Goal: Task Accomplishment & Management: Manage account settings

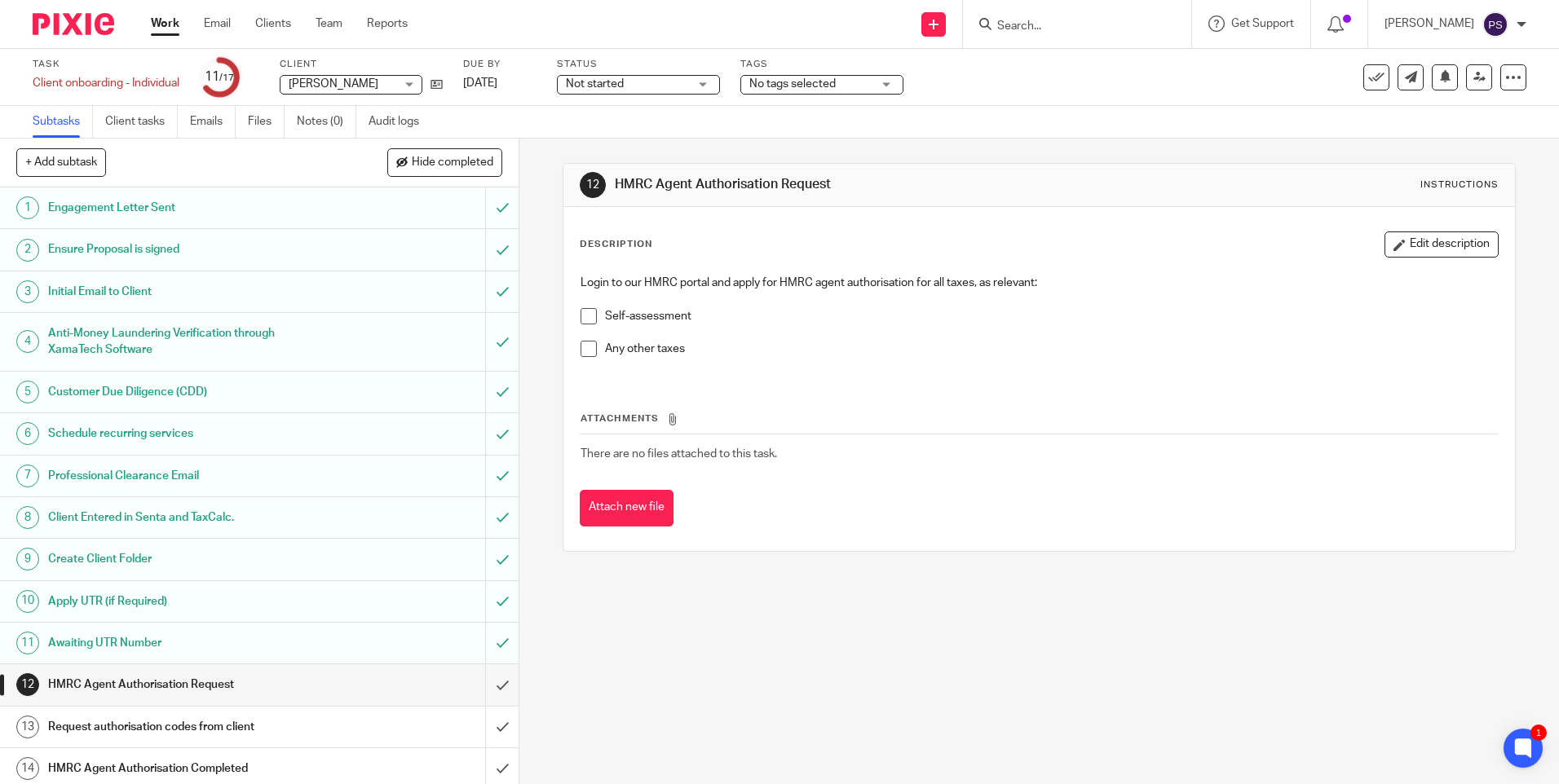
click at [1087, 22] on input "Search" at bounding box center [1068, 27] width 147 height 15
click at [1066, 21] on input "Search" at bounding box center [1068, 27] width 147 height 15
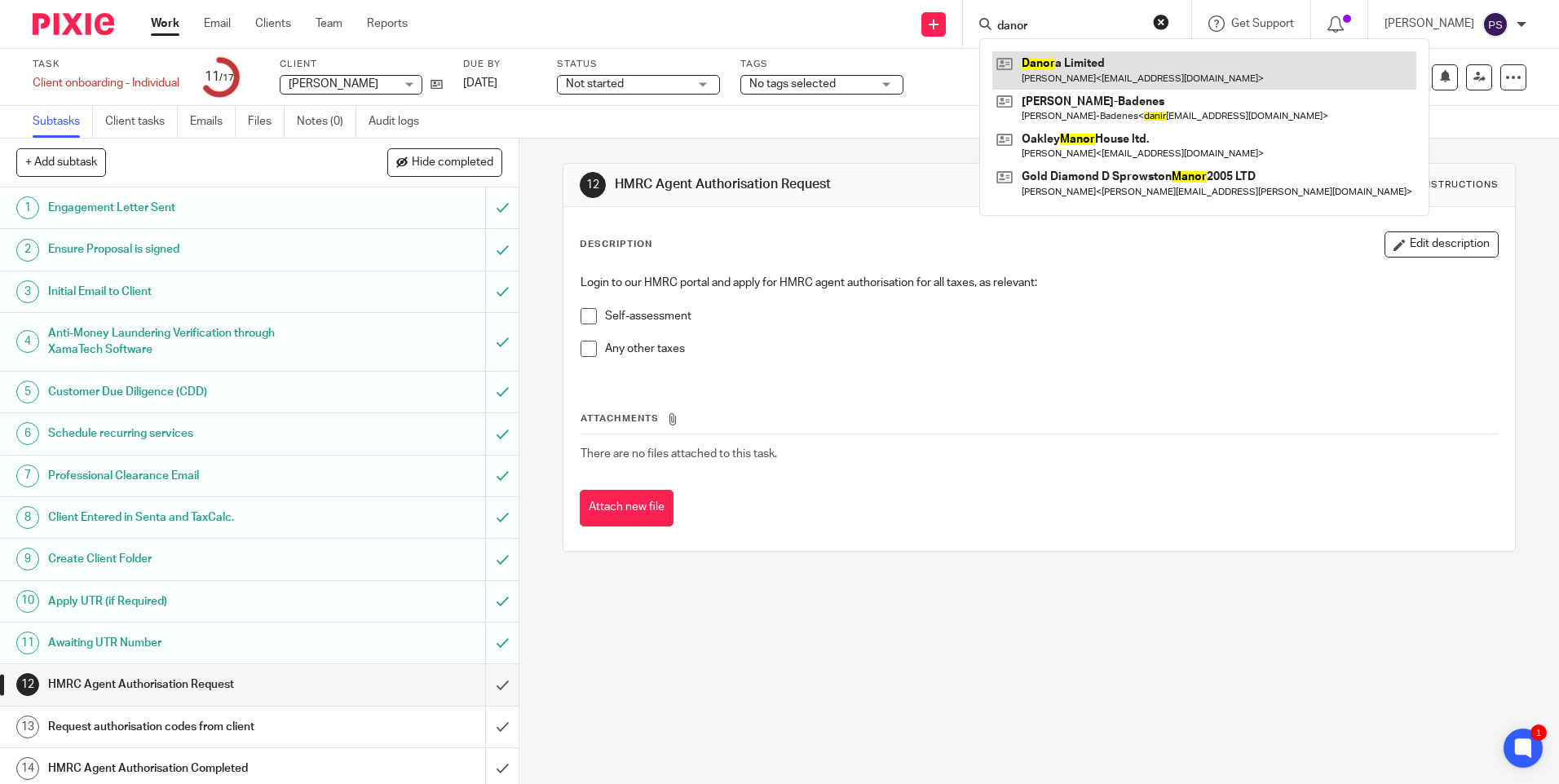
type input "danor"
click at [1059, 70] on link at bounding box center [1204, 70] width 424 height 37
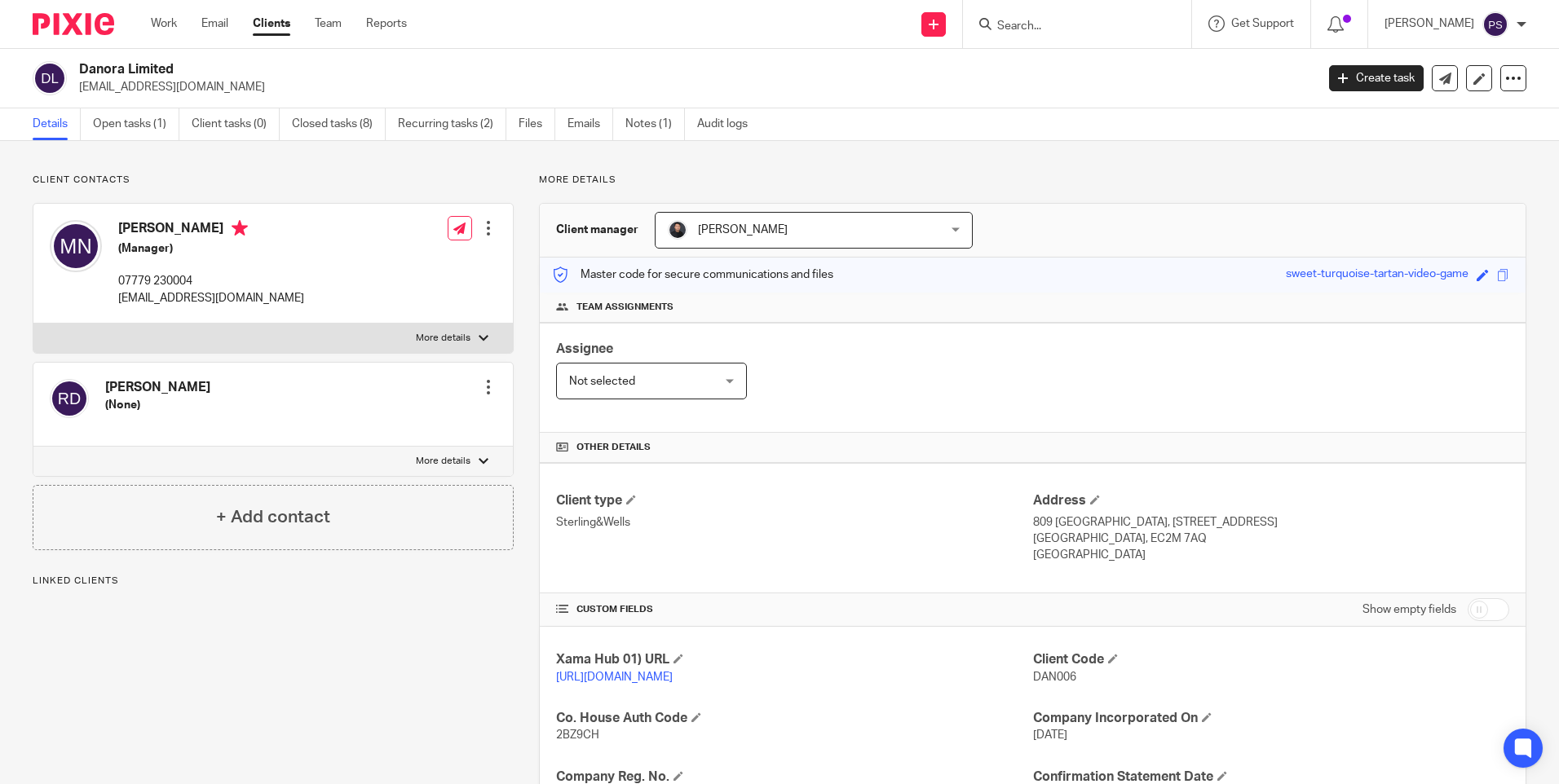
click at [1048, 682] on span "DAN006" at bounding box center [1055, 677] width 44 height 11
click at [151, 63] on h2 "Danora Limited" at bounding box center [569, 70] width 980 height 17
copy div "Danora Limited"
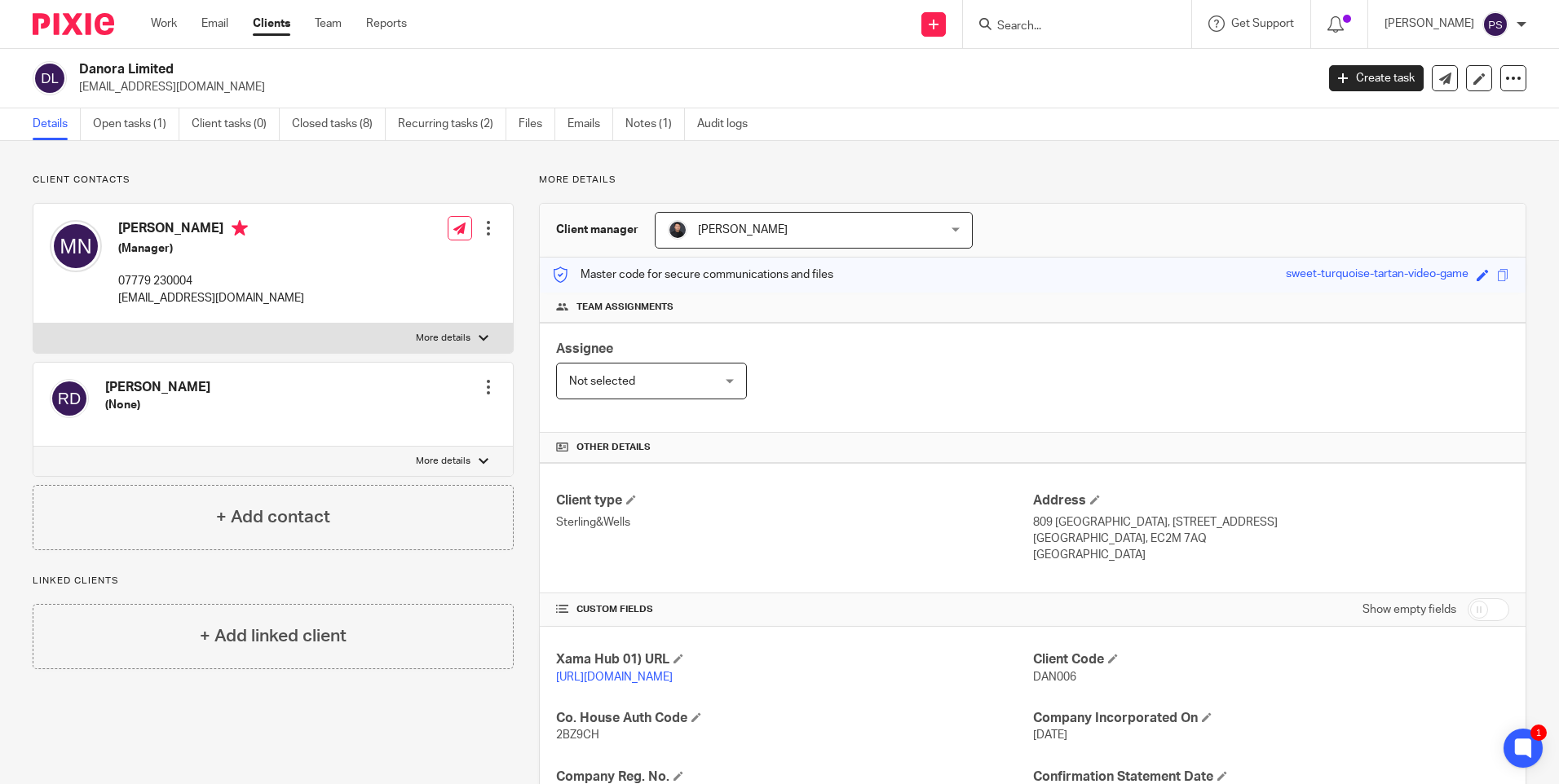
click at [544, 70] on h2 "Danora Limited" at bounding box center [569, 70] width 980 height 17
click at [202, 161] on div "Client contacts Michela Noli (Manager) 07779 230004 info@crossecocorporate.co.u…" at bounding box center [780, 618] width 1559 height 954
click at [253, 181] on p "Client contacts" at bounding box center [273, 180] width 481 height 13
click at [1045, 20] on input "Search" at bounding box center [1068, 27] width 147 height 15
type input "shs"
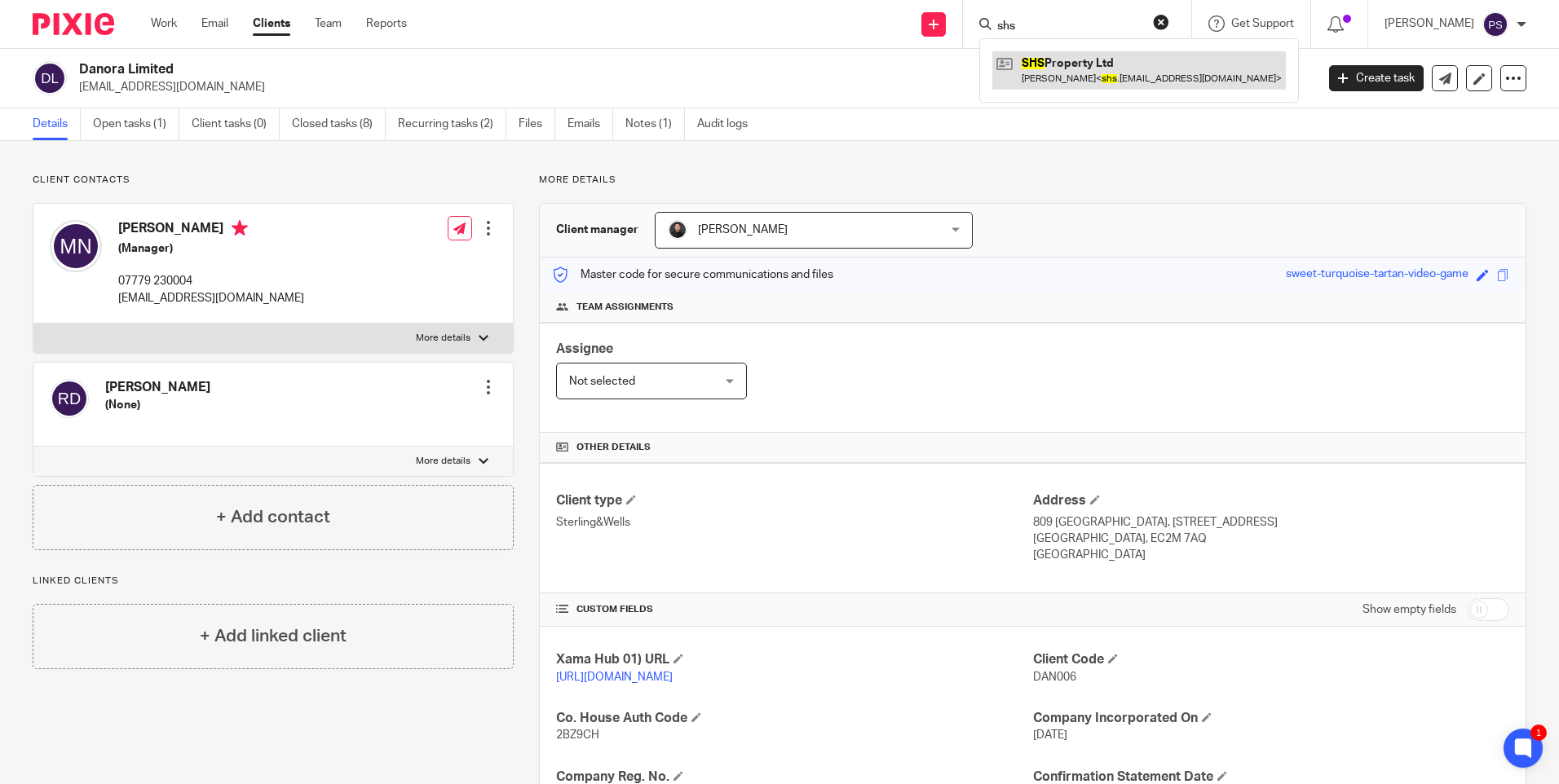
click at [1055, 83] on link at bounding box center [1139, 70] width 294 height 37
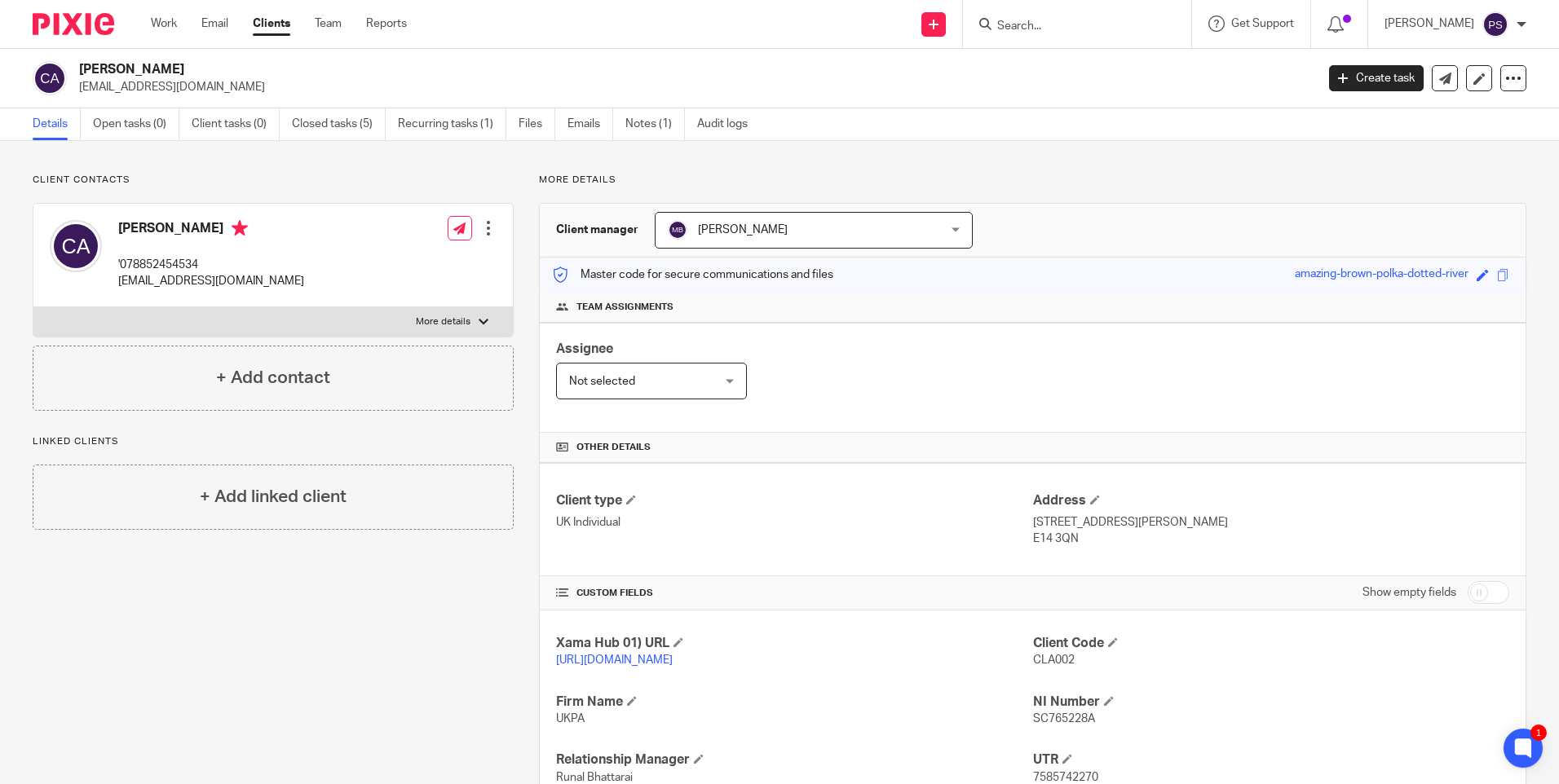
click at [1117, 27] on input "Search" at bounding box center [1068, 27] width 147 height 15
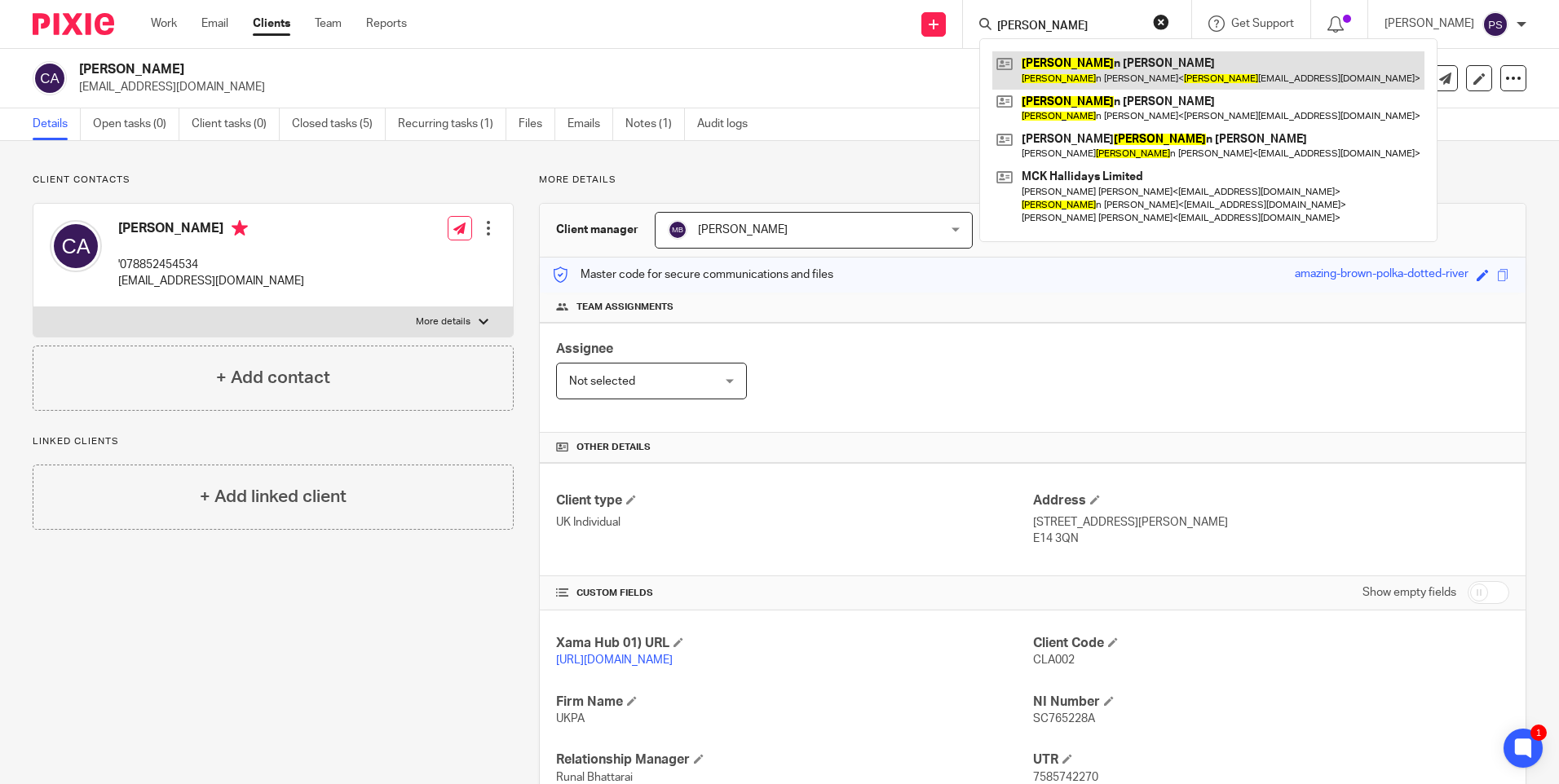
type input "[PERSON_NAME]"
click at [1092, 66] on link at bounding box center [1208, 70] width 432 height 37
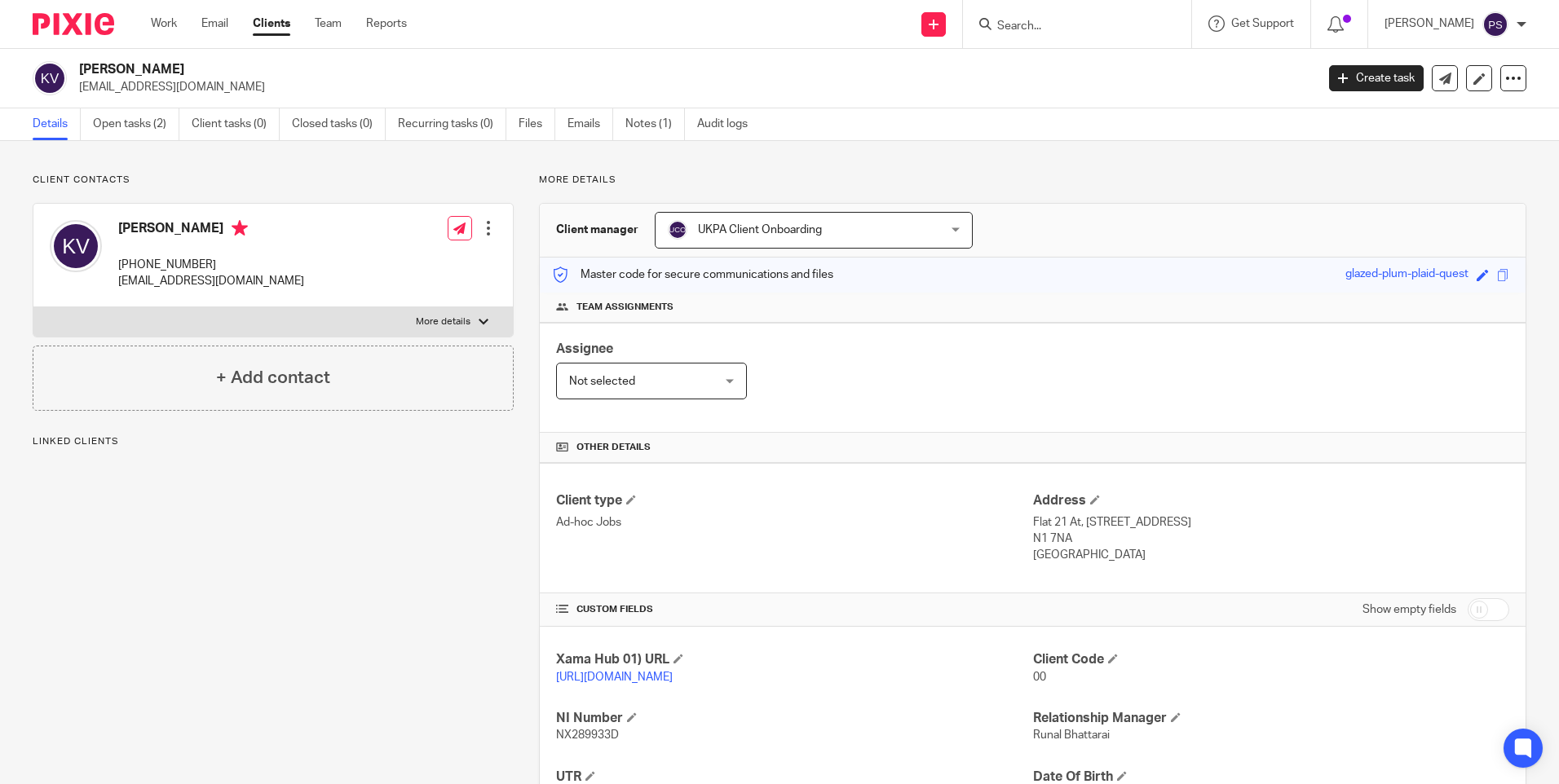
click at [324, 170] on div "Client contacts [PERSON_NAME] [PHONE_NUMBER] [EMAIL_ADDRESS][DOMAIN_NAME] Edit …" at bounding box center [780, 559] width 1559 height 836
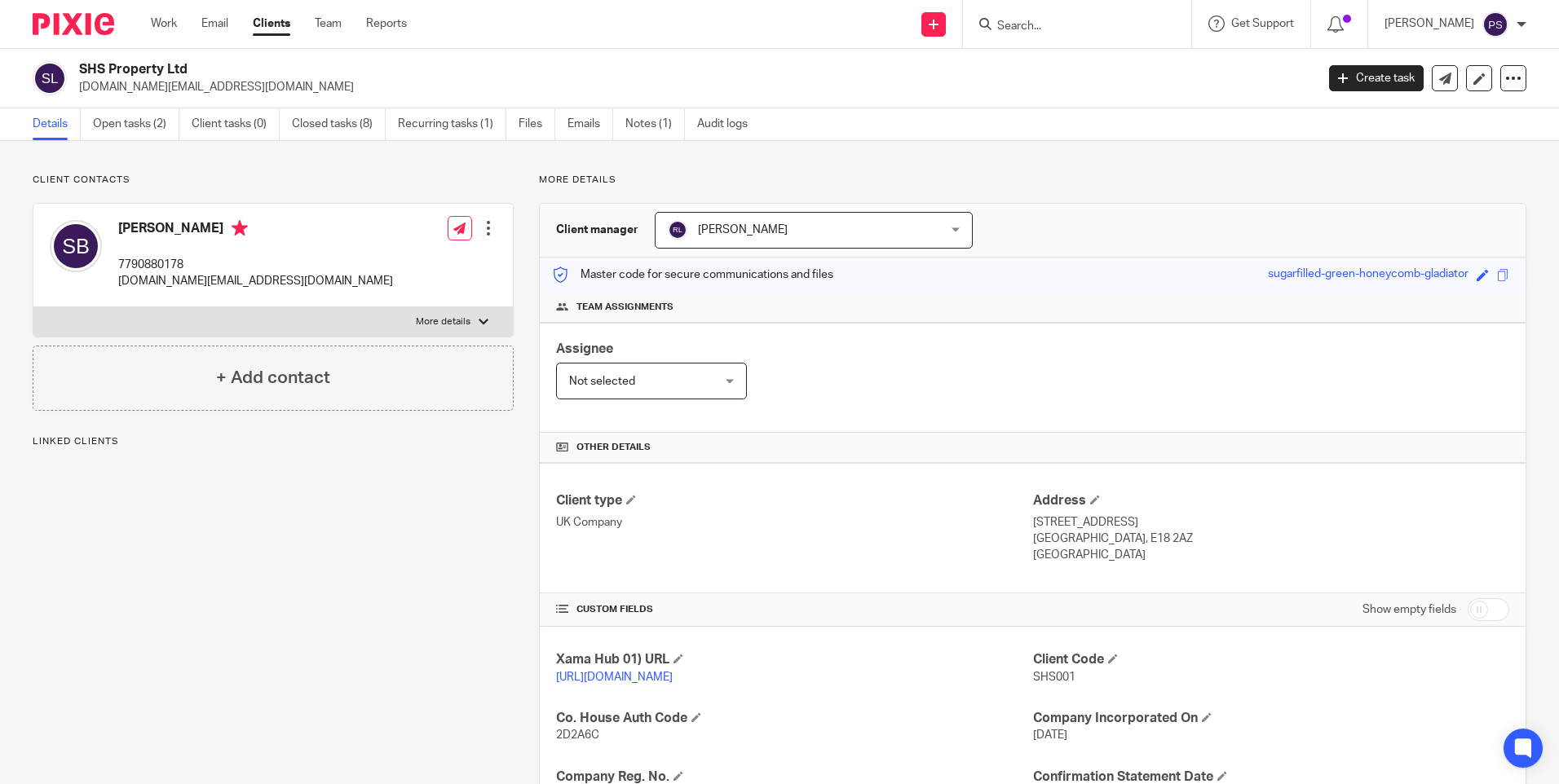
click at [157, 67] on h2 "SHS Property Ltd" at bounding box center [569, 70] width 980 height 17
drag, startPoint x: 0, startPoint y: 0, endPoint x: 157, endPoint y: 67, distance: 170.7
click at [157, 67] on h2 "SHS Property Ltd" at bounding box center [569, 70] width 980 height 17
copy div "SHS Property Ltd"
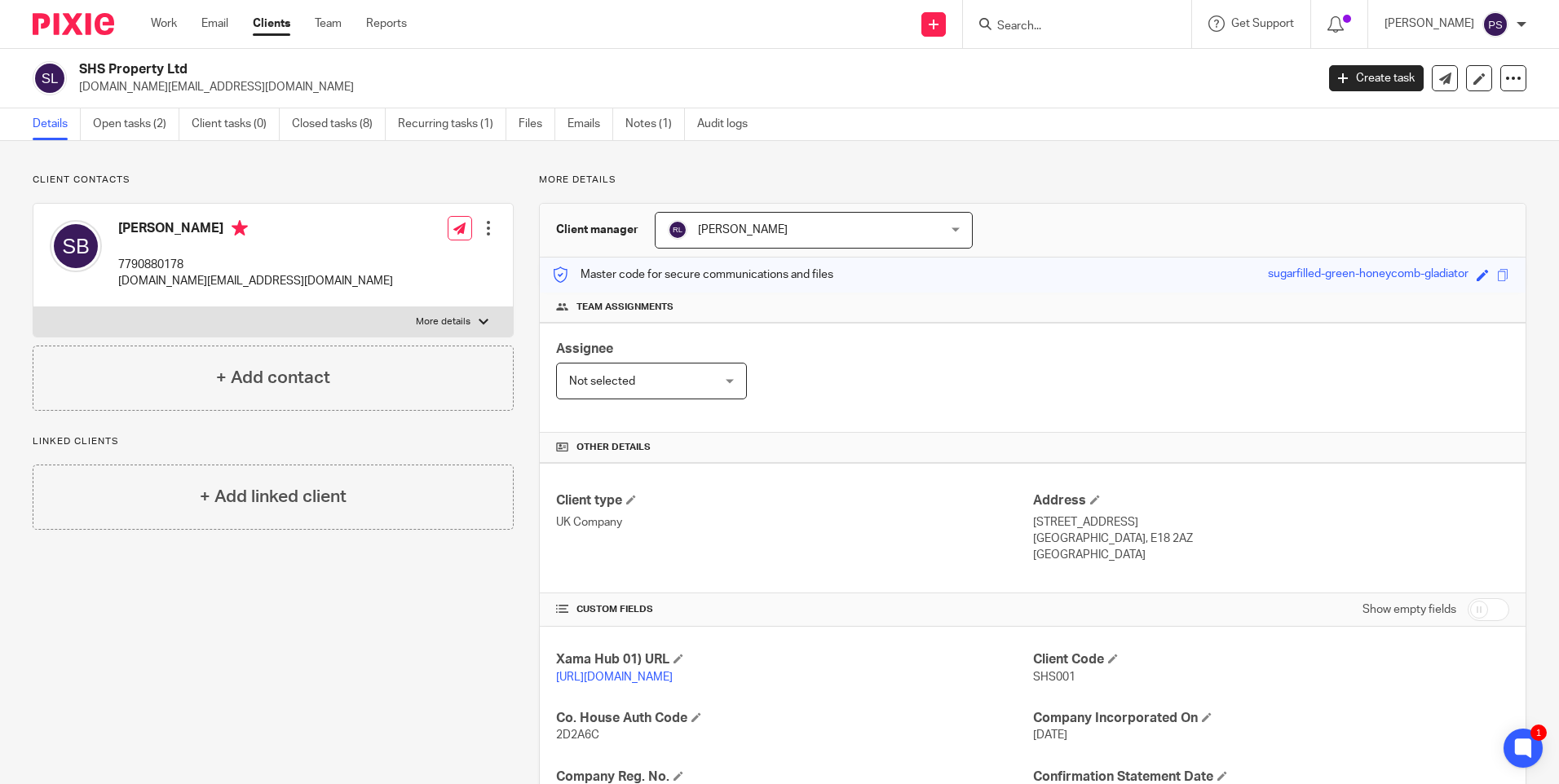
click at [1046, 20] on input "Search" at bounding box center [1068, 27] width 147 height 15
paste input "Danora"
type input "Danora"
click at [1159, 18] on button "reset" at bounding box center [1151, 22] width 17 height 17
click at [1053, 18] on form at bounding box center [1081, 24] width 174 height 20
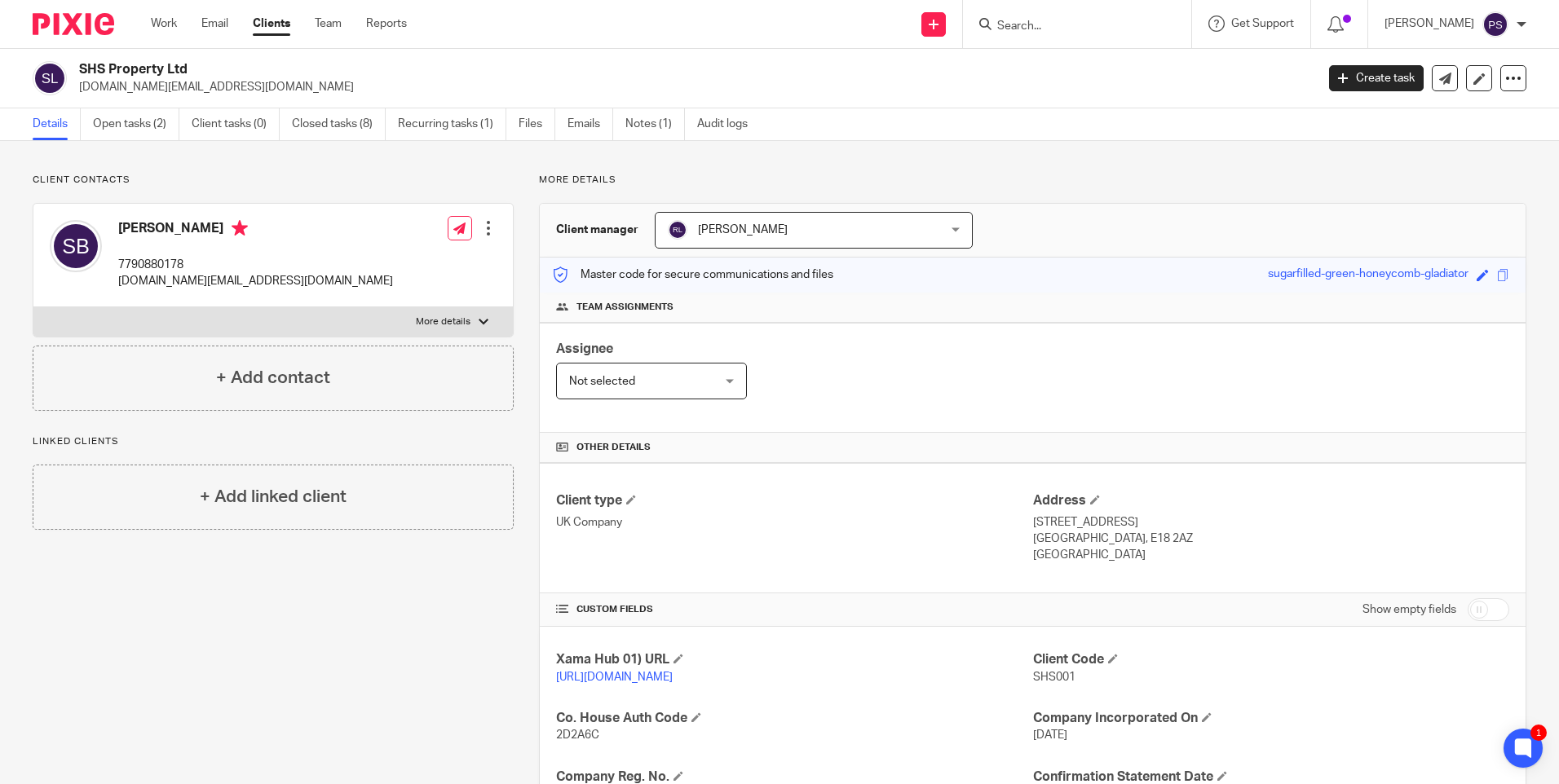
click at [1053, 21] on input "Search" at bounding box center [1068, 27] width 147 height 15
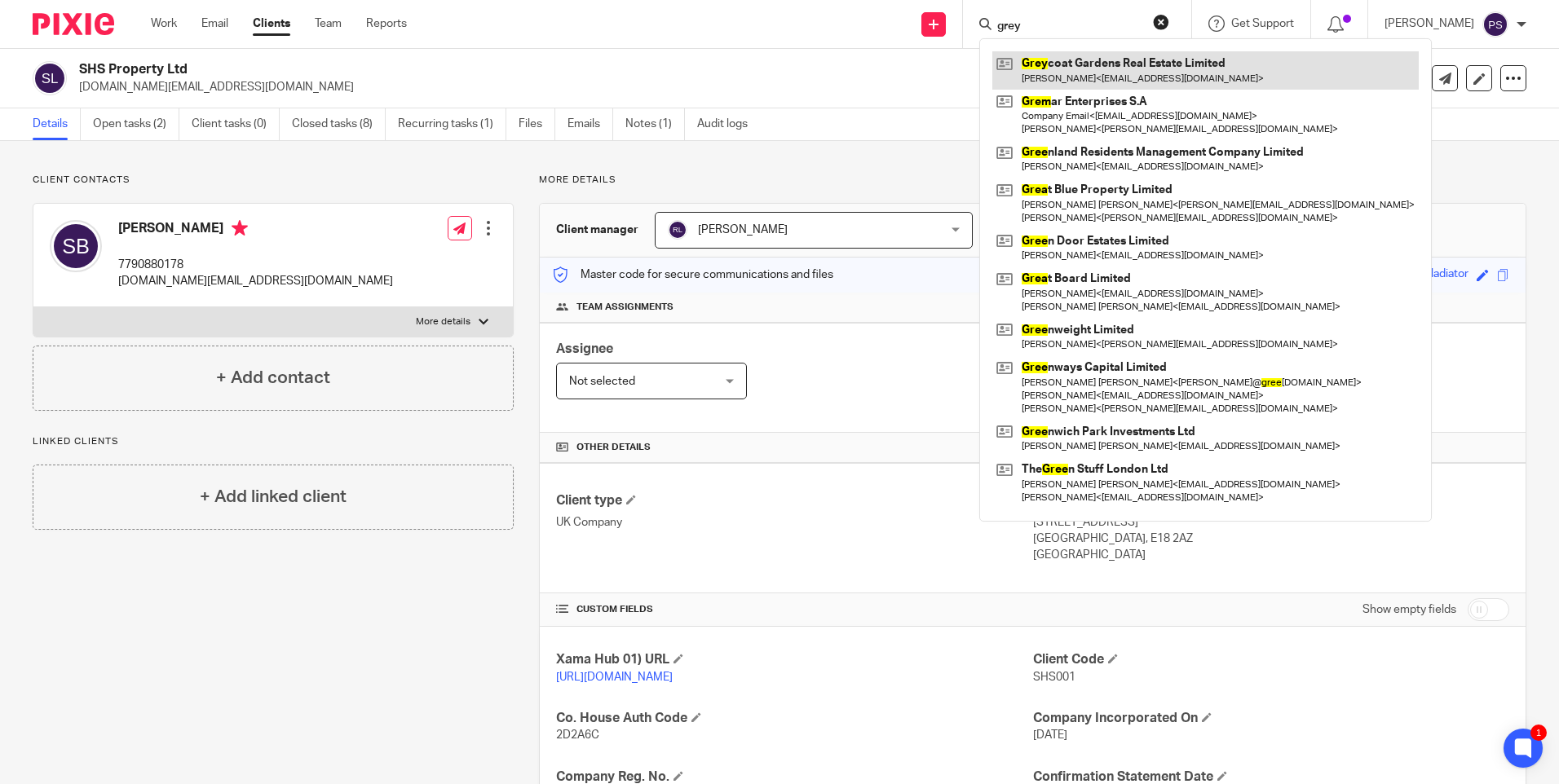
type input "grey"
click at [1067, 84] on link at bounding box center [1205, 70] width 426 height 37
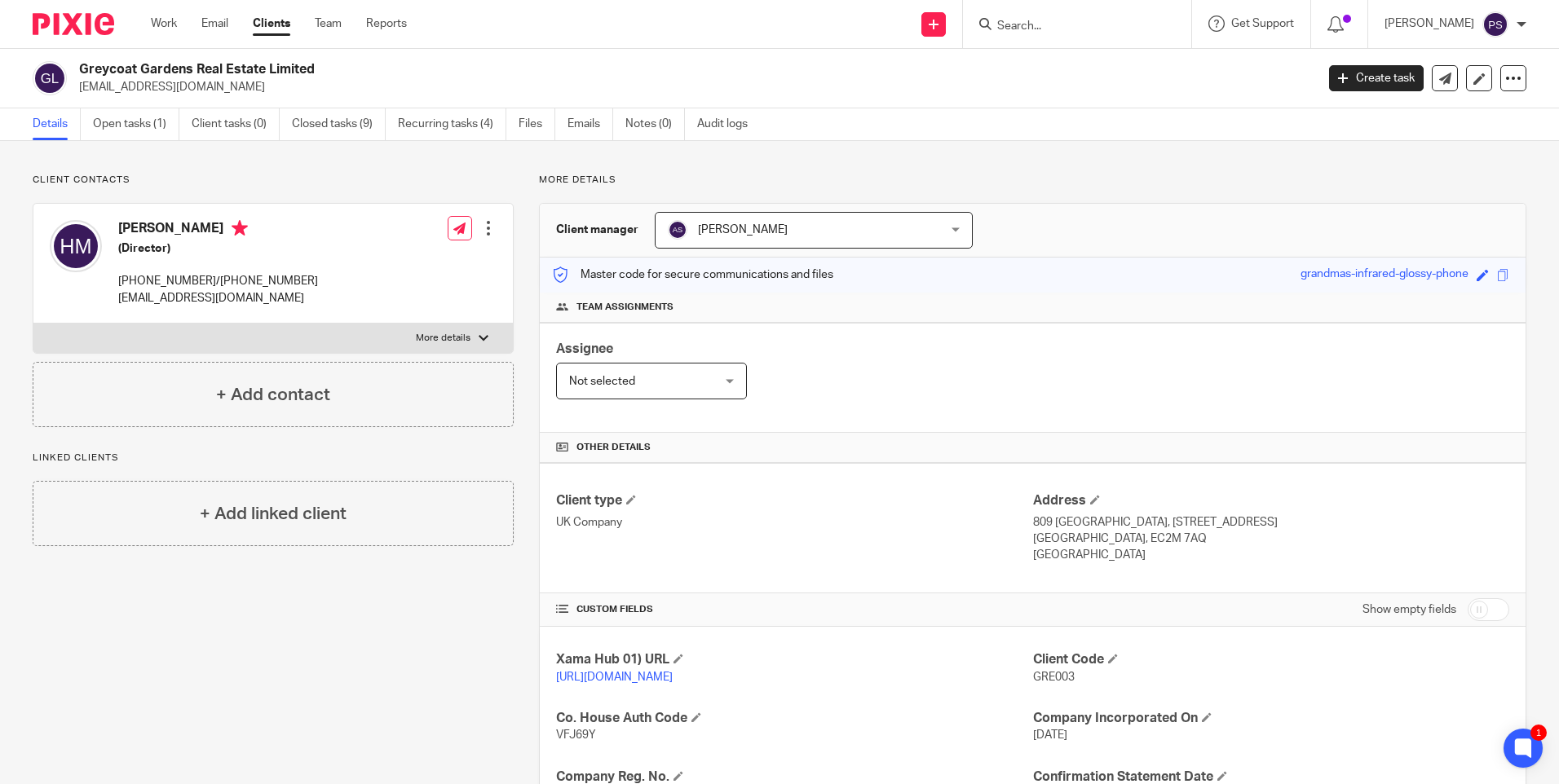
click at [241, 72] on h2 "Greycoat Gardens Real Estate Limited" at bounding box center [569, 70] width 980 height 17
copy div "Greycoat Gardens Real Estate Limited"
click at [123, 123] on link "Open tasks (1)" at bounding box center [136, 124] width 86 height 32
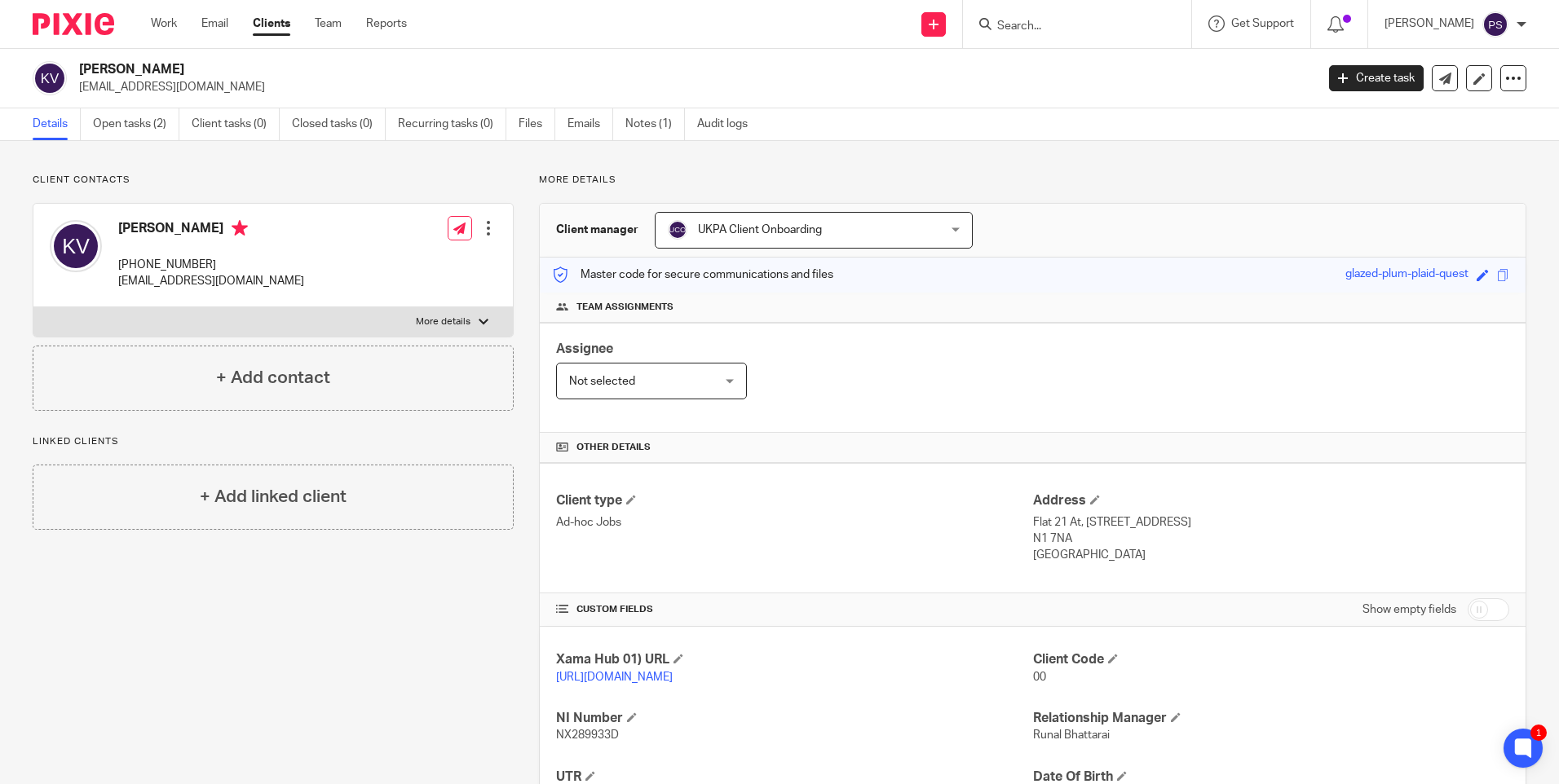
drag, startPoint x: 0, startPoint y: 0, endPoint x: 151, endPoint y: 66, distance: 164.8
click at [151, 66] on h2 "Kathryn Vickers" at bounding box center [569, 70] width 980 height 17
click at [1058, 29] on input "Search" at bounding box center [1068, 27] width 147 height 15
paste input "[EMAIL_ADDRESS][DOMAIN_NAME]"
type input "[EMAIL_ADDRESS][DOMAIN_NAME]"
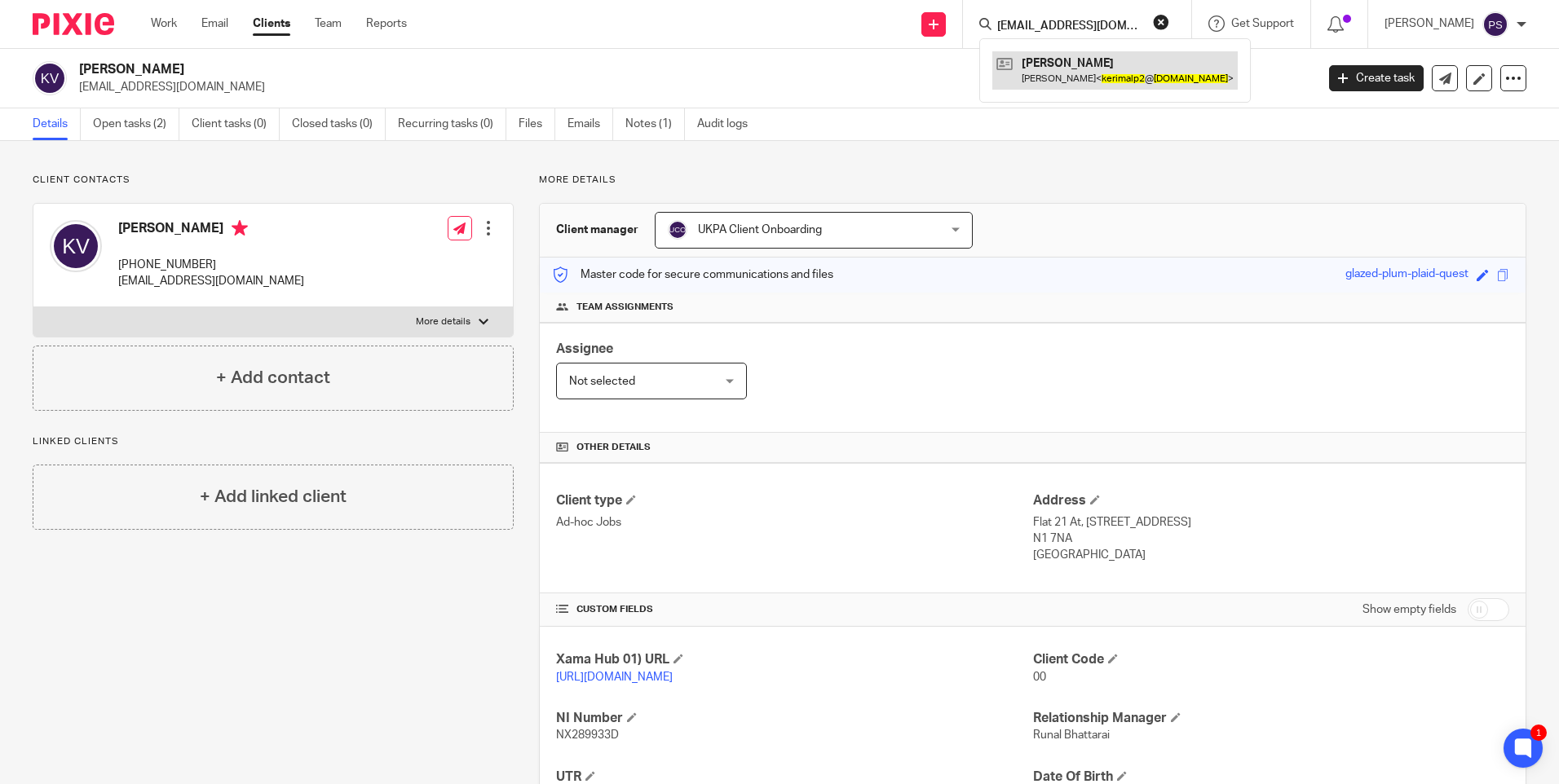
click at [1065, 59] on link at bounding box center [1115, 70] width 245 height 37
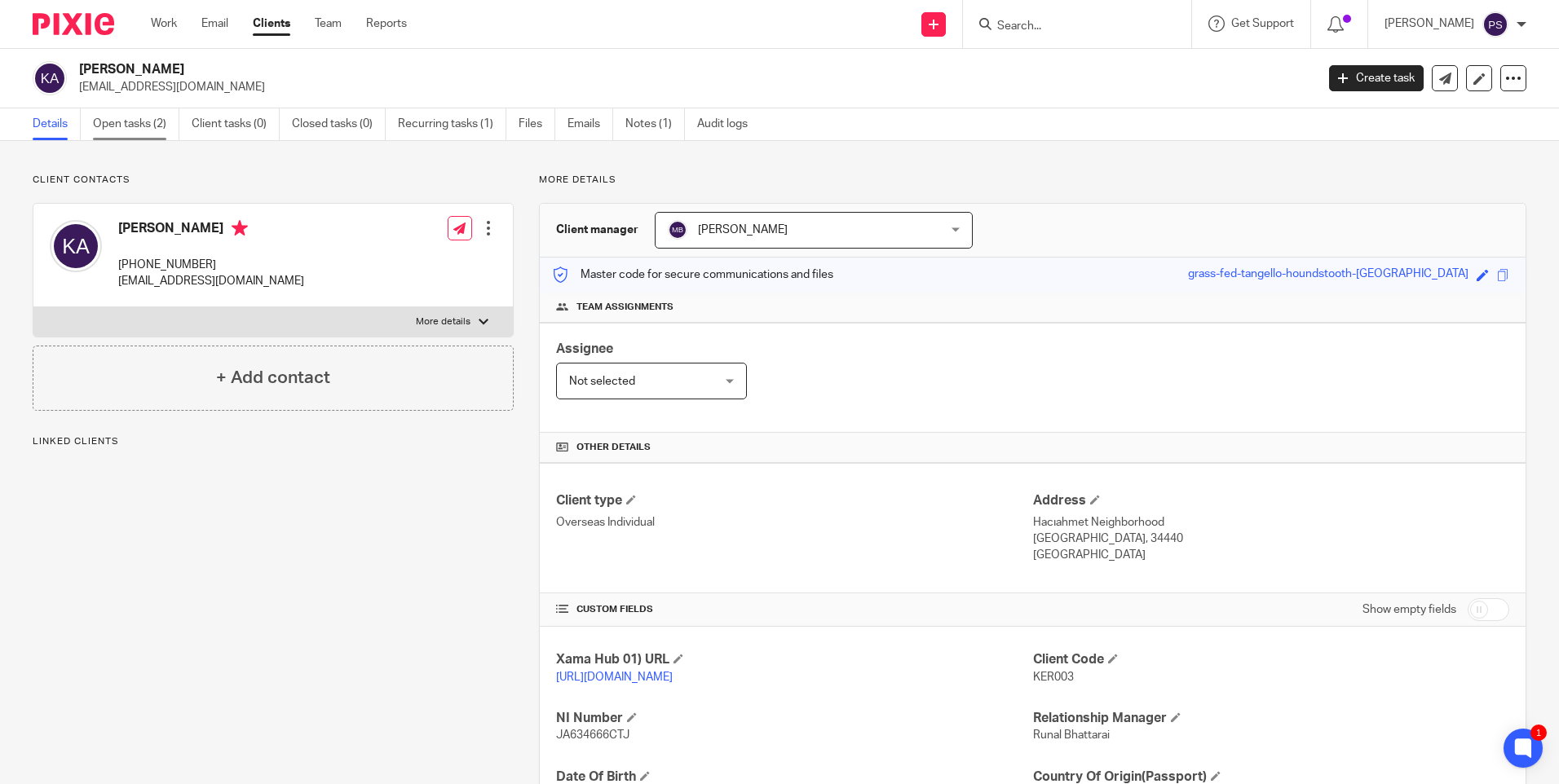
click at [140, 117] on link "Open tasks (2)" at bounding box center [136, 124] width 86 height 32
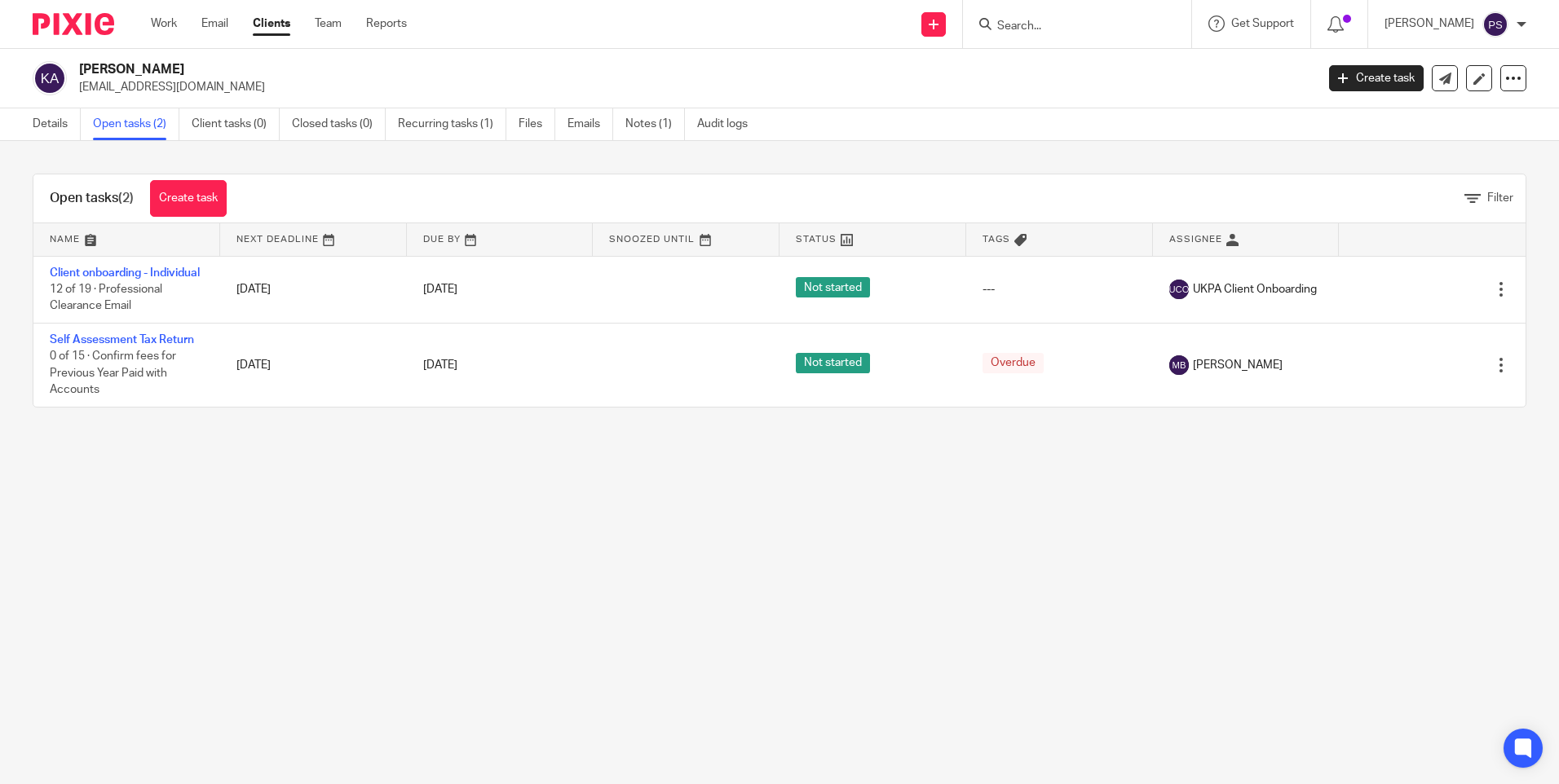
click at [602, 519] on main "[PERSON_NAME] [EMAIL_ADDRESS][DOMAIN_NAME] Create task Update from Companies Ho…" at bounding box center [780, 392] width 1559 height 784
click at [177, 204] on link "Create task" at bounding box center [188, 198] width 76 height 36
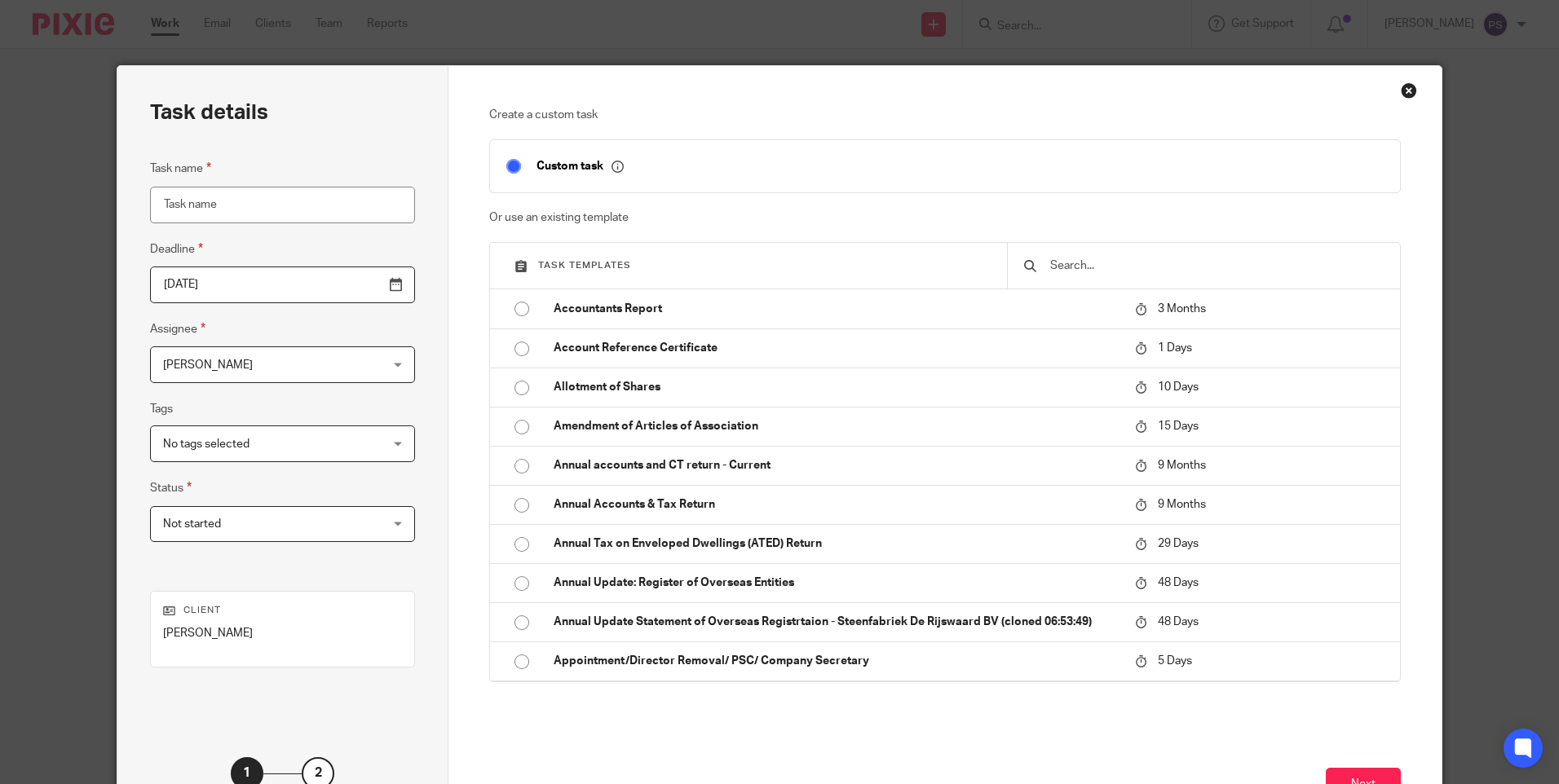
click at [1405, 89] on div "Close this dialog window" at bounding box center [1408, 91] width 17 height 17
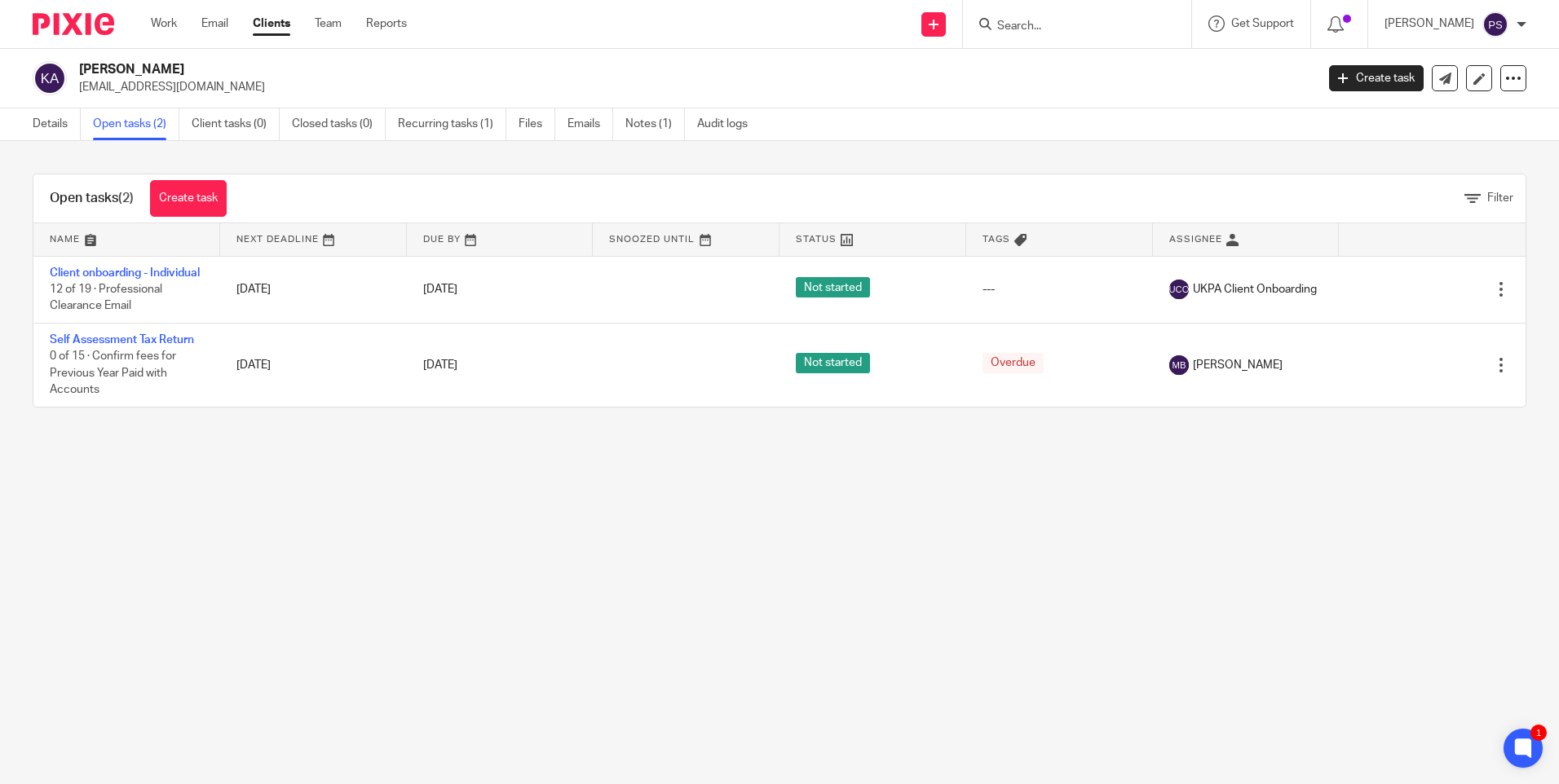
drag, startPoint x: 389, startPoint y: 82, endPoint x: 302, endPoint y: 148, distance: 109.2
click at [389, 82] on p "[EMAIL_ADDRESS][DOMAIN_NAME]" at bounding box center [691, 87] width 1225 height 17
click at [43, 128] on link "Details" at bounding box center [57, 124] width 48 height 32
click at [190, 189] on link "Create task" at bounding box center [188, 198] width 76 height 36
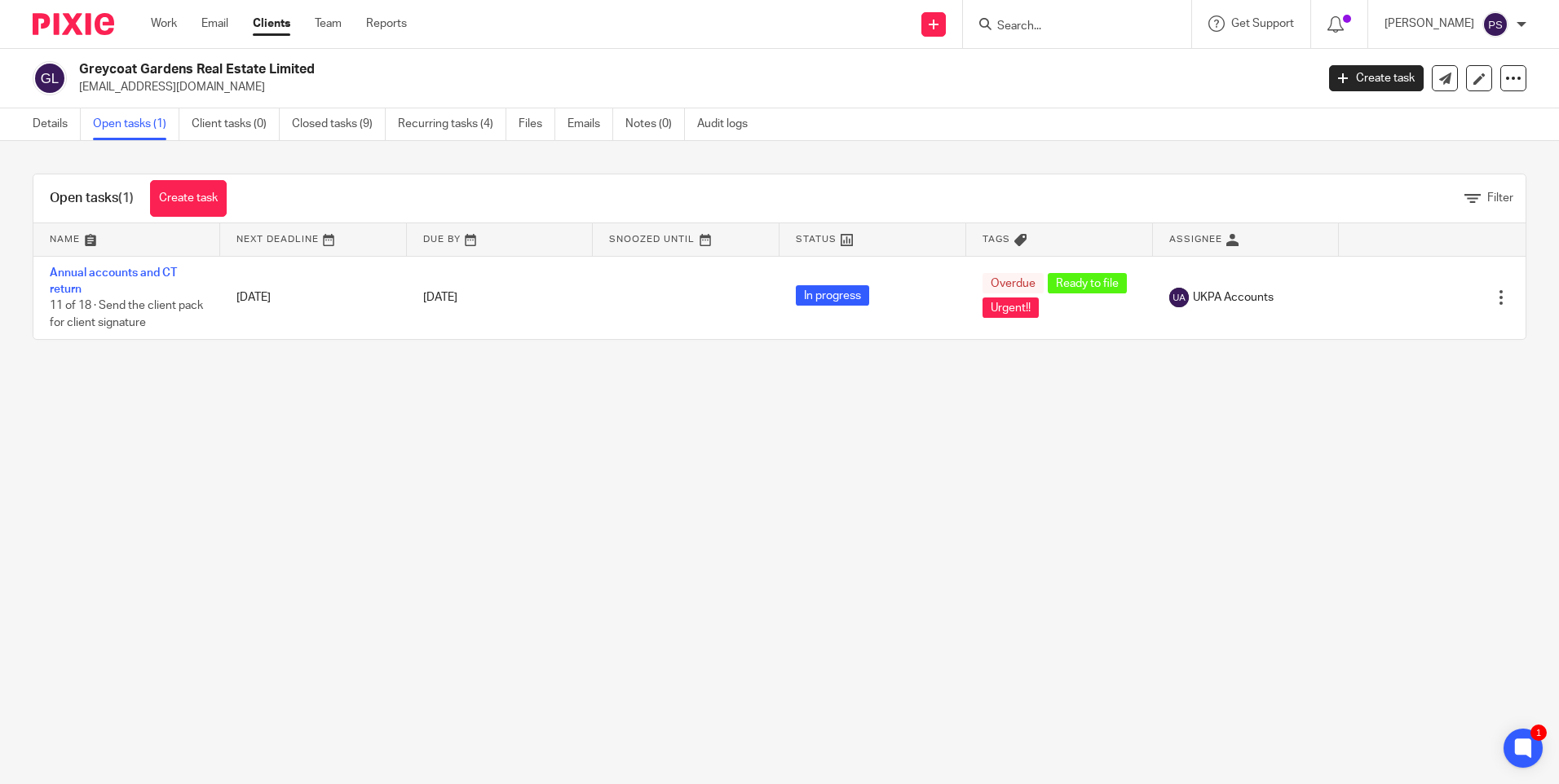
click at [1050, 27] on input "Search" at bounding box center [1068, 27] width 147 height 15
paste input "JCDM Investments Limited"
type input "JCDM Investments Limited"
click at [1083, 62] on link at bounding box center [1094, 63] width 203 height 24
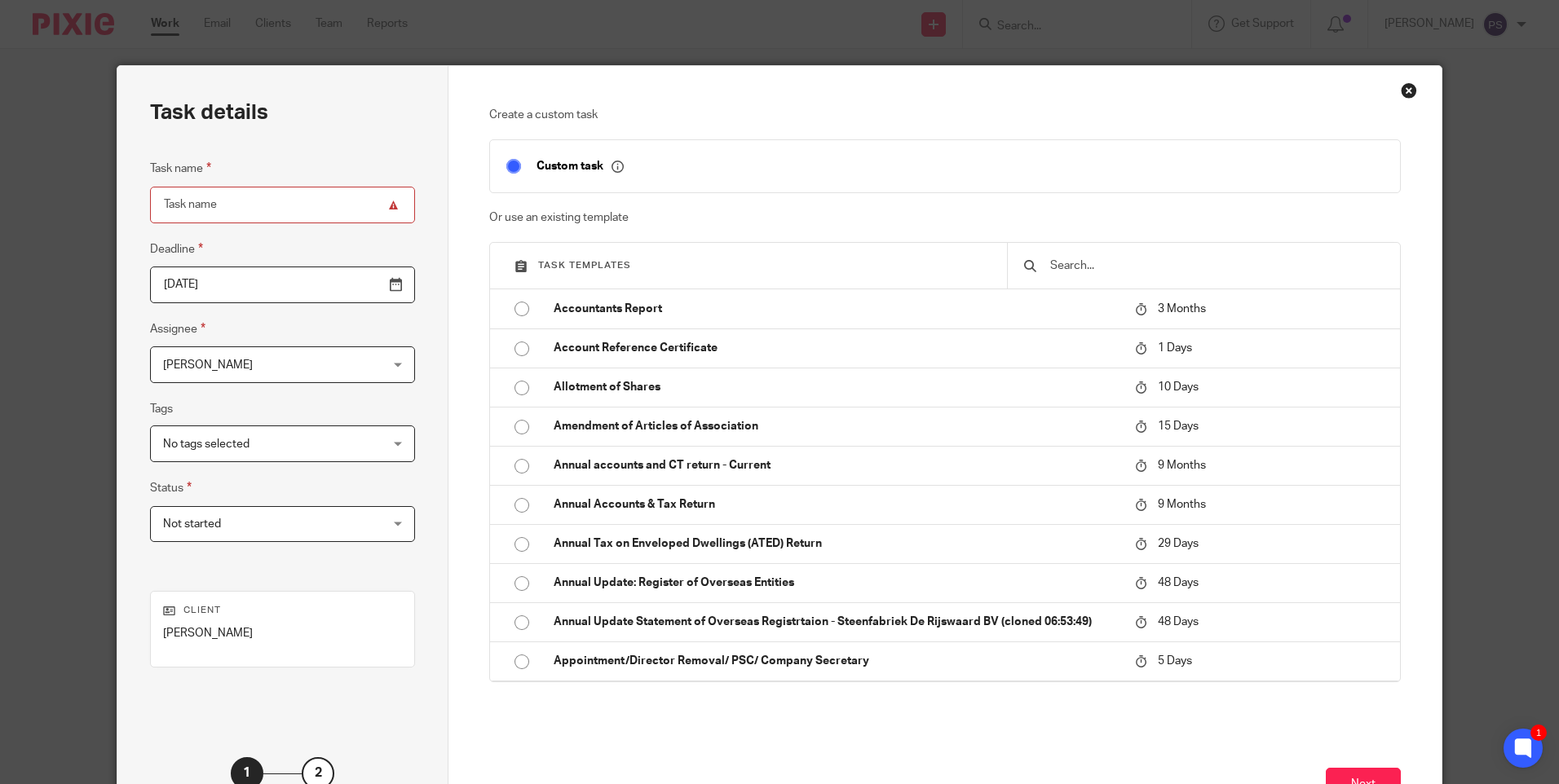
click at [1072, 268] on input "text" at bounding box center [1215, 265] width 335 height 18
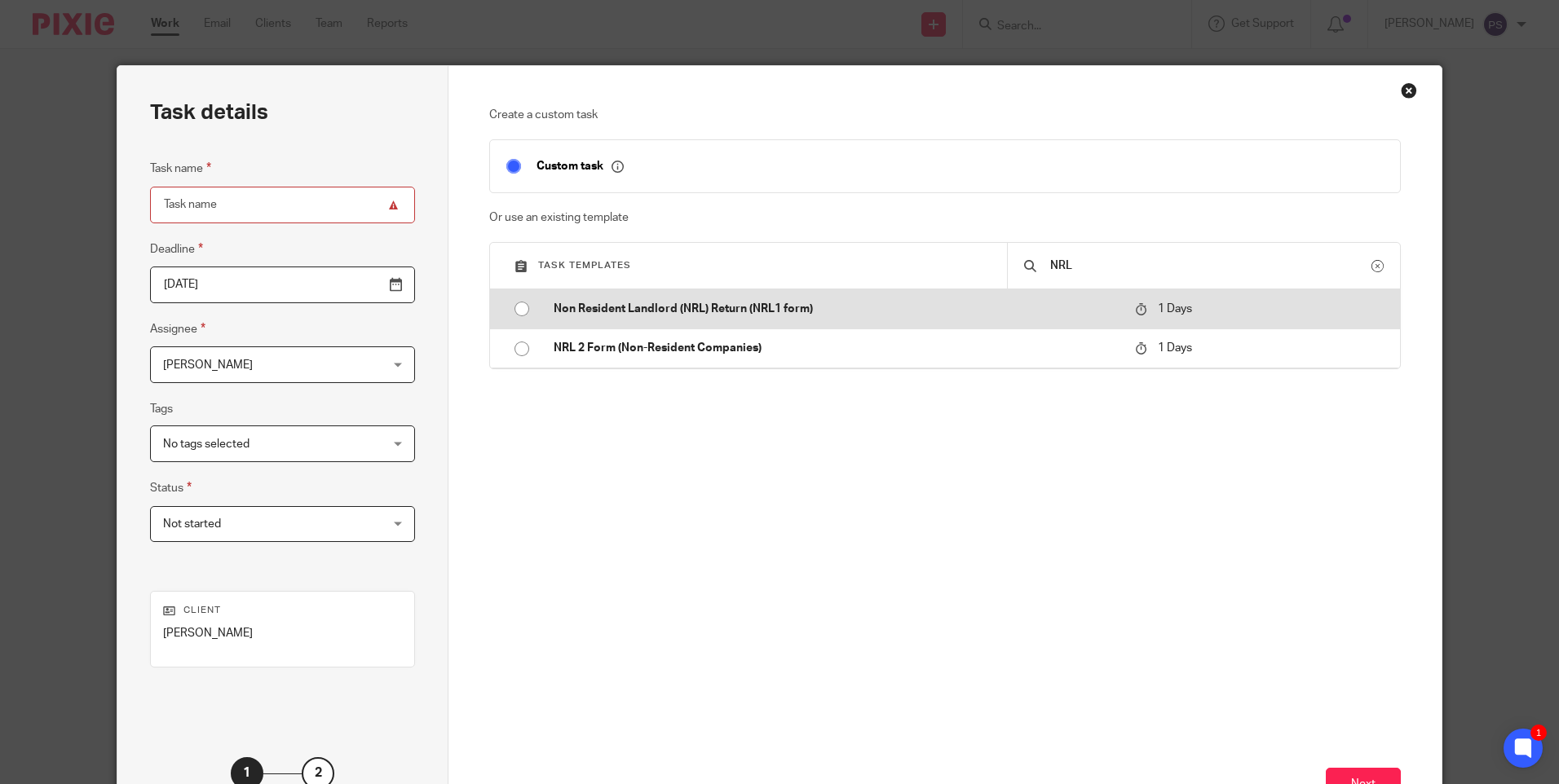
type input "NRL"
click at [517, 306] on input "radio" at bounding box center [521, 308] width 31 height 31
type input "2025-09-27"
type input "Non Resident Landlord (NRL) Return (NRL1 form)"
checkbox input "false"
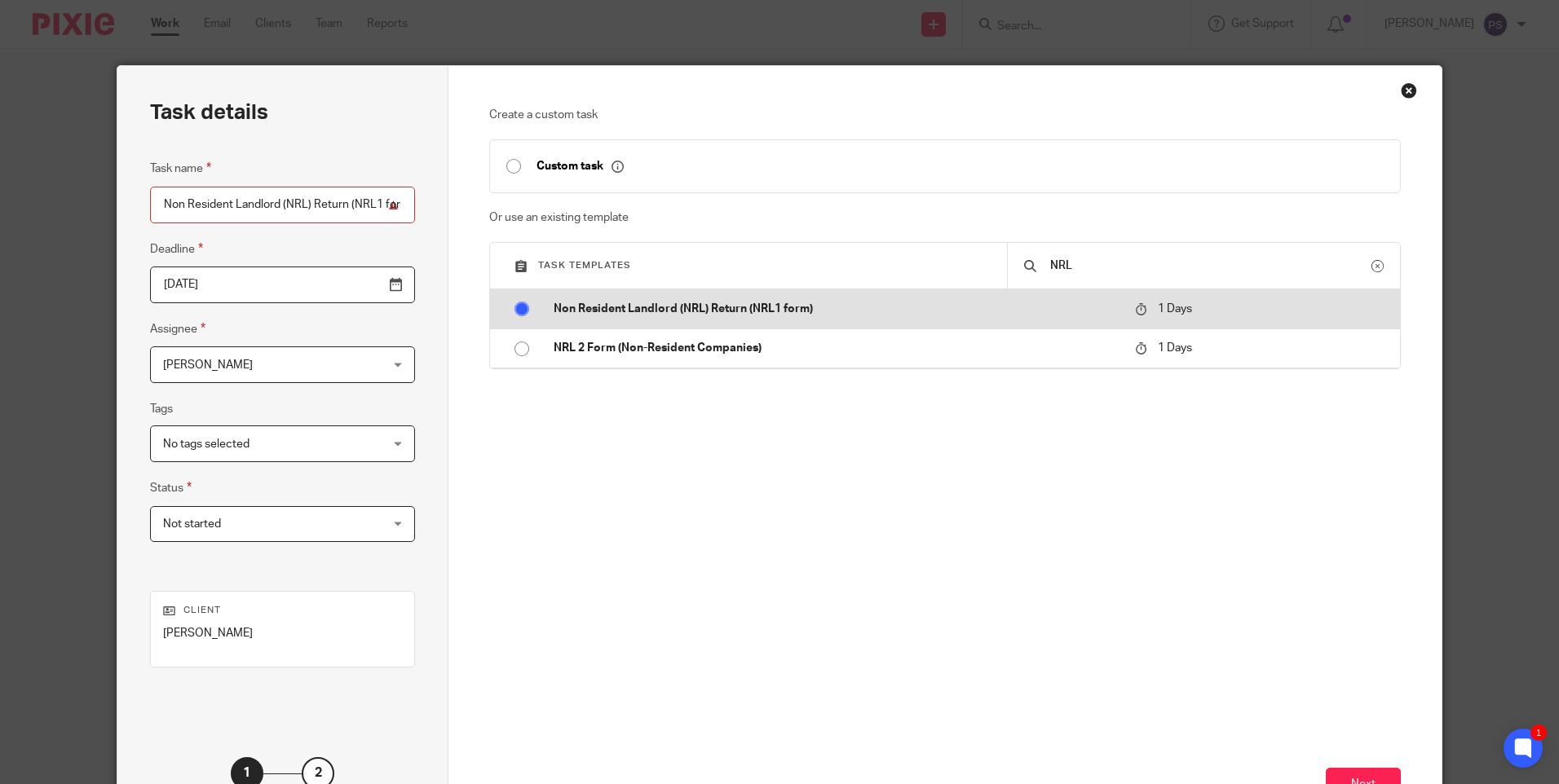
radio input "false"
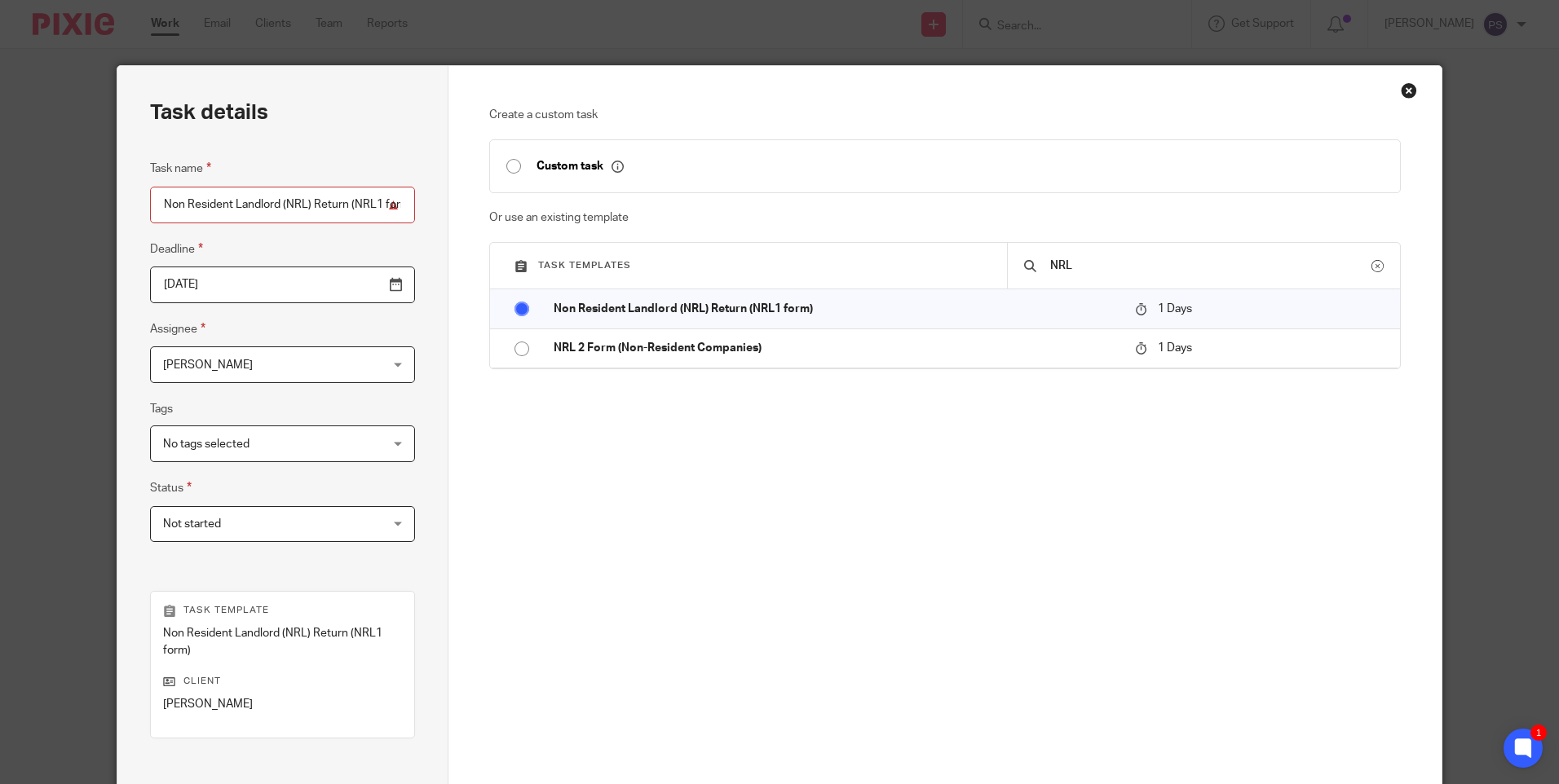
click at [1407, 94] on div "Close this dialog window" at bounding box center [1408, 91] width 17 height 17
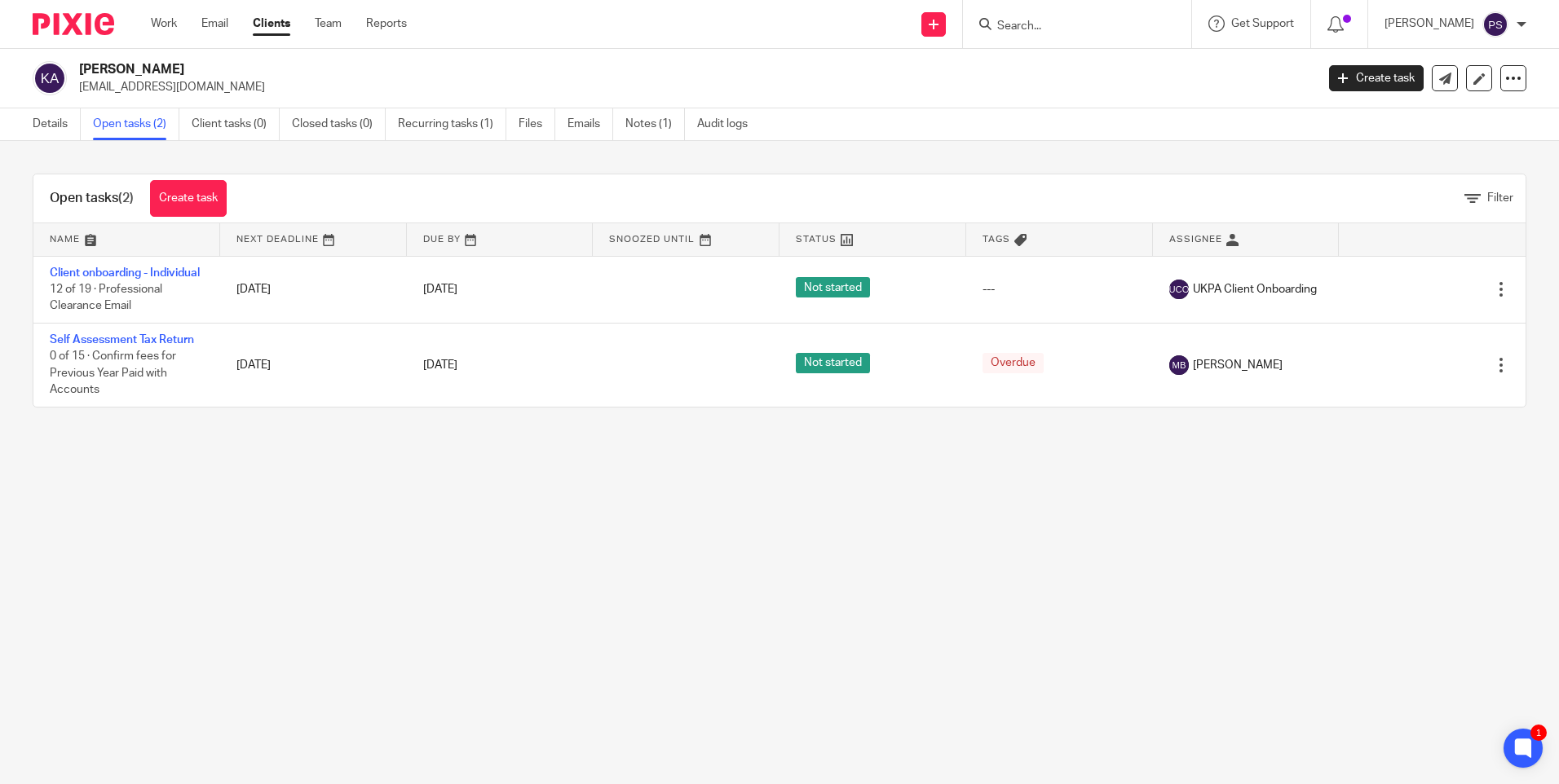
click at [1062, 31] on input "Search" at bounding box center [1068, 27] width 147 height 15
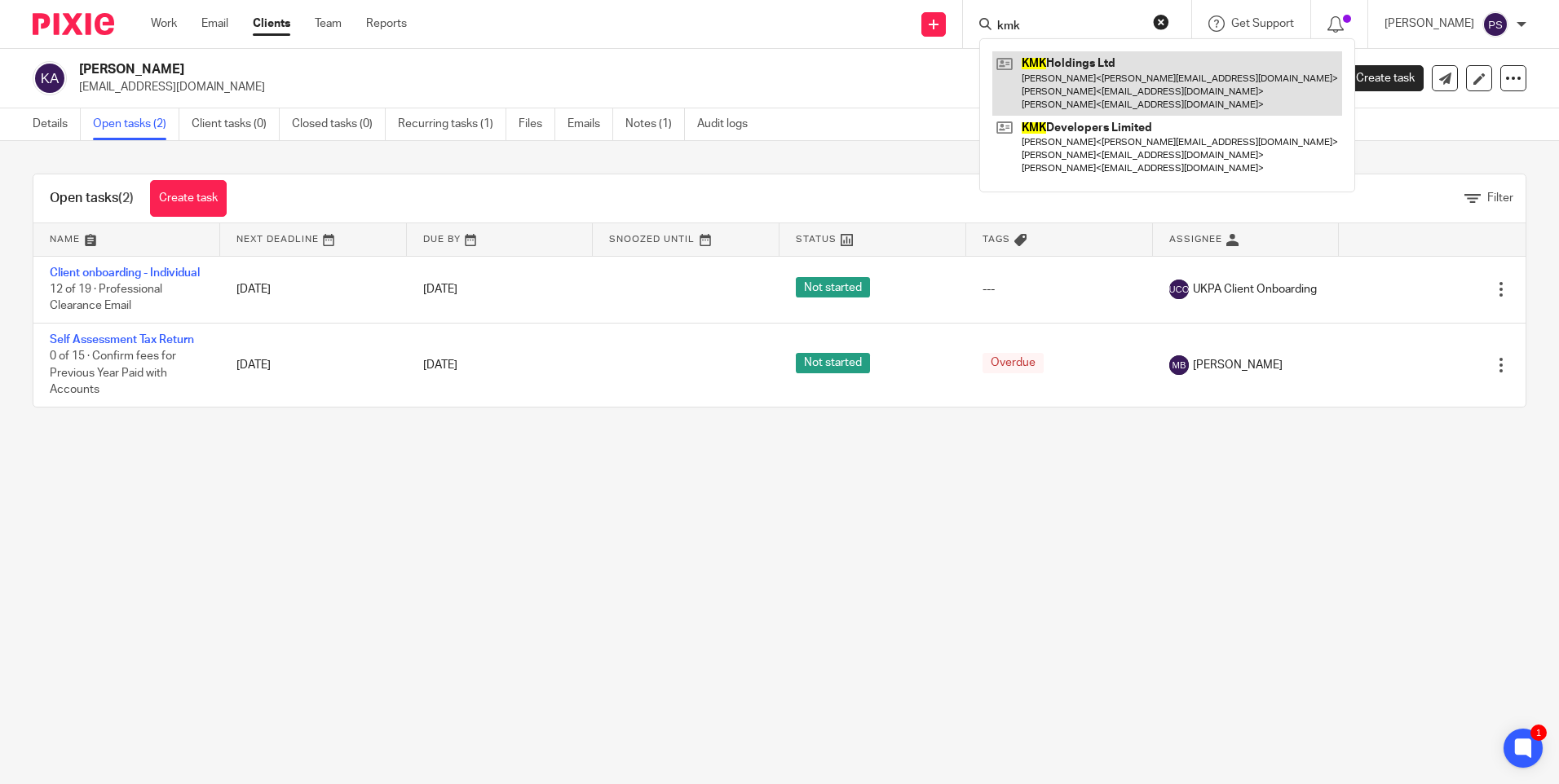
type input "kmk"
click at [1059, 57] on link at bounding box center [1167, 83] width 349 height 64
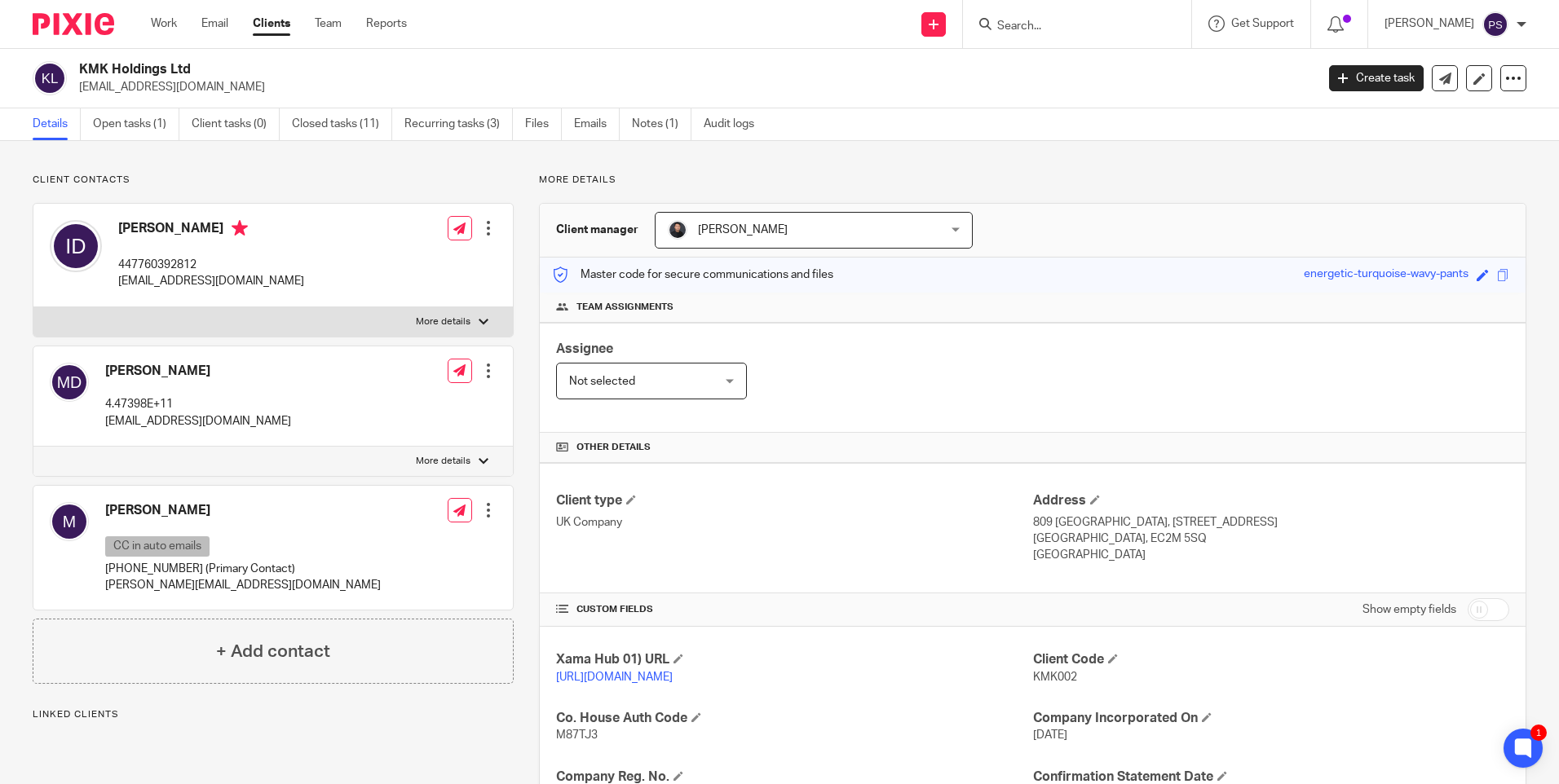
click at [124, 68] on h2 "KMK Holdings Ltd" at bounding box center [569, 70] width 980 height 17
copy div "KMK Holdings Ltd"
click at [501, 65] on h2 "KMK Holdings Ltd" at bounding box center [569, 70] width 980 height 17
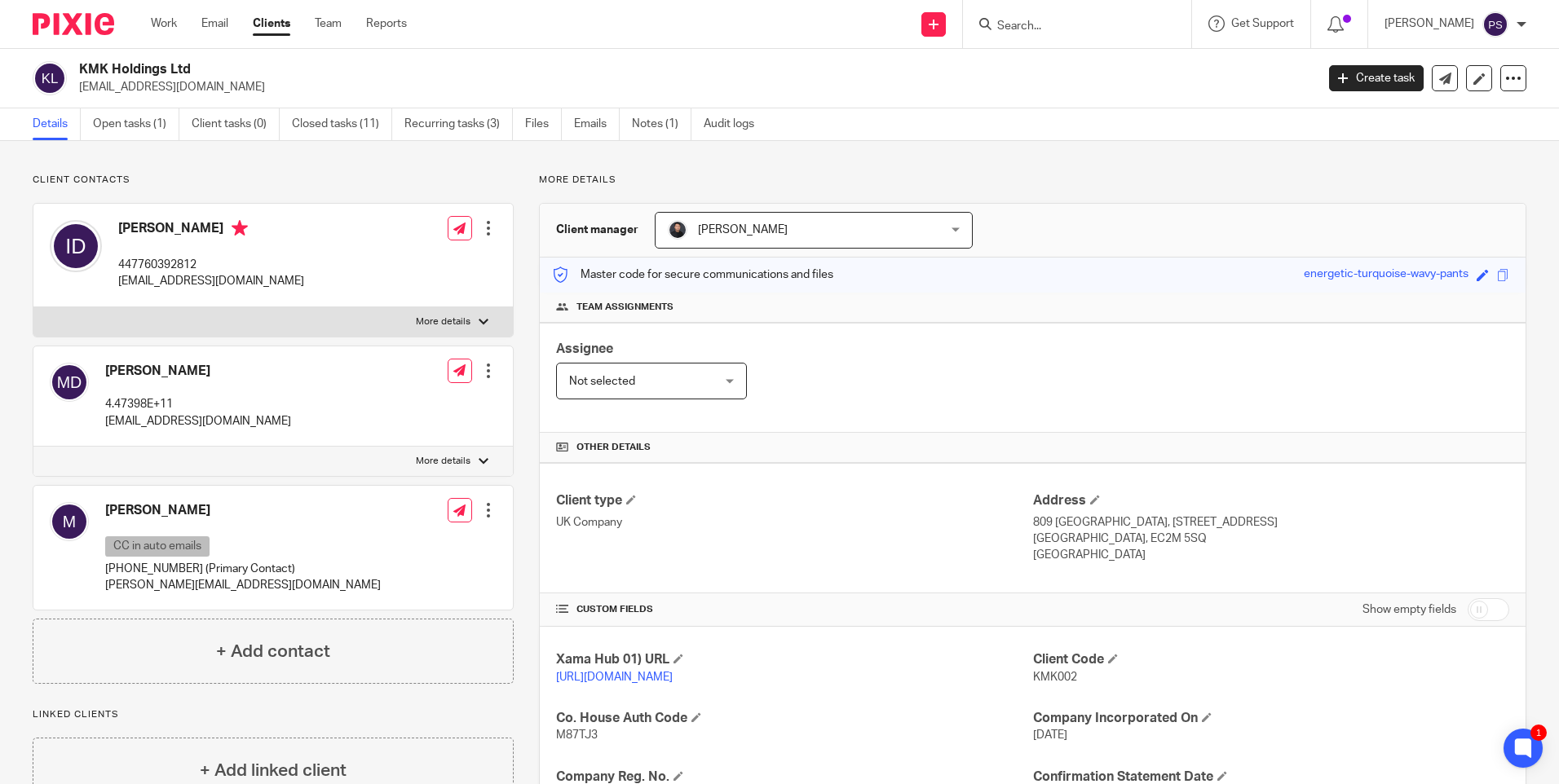
click at [361, 187] on p "Client contacts" at bounding box center [273, 180] width 481 height 13
click at [917, 399] on div "Assignee Not selected Not selected Not selected Aarshika Awale Aayush Niraula A…" at bounding box center [1032, 377] width 986 height 110
click at [1090, 26] on input "Search" at bounding box center [1068, 27] width 147 height 15
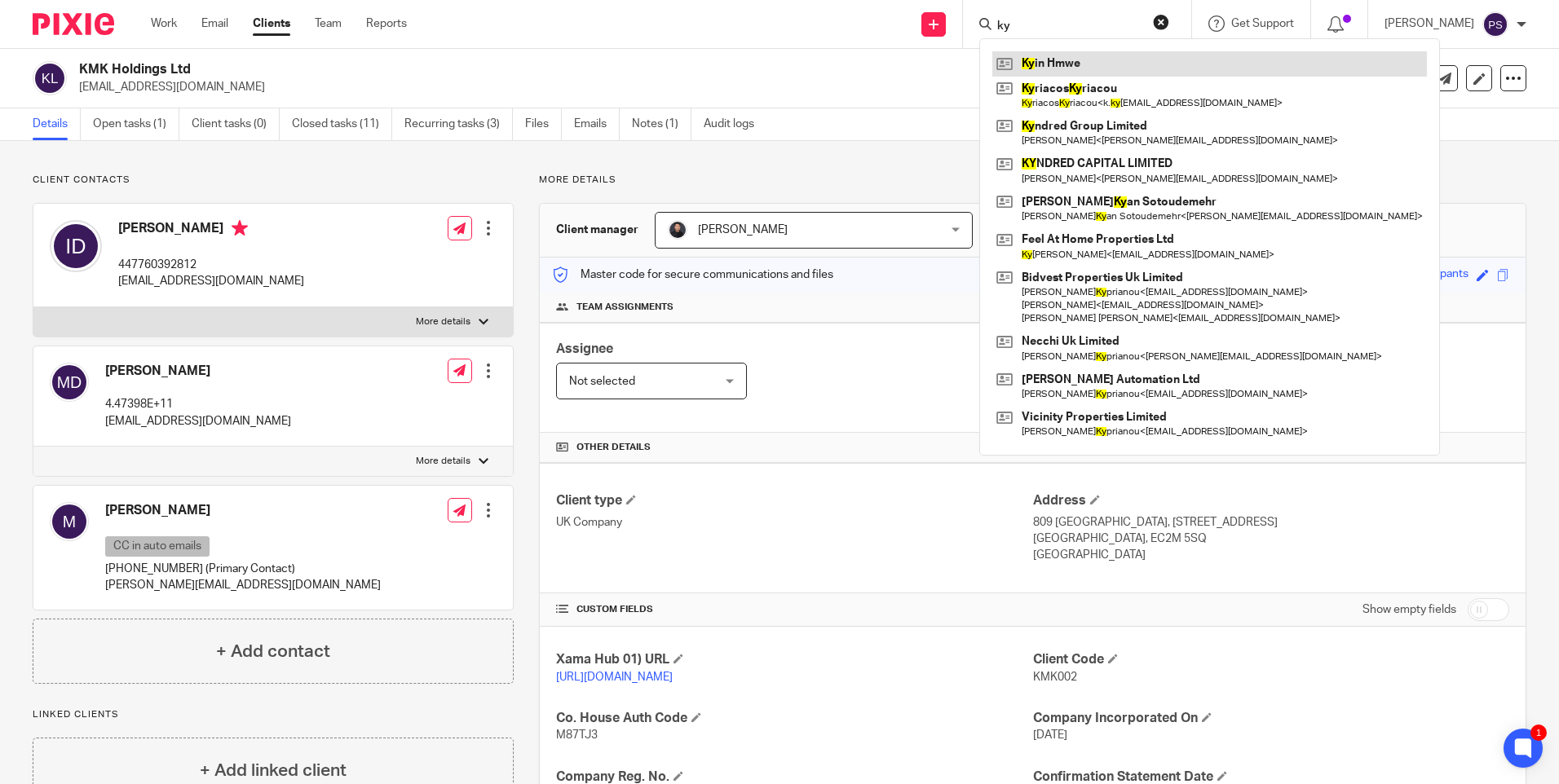
type input "ky"
click at [1103, 57] on link at bounding box center [1210, 63] width 435 height 24
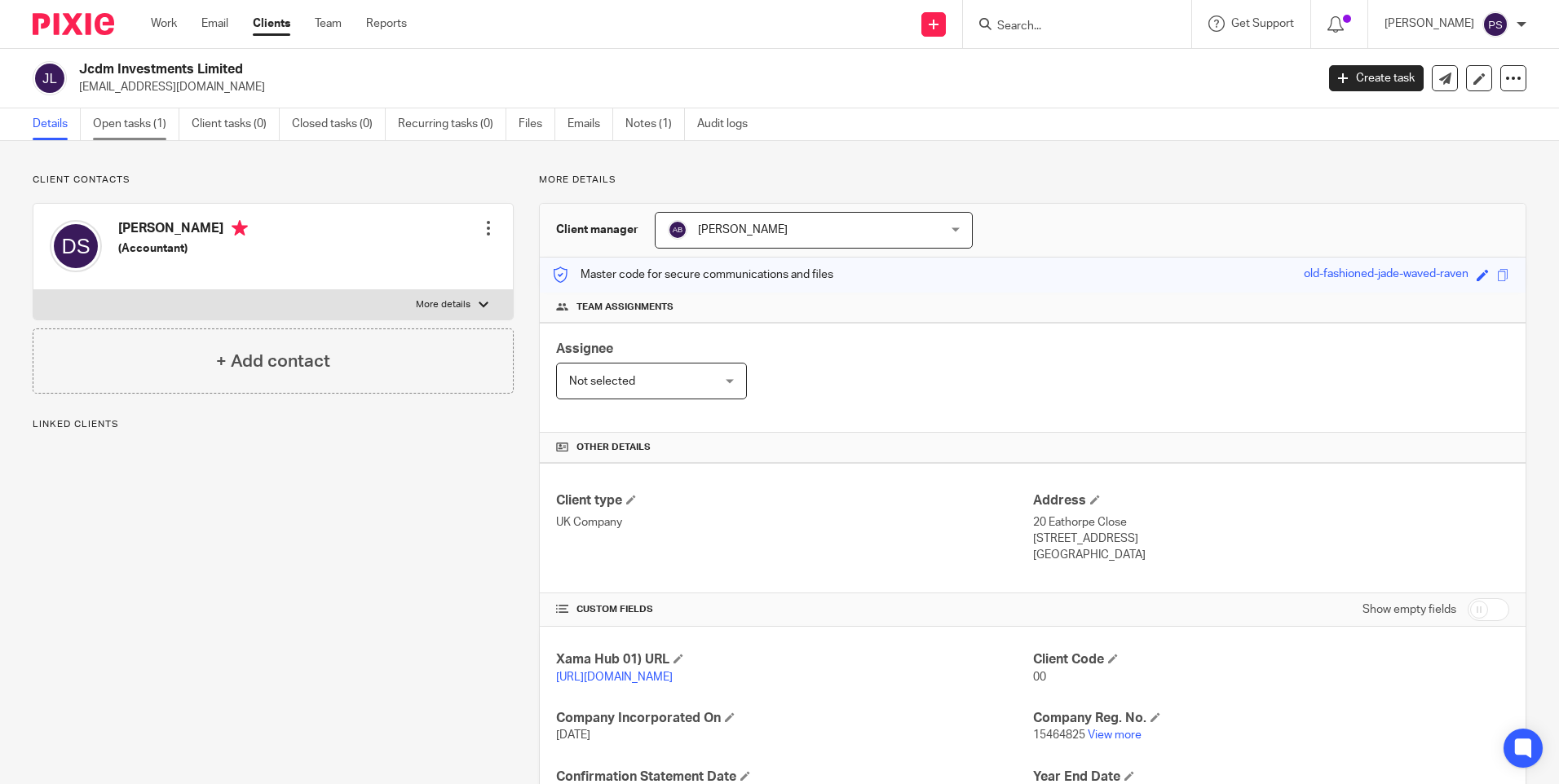
click at [138, 127] on link "Open tasks (1)" at bounding box center [136, 124] width 86 height 32
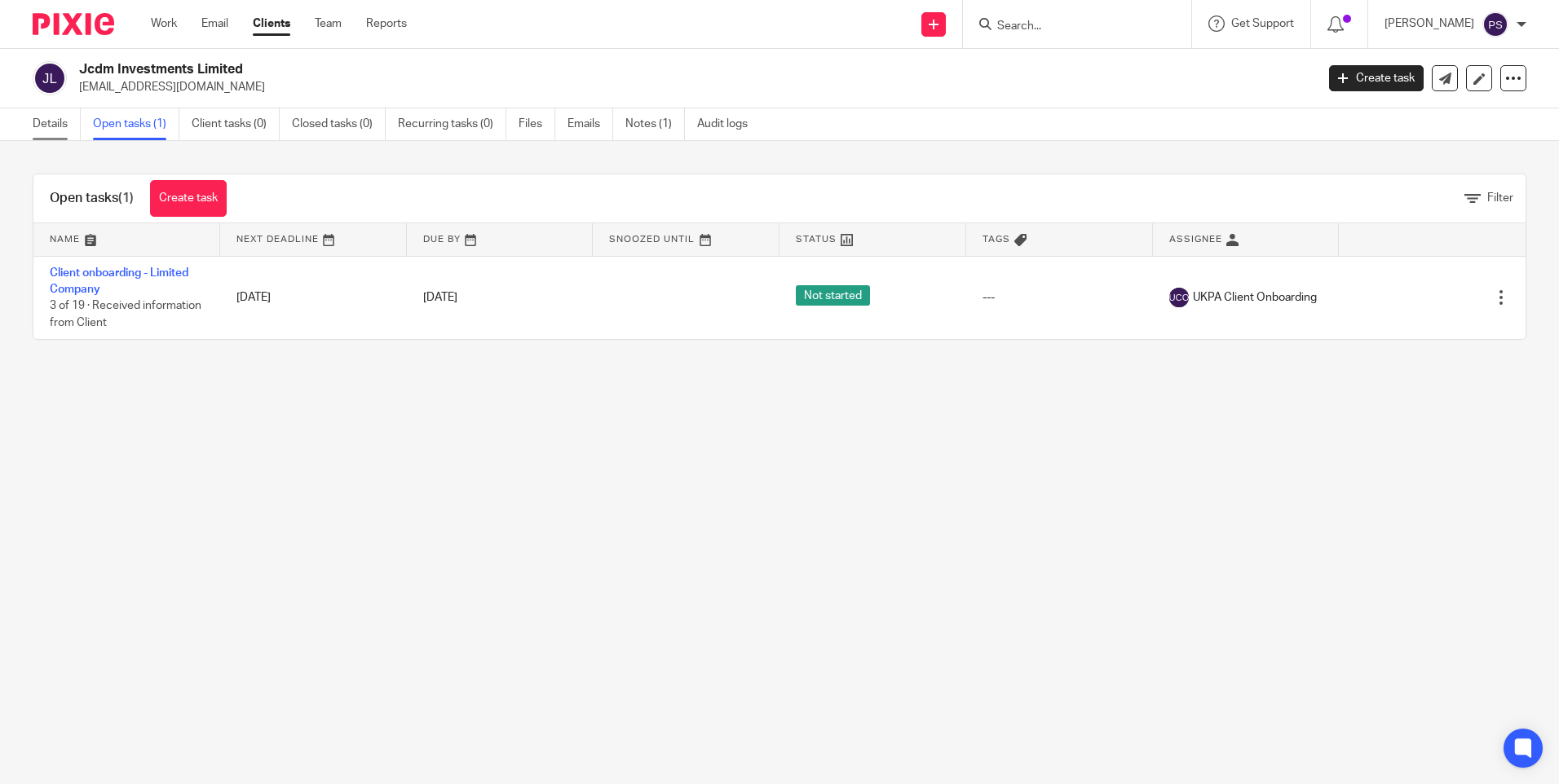
click at [56, 127] on link "Details" at bounding box center [57, 124] width 48 height 32
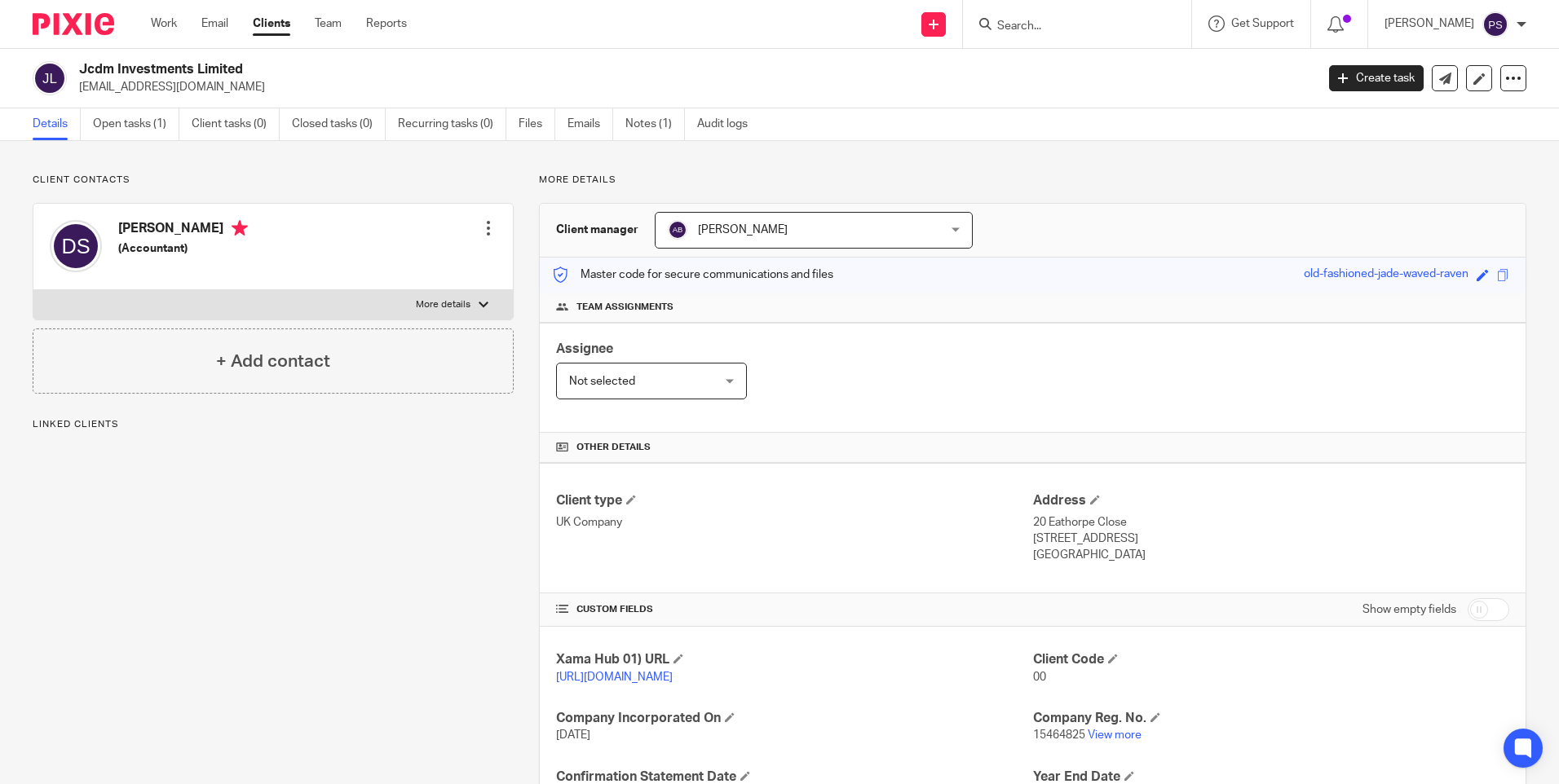
click at [313, 466] on div "Client contacts Daniel Paul Sheen (Accountant) Edit contact Create client from …" at bounding box center [260, 529] width 506 height 712
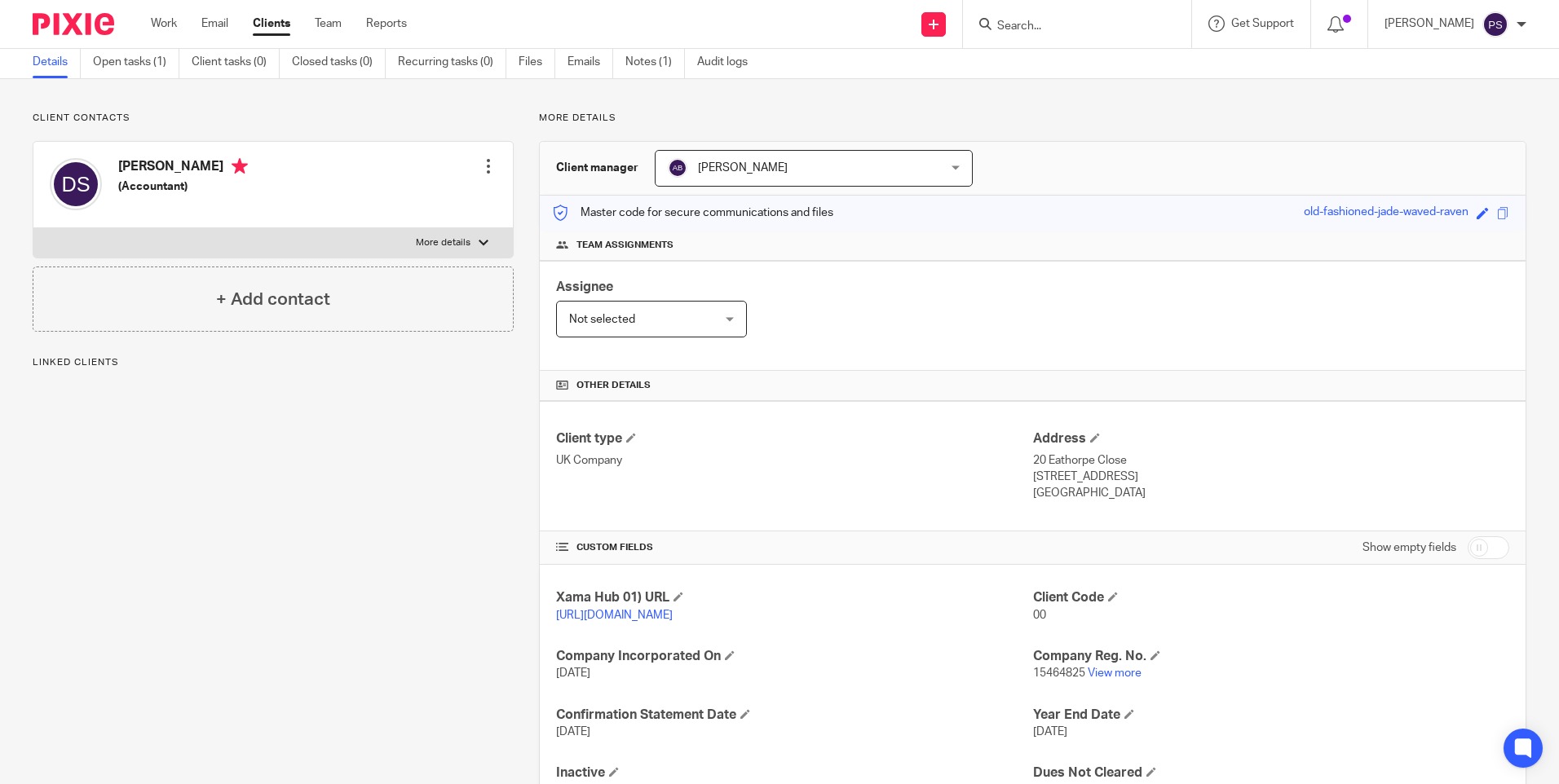
scroll to position [151, 0]
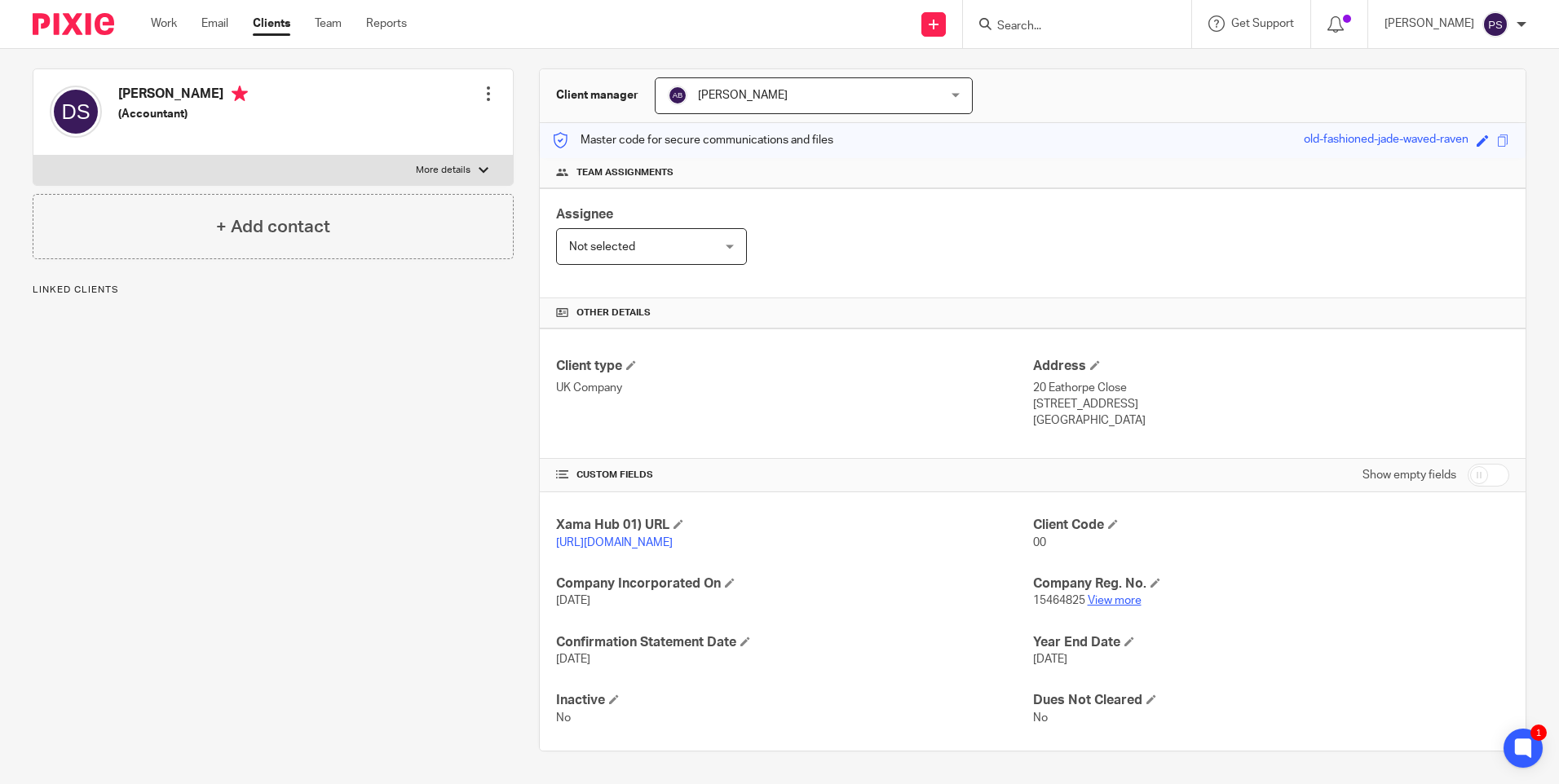
click at [1106, 601] on link "View more" at bounding box center [1115, 601] width 54 height 11
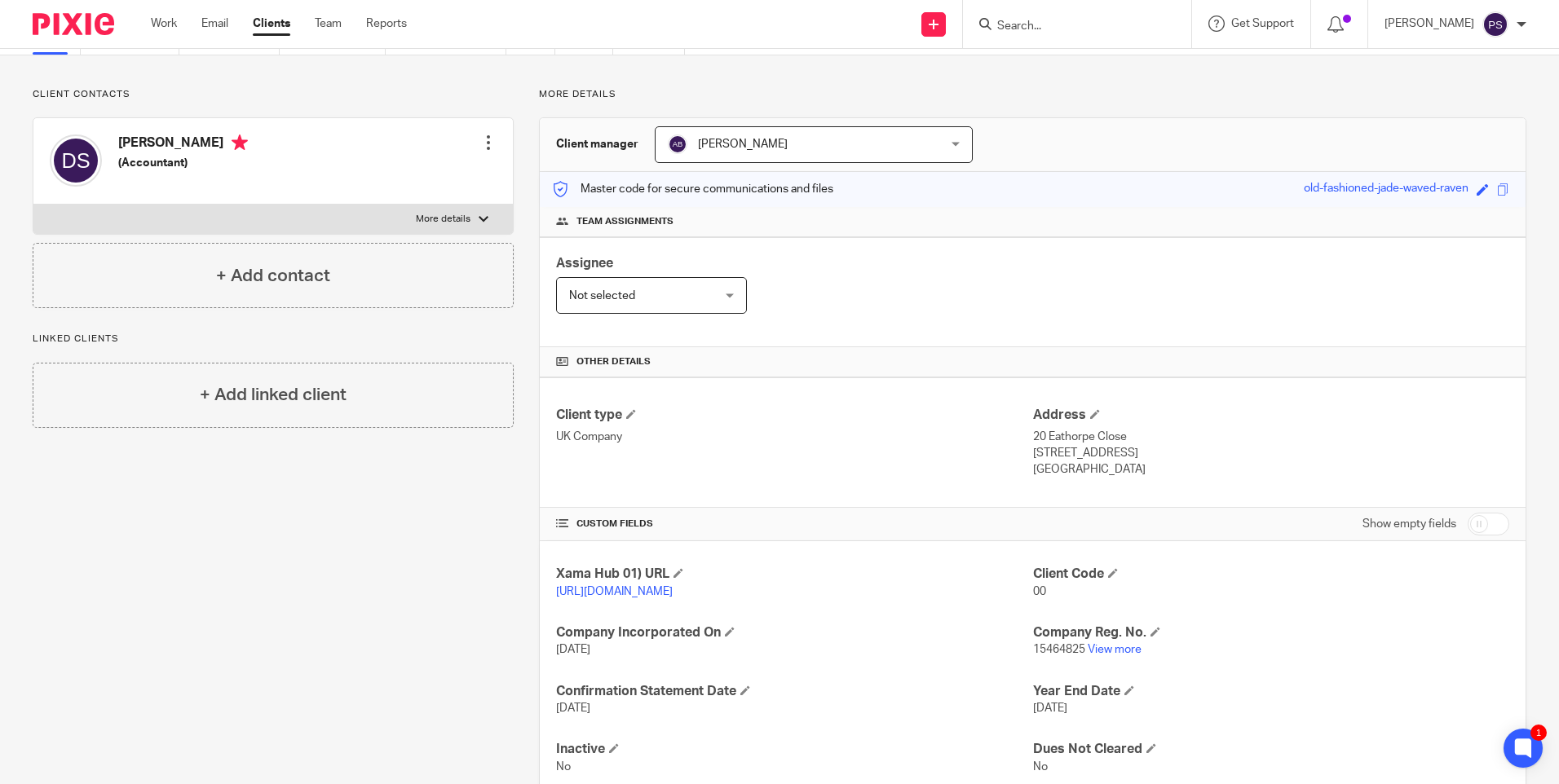
scroll to position [0, 0]
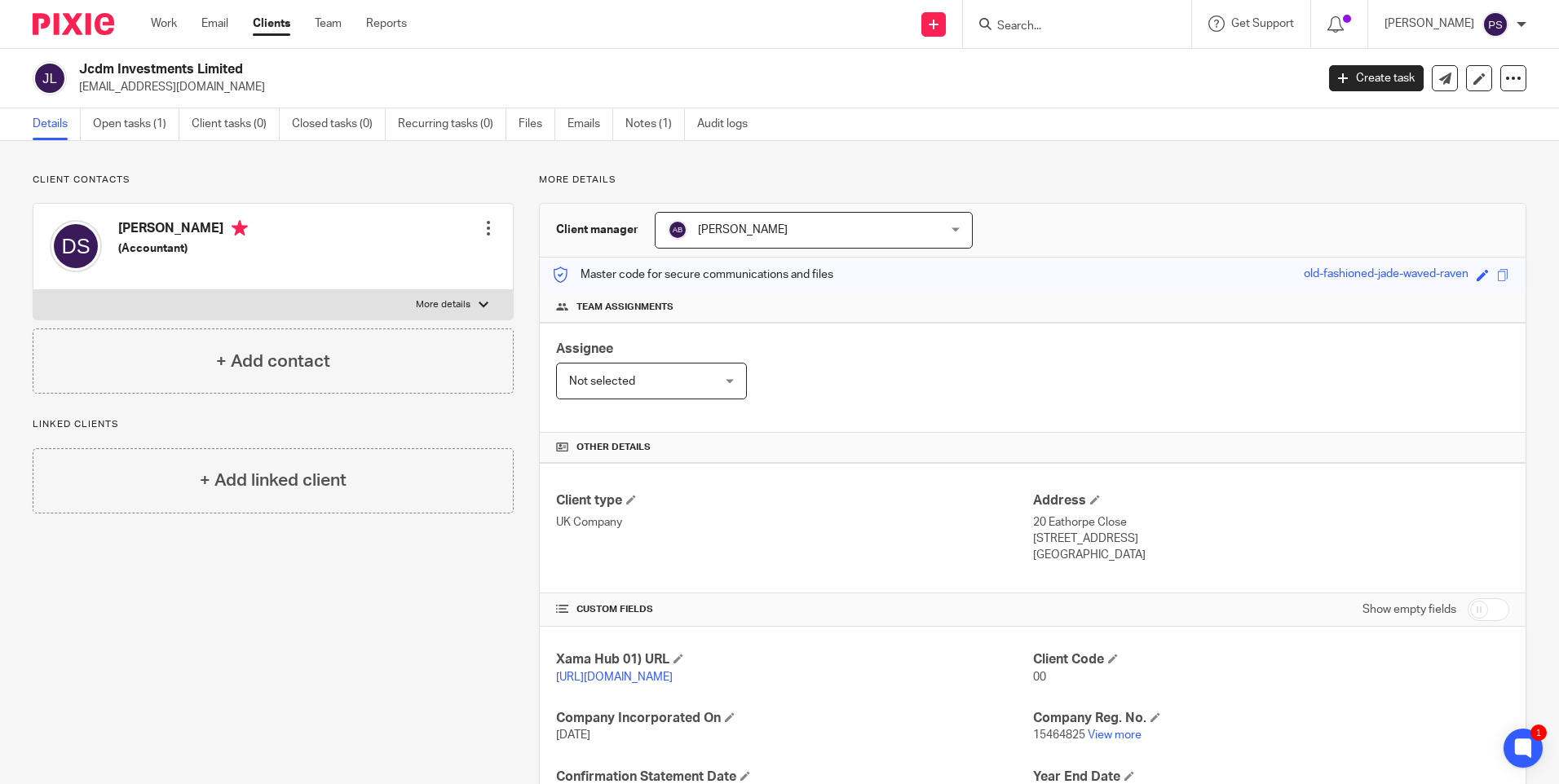
click at [356, 184] on p "Client contacts" at bounding box center [273, 180] width 481 height 13
click at [1071, 27] on input "Search" at bounding box center [1068, 27] width 147 height 15
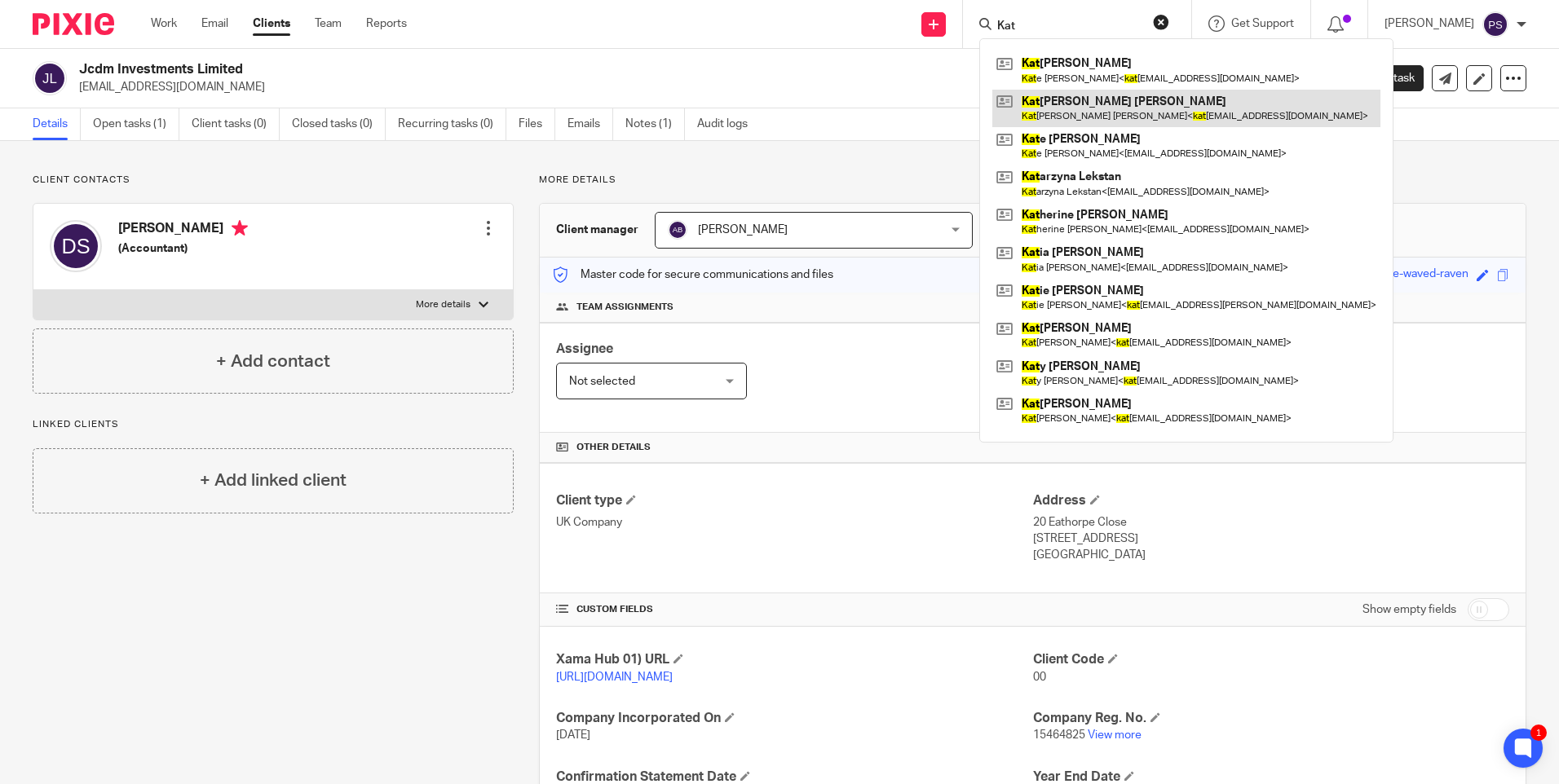
type input "Kat"
click at [1098, 106] on link at bounding box center [1186, 109] width 388 height 37
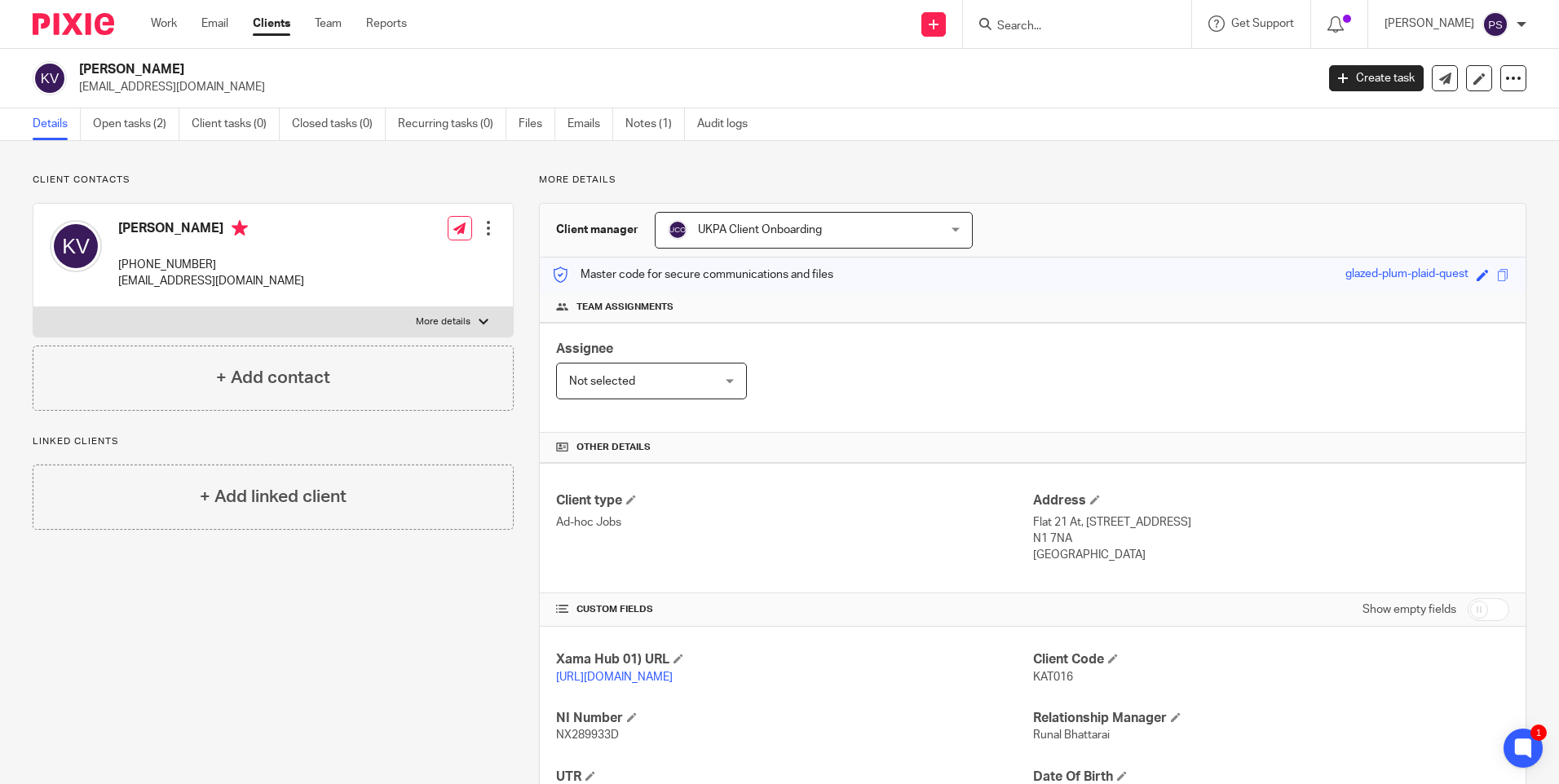
click at [1068, 17] on form at bounding box center [1081, 24] width 174 height 20
click at [1067, 30] on input "Search" at bounding box center [1068, 27] width 147 height 15
click at [142, 132] on link "Open tasks (2)" at bounding box center [136, 124] width 86 height 32
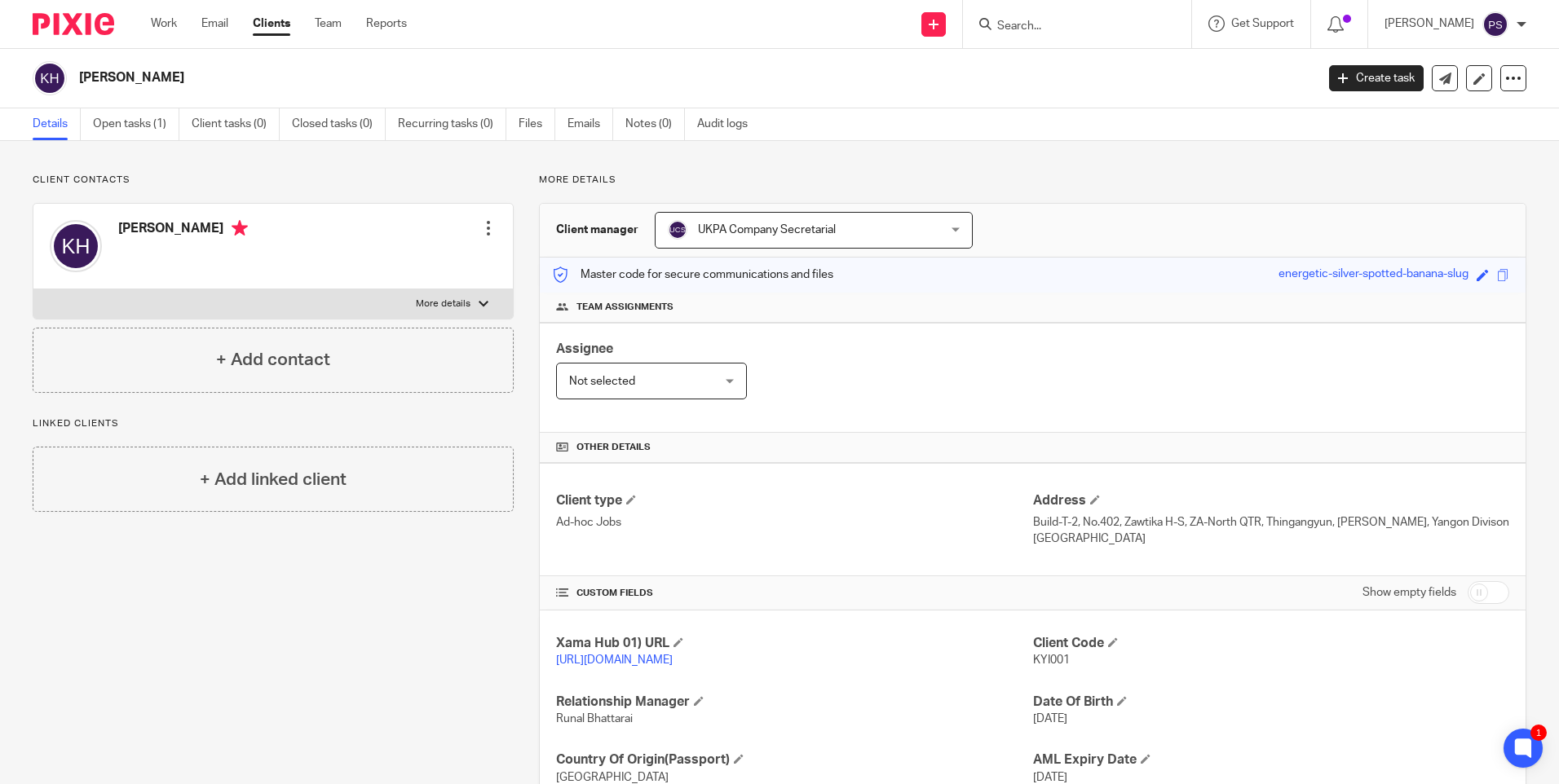
click at [229, 189] on div "Client contacts [PERSON_NAME] Edit contact Create client from contact Export da…" at bounding box center [273, 283] width 481 height 219
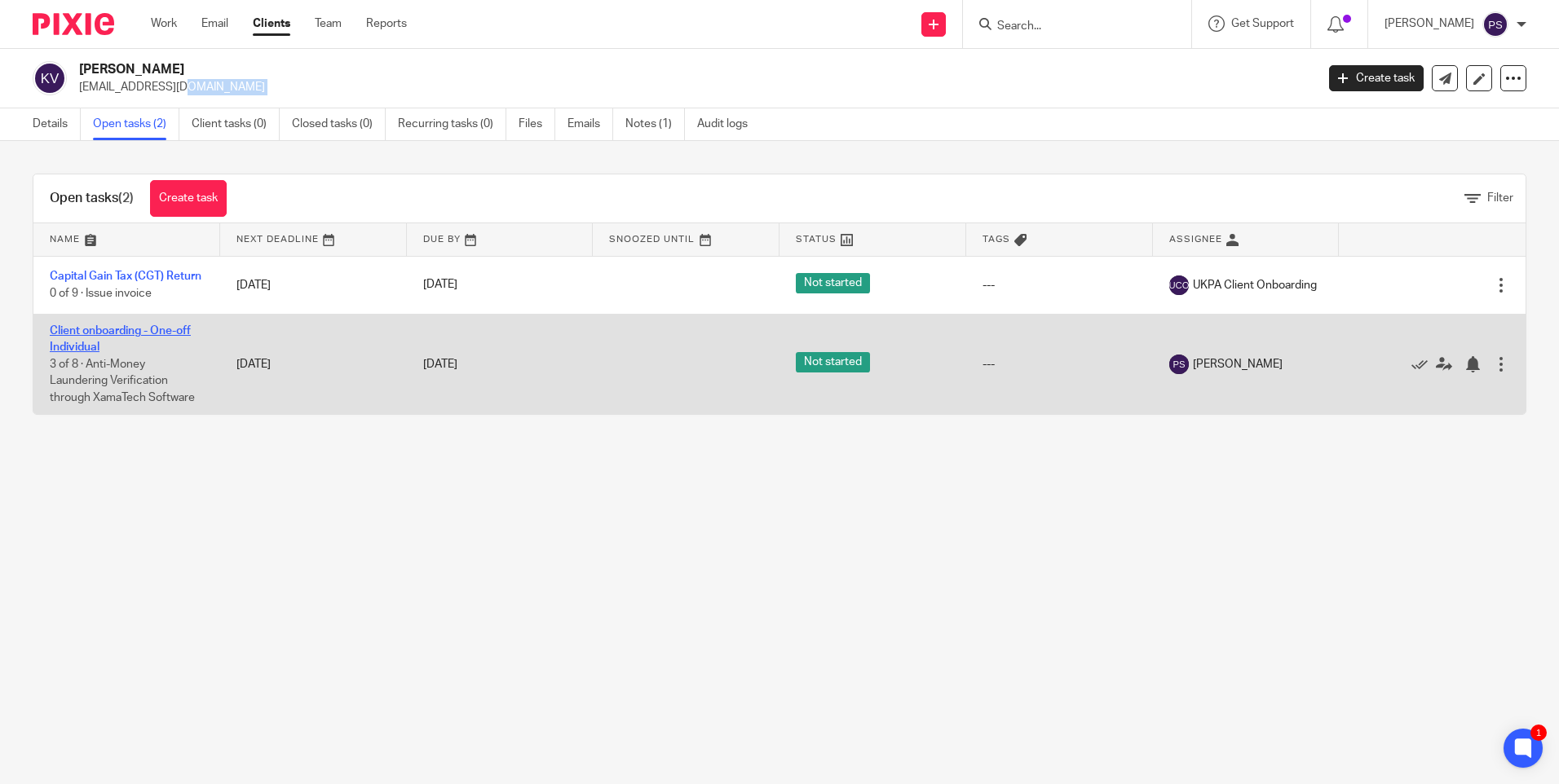
click at [75, 347] on td "Client onboarding - One-off Individual 3 of 8 · Anti-Money Laundering Verificat…" at bounding box center [126, 364] width 187 height 100
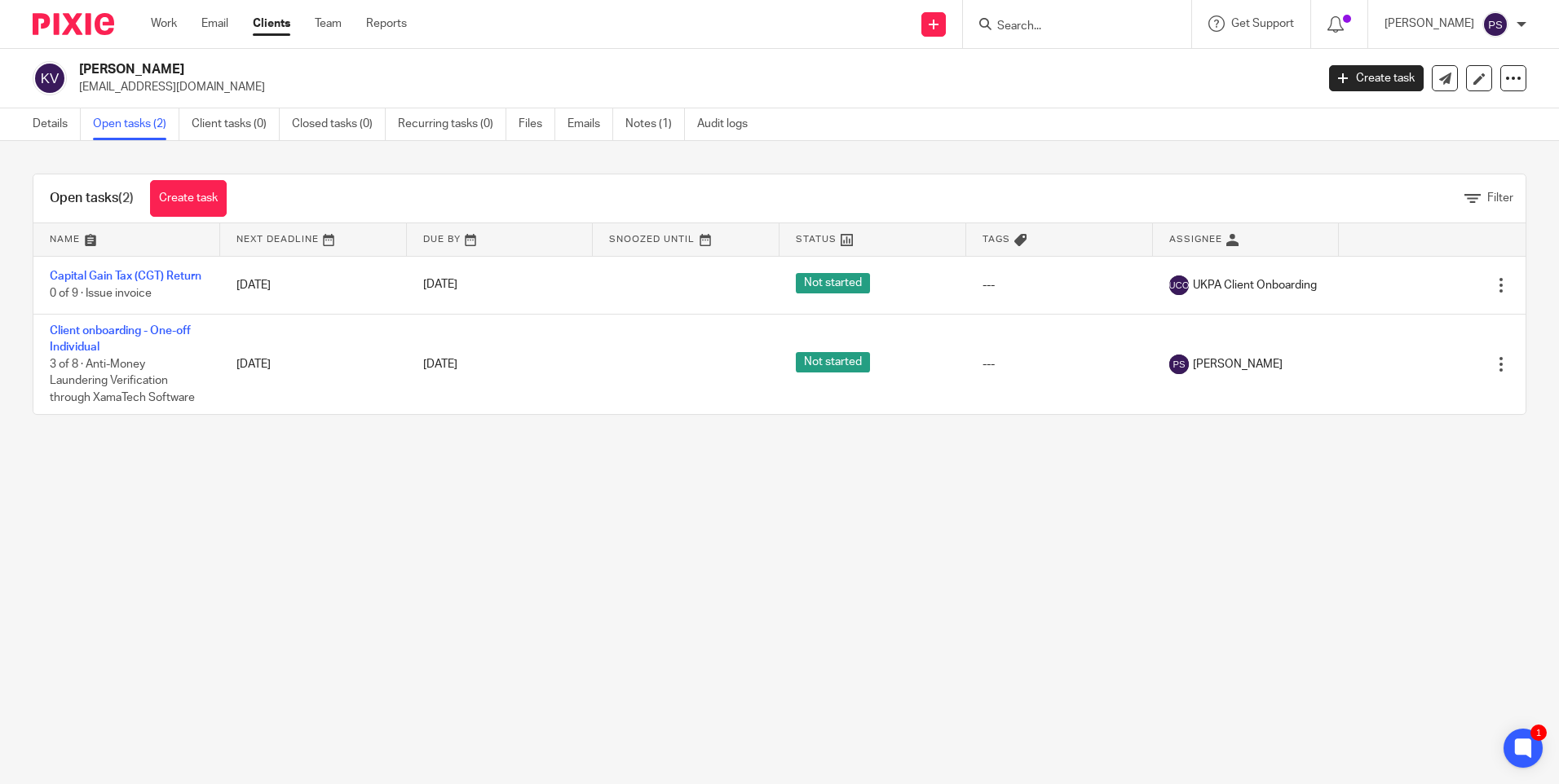
click at [669, 542] on main "[PERSON_NAME] [EMAIL_ADDRESS][DOMAIN_NAME] Create task Update from Companies Ho…" at bounding box center [780, 392] width 1559 height 784
click at [1072, 17] on form at bounding box center [1081, 24] width 174 height 20
click at [1065, 26] on input "Search" at bounding box center [1068, 27] width 147 height 15
paste input "tiffanyconsultancy.ltd@gmail.com"
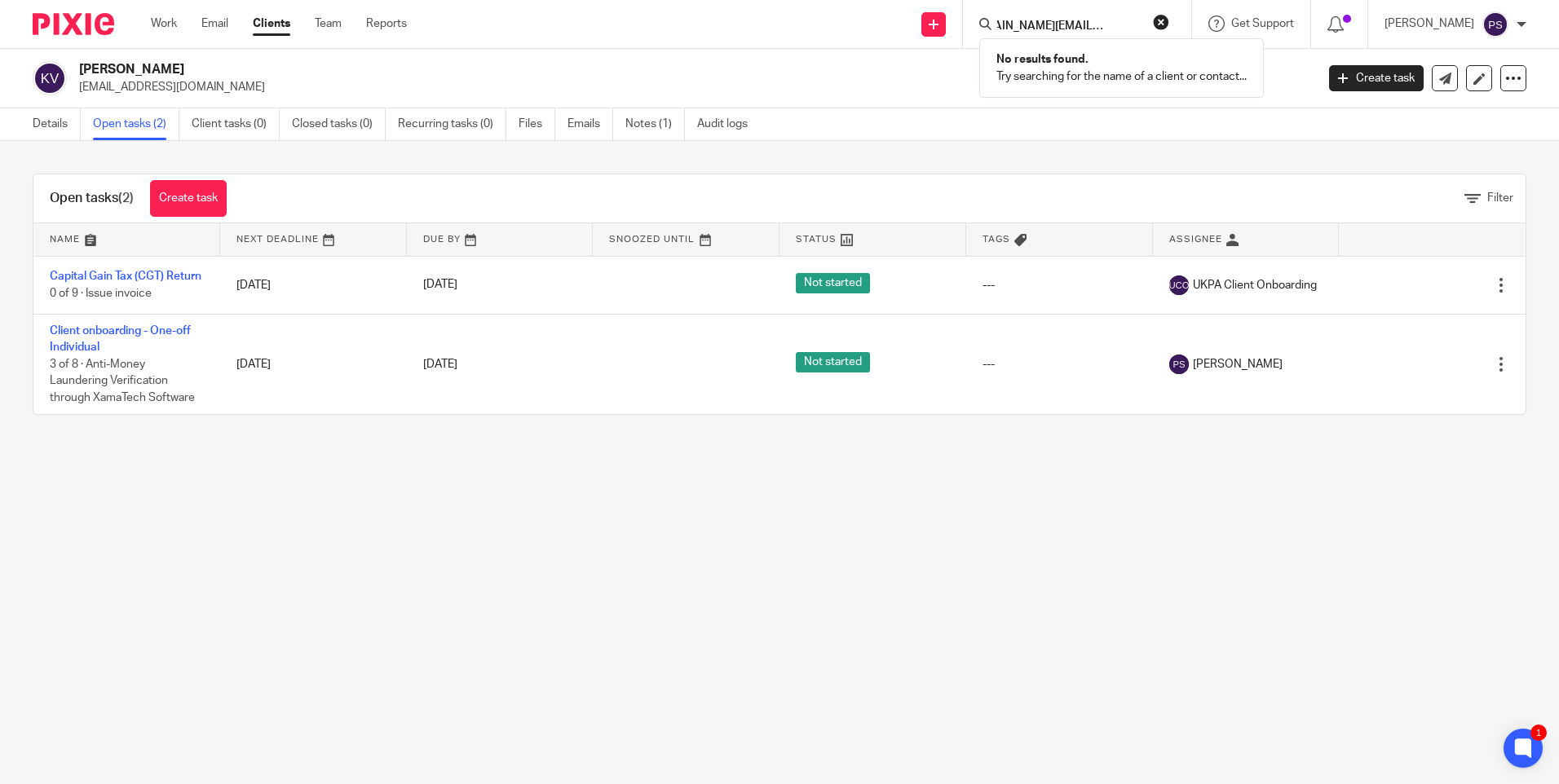
type input "tiffanyconsultancy.ltd@gmail.com"
click at [1085, 52] on p "No results found." at bounding box center [1120, 59] width 250 height 17
click at [1169, 20] on button "reset" at bounding box center [1161, 22] width 17 height 17
paste input "Tiffany"
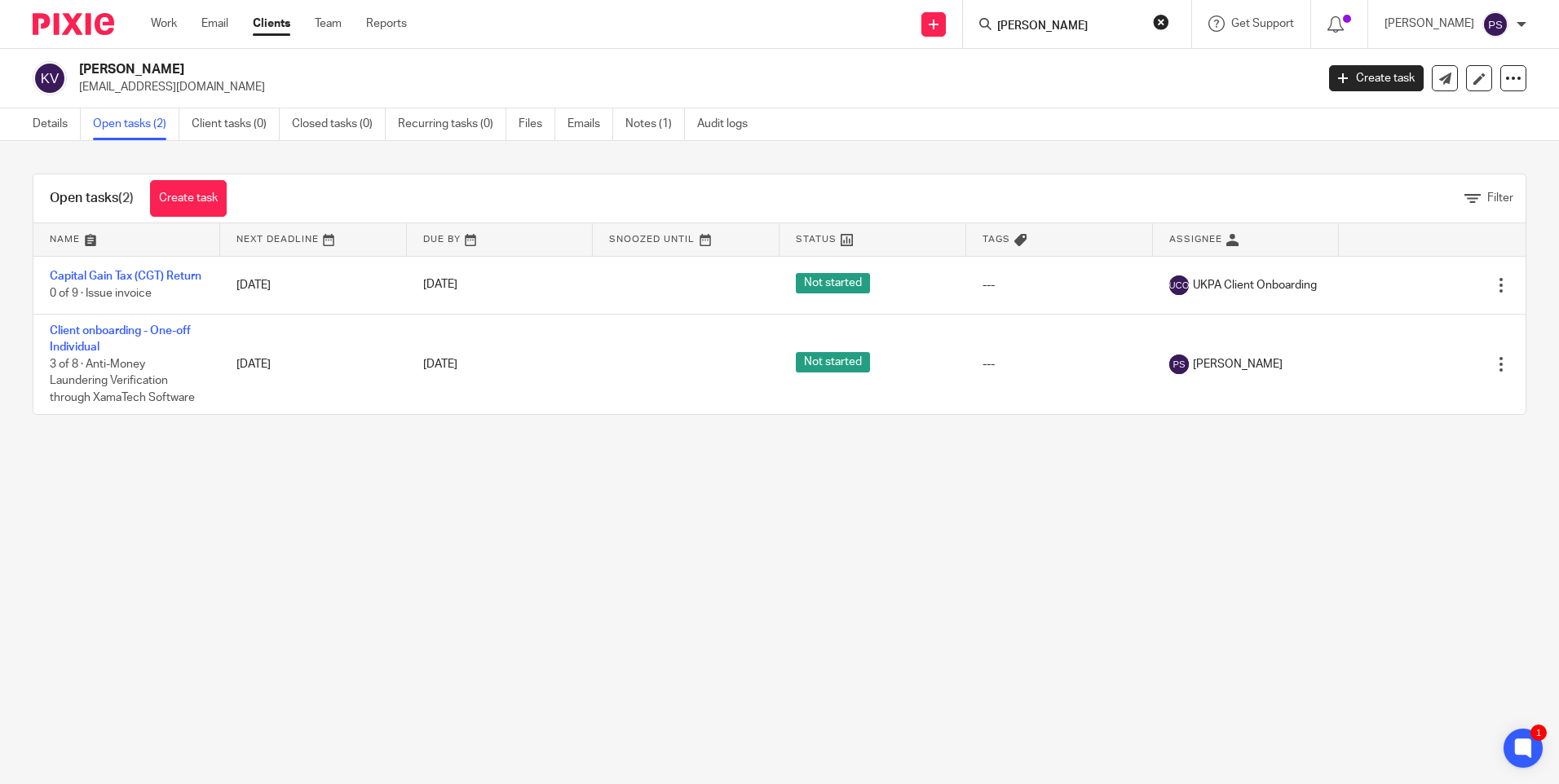
click at [1057, 29] on input "Tiffany" at bounding box center [1068, 27] width 147 height 15
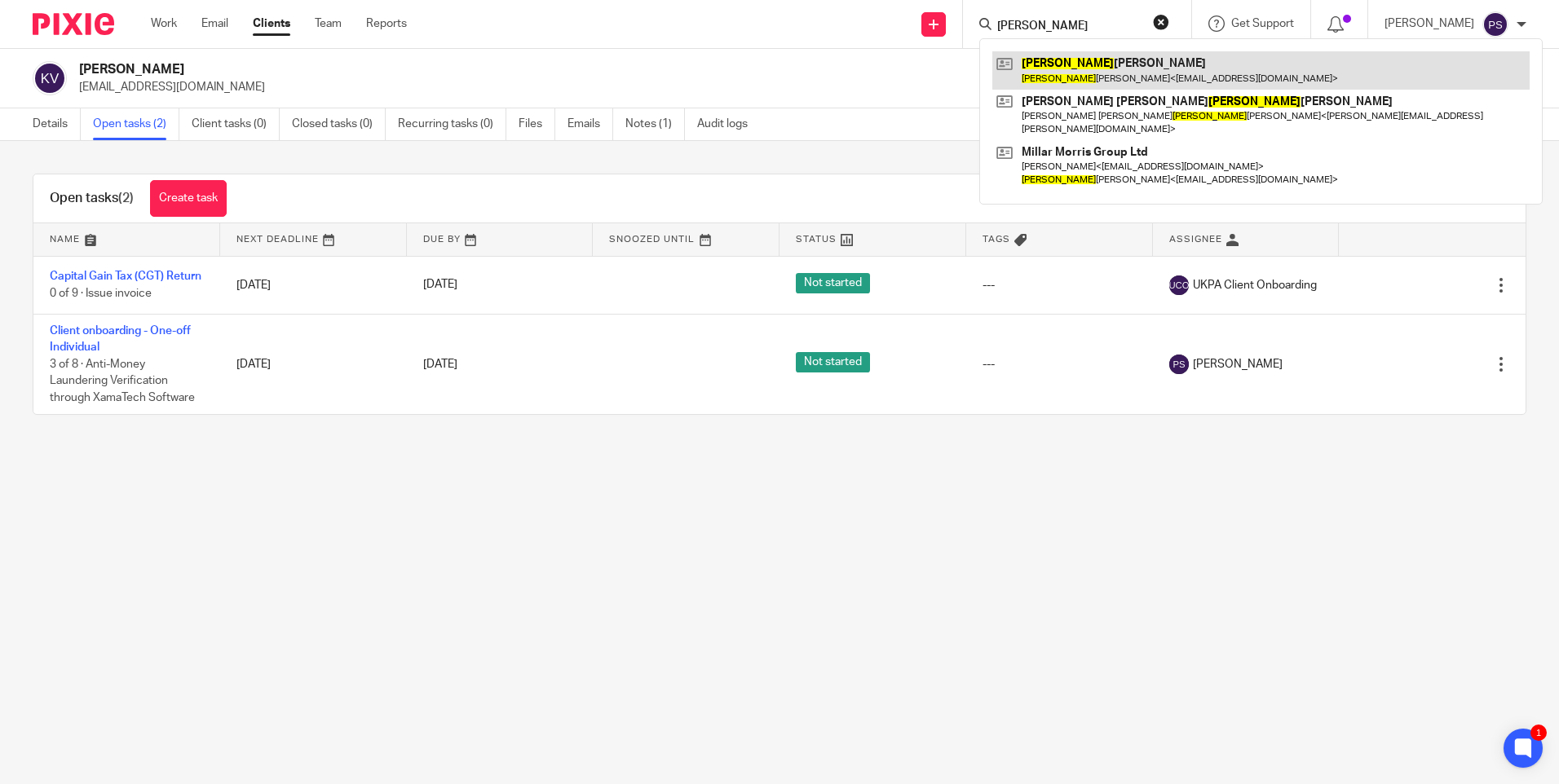
type input "Tiffany"
click at [1066, 64] on link at bounding box center [1261, 70] width 537 height 37
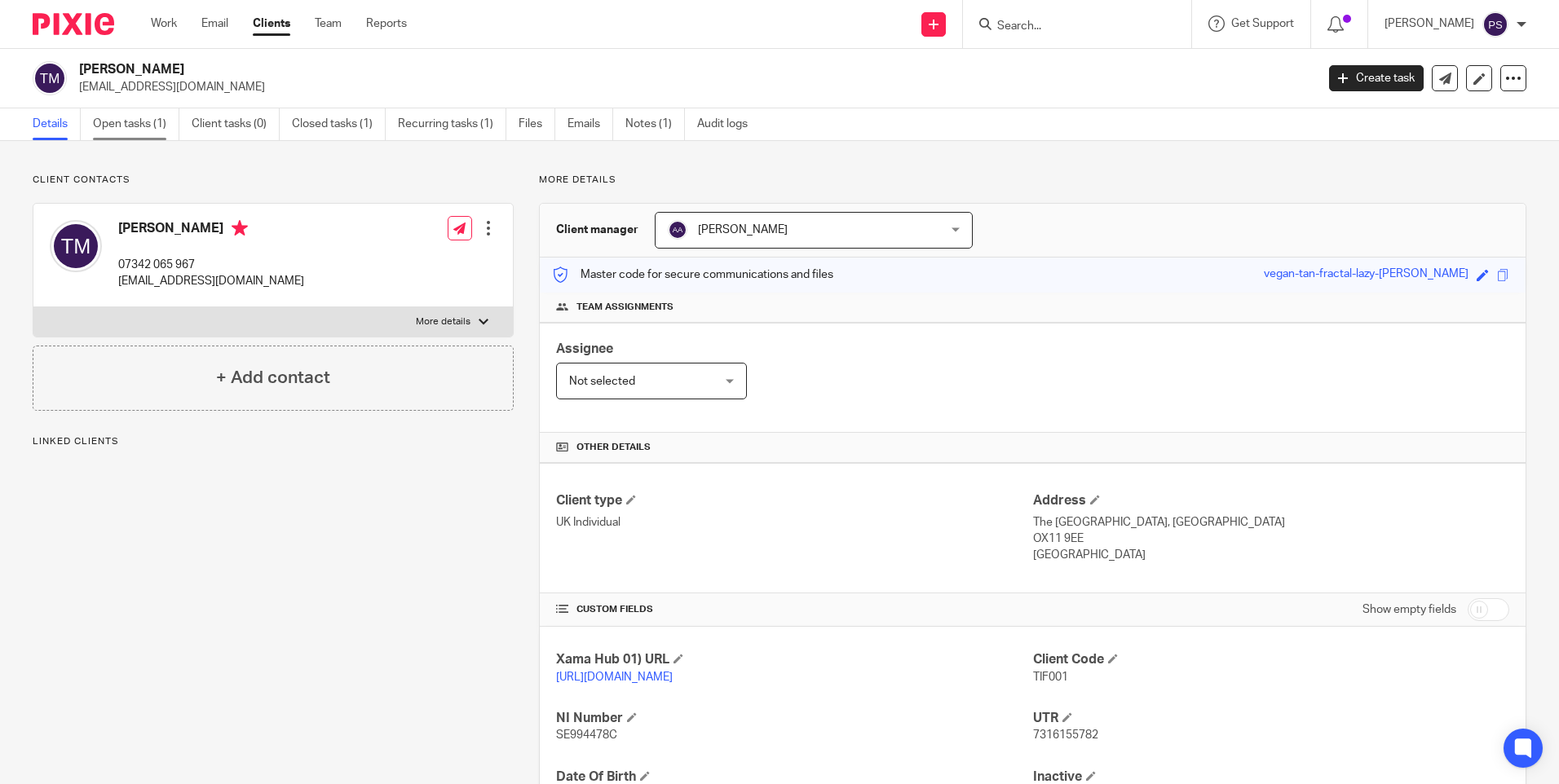
click at [127, 127] on link "Open tasks (1)" at bounding box center [136, 124] width 86 height 32
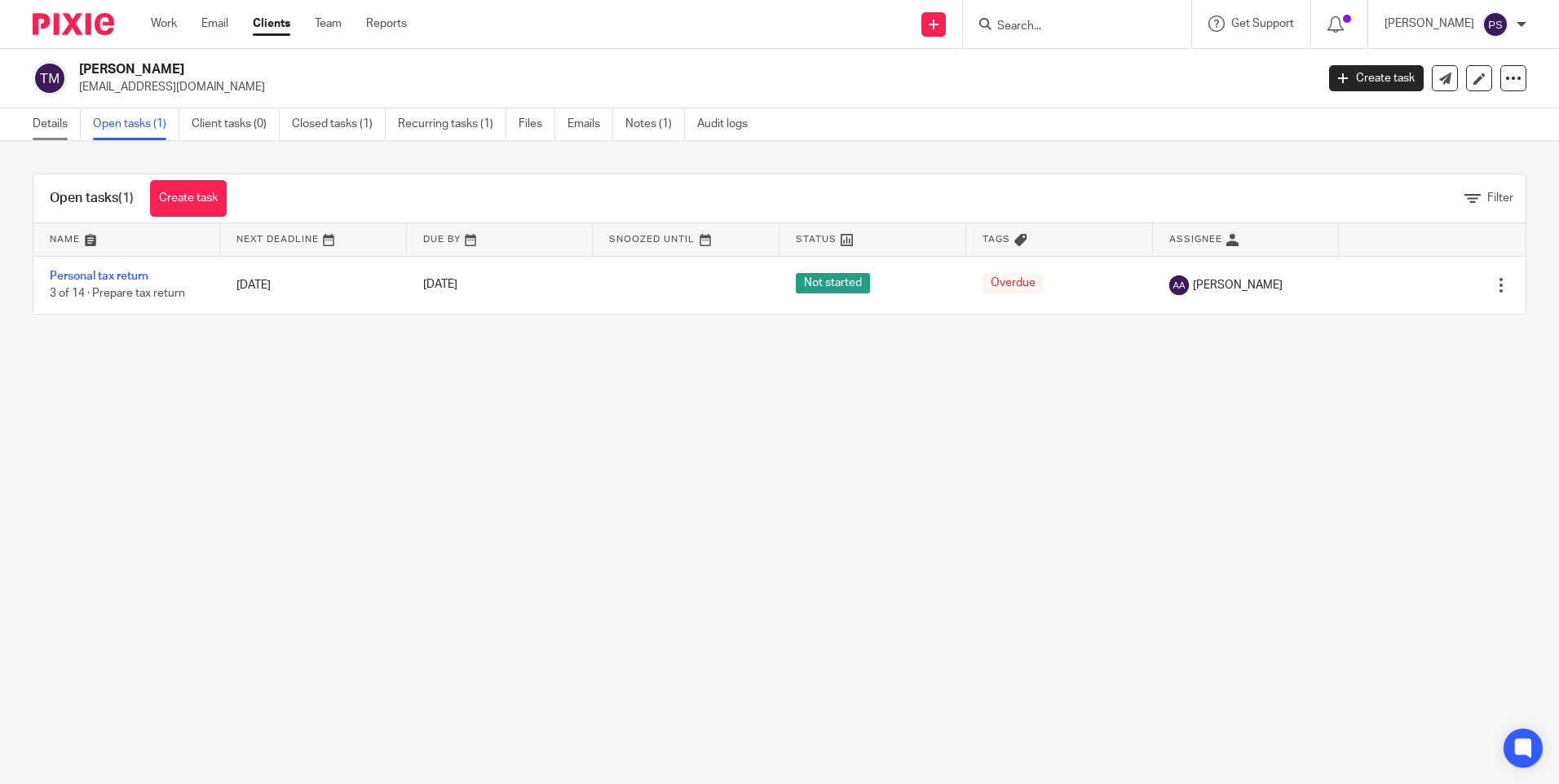
click at [55, 131] on link "Details" at bounding box center [57, 124] width 48 height 32
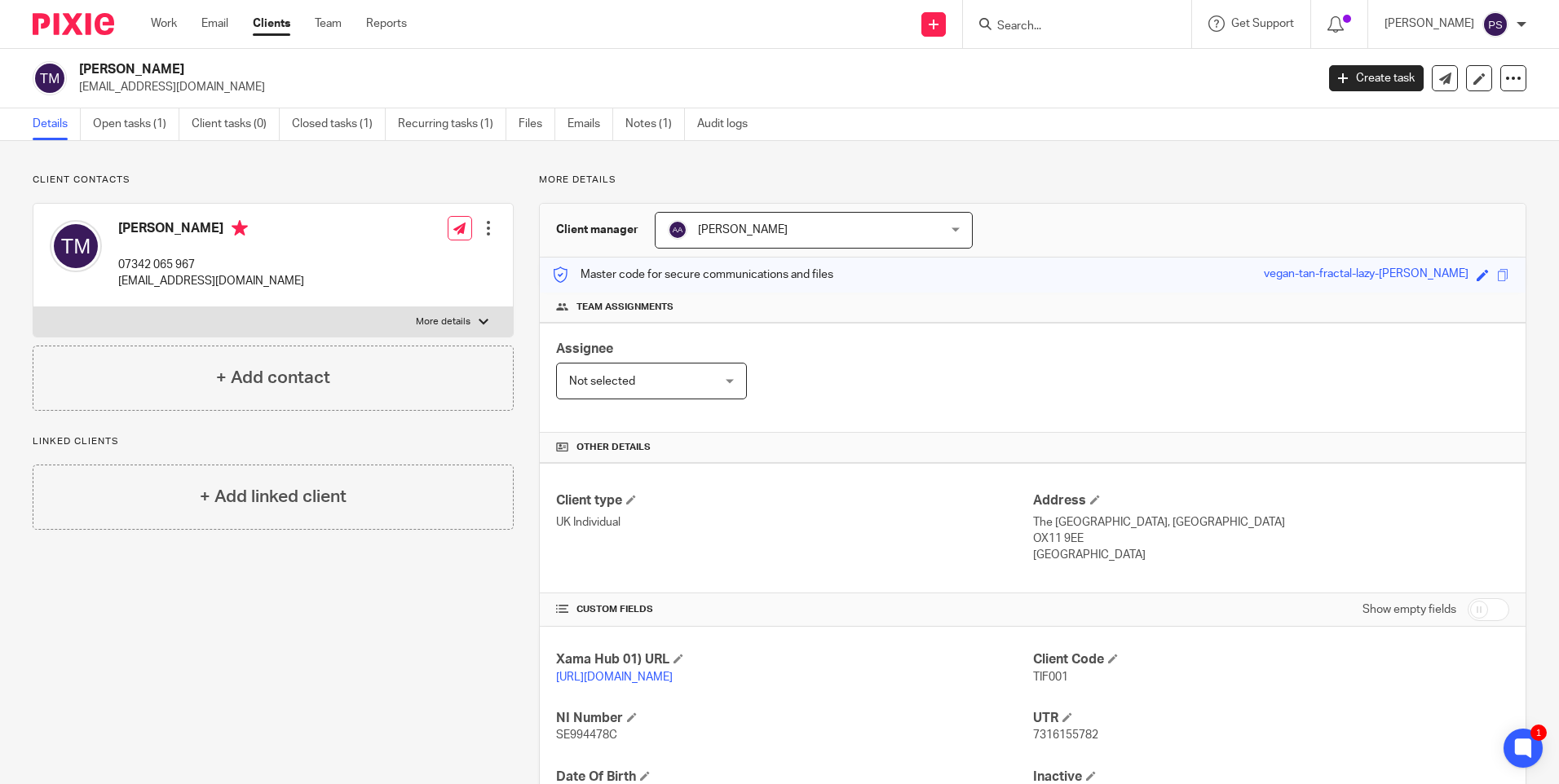
click at [1045, 30] on input "Search" at bounding box center [1068, 27] width 147 height 15
paste input "stevec@petaworks.co.uk"
type input "stevec@petaworks.co.uk"
click link
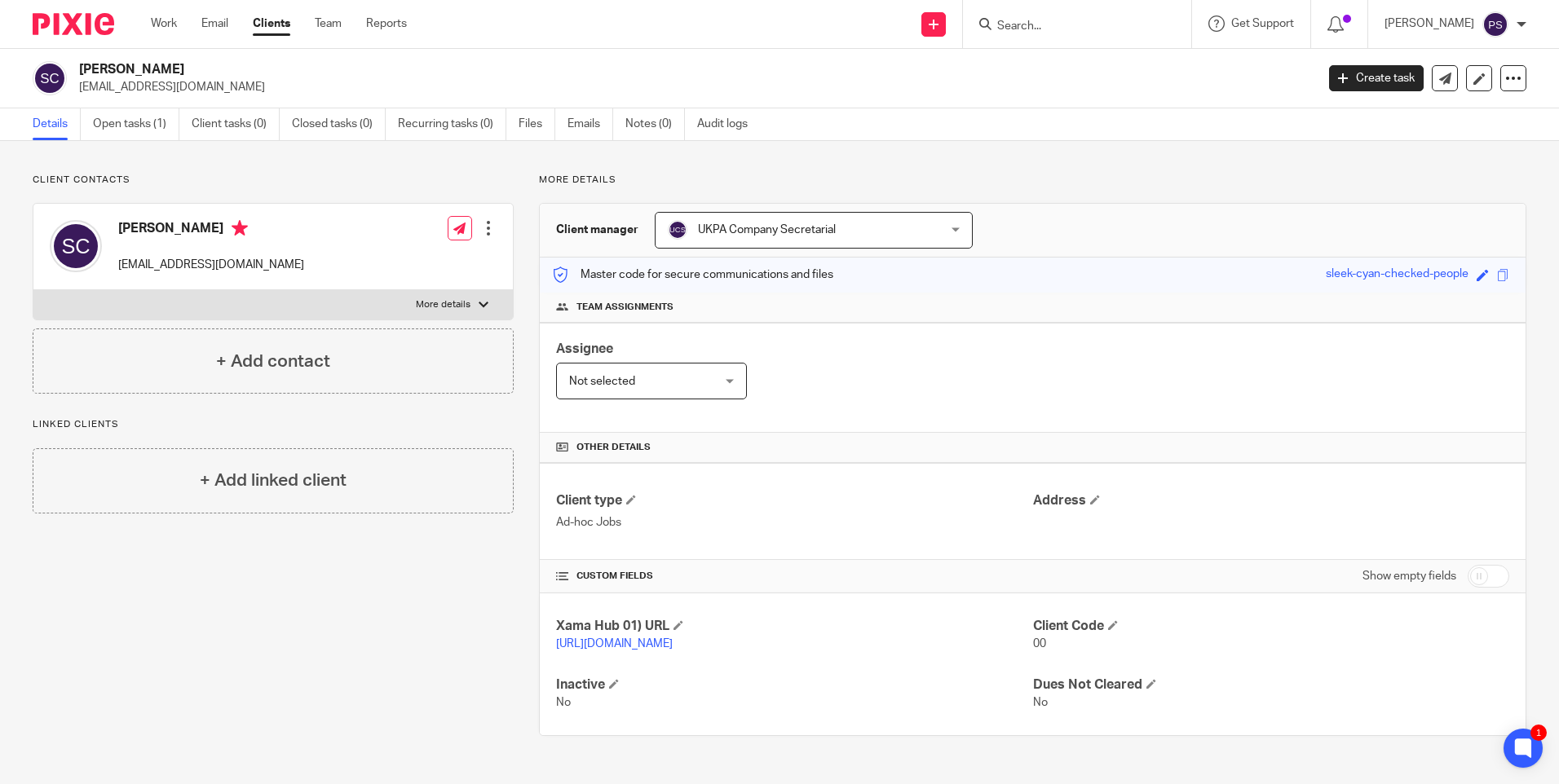
click at [1061, 26] on input "Search" at bounding box center [1068, 27] width 147 height 15
paste input "[EMAIL_ADDRESS][DOMAIN_NAME]"
type input "[EMAIL_ADDRESS][DOMAIN_NAME]"
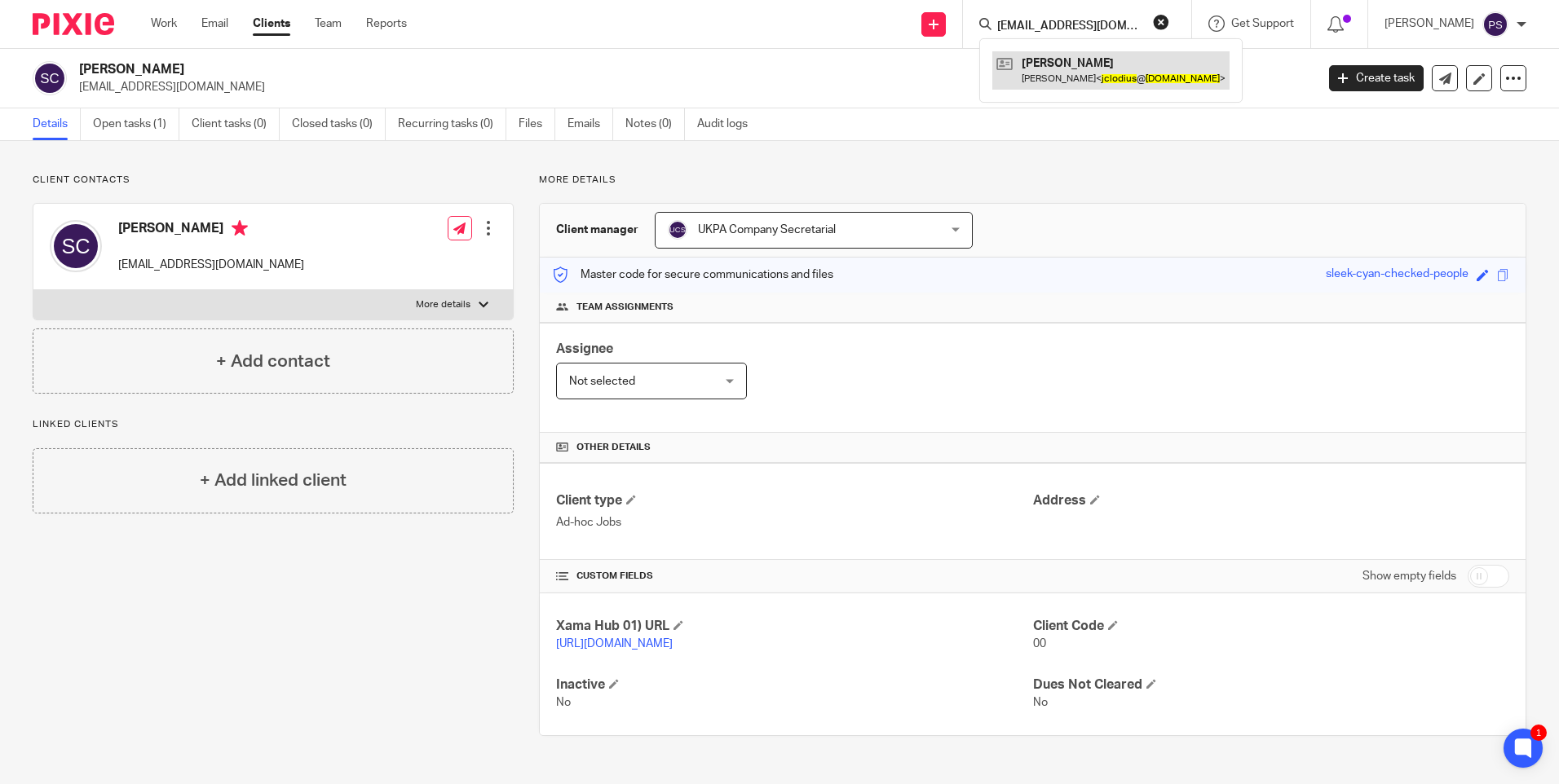
click at [1076, 77] on link at bounding box center [1110, 70] width 237 height 37
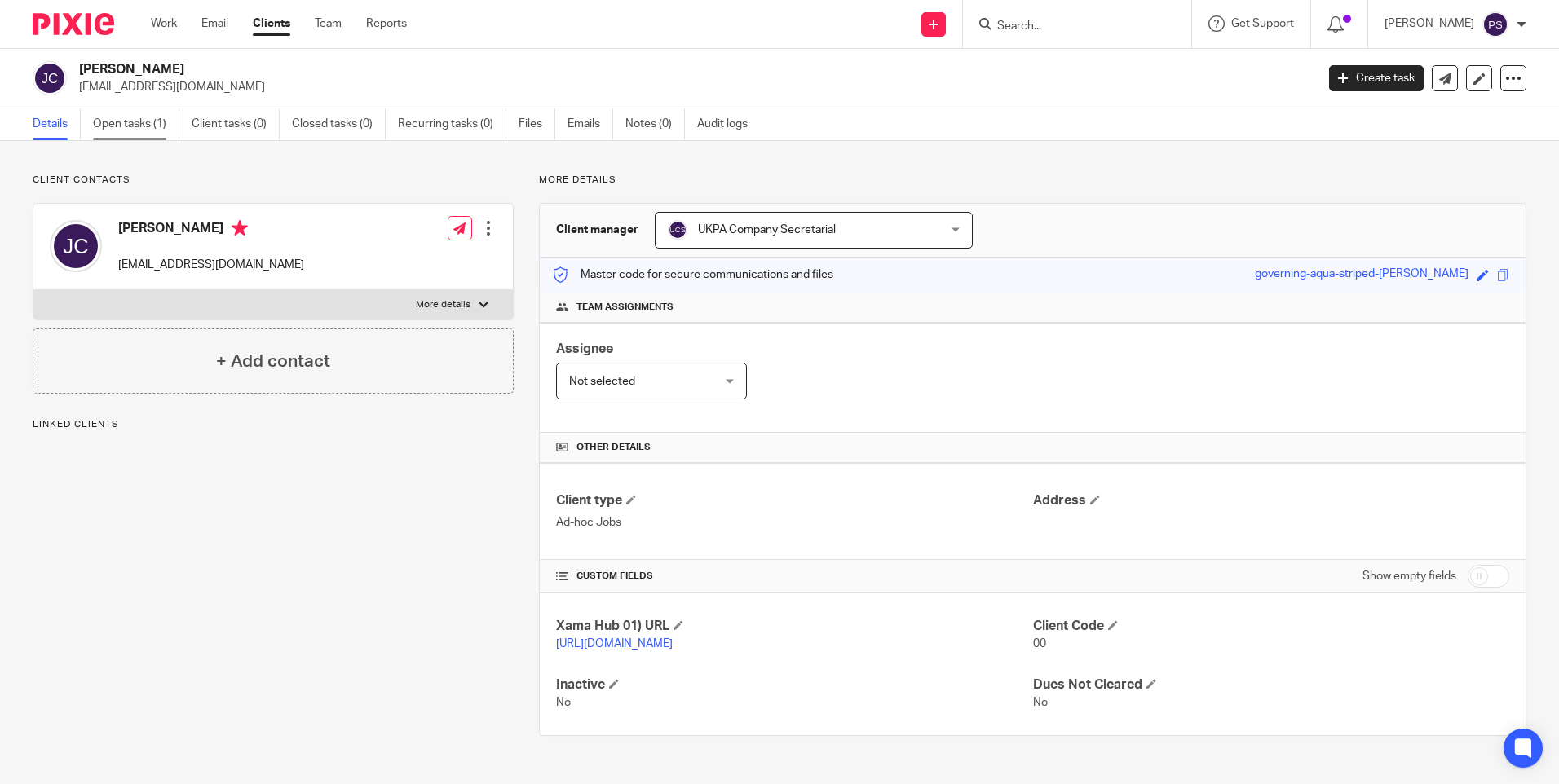
click at [130, 139] on link "Open tasks (1)" at bounding box center [136, 124] width 86 height 32
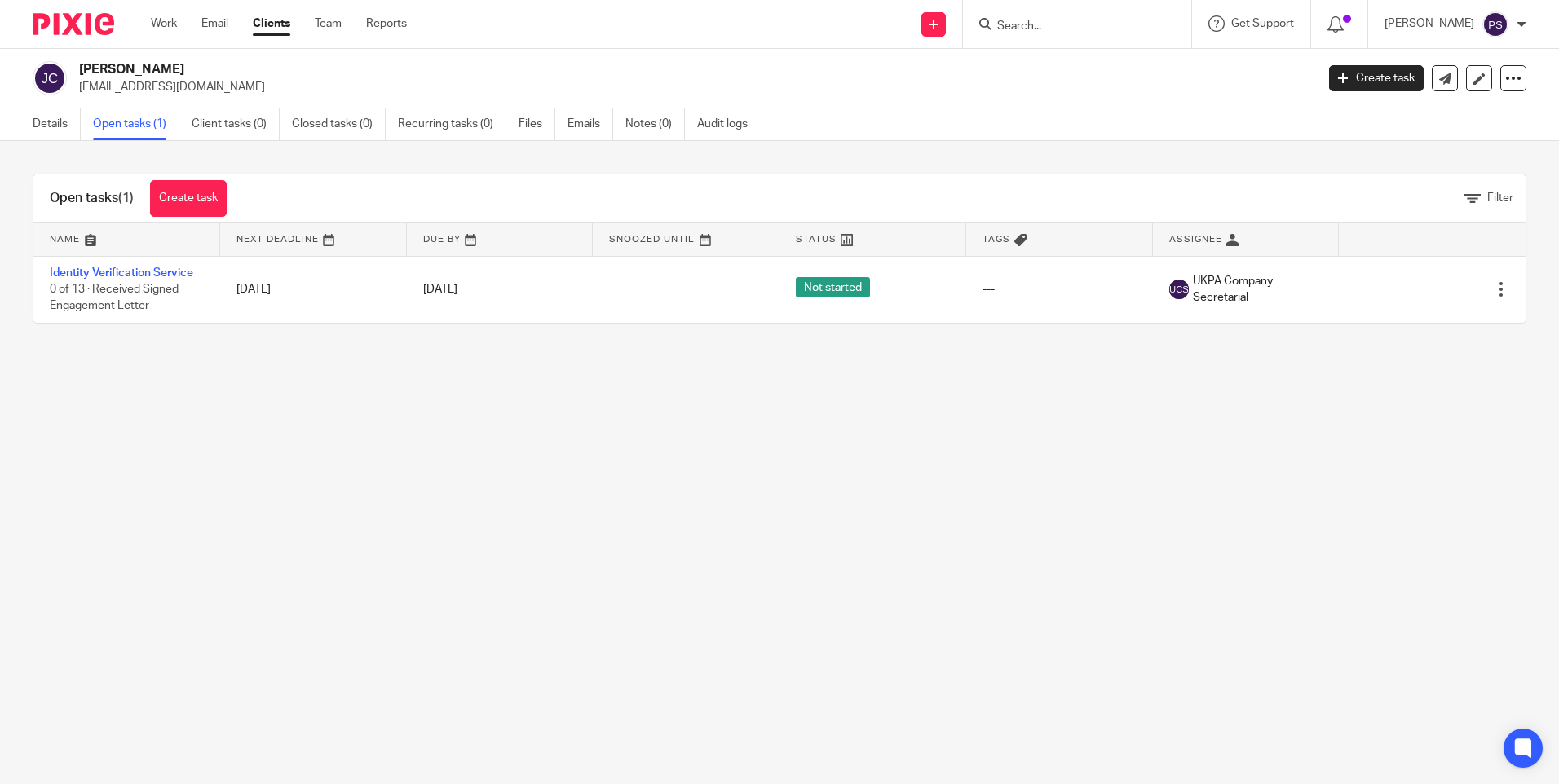
drag, startPoint x: 688, startPoint y: 435, endPoint x: 1105, endPoint y: 396, distance: 418.8
click at [688, 435] on main "Joern Clodius jclodius@marlowgroup.com Create task Update from Companies House …" at bounding box center [780, 392] width 1559 height 784
click at [389, 575] on main "Joern Clodius jclodius@marlowgroup.com Create task Update from Companies House …" at bounding box center [780, 392] width 1559 height 784
click at [1047, 25] on input "Search" at bounding box center [1068, 27] width 147 height 15
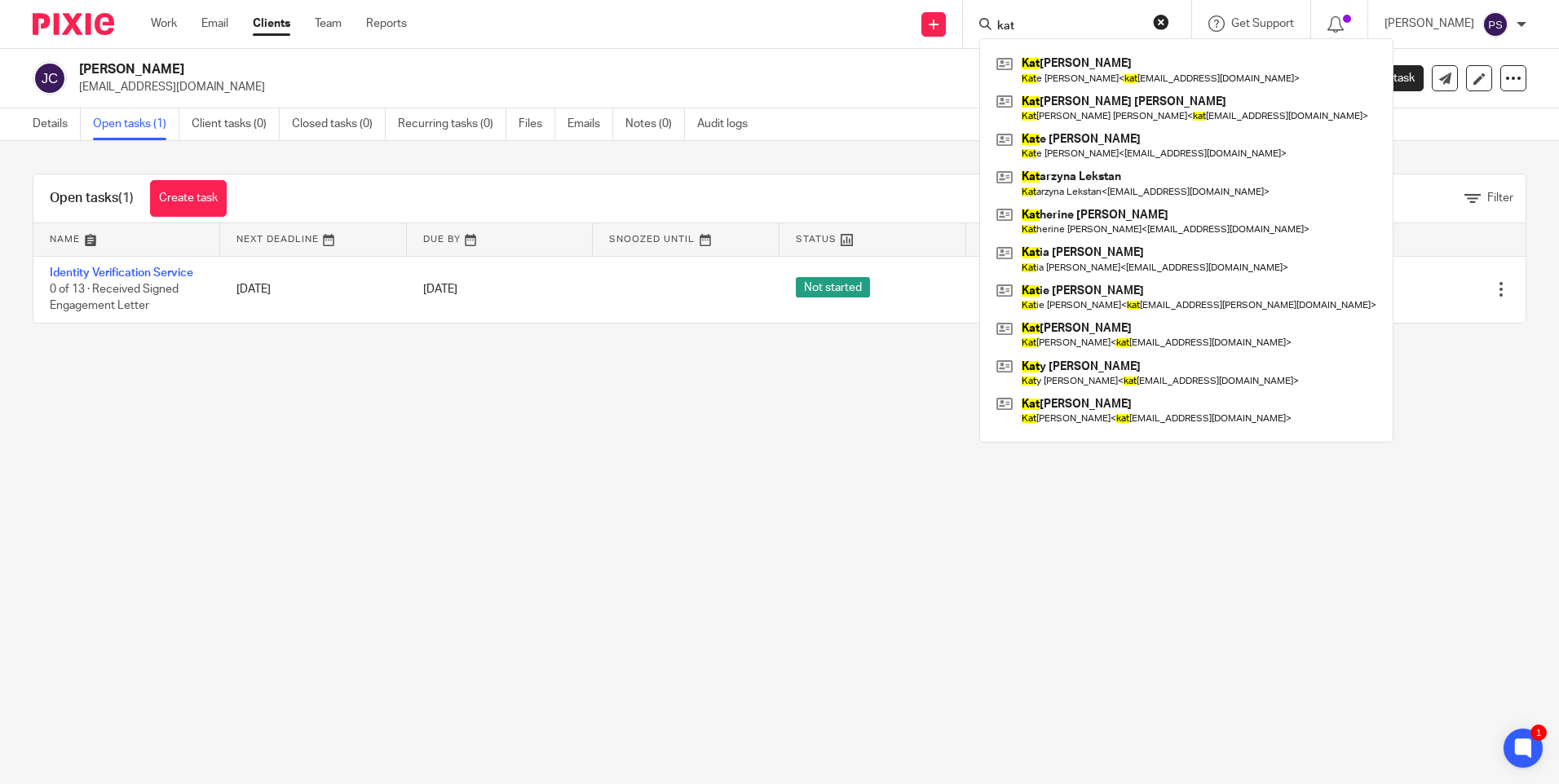
type input "kat"
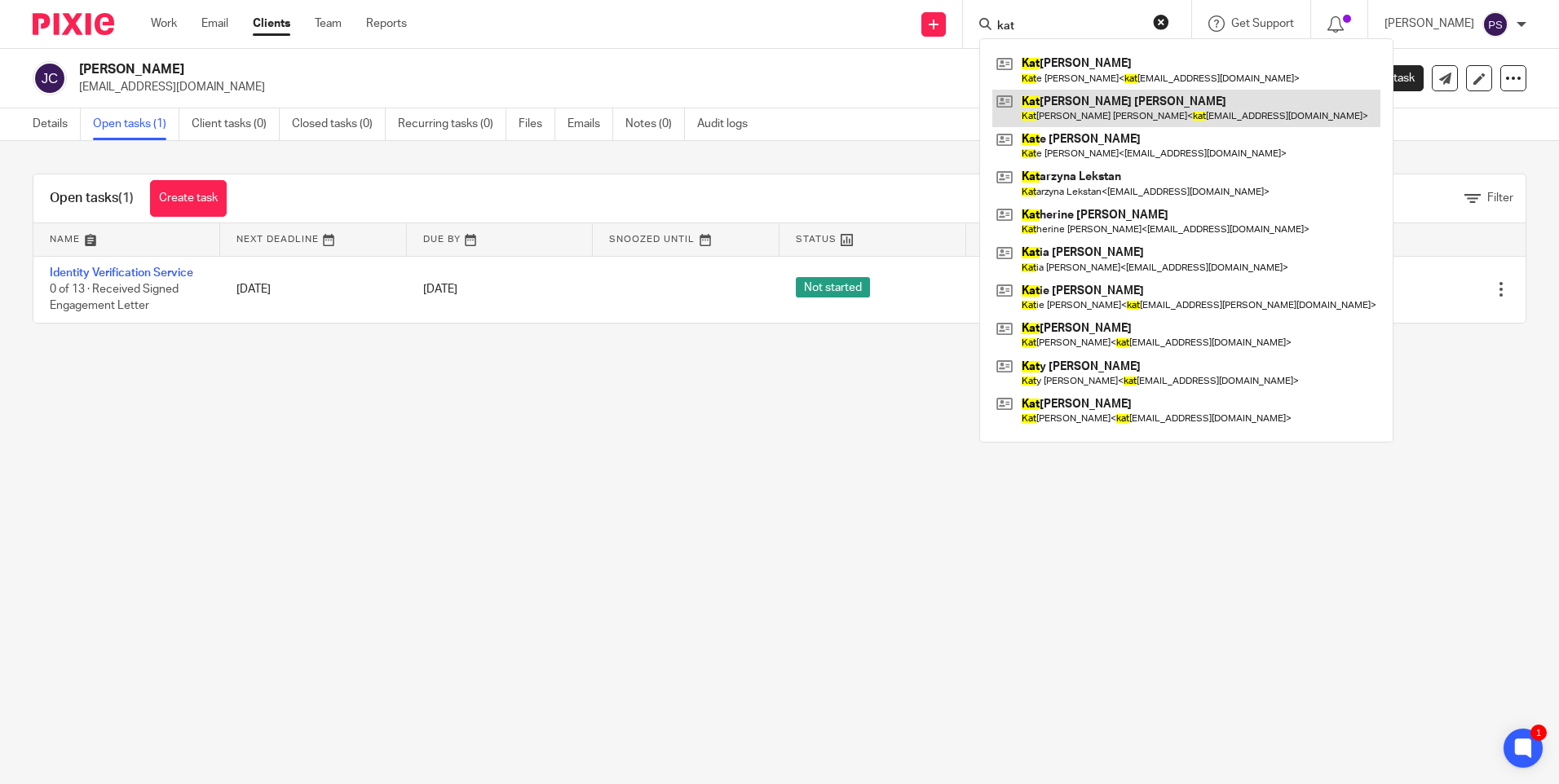
click at [1069, 104] on link at bounding box center [1186, 109] width 388 height 37
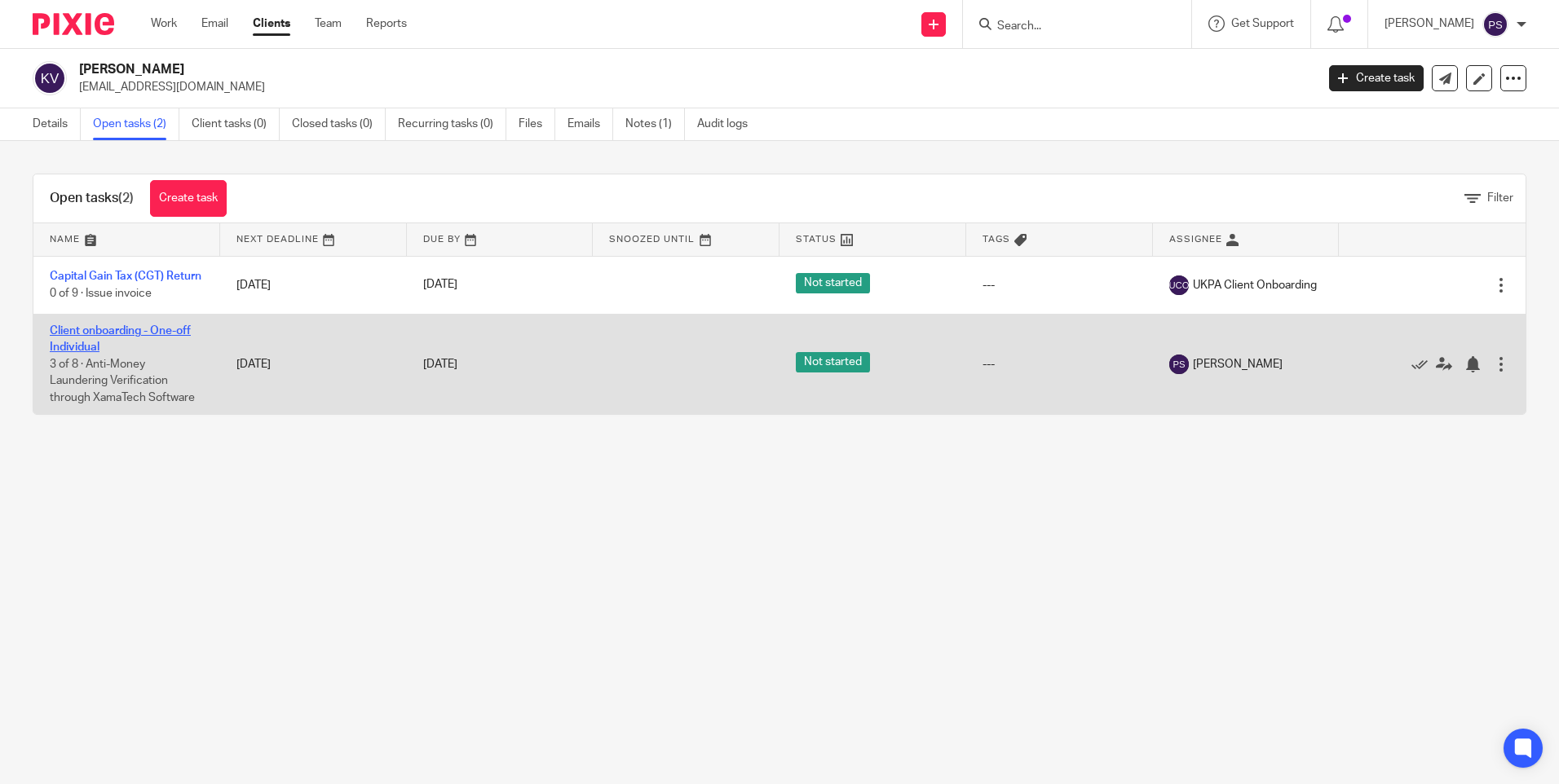
click at [85, 337] on link "Client onboarding - One-off Individual" at bounding box center [121, 339] width 141 height 28
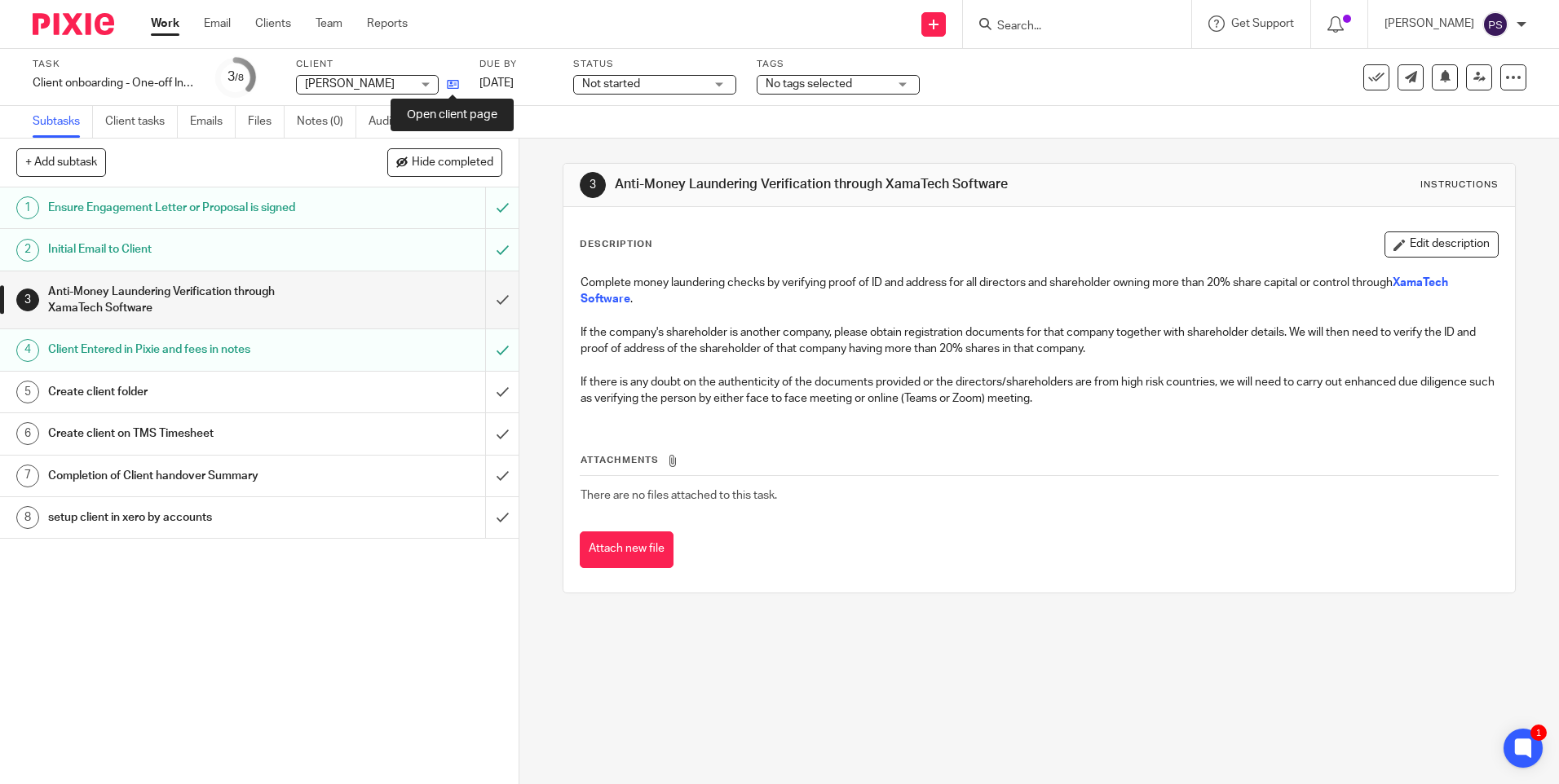
click at [452, 85] on icon at bounding box center [452, 84] width 12 height 12
click at [480, 301] on input "submit" at bounding box center [259, 300] width 518 height 58
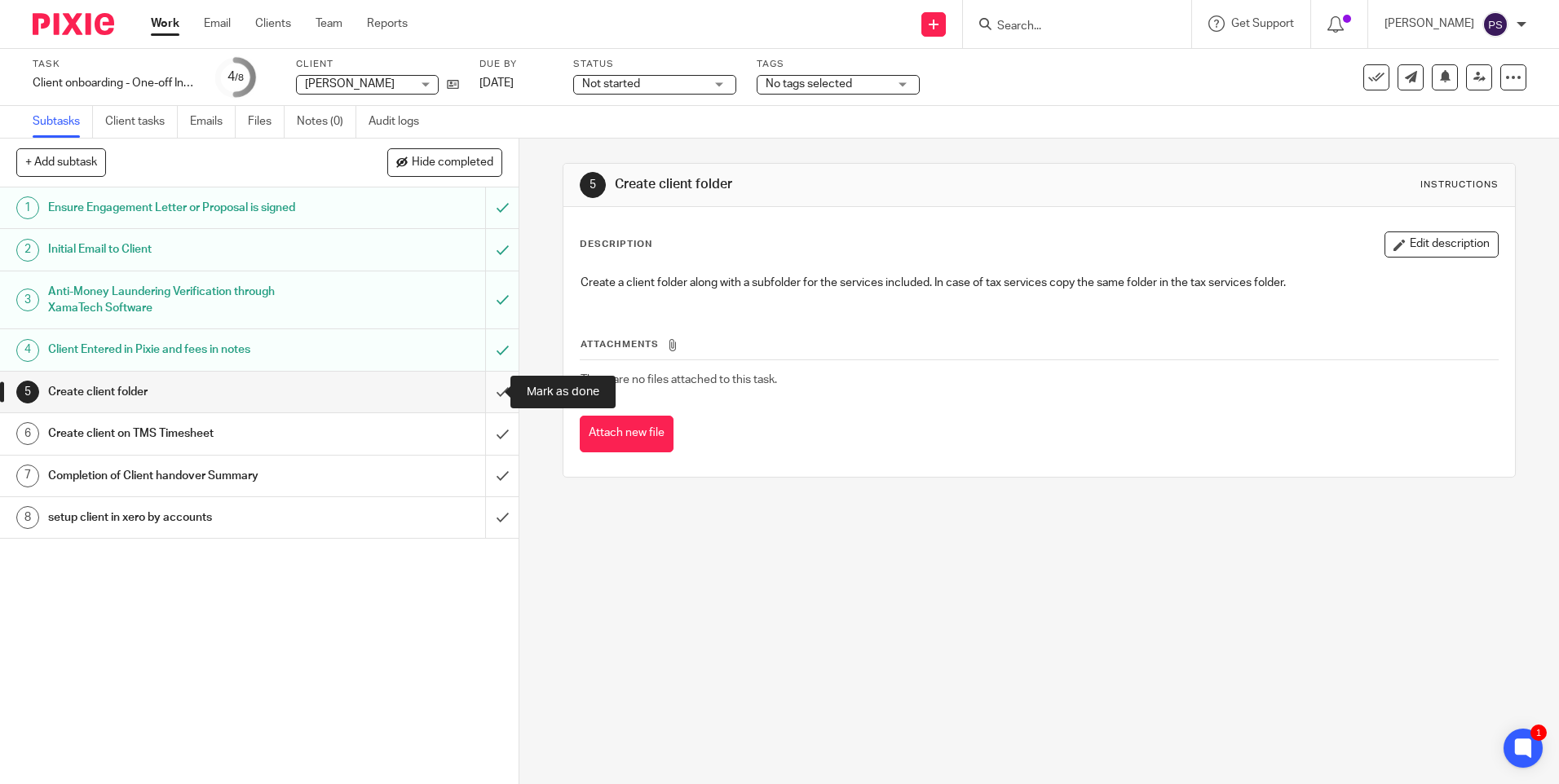
click at [487, 393] on input "submit" at bounding box center [259, 392] width 518 height 41
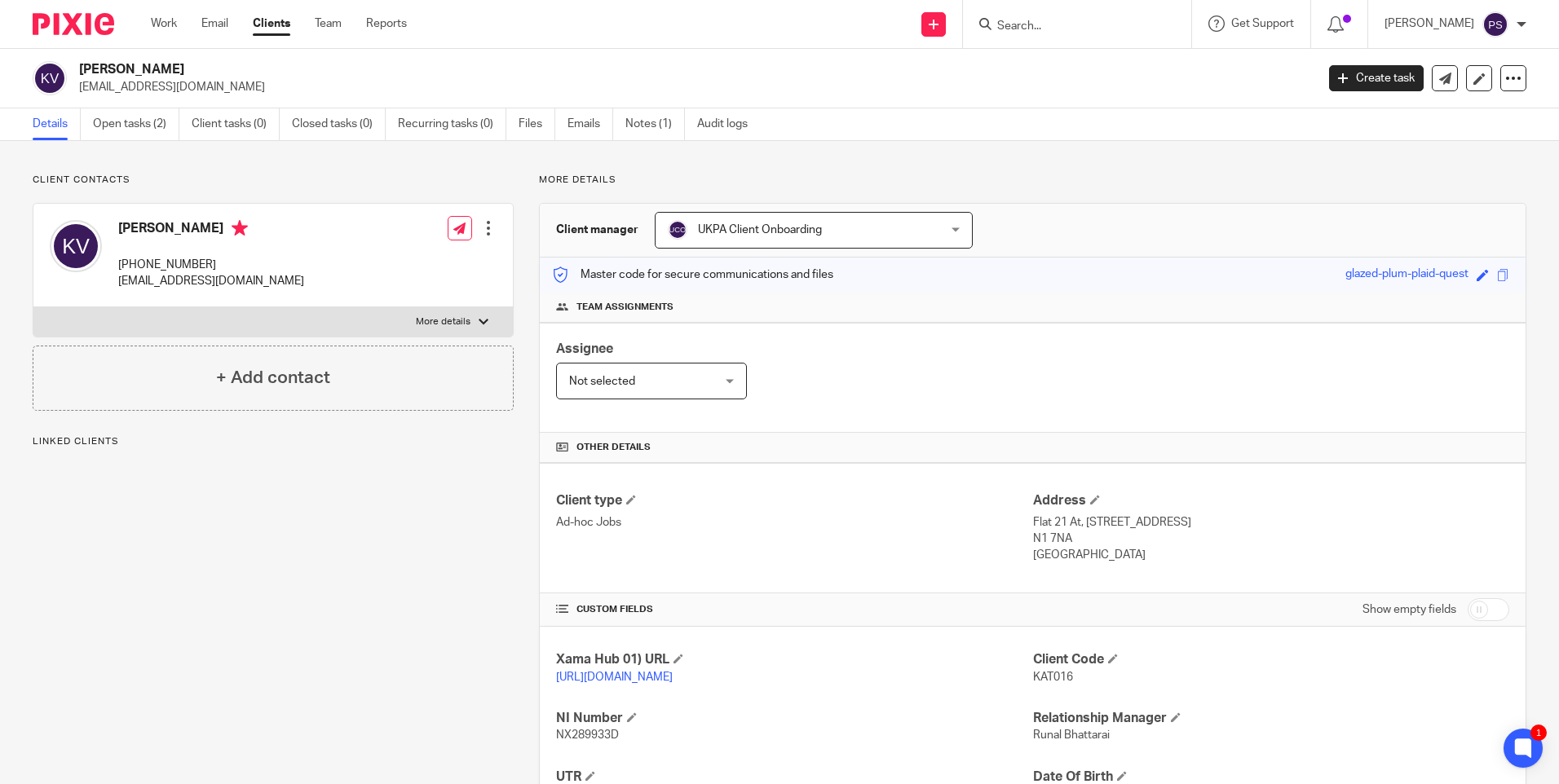
click at [182, 63] on h2 "[PERSON_NAME]" at bounding box center [569, 70] width 980 height 17
click at [171, 65] on h2 "[PERSON_NAME]" at bounding box center [569, 70] width 980 height 17
copy div "[PERSON_NAME]"
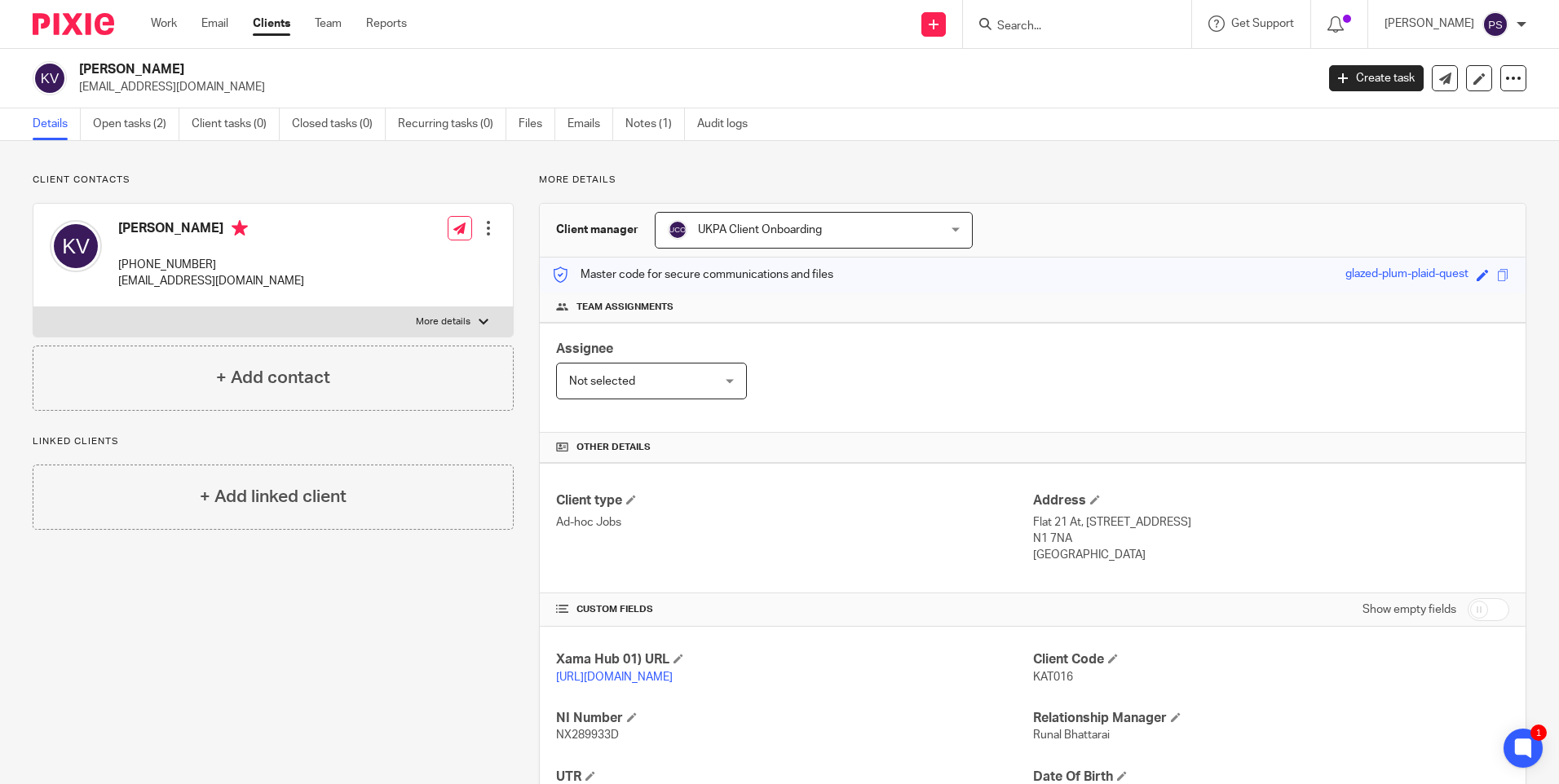
click at [1042, 676] on span "KAT016" at bounding box center [1053, 677] width 40 height 11
copy span "KAT016"
drag, startPoint x: 819, startPoint y: 235, endPoint x: 845, endPoint y: 235, distance: 26.0
click at [819, 235] on span "UKPA Client Onboarding" at bounding box center [789, 229] width 242 height 34
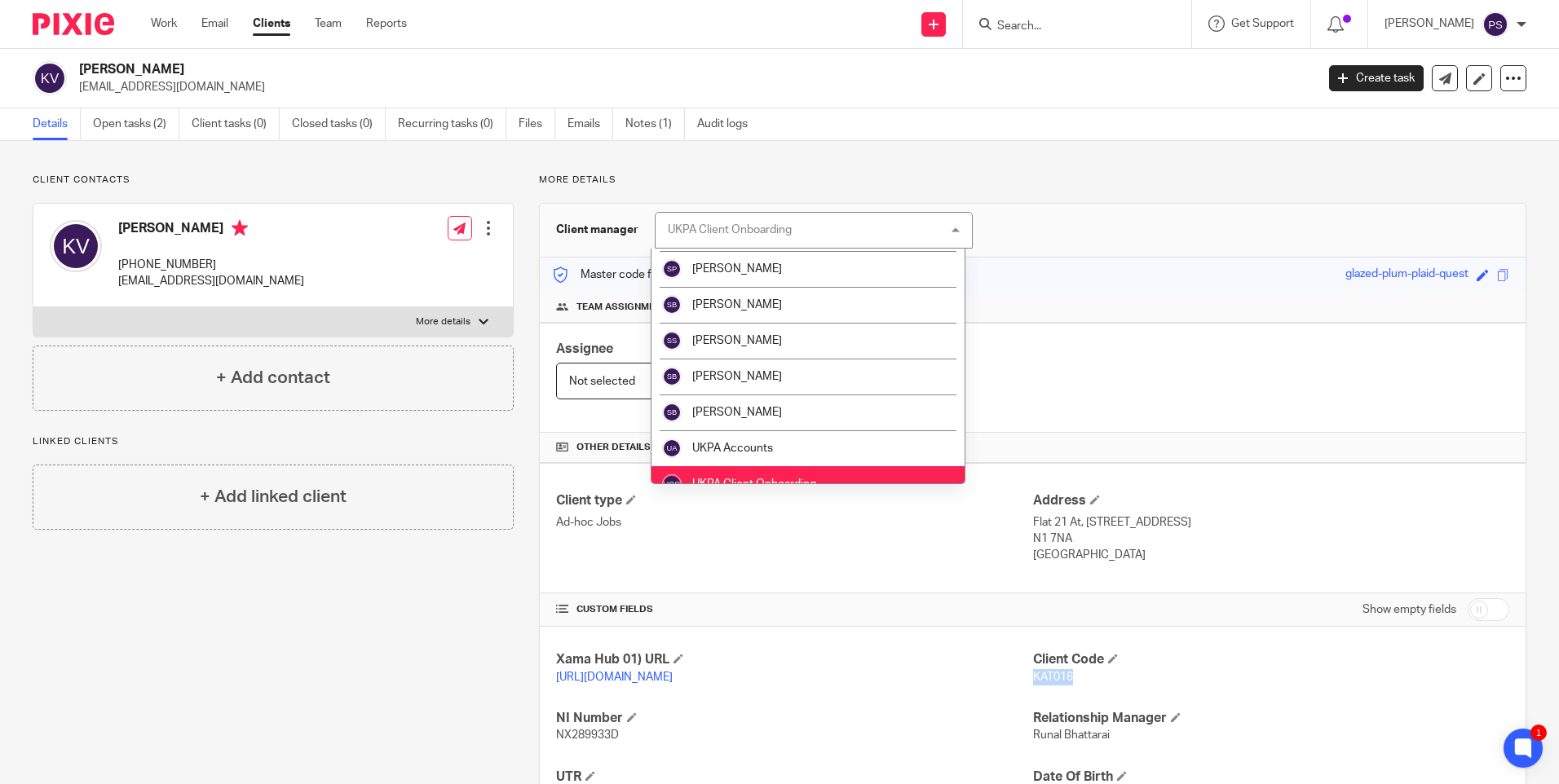
scroll to position [2757, 0]
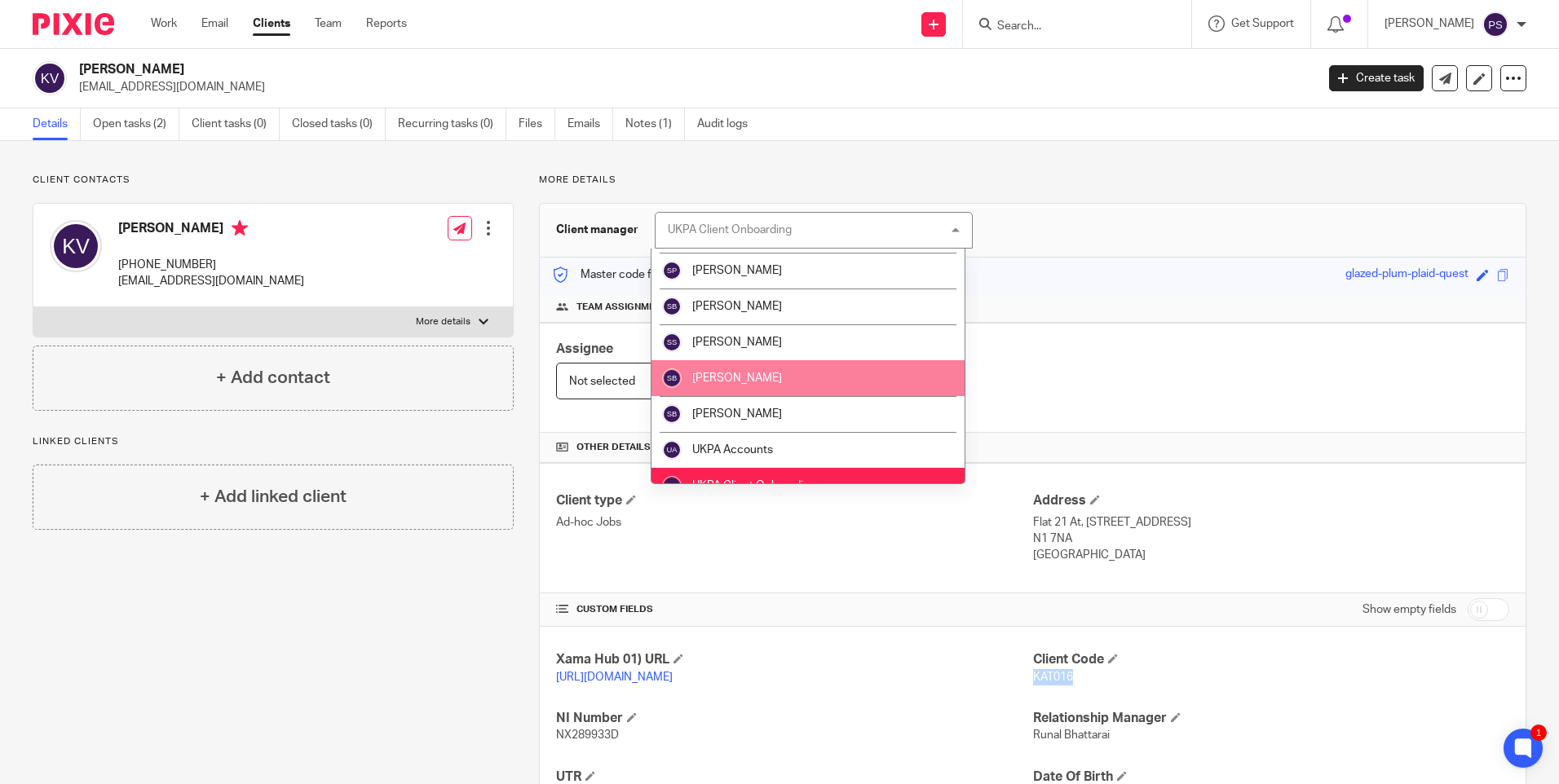
click at [765, 381] on li "Susan Basnet" at bounding box center [807, 378] width 313 height 36
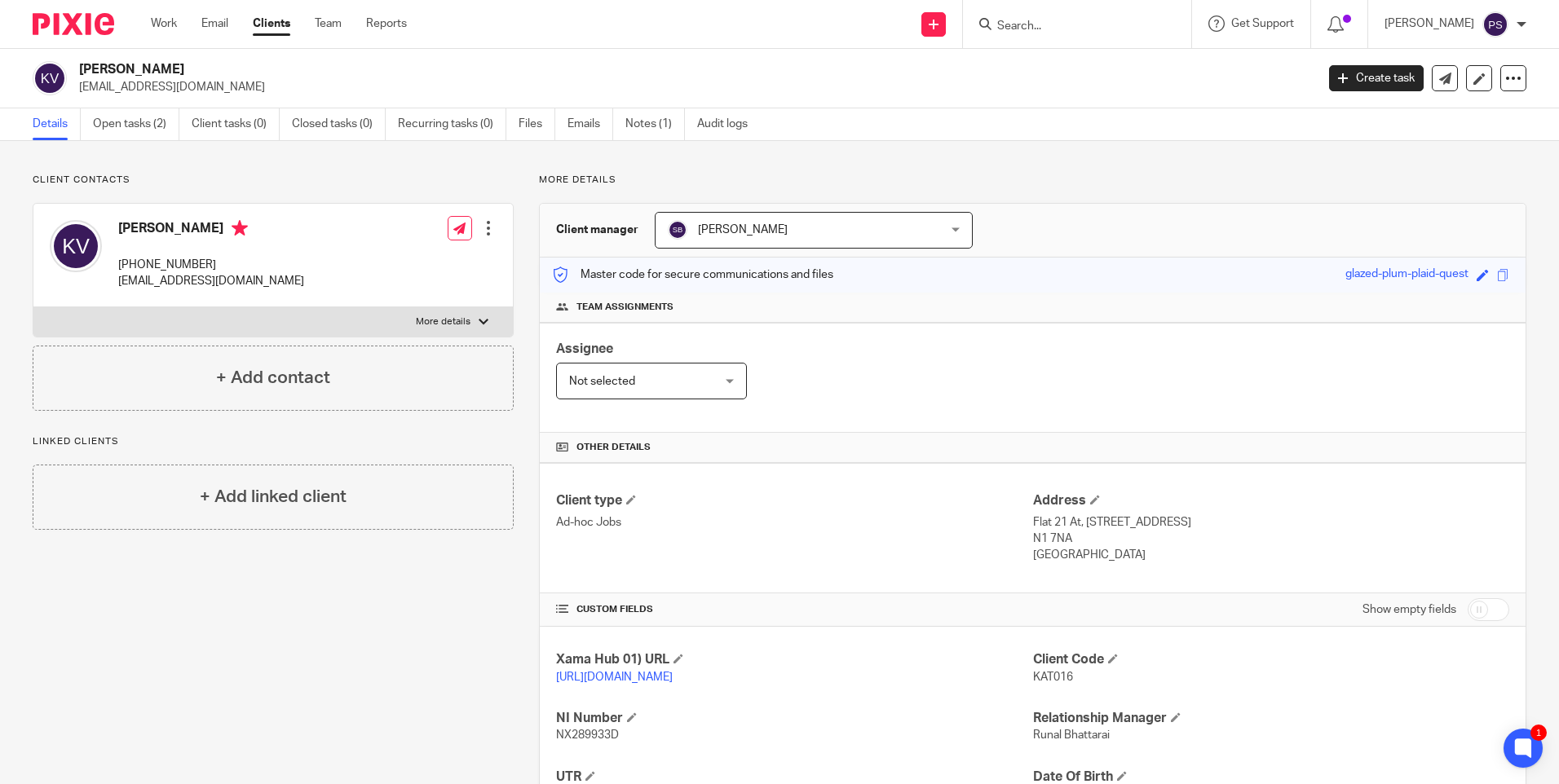
click at [1050, 676] on span "KAT016" at bounding box center [1053, 677] width 40 height 11
copy span "KAT016"
click at [164, 123] on link "Open tasks (2)" at bounding box center [136, 124] width 86 height 32
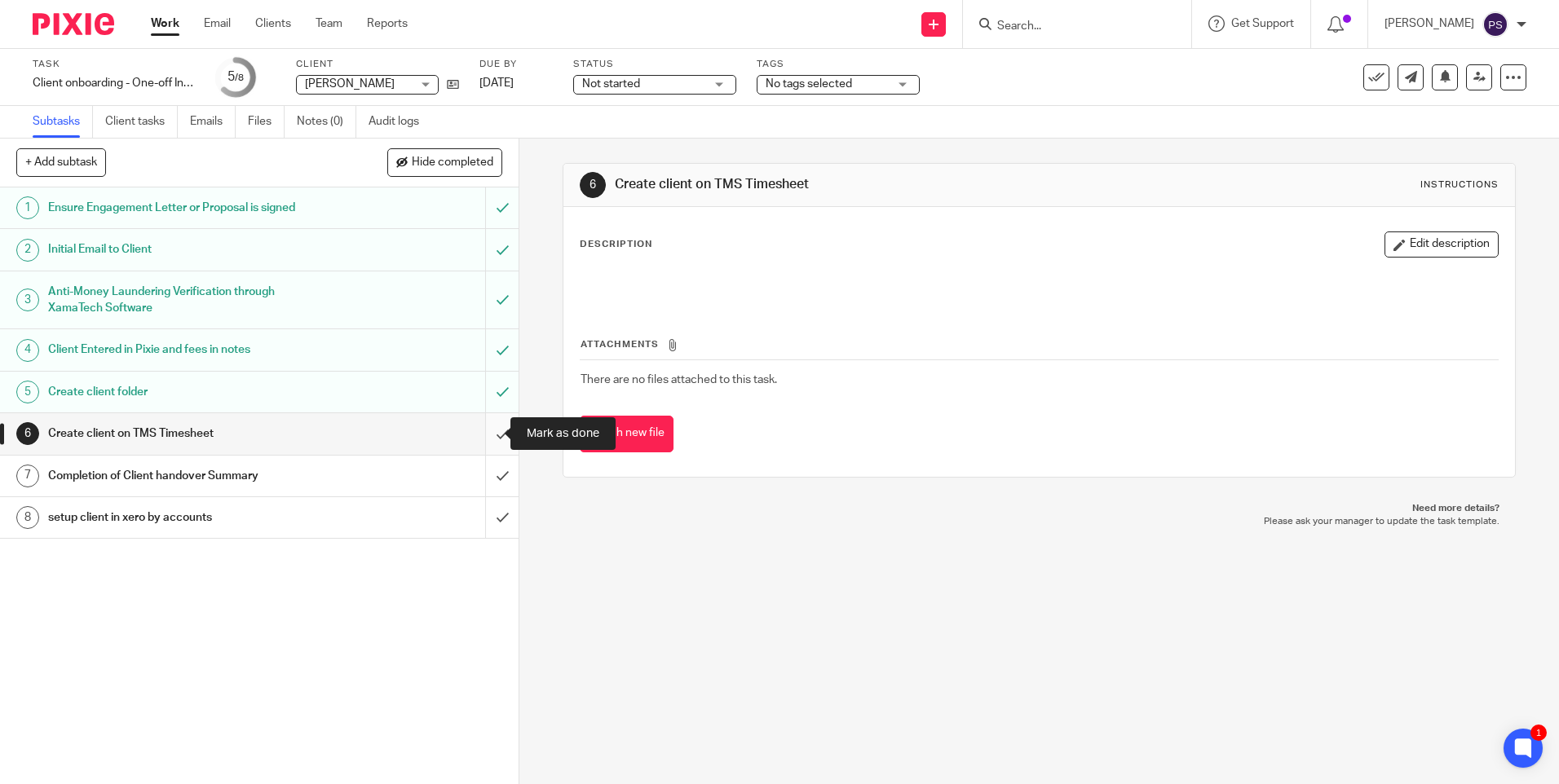
click at [476, 423] on input "submit" at bounding box center [259, 434] width 518 height 41
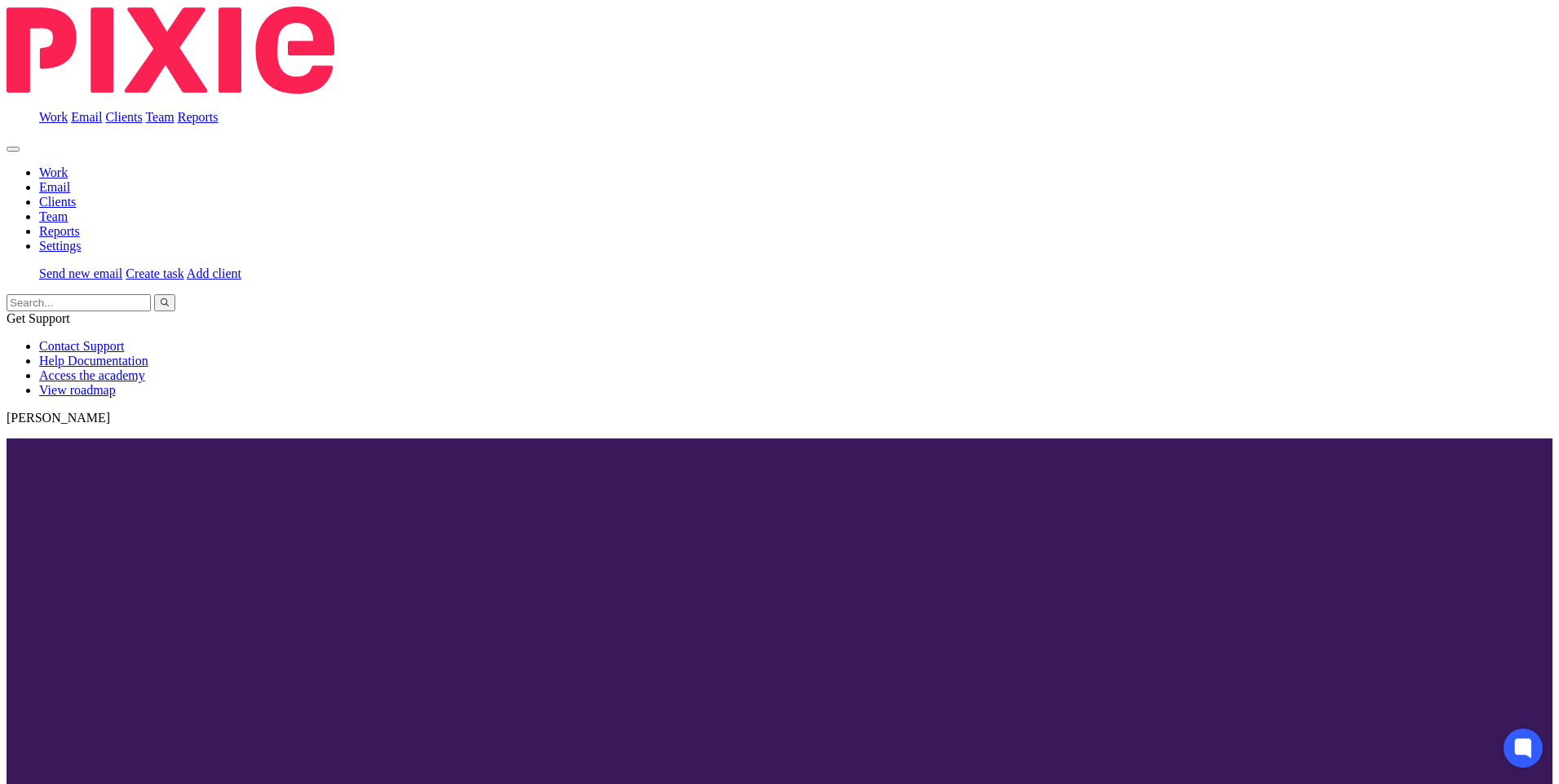
scroll to position [477, 0]
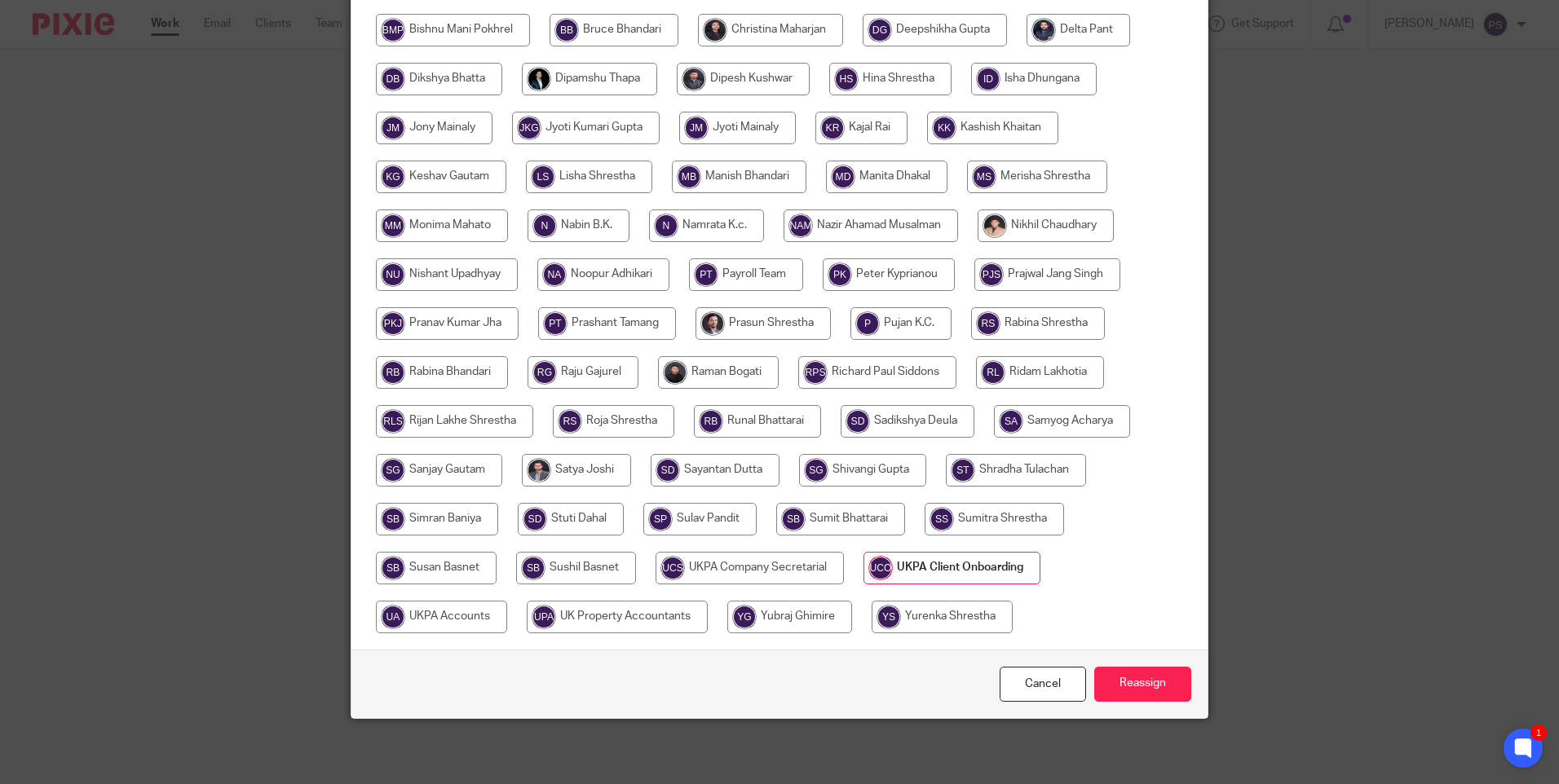
click at [429, 564] on input "radio" at bounding box center [437, 568] width 121 height 33
radio input "true"
click at [1141, 677] on input "Reassign" at bounding box center [1143, 685] width 97 height 35
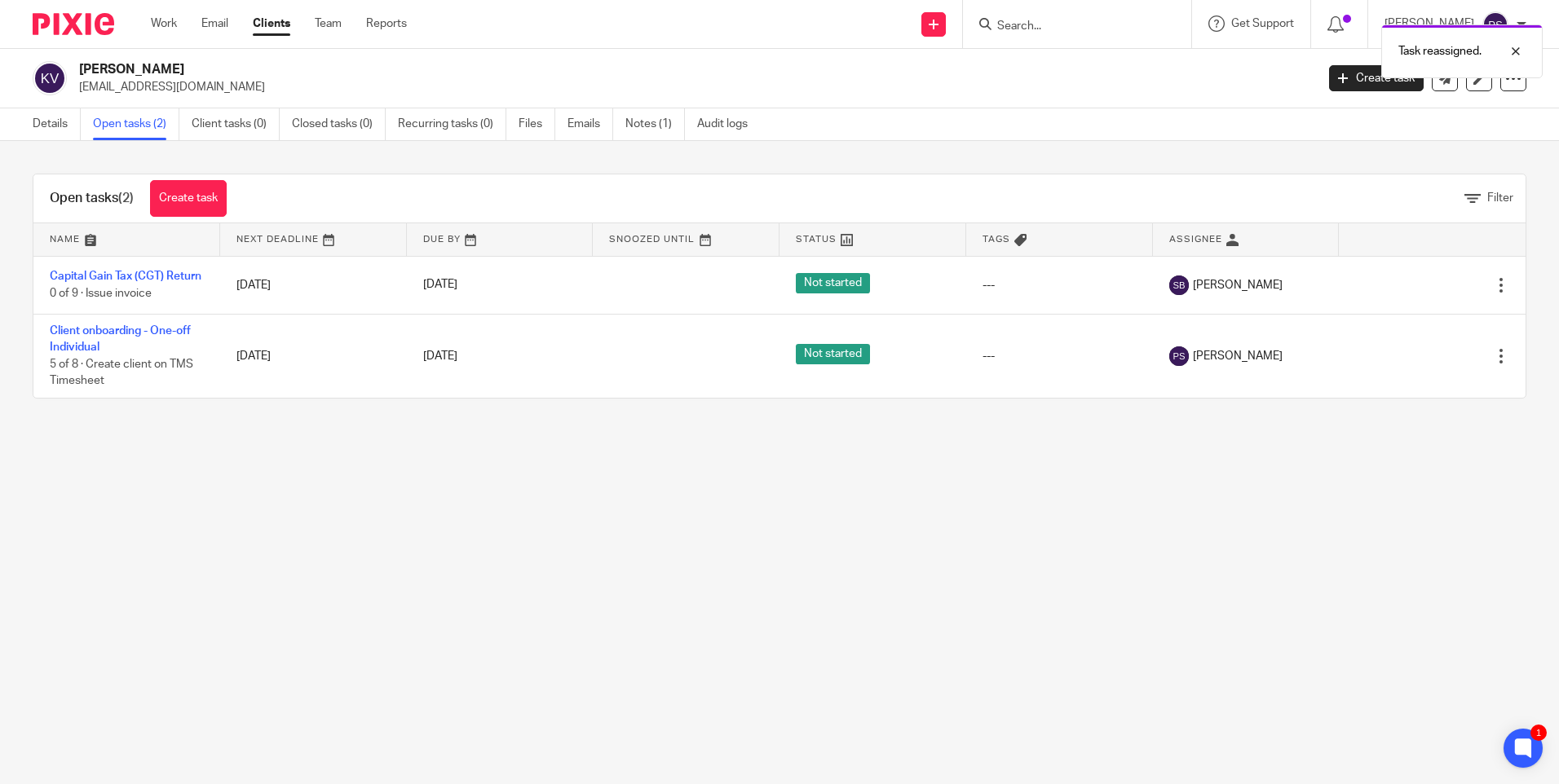
click at [124, 63] on h2 "[PERSON_NAME]" at bounding box center [569, 70] width 980 height 17
click at [124, 64] on h2 "[PERSON_NAME]" at bounding box center [569, 70] width 980 height 17
copy div "[PERSON_NAME]"
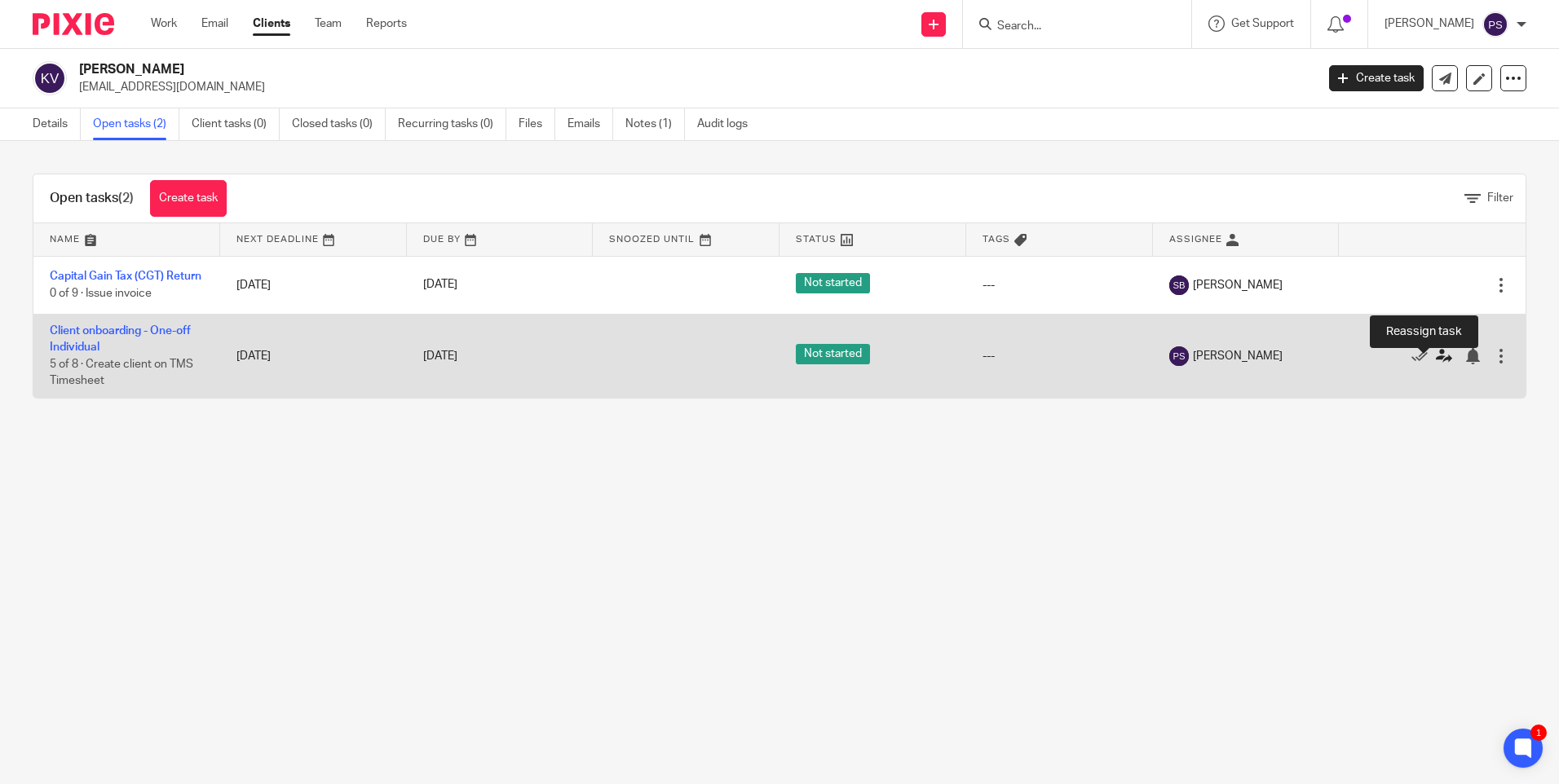
click at [1435, 364] on icon at bounding box center [1444, 357] width 17 height 17
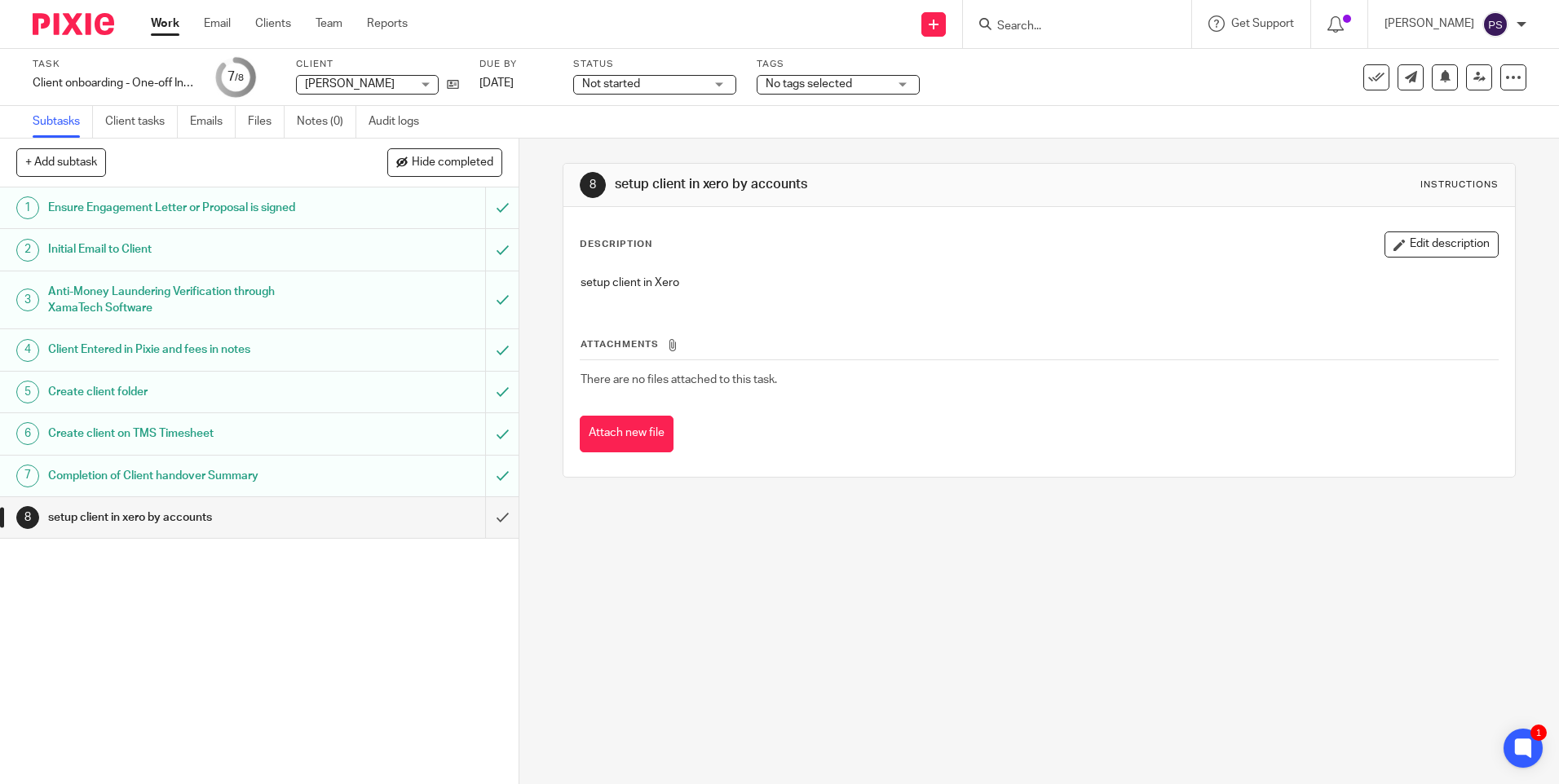
click at [1045, 17] on form at bounding box center [1081, 24] width 174 height 20
click at [1045, 38] on div at bounding box center [1077, 24] width 229 height 48
click at [1047, 27] on input "Search" at bounding box center [1068, 27] width 147 height 15
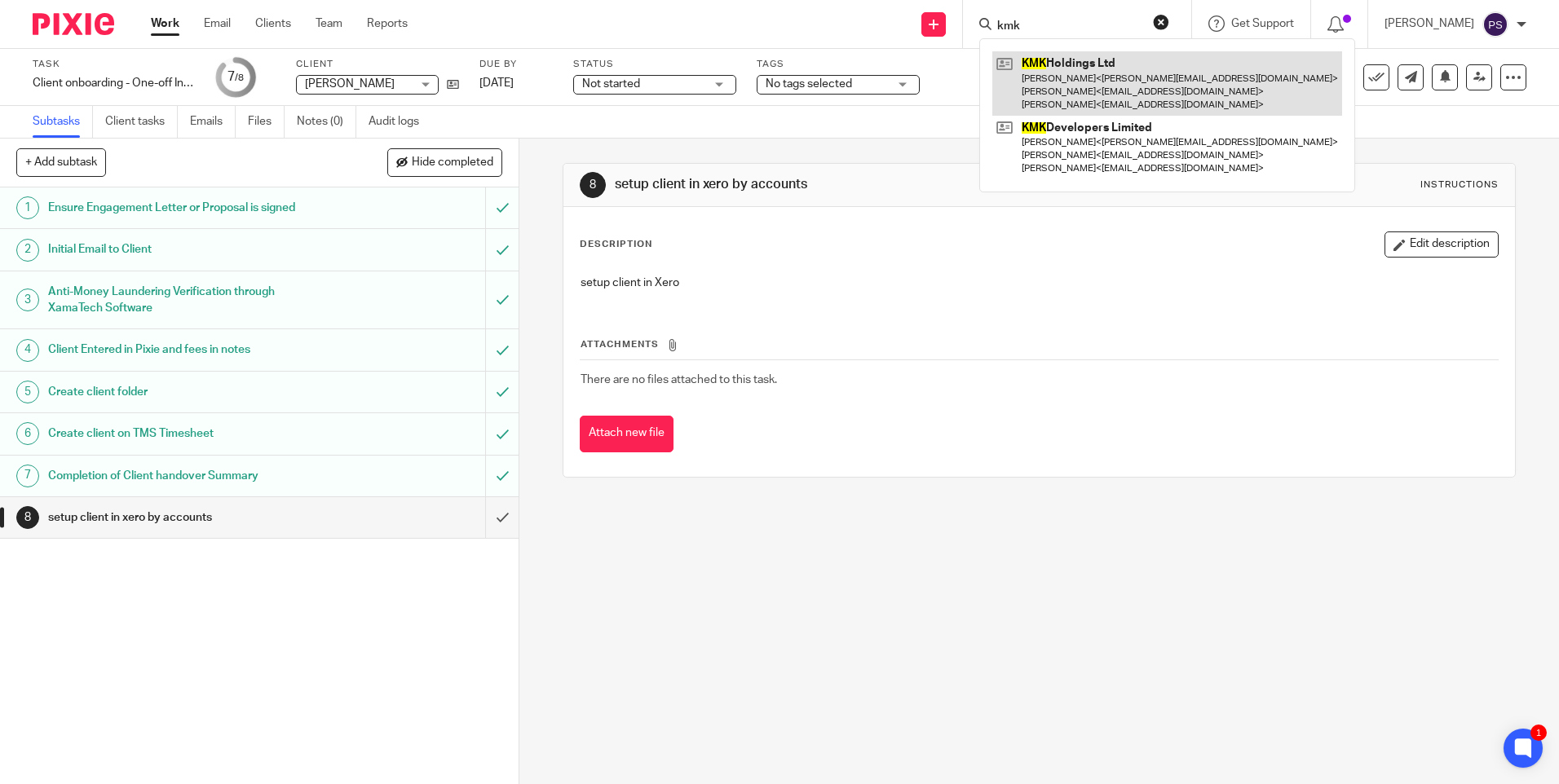
type input "kmk"
click at [1047, 66] on link at bounding box center [1167, 83] width 349 height 64
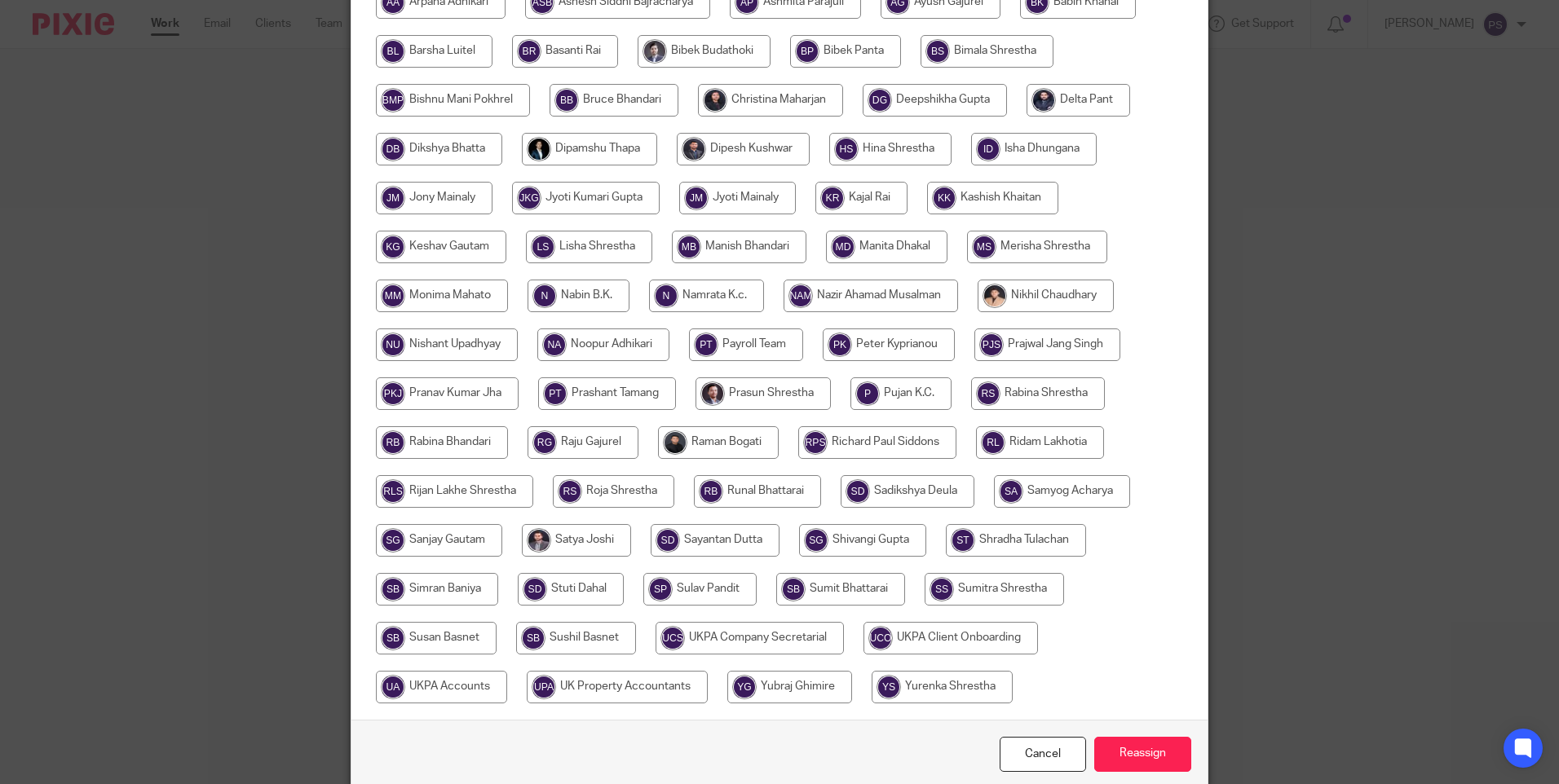
scroll to position [477, 0]
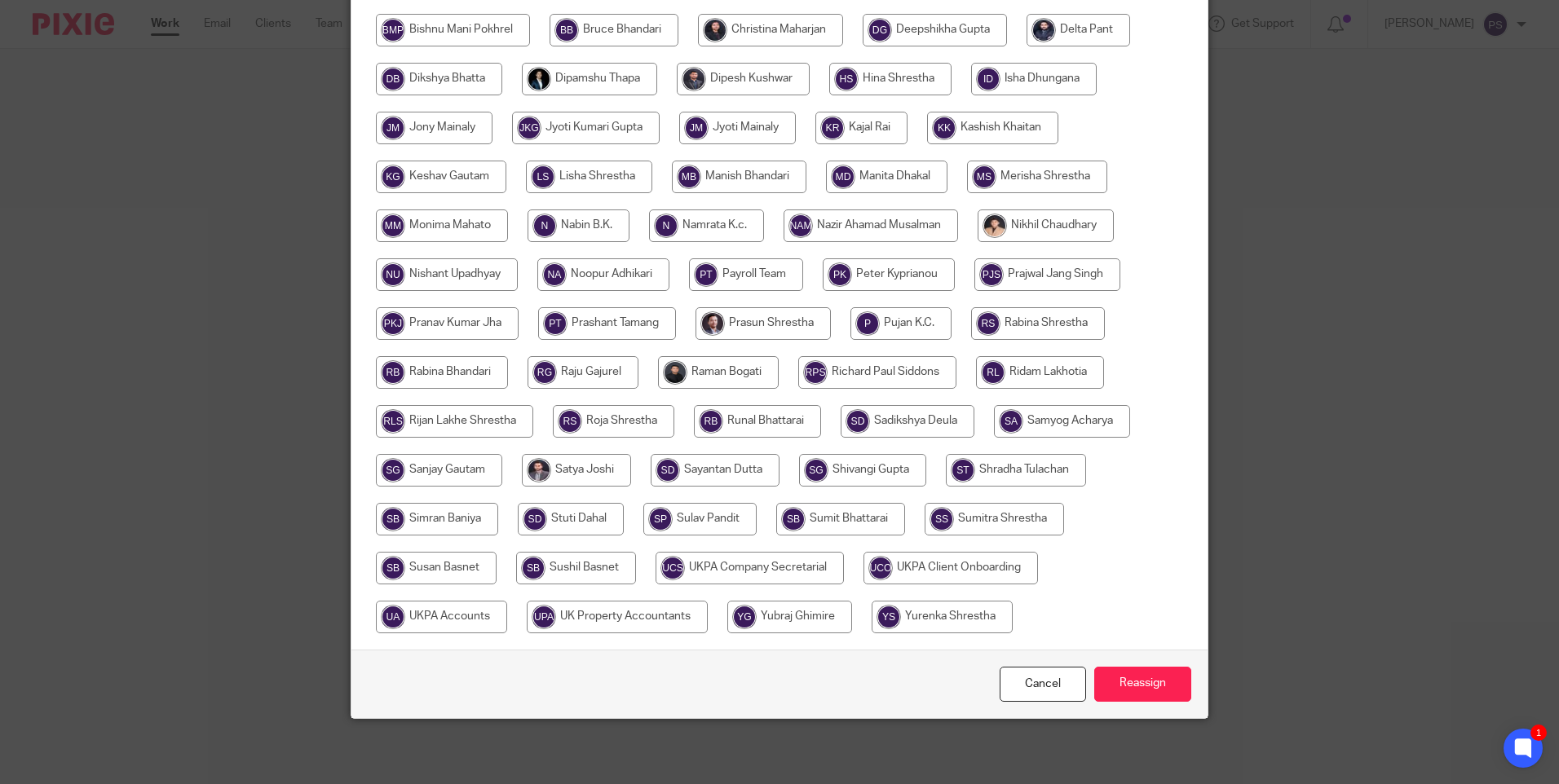
click at [442, 615] on input "radio" at bounding box center [441, 617] width 131 height 33
radio input "true"
click at [1109, 681] on input "Reassign" at bounding box center [1143, 685] width 97 height 35
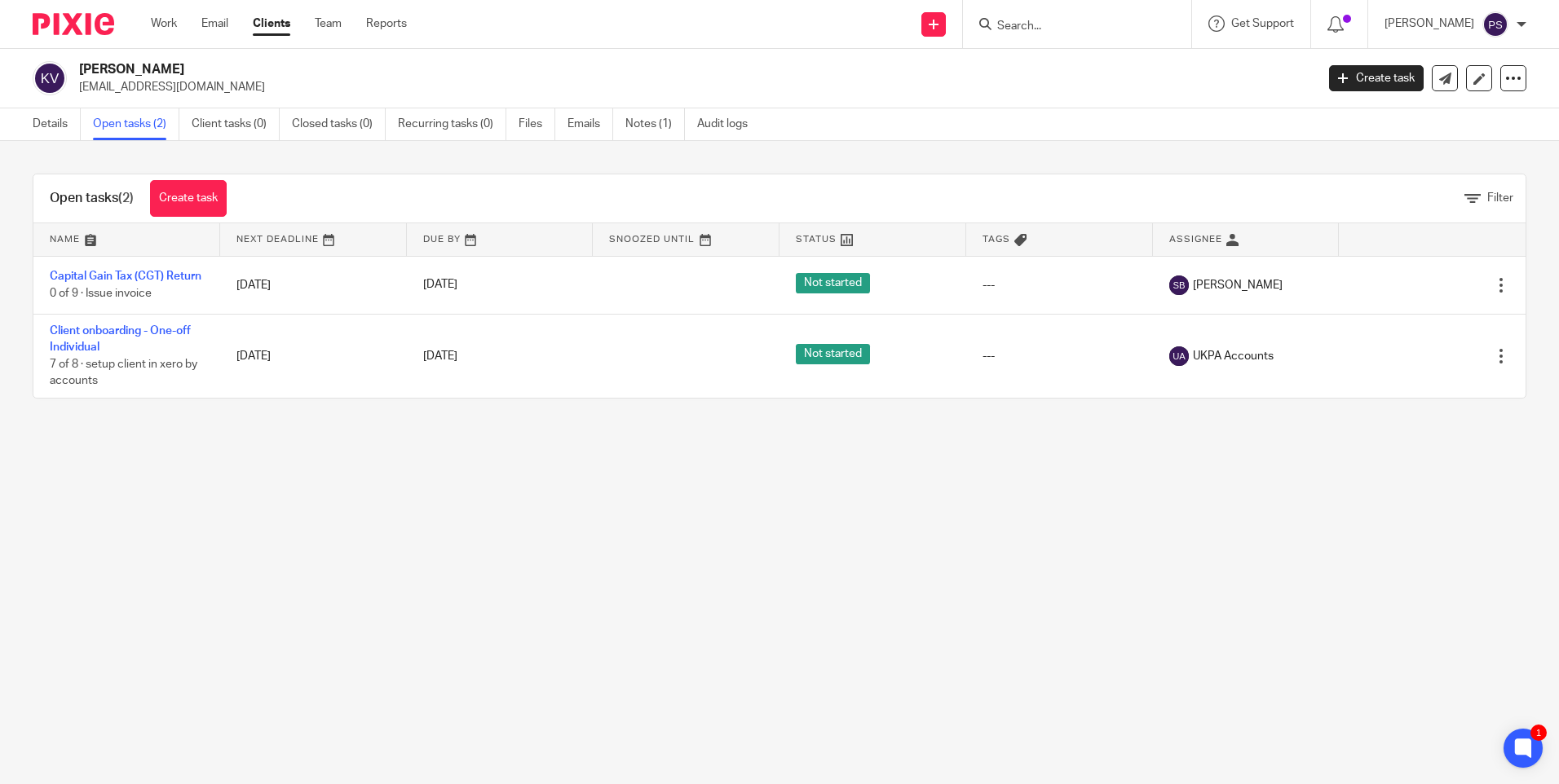
drag, startPoint x: 309, startPoint y: 610, endPoint x: 293, endPoint y: 581, distance: 33.1
click at [309, 609] on main "[PERSON_NAME] [EMAIL_ADDRESS][DOMAIN_NAME] Create task Update from Companies Ho…" at bounding box center [780, 392] width 1559 height 784
click at [35, 125] on link "Details" at bounding box center [57, 124] width 48 height 32
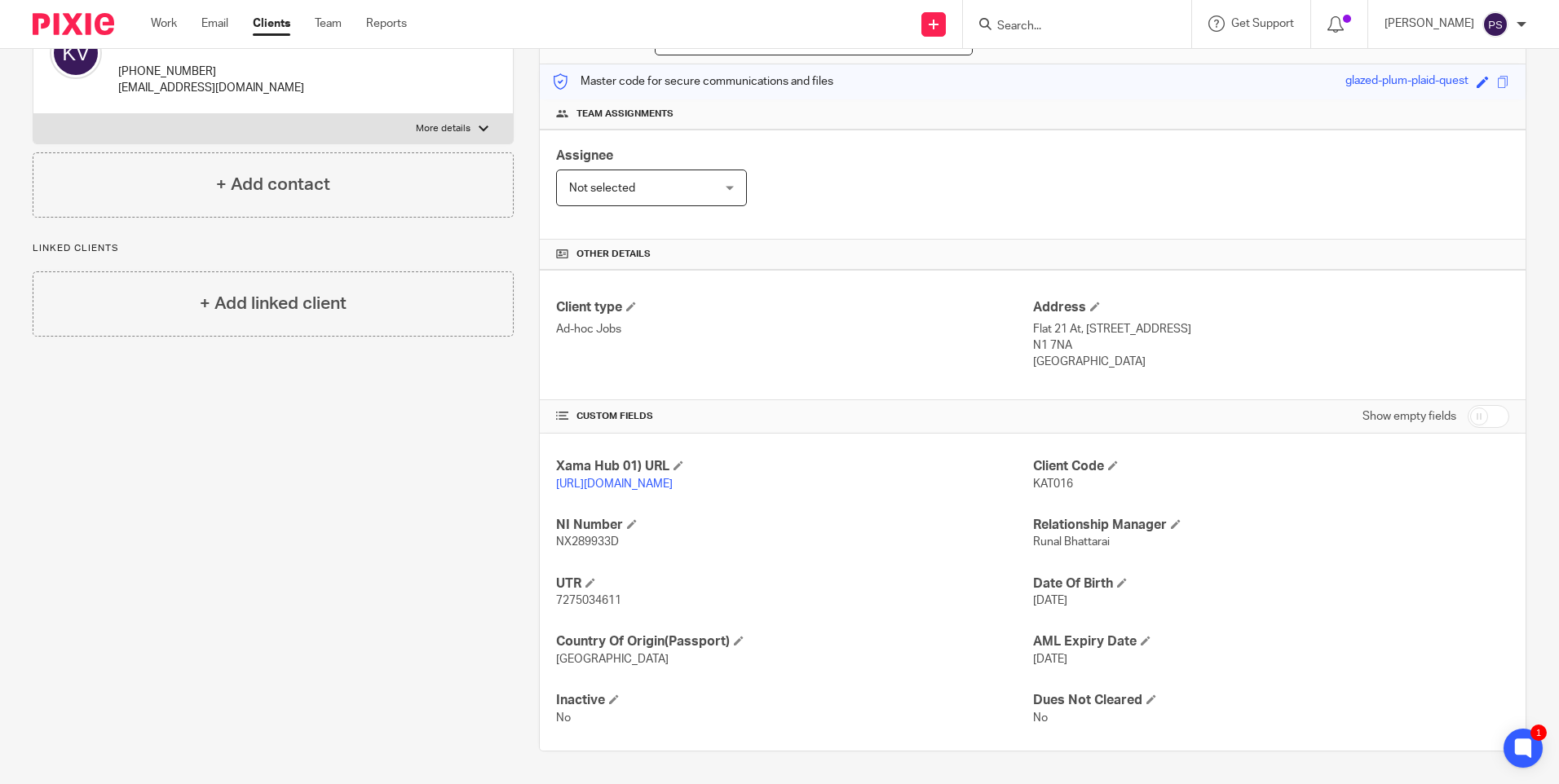
scroll to position [210, 0]
click at [367, 674] on div "Client contacts [PERSON_NAME] [PHONE_NUMBER] [EMAIL_ADDRESS][DOMAIN_NAME] Edit …" at bounding box center [260, 366] width 506 height 771
click at [462, 568] on div "Client contacts [PERSON_NAME] [PHONE_NUMBER] [EMAIL_ADDRESS][DOMAIN_NAME] Edit …" at bounding box center [260, 366] width 506 height 771
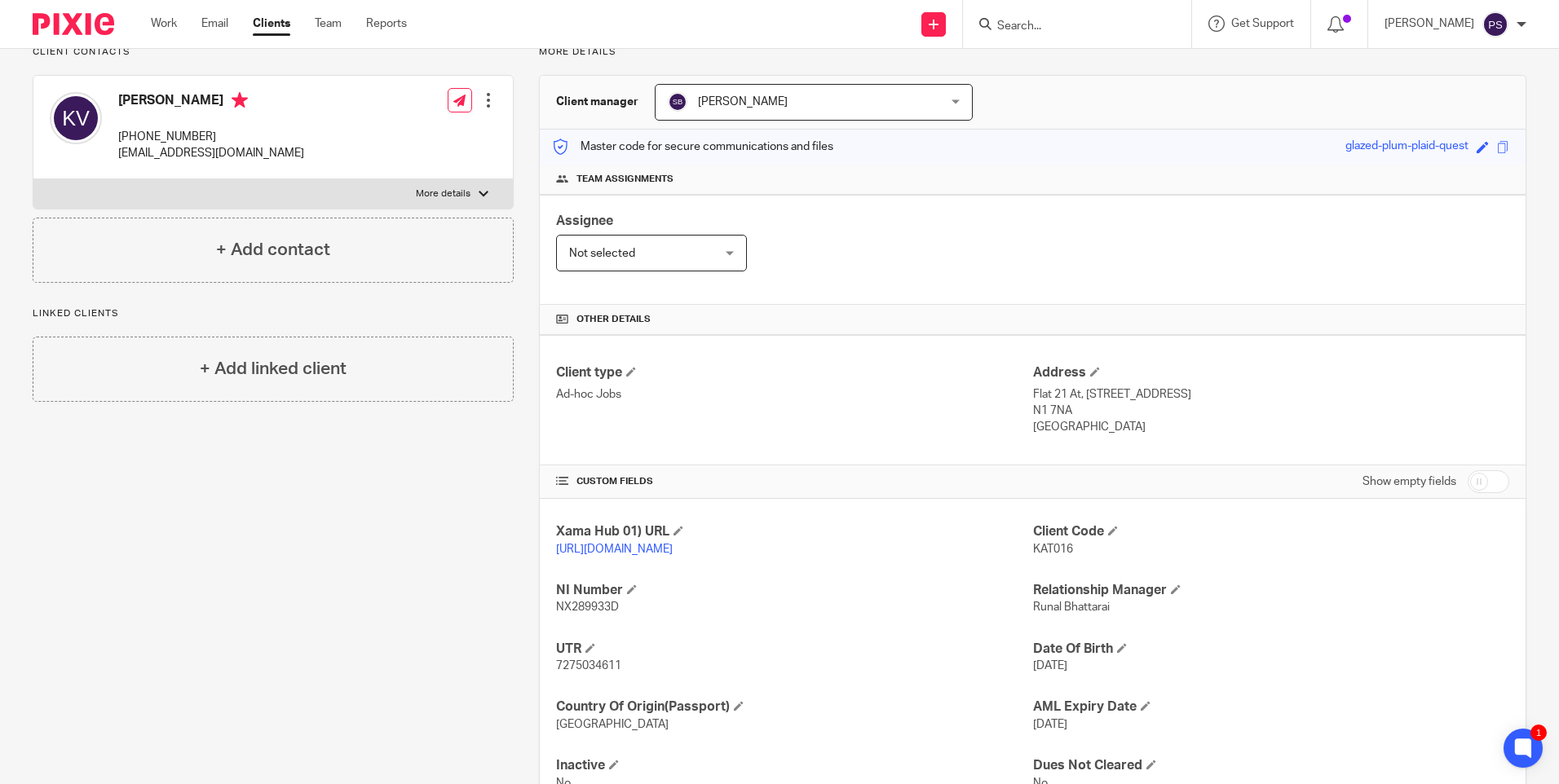
click at [1068, 30] on input "Search" at bounding box center [1068, 27] width 147 height 15
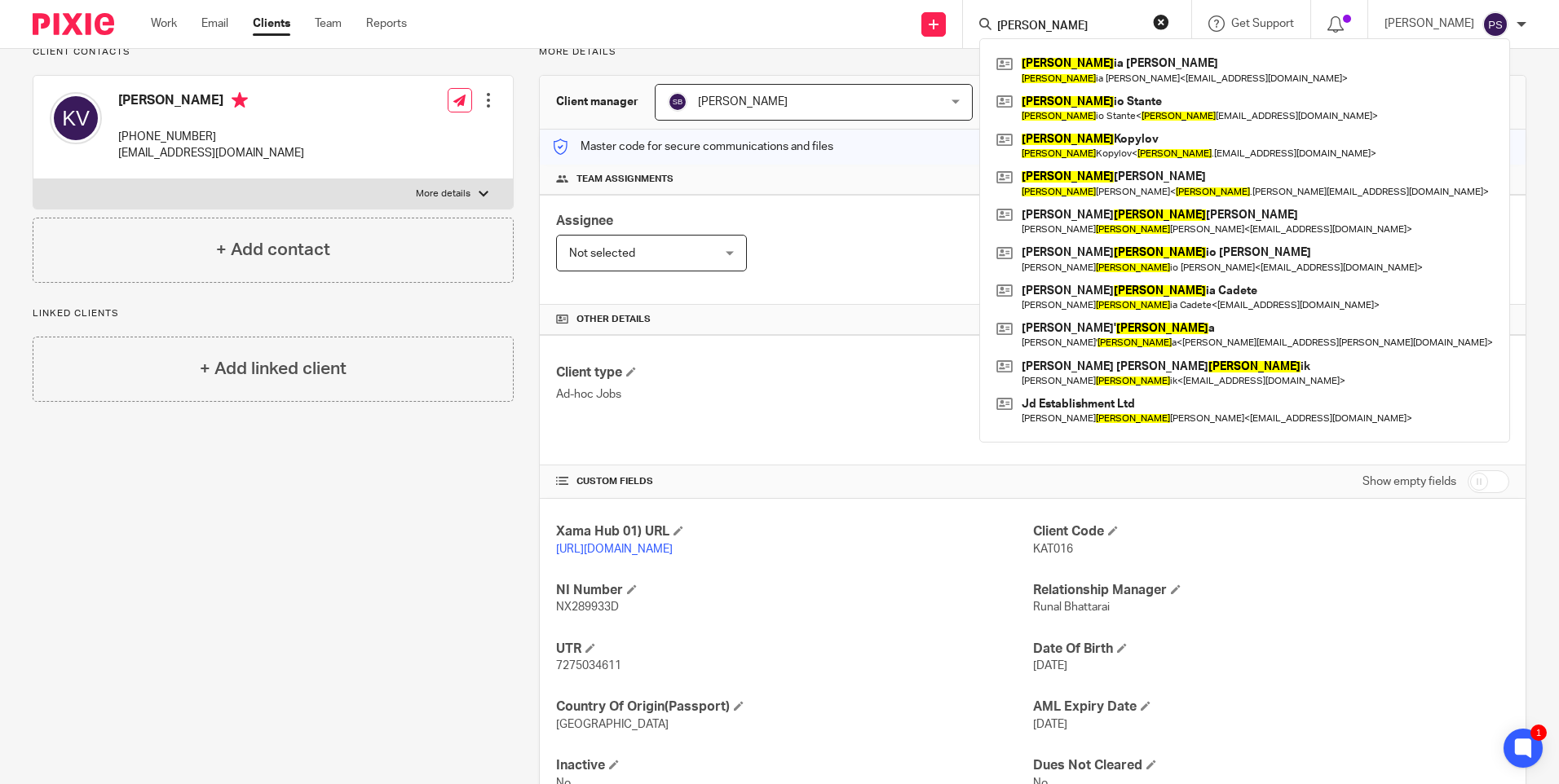
type input "[PERSON_NAME]"
click at [1068, 50] on div "[PERSON_NAME] ia [PERSON_NAME] [PERSON_NAME] ia [PERSON_NAME] < [EMAIL_ADDRESS]…" at bounding box center [1244, 240] width 531 height 404
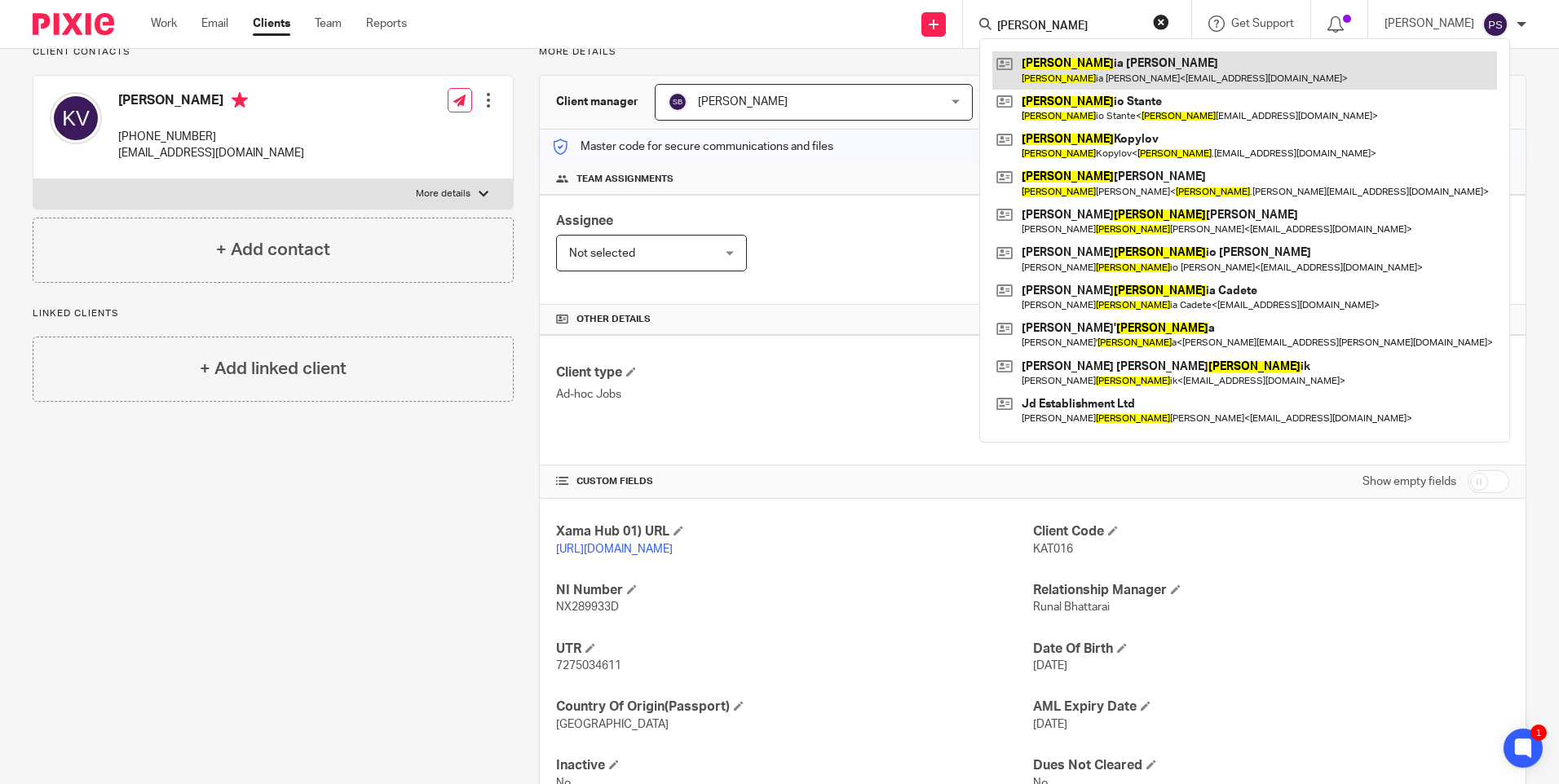
click at [1068, 54] on link at bounding box center [1244, 70] width 504 height 37
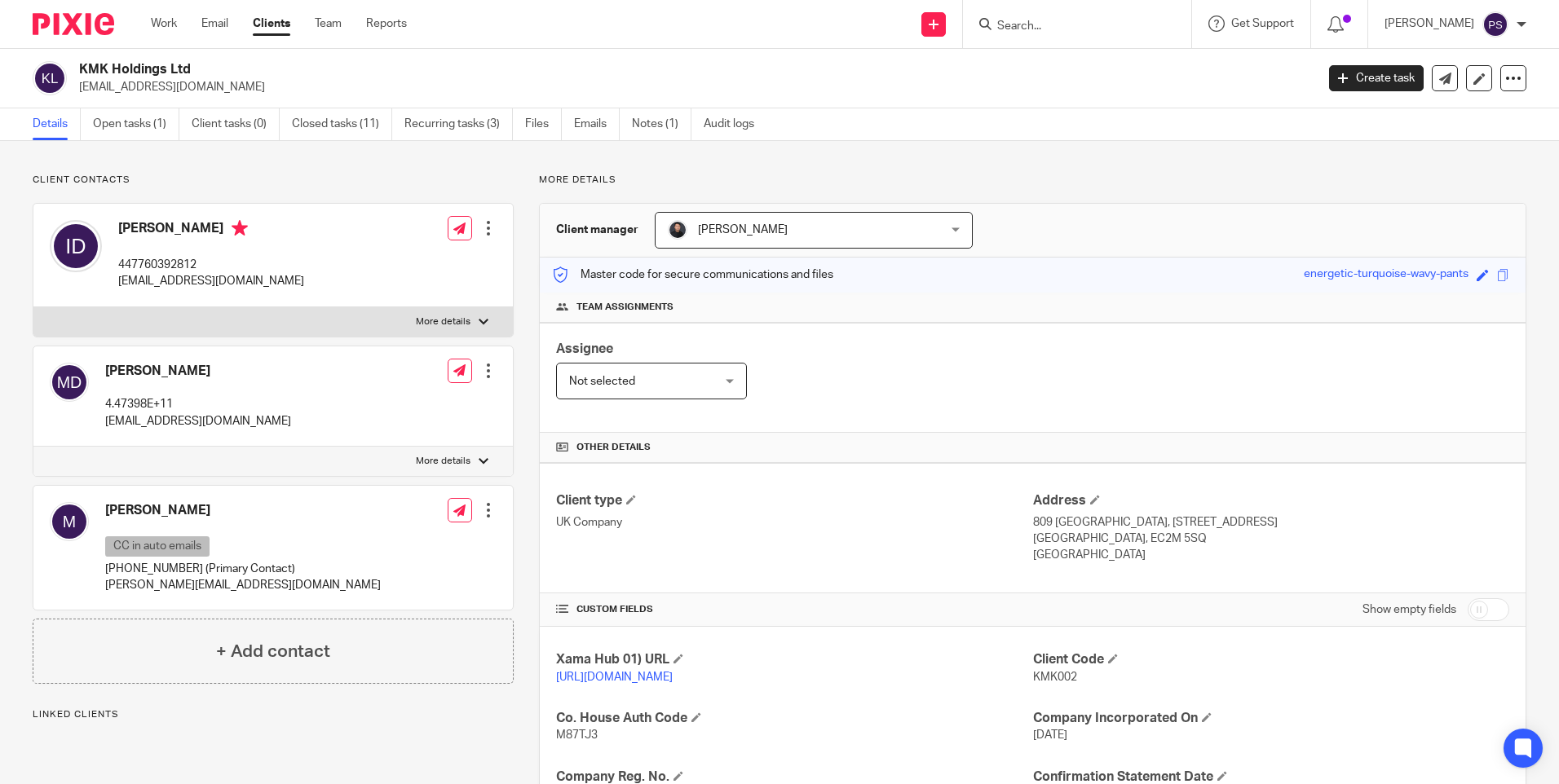
click at [203, 284] on p "[EMAIL_ADDRESS][DOMAIN_NAME]" at bounding box center [211, 281] width 186 height 17
click at [203, 284] on p "issamdabboussi@gmail.com" at bounding box center [211, 281] width 186 height 17
copy div "issamdabboussi@gmail.com"
click at [151, 276] on p "issamdabboussi@gmail.com" at bounding box center [211, 281] width 186 height 17
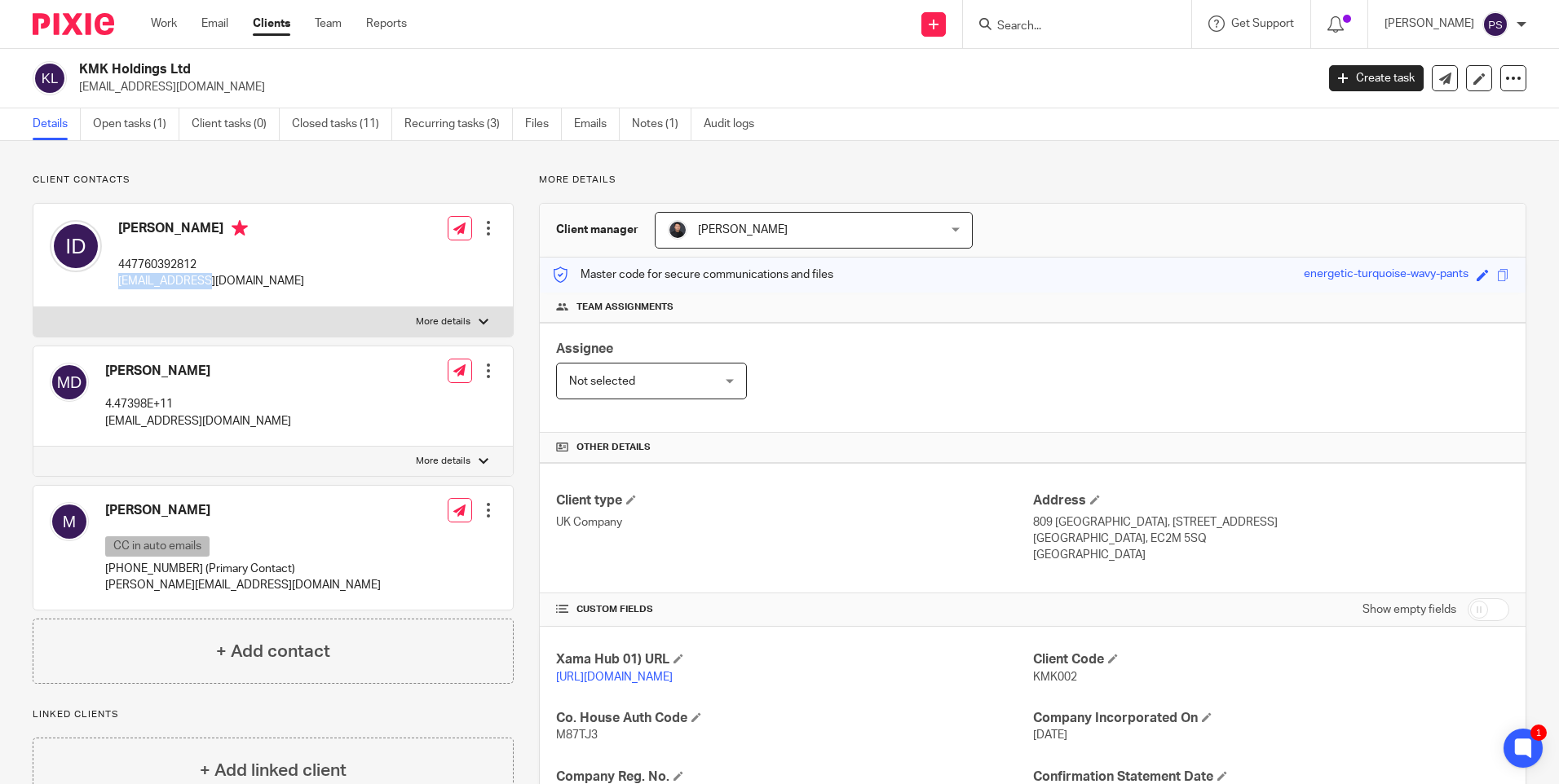
click at [152, 276] on p "issamdabboussi@gmail.com" at bounding box center [211, 281] width 186 height 17
click at [153, 276] on p "issamdabboussi@gmail.com" at bounding box center [211, 281] width 186 height 17
click at [194, 223] on h4 "Issam Dabboussi" at bounding box center [211, 230] width 186 height 20
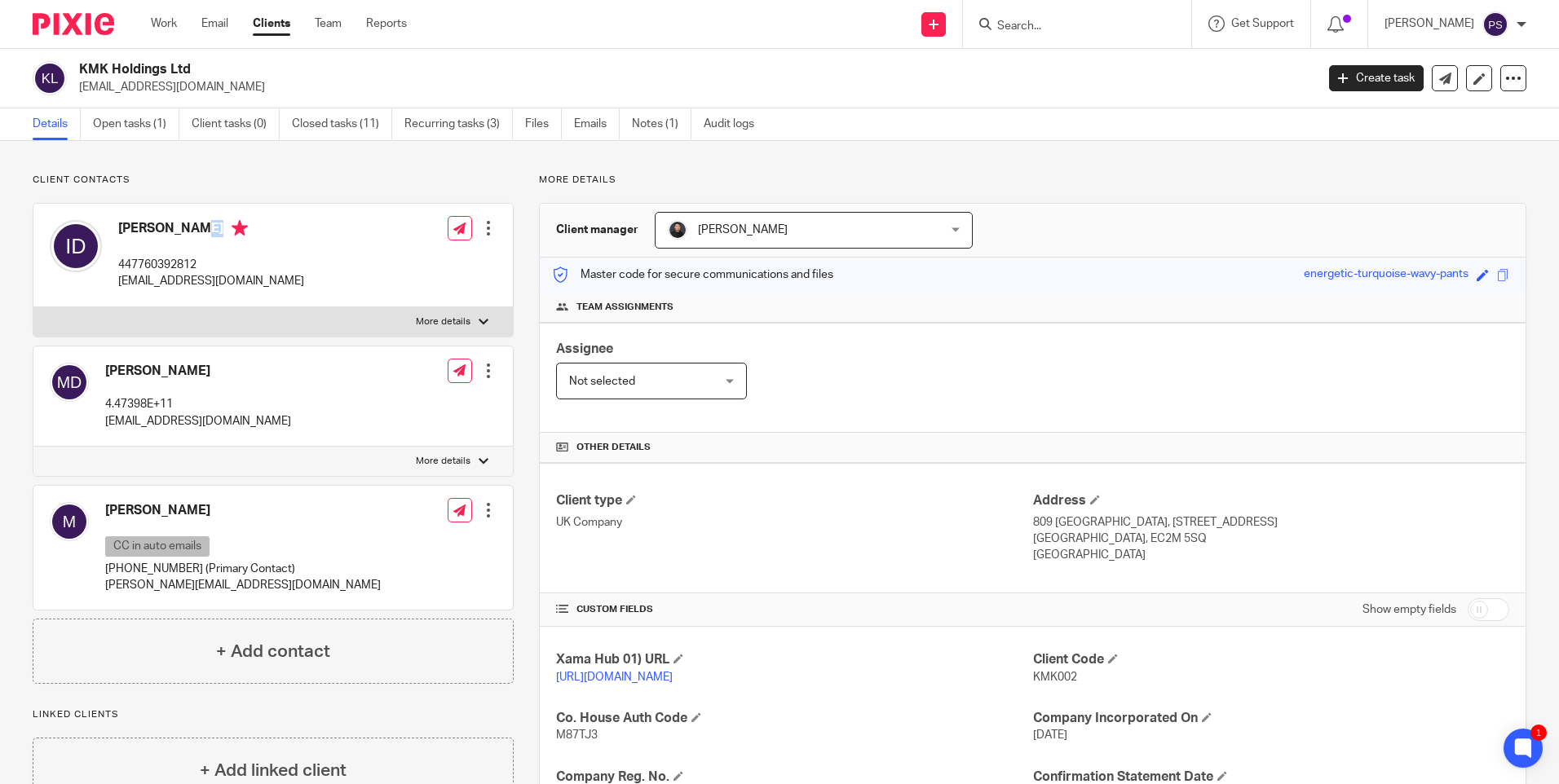
copy h4 "Issam Dabboussi"
click at [1044, 25] on input "Search" at bounding box center [1068, 27] width 147 height 15
paste input "HRF 101 ltd"
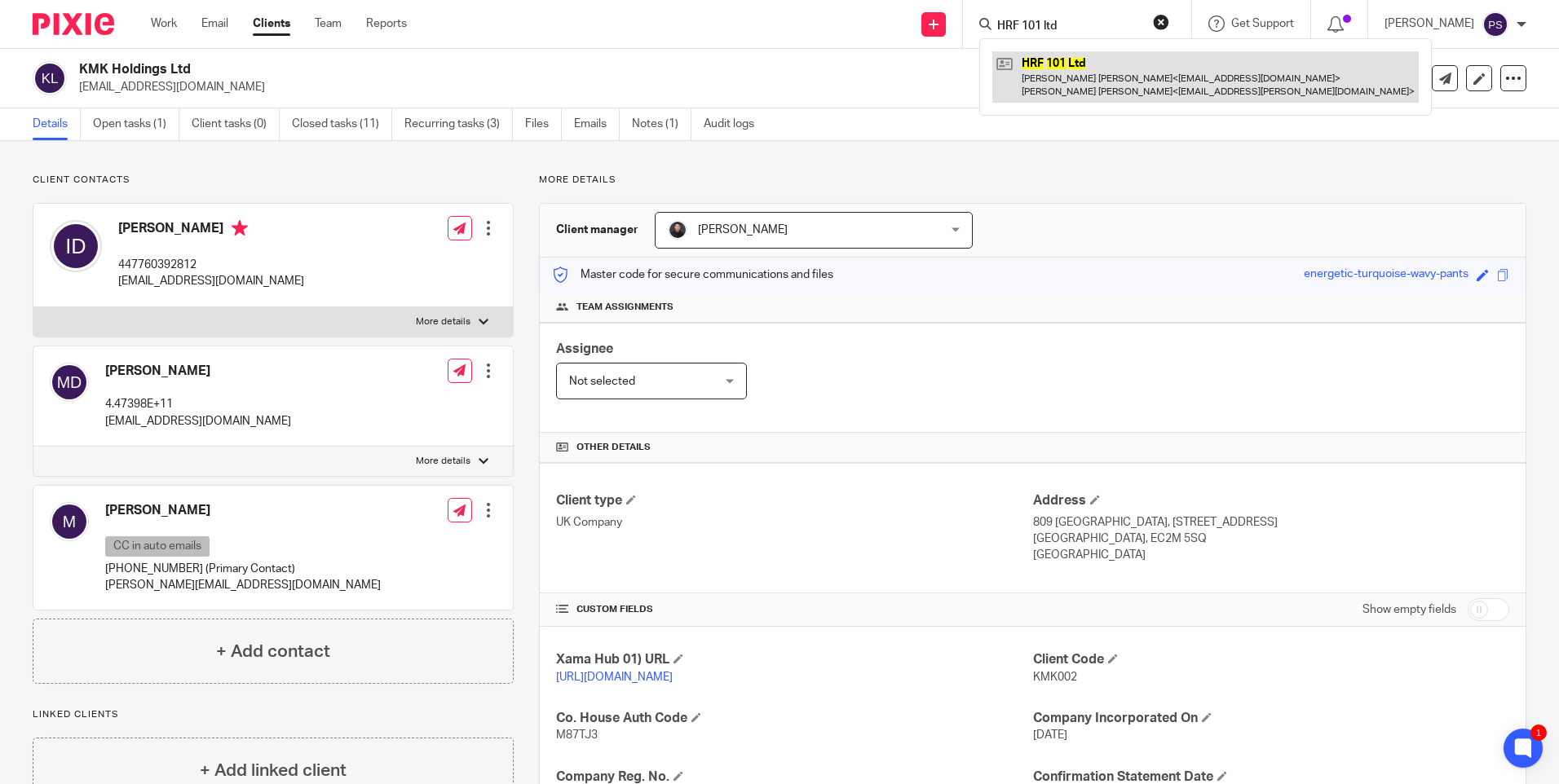
type input "HRF 101 ltd"
click at [1068, 79] on link at bounding box center [1205, 76] width 426 height 50
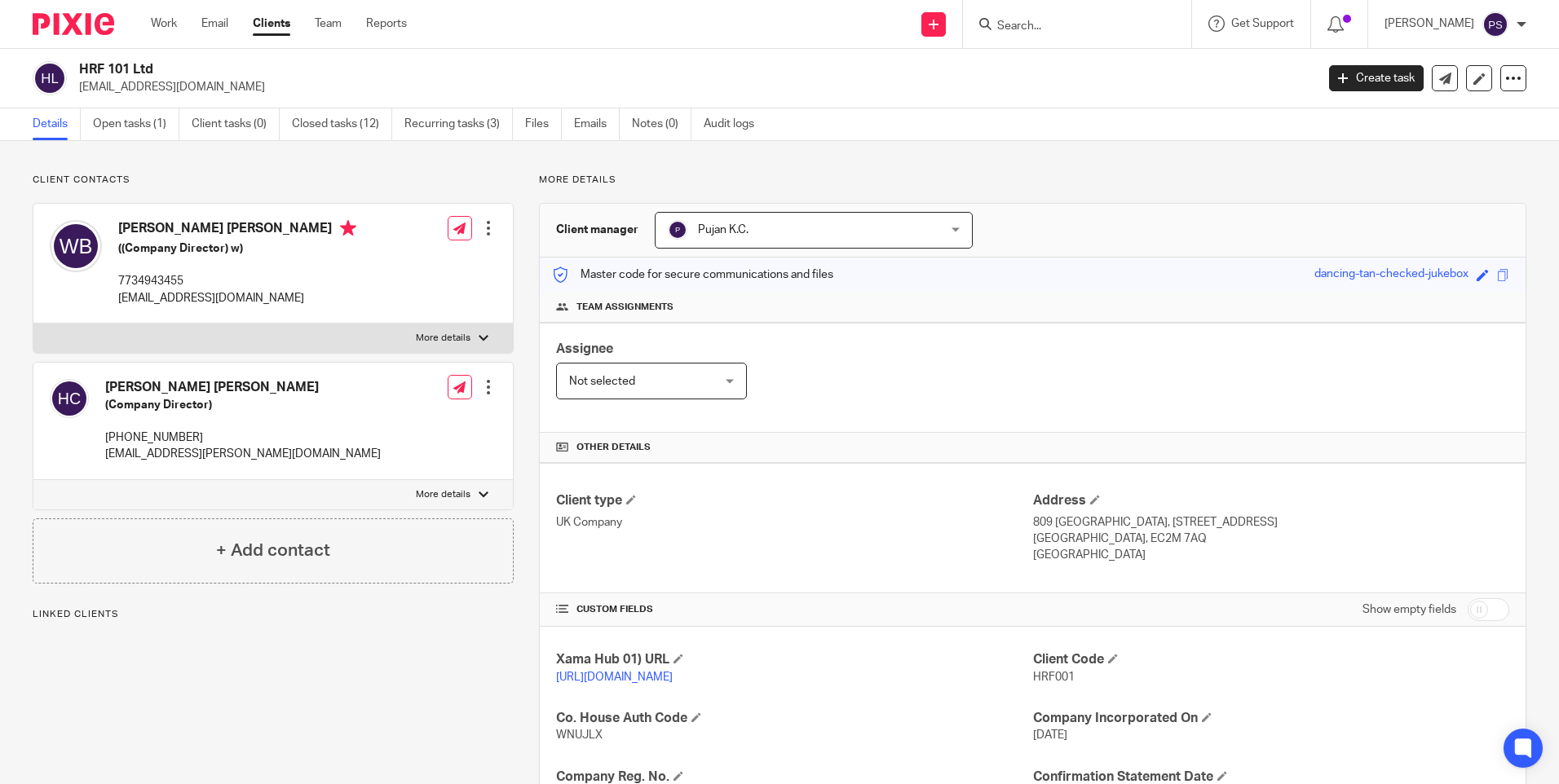
scroll to position [82, 0]
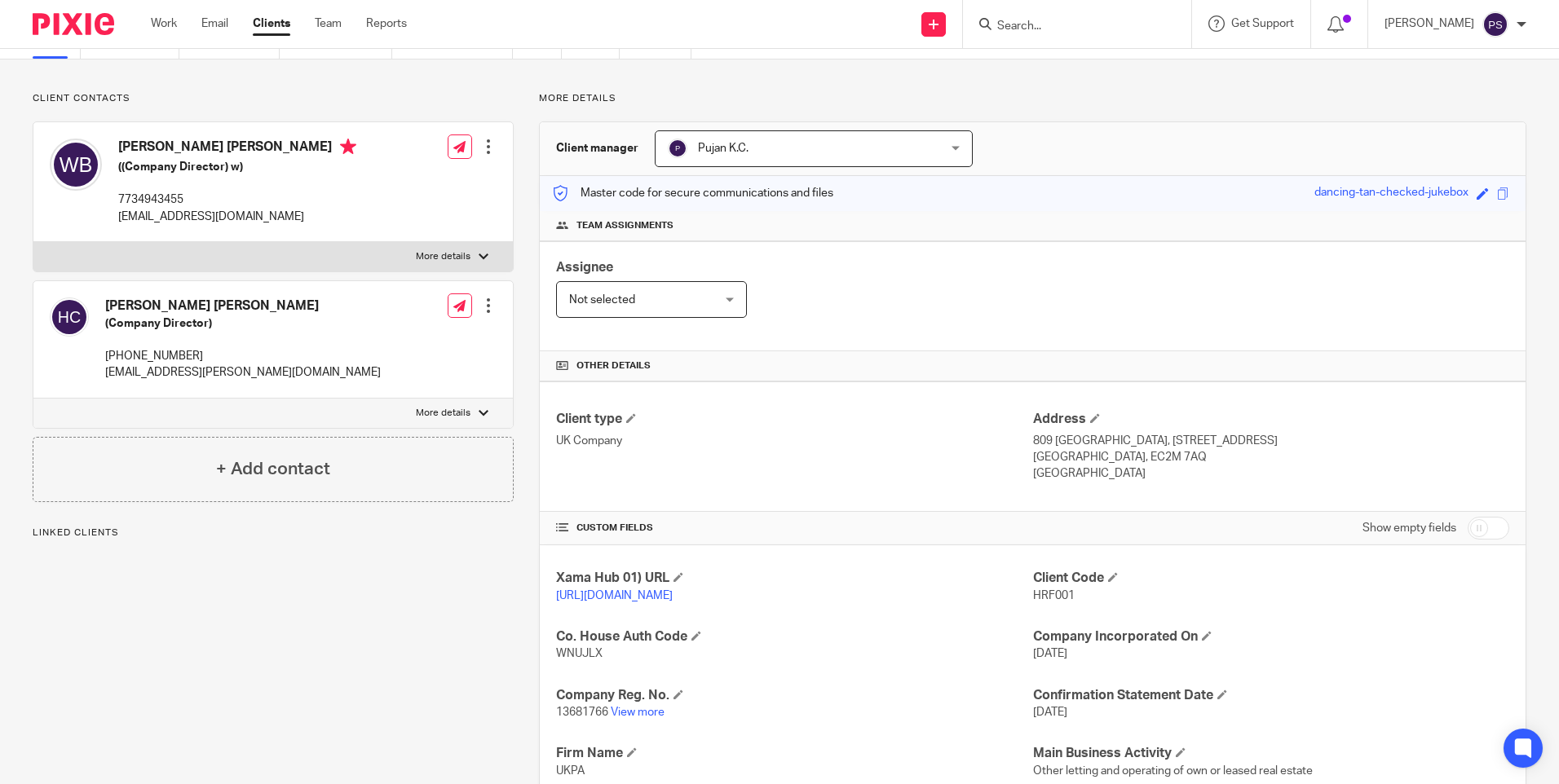
click at [1042, 590] on span "HRF001" at bounding box center [1054, 595] width 42 height 11
copy span "HRF001"
click at [1036, 29] on input "Search" at bounding box center [1068, 27] width 147 height 15
paste input "[PERSON_NAME][EMAIL_ADDRESS][PERSON_NAME][DOMAIN_NAME]"
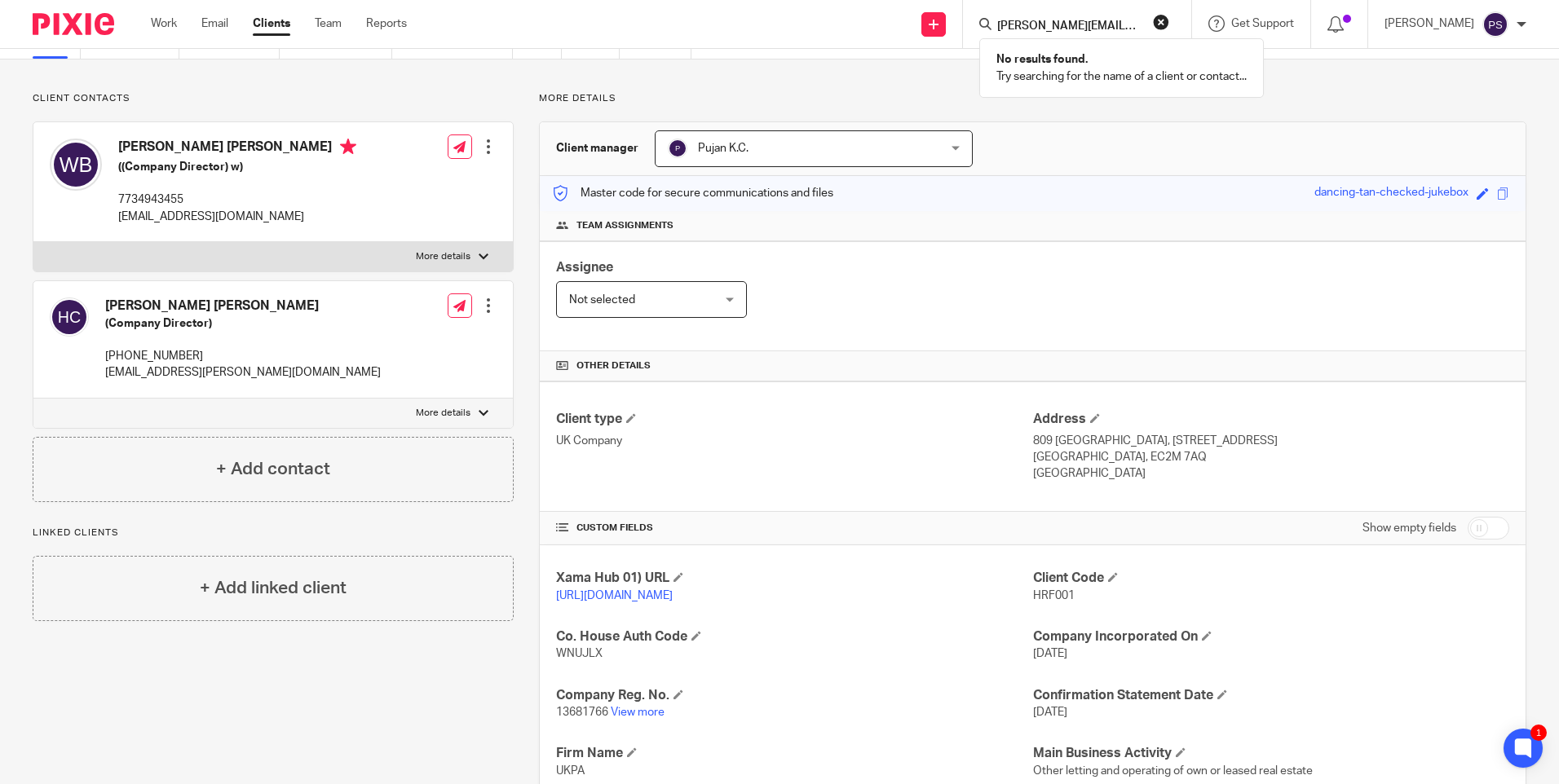
type input "[PERSON_NAME][EMAIL_ADDRESS][PERSON_NAME][DOMAIN_NAME]"
click at [1169, 24] on button "reset" at bounding box center [1161, 22] width 17 height 17
click at [376, 106] on div "Client contacts [PERSON_NAME] [PERSON_NAME] (Company Director) [PHONE_NUMBER] […" at bounding box center [273, 296] width 481 height 410
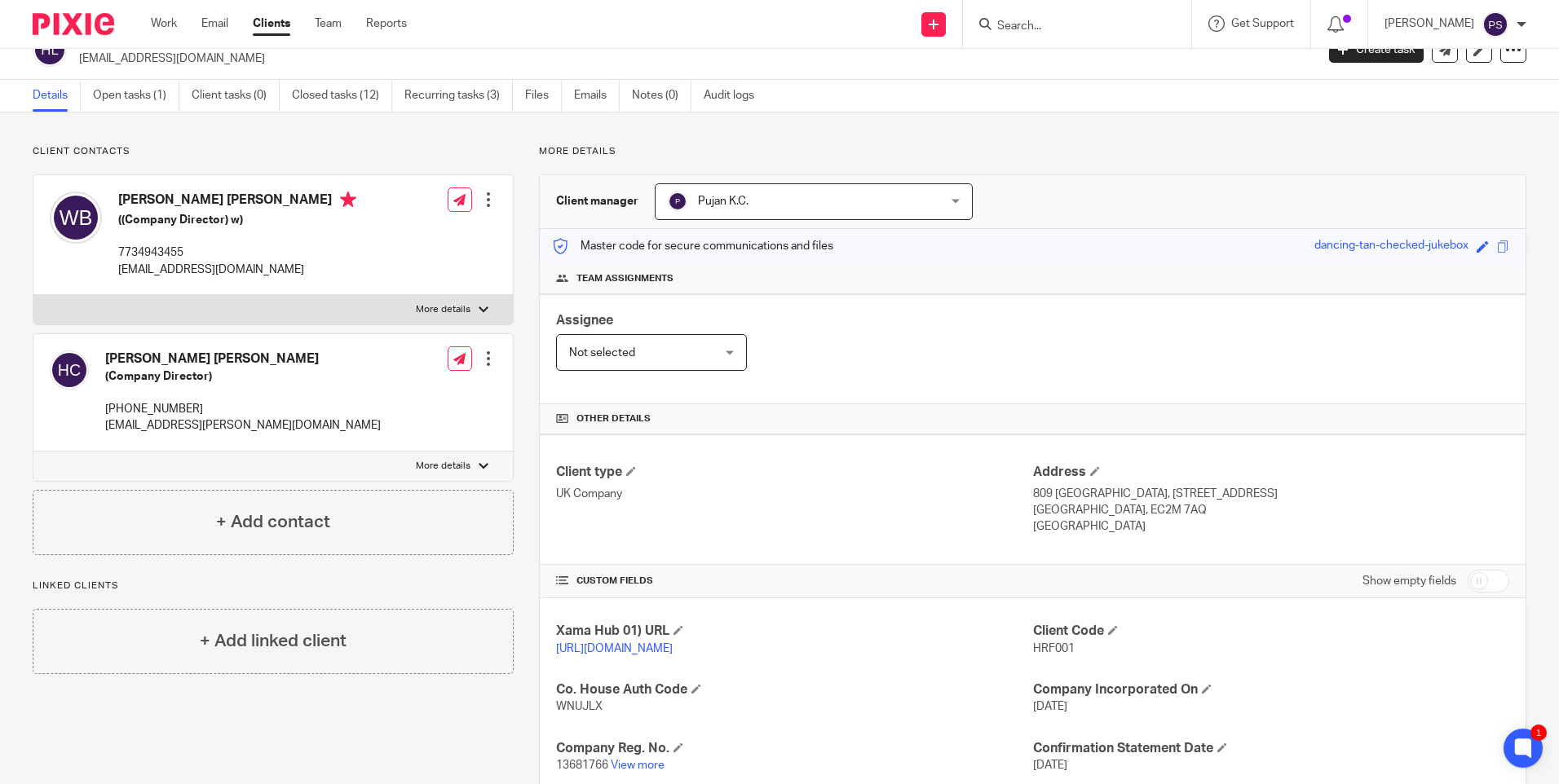
scroll to position [0, 0]
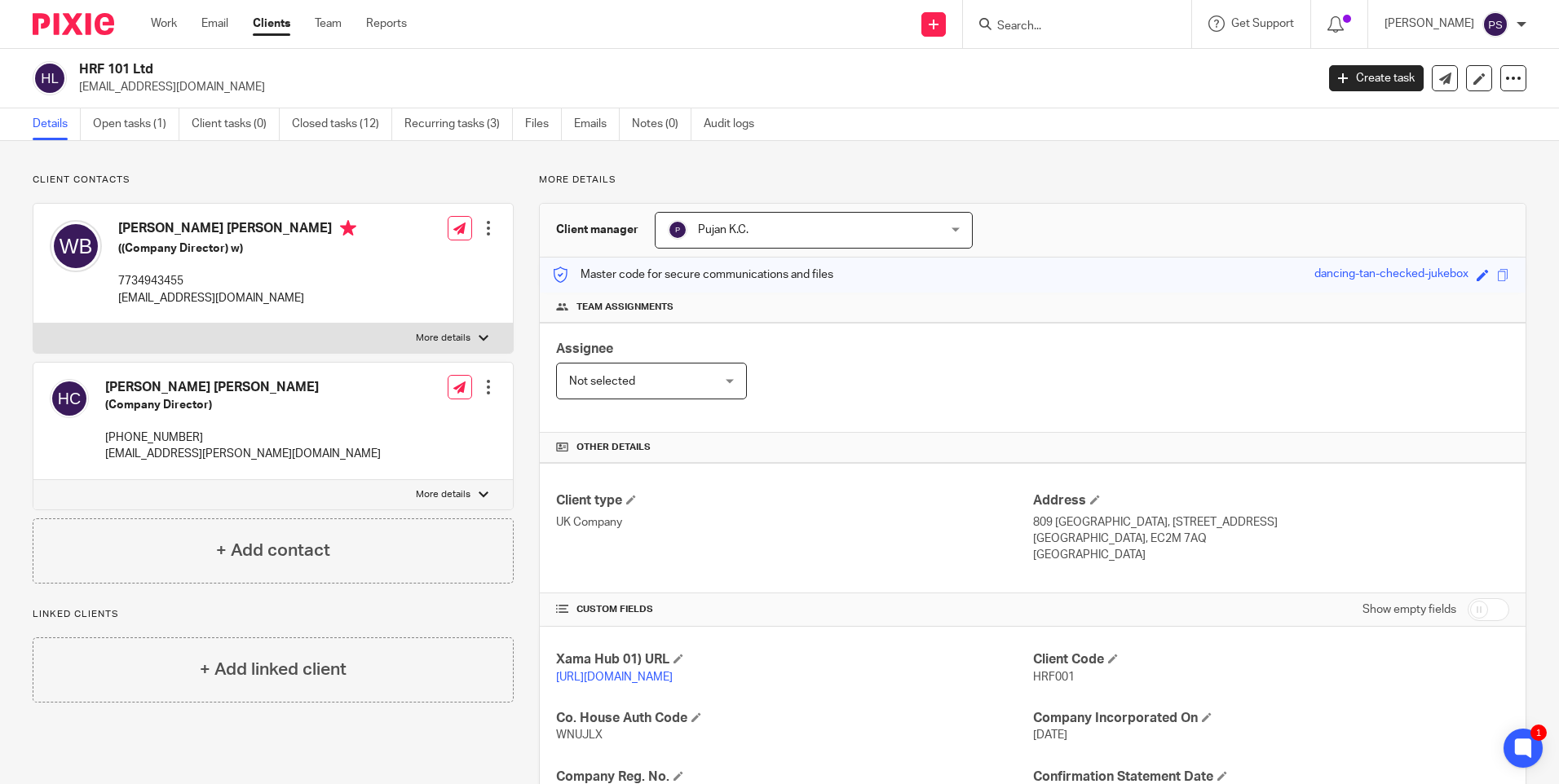
click at [761, 175] on div "Client contacts [PERSON_NAME] [PERSON_NAME] (Company Director) [PHONE_NUMBER] […" at bounding box center [780, 618] width 1559 height 954
click at [1048, 27] on input "Search" at bounding box center [1068, 27] width 147 height 15
paste input "[PERSON_NAME]"
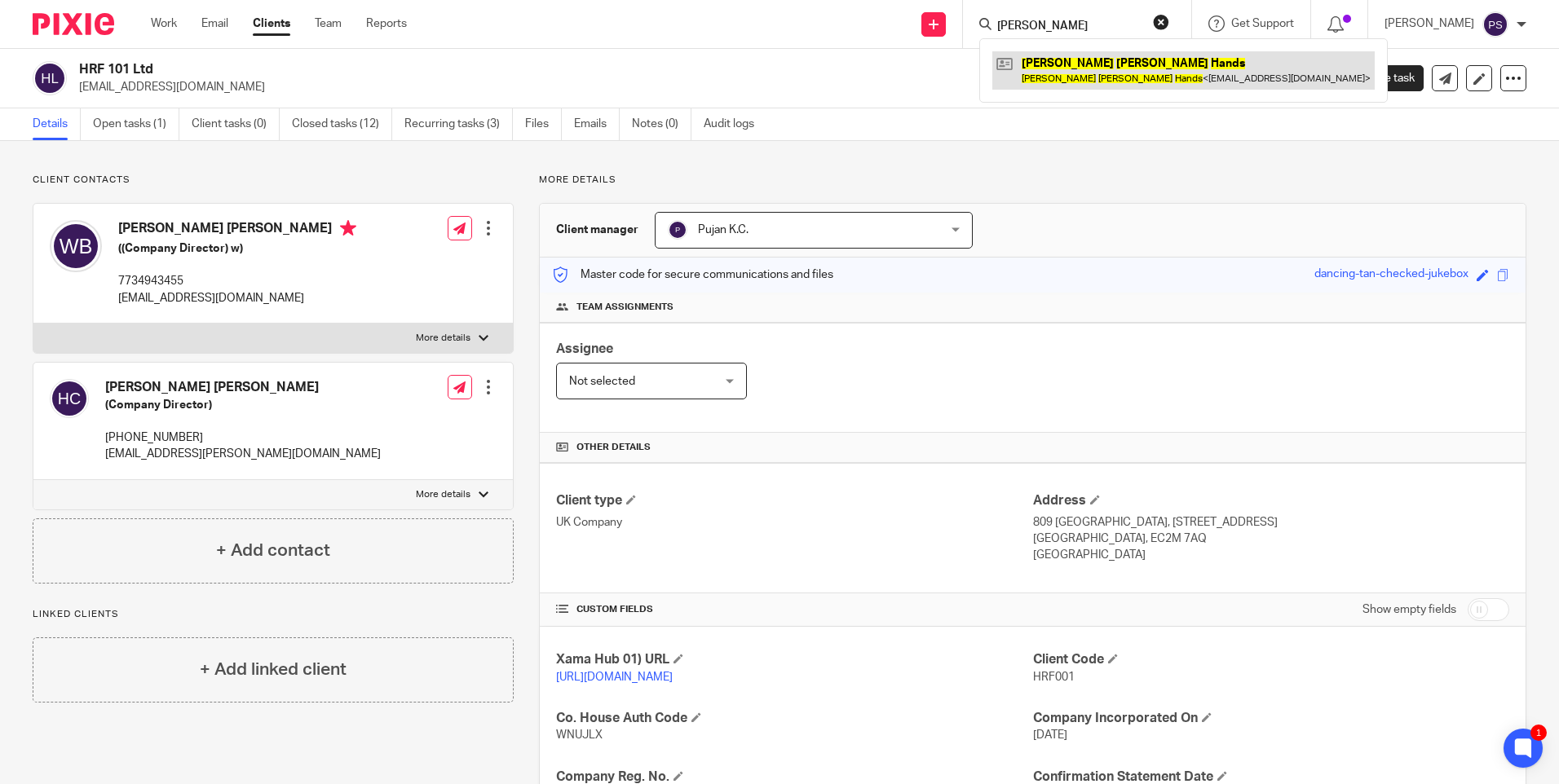
type input "[PERSON_NAME]"
click at [1055, 55] on link at bounding box center [1184, 70] width 383 height 37
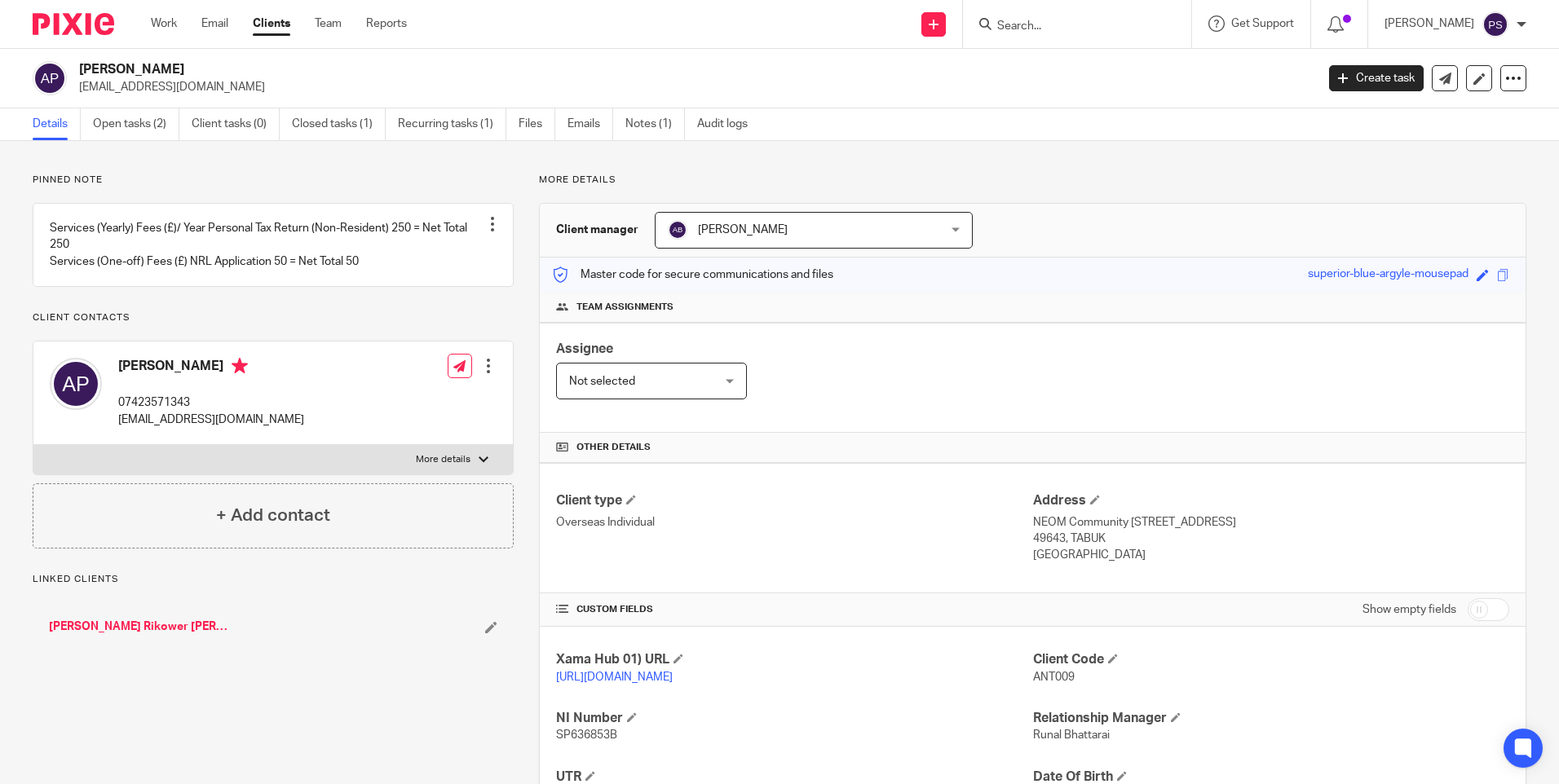
click at [168, 87] on p "[EMAIL_ADDRESS][DOMAIN_NAME]" at bounding box center [691, 87] width 1225 height 17
click at [168, 87] on p "sbmolina@hotmail.com" at bounding box center [691, 87] width 1225 height 17
click at [170, 87] on p "sbmolina@hotmail.com" at bounding box center [691, 87] width 1225 height 17
copy main "sbmolina@hotmail.com Create task Update from Companies House Export data Merge …"
click at [143, 164] on div "Pinned note Services (Yearly) Fees (£)/ Year Personal Tax Return (Non-Resident)…" at bounding box center [780, 559] width 1559 height 836
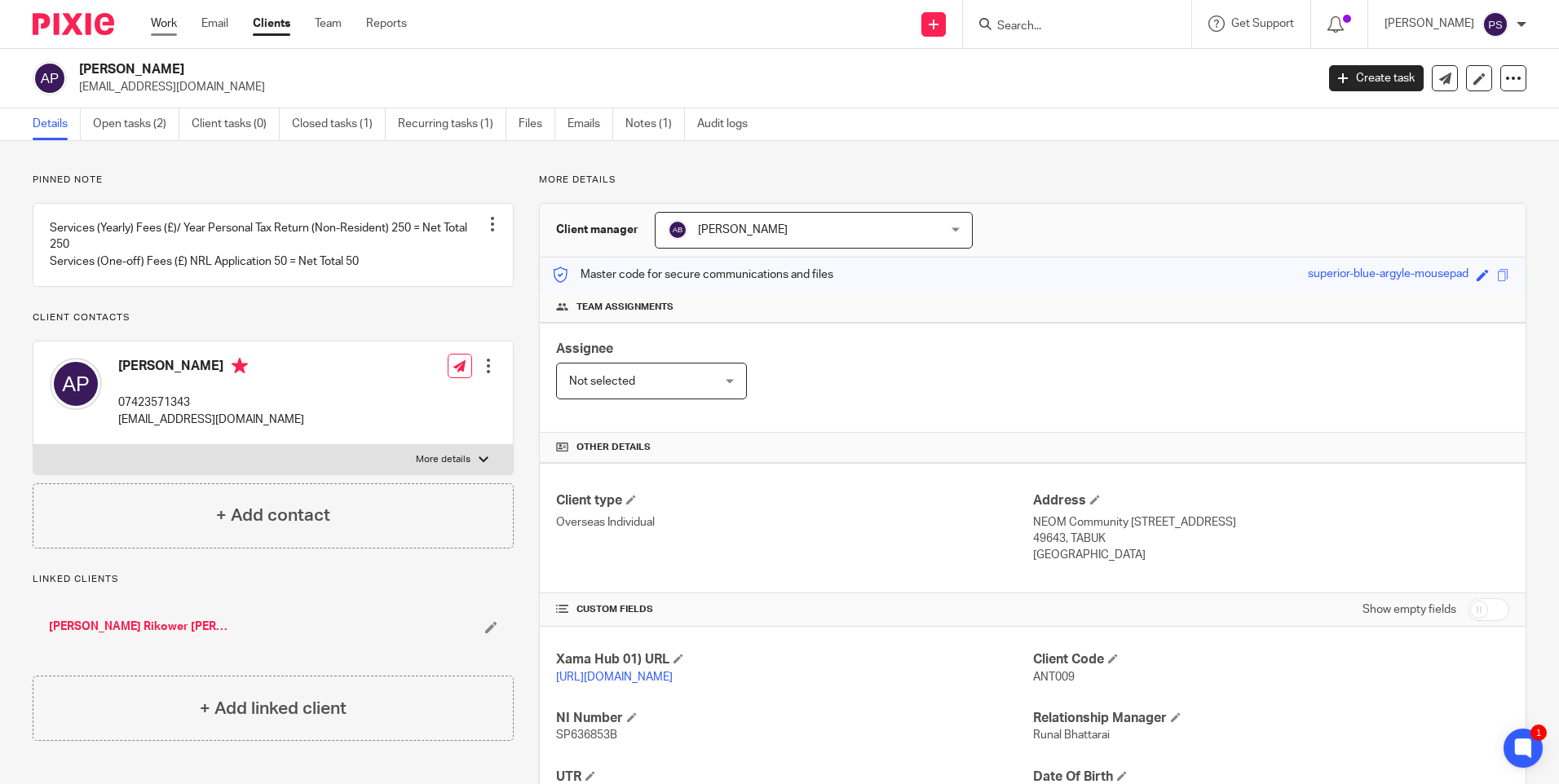
click at [168, 30] on link "Work" at bounding box center [164, 24] width 26 height 17
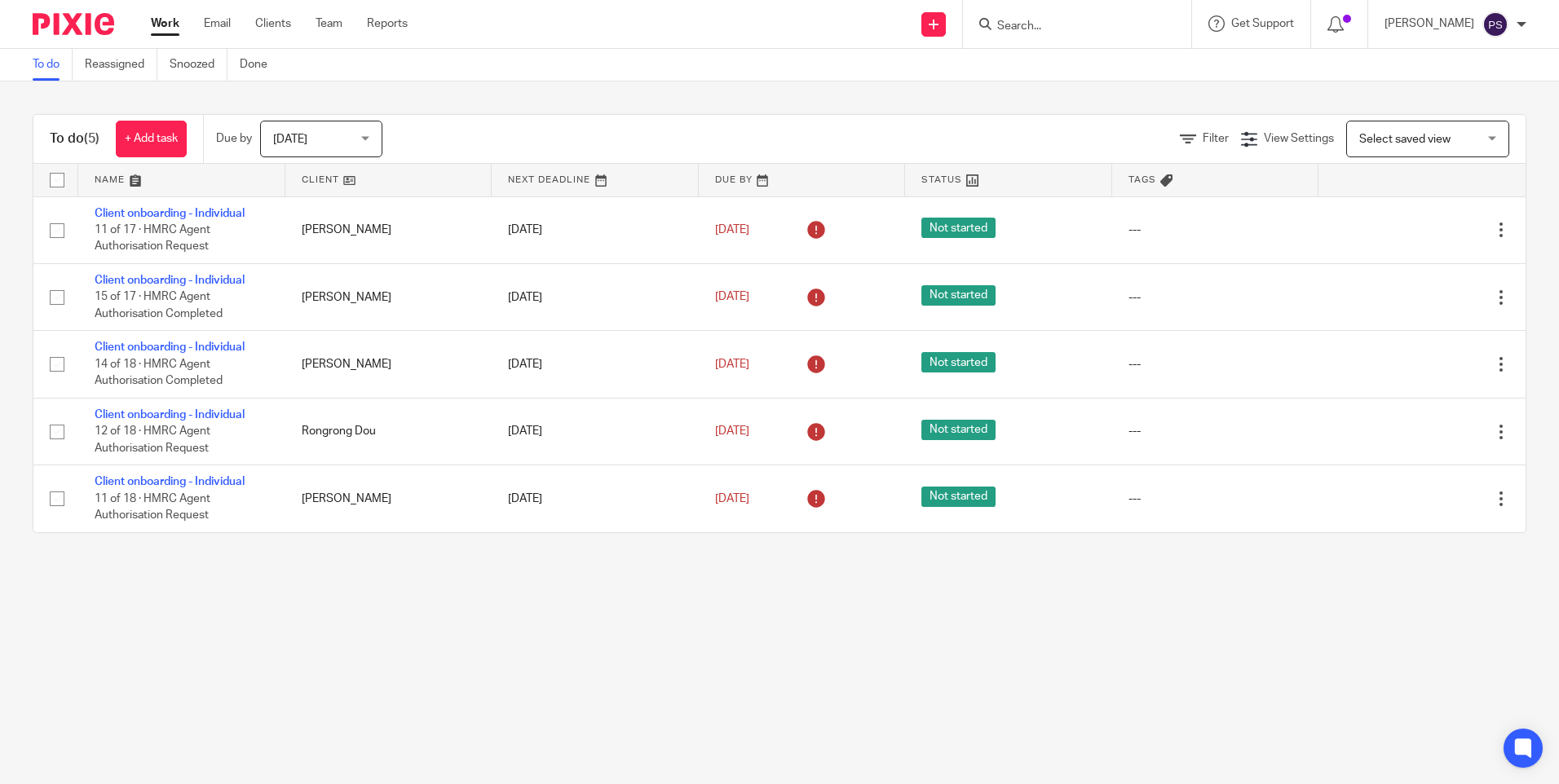
click at [775, 637] on main "To do Reassigned Snoozed Done To do (5) + Add task Due by [DATE] [DATE] [DATE] …" at bounding box center [780, 392] width 1559 height 784
click at [183, 568] on main "To do Reassigned Snoozed Done To do (5) + Add task Due by [DATE] [DATE] [DATE] …" at bounding box center [780, 392] width 1559 height 784
click at [1053, 23] on input "Search" at bounding box center [1068, 27] width 147 height 15
paste input "tiffanyconsultancy.ltd@gmail.com"
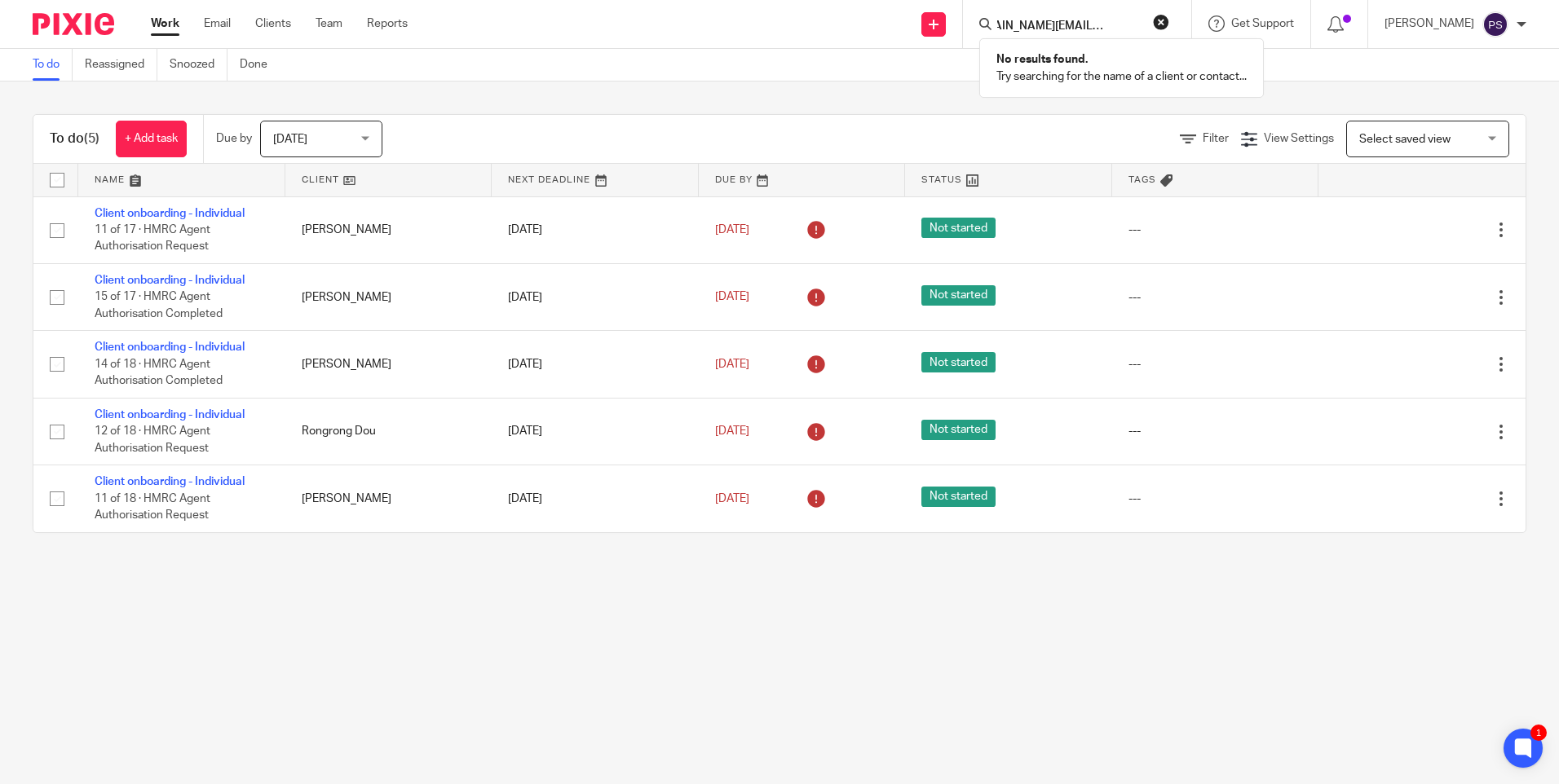
type input "tiffanyconsultancy.ltd@gmail.com"
click at [1169, 22] on button "reset" at bounding box center [1161, 22] width 17 height 17
click at [1038, 22] on input "Search" at bounding box center [1068, 27] width 147 height 15
paste input "Tiffany"
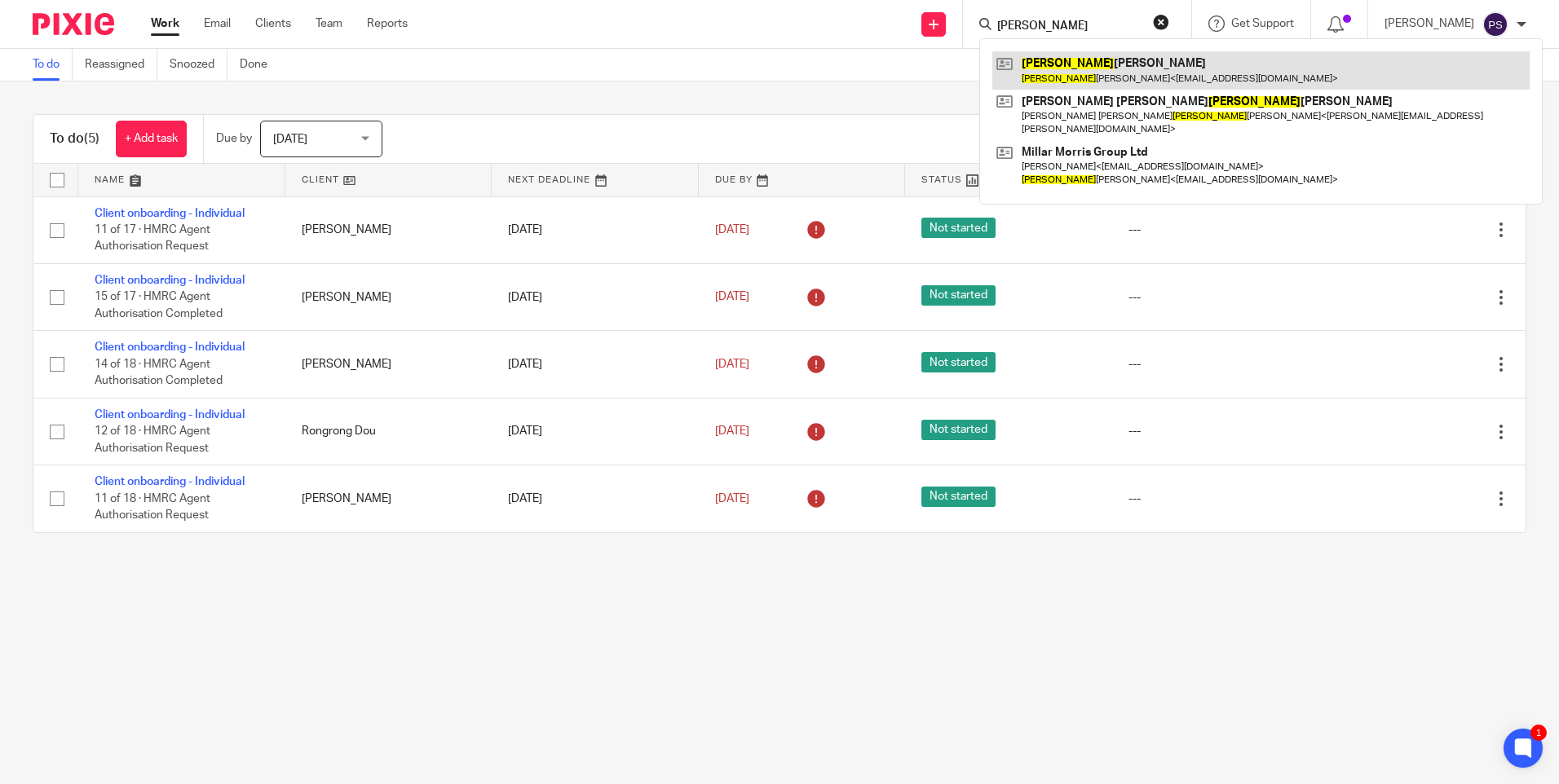
type input "Tiffany"
click at [1098, 71] on link at bounding box center [1261, 70] width 537 height 37
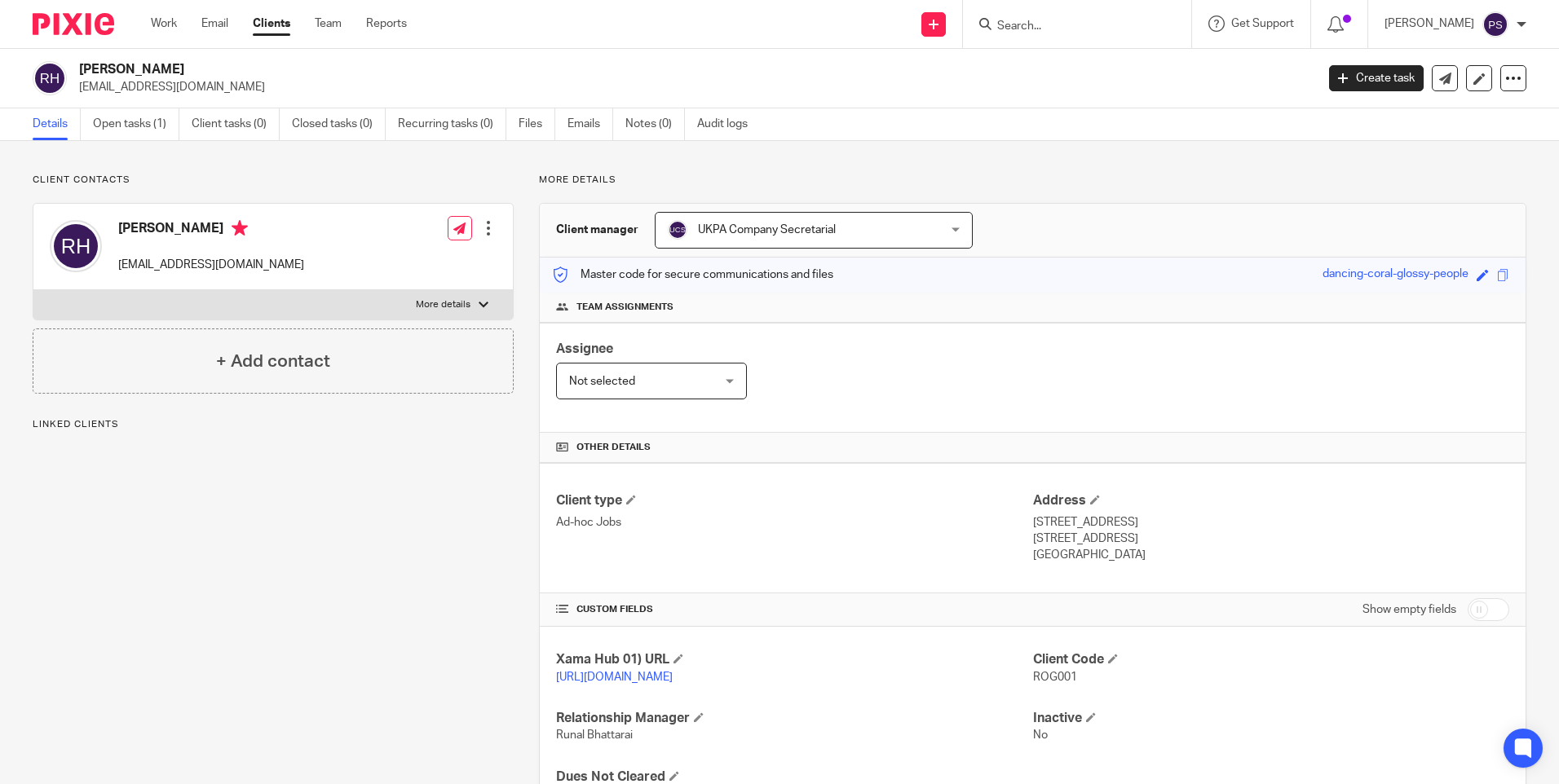
click at [1057, 684] on p "ROG001" at bounding box center [1271, 677] width 476 height 17
click at [1057, 683] on p "ROG001" at bounding box center [1271, 677] width 476 height 17
copy span "ROG001"
click at [164, 59] on div "Roger Manfred Hands rogerhands@mac.com Create task Update from Companies House …" at bounding box center [780, 79] width 1559 height 59
click at [164, 59] on div "Roger Manfred Hands rogerhands@mac.com Create task Update from Companies House …" at bounding box center [780, 79] width 1559 height 59
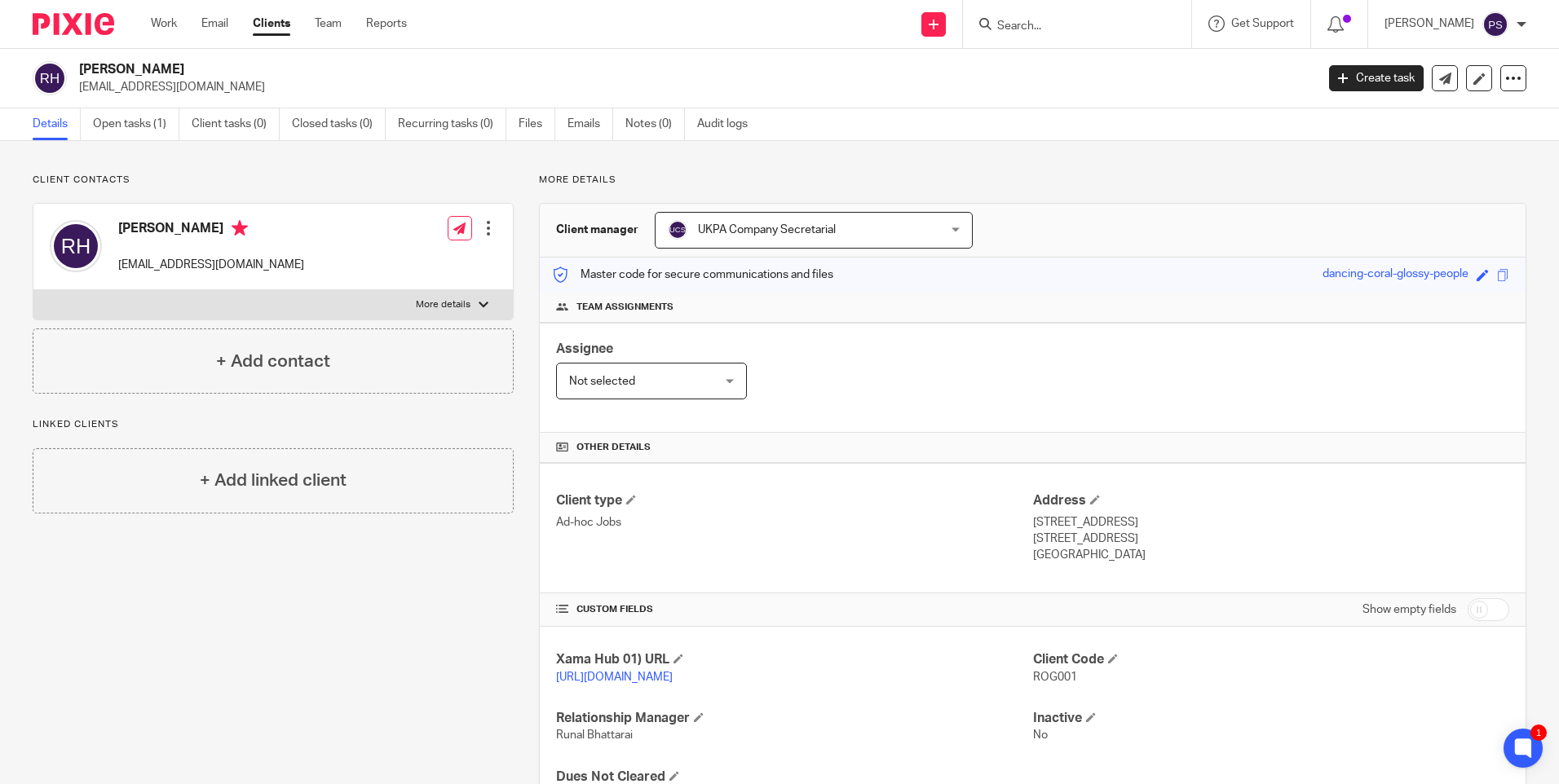
click at [164, 59] on div "Roger Manfred Hands rogerhands@mac.com Create task Update from Companies House …" at bounding box center [780, 79] width 1559 height 59
copy div "[PERSON_NAME]"
drag, startPoint x: 1017, startPoint y: 35, endPoint x: 1042, endPoint y: 34, distance: 25.0
click at [1042, 34] on div at bounding box center [1077, 24] width 229 height 48
click at [1045, 33] on input "Search" at bounding box center [1068, 27] width 147 height 15
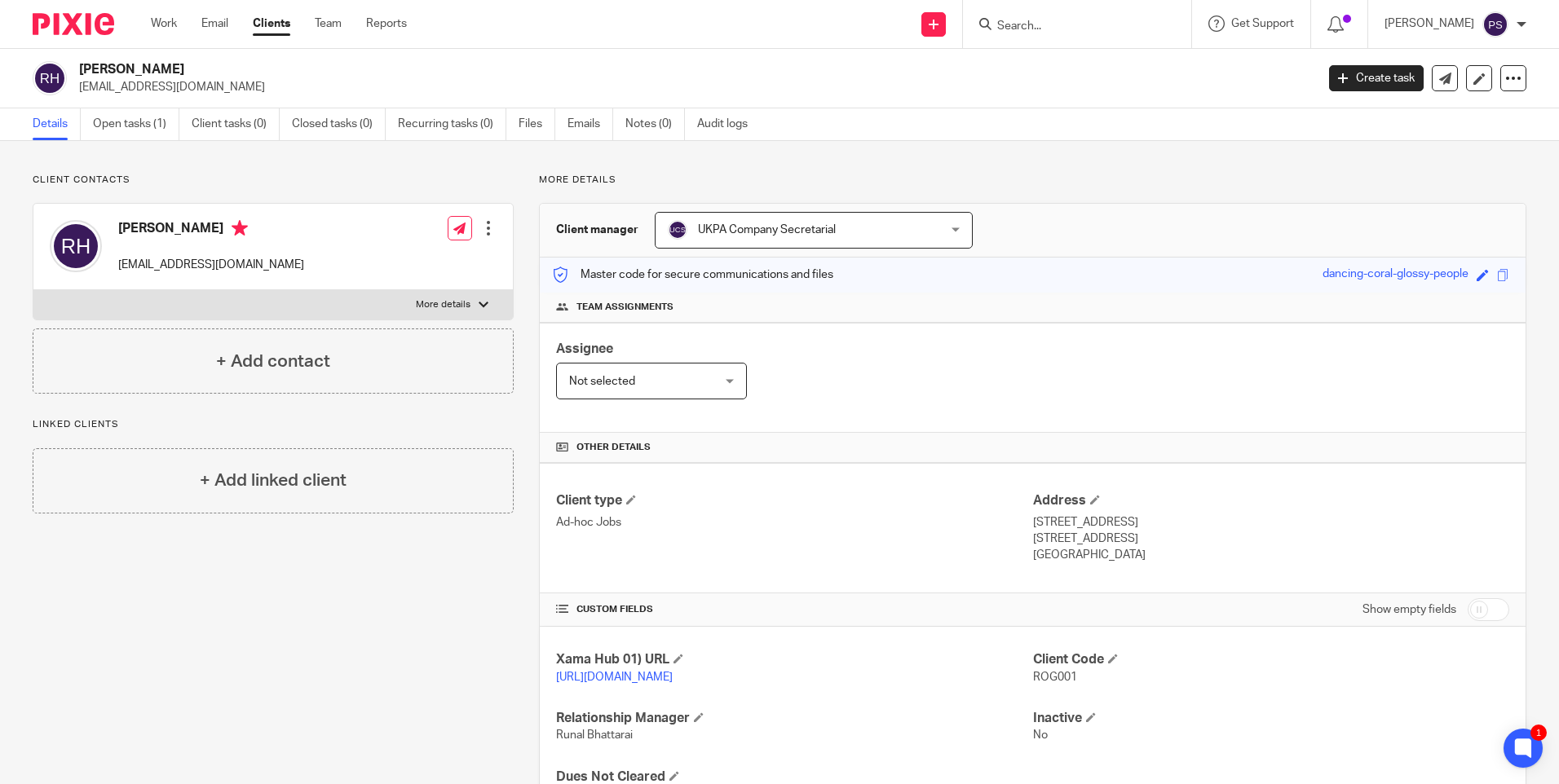
paste input "WORLD ACADEMY FOR RESEARCH AND DEVELOPMENT LTD."
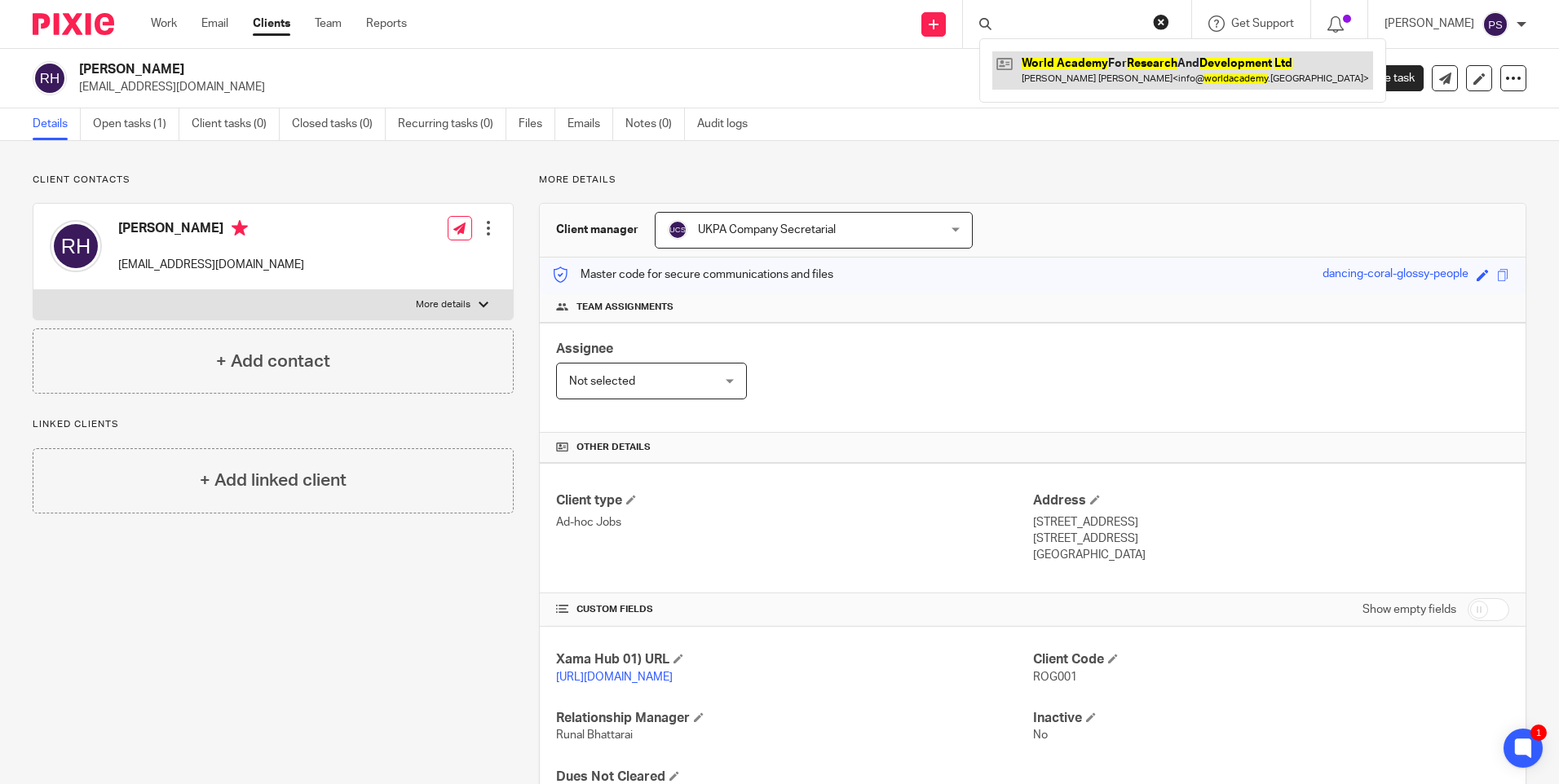
type input "WORLD ACADEMY FOR RESEARCH AND DEVELOPMENT LTD."
click at [1050, 88] on link at bounding box center [1183, 70] width 381 height 37
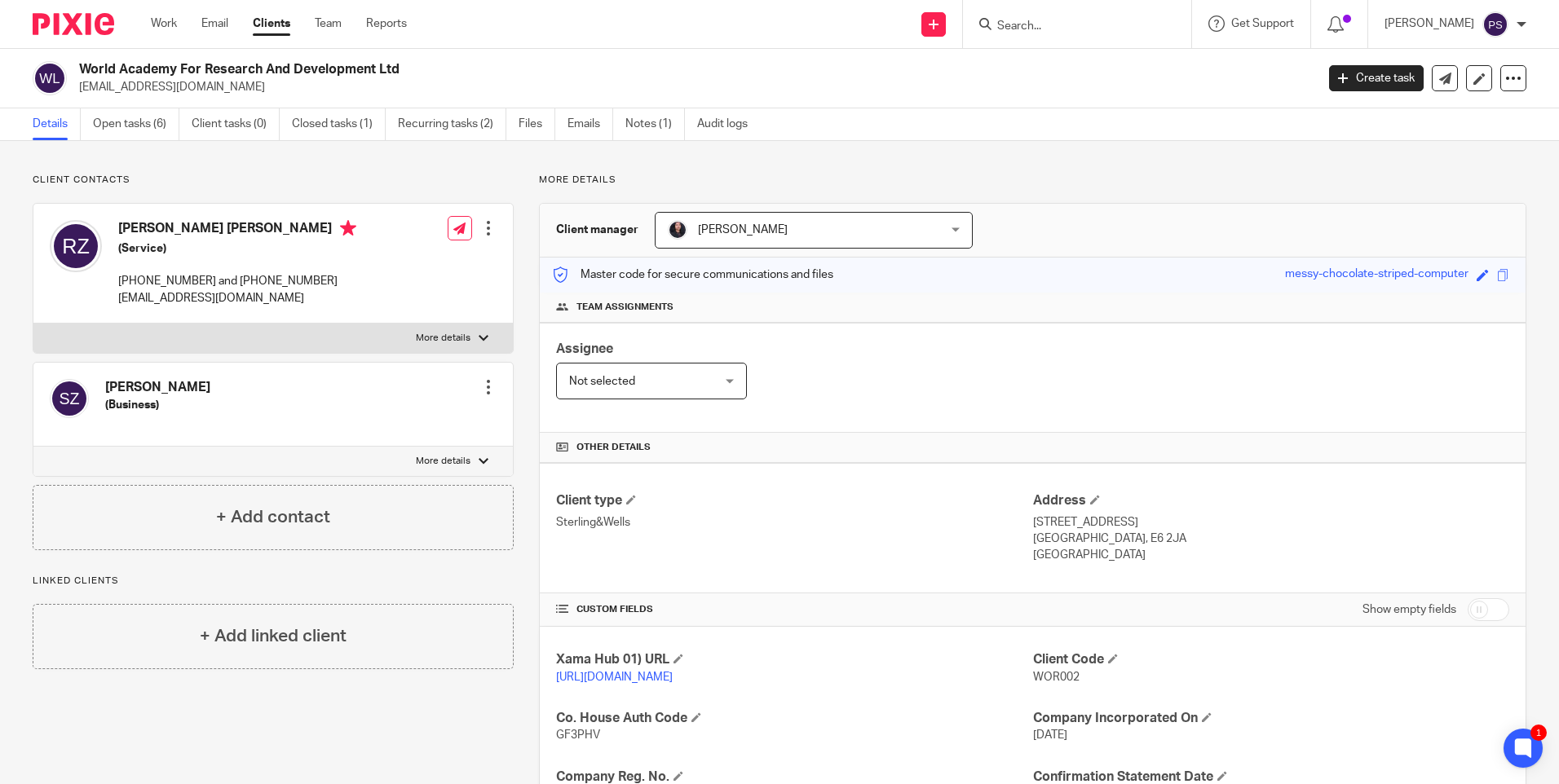
click at [1047, 678] on span "WOR002" at bounding box center [1056, 677] width 46 height 11
click at [1047, 677] on span "WOR002" at bounding box center [1056, 677] width 46 height 11
copy span "WOR002"
click at [1068, 22] on input "Search" at bounding box center [1068, 27] width 147 height 15
paste input "[EMAIL_ADDRESS][DOMAIN_NAME]"
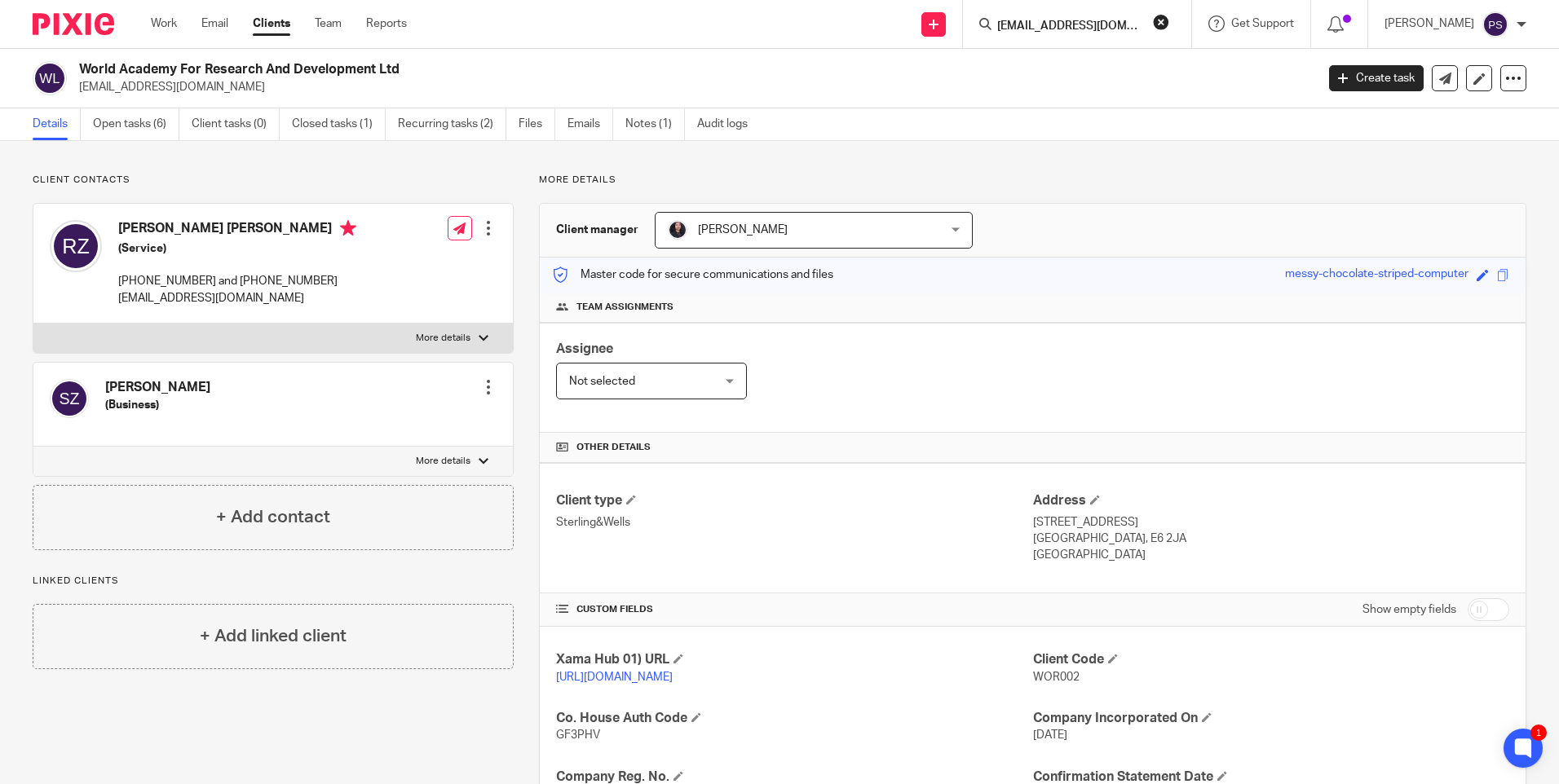
scroll to position [0, 3]
type input "[EMAIL_ADDRESS][DOMAIN_NAME]"
click at [1074, 60] on link at bounding box center [1110, 70] width 237 height 37
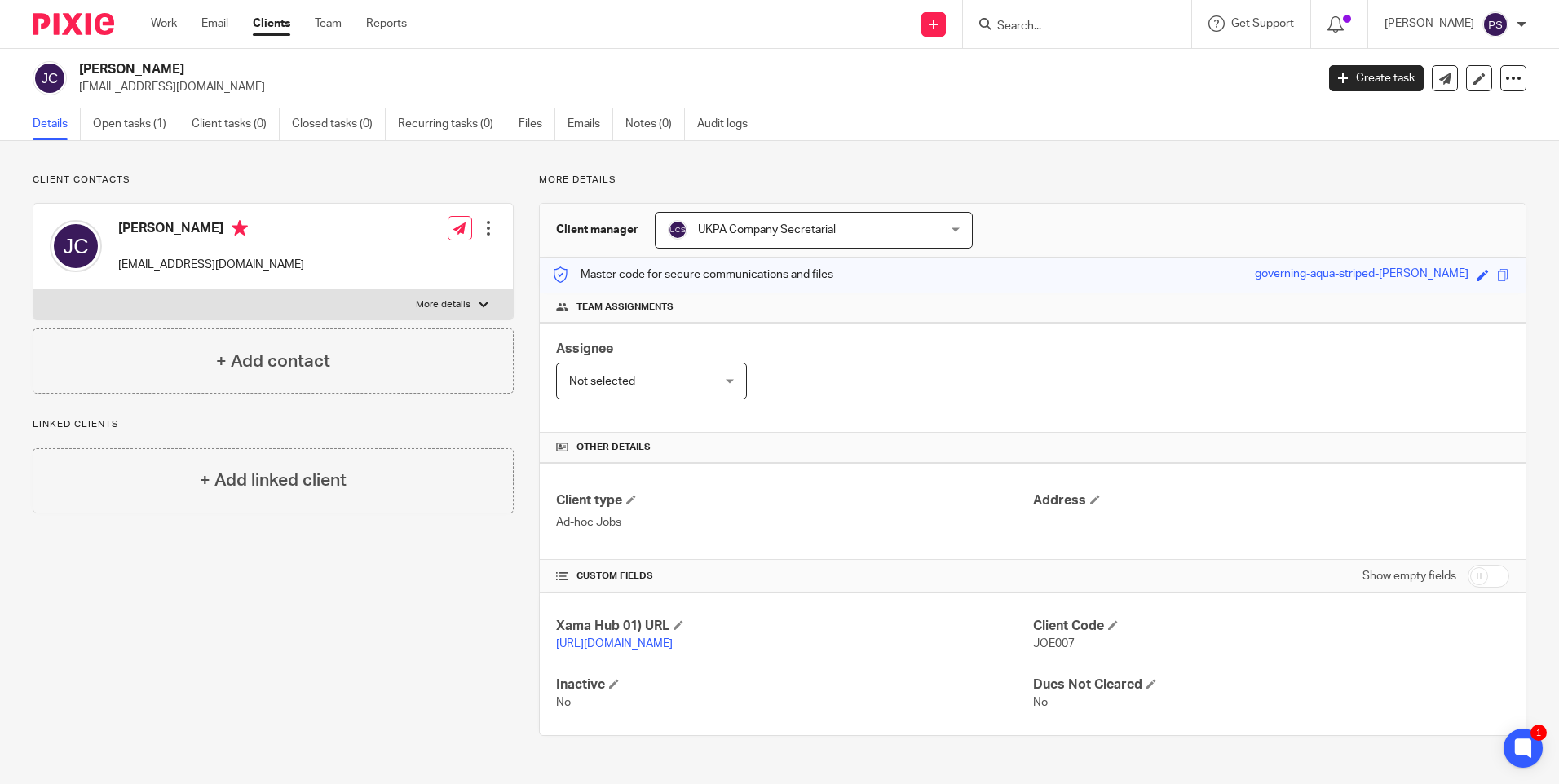
click at [1063, 23] on input "Search" at bounding box center [1068, 27] width 147 height 15
paste input "[EMAIL_ADDRESS][DOMAIN_NAME]"
type input "[EMAIL_ADDRESS][DOMAIN_NAME]"
click at [1065, 65] on link at bounding box center [1111, 70] width 239 height 37
click at [376, 452] on div "Client contacts [PERSON_NAME] [EMAIL_ADDRESS][DOMAIN_NAME] Edit contact Create …" at bounding box center [260, 454] width 506 height 562
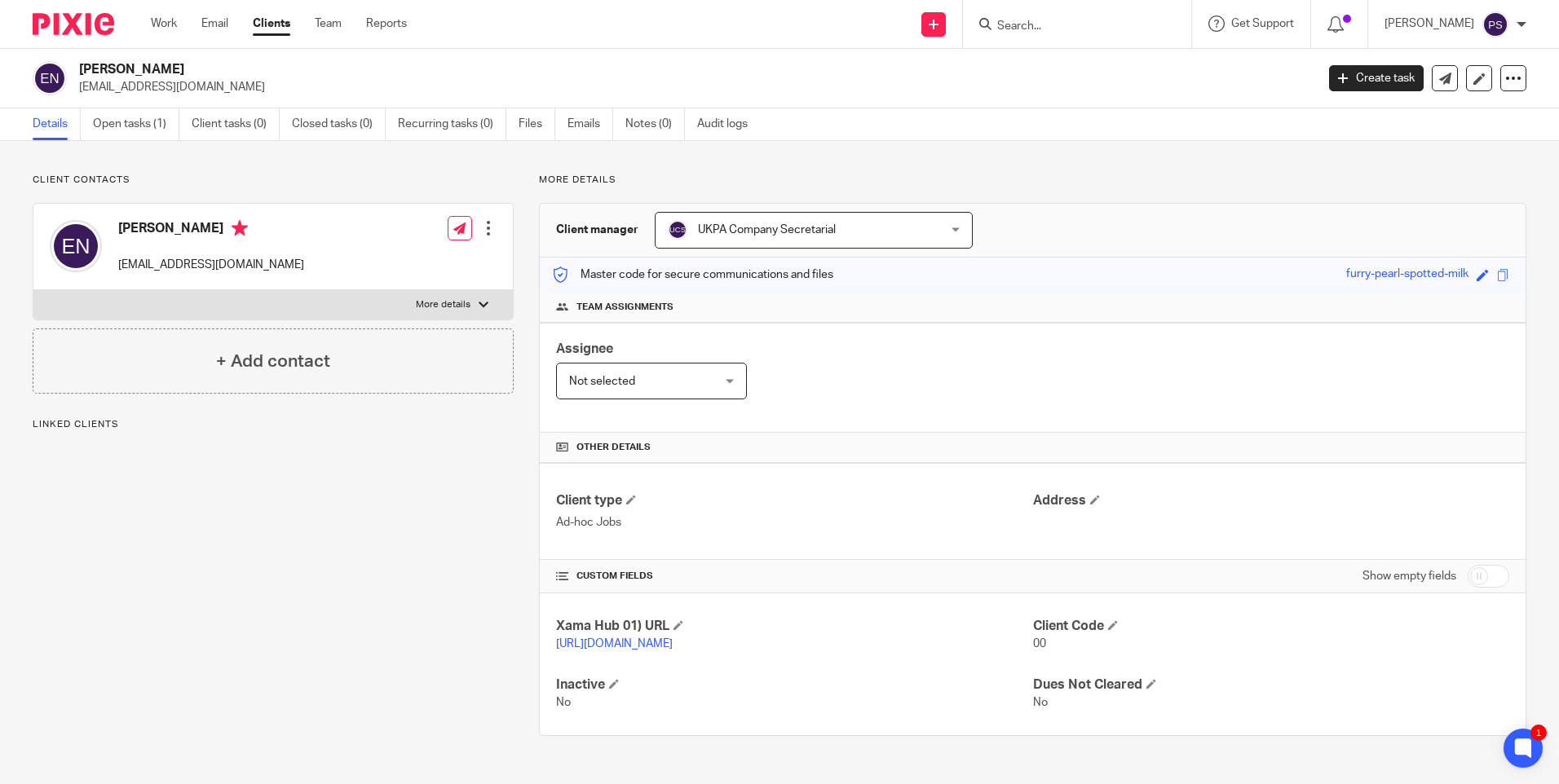
click at [249, 162] on div "Client contacts Erik Nag nagerltd@gmail.com Edit contact Create client from con…" at bounding box center [780, 455] width 1559 height 628
click at [457, 183] on p "Client contacts" at bounding box center [273, 180] width 481 height 13
click at [1048, 23] on input "Search" at bounding box center [1068, 27] width 147 height 15
paste input "[DOMAIN_NAME][EMAIL_ADDRESS][DOMAIN_NAME]"
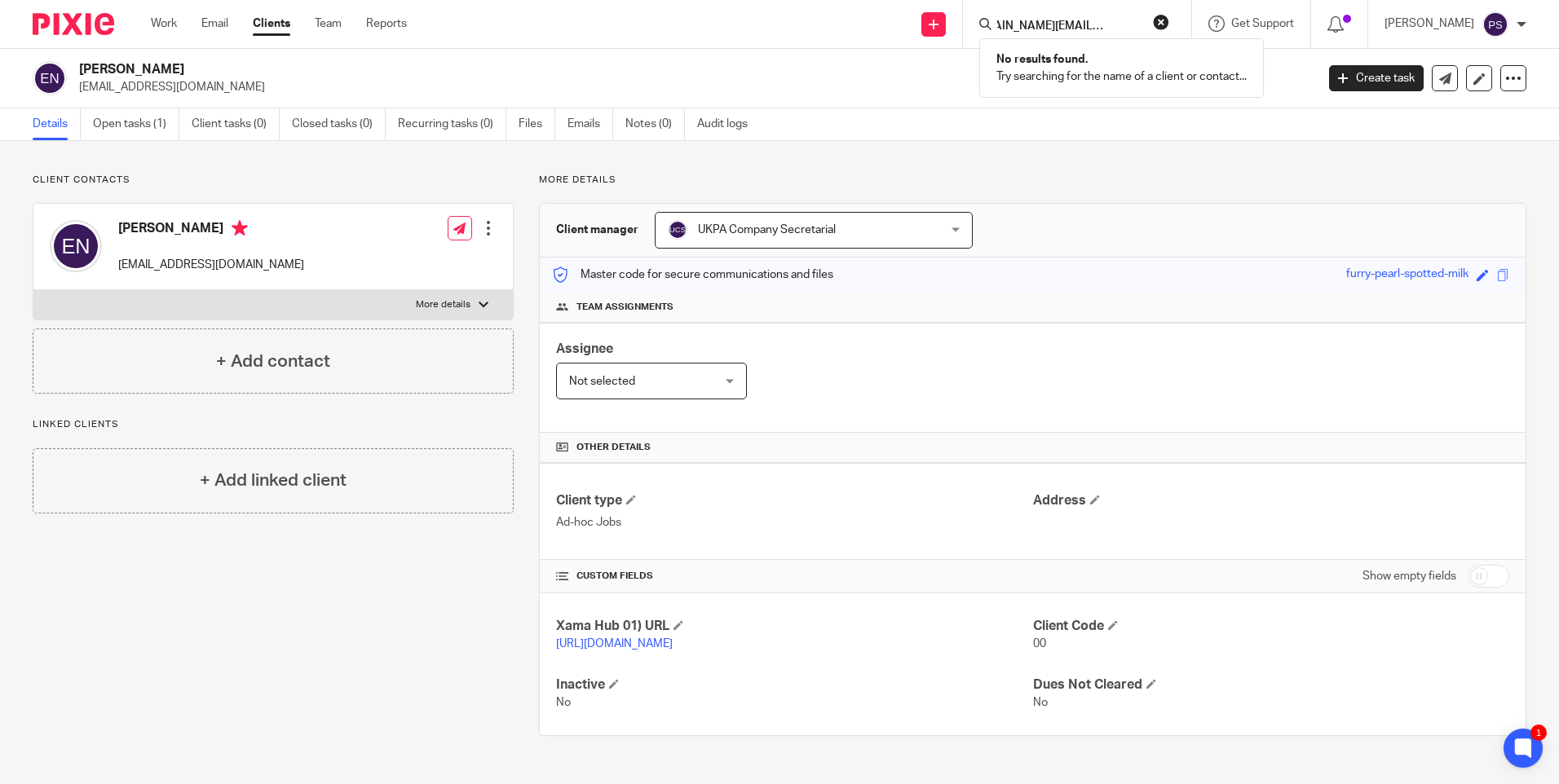
type input "[DOMAIN_NAME][EMAIL_ADDRESS][DOMAIN_NAME]"
click at [1169, 19] on button "reset" at bounding box center [1161, 22] width 17 height 17
click at [1048, 26] on input "Search" at bounding box center [1068, 27] width 147 height 15
paste input "JCDM Investments Limited"
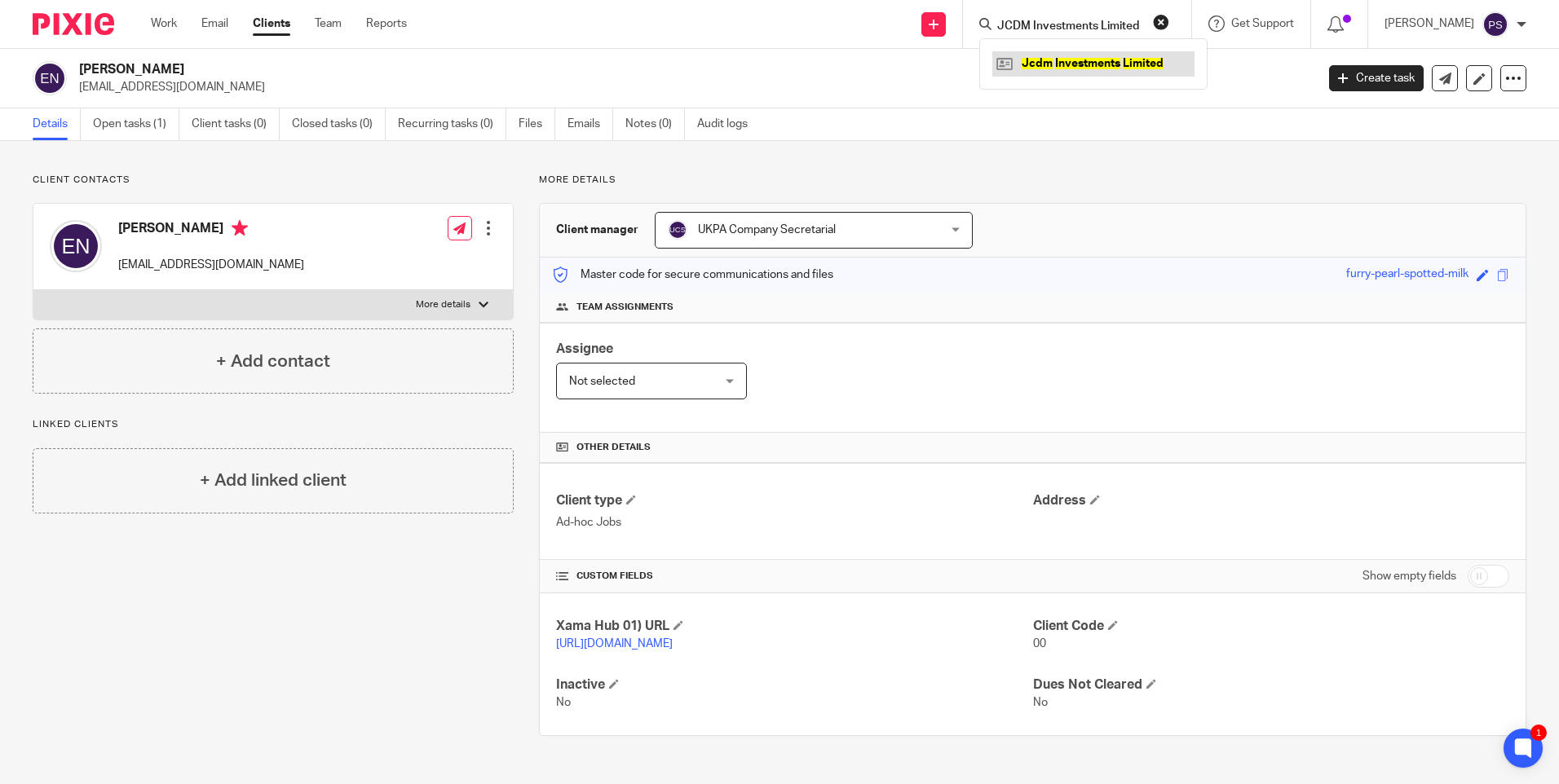
type input "JCDM Investments Limited"
click at [1065, 57] on link at bounding box center [1094, 63] width 203 height 24
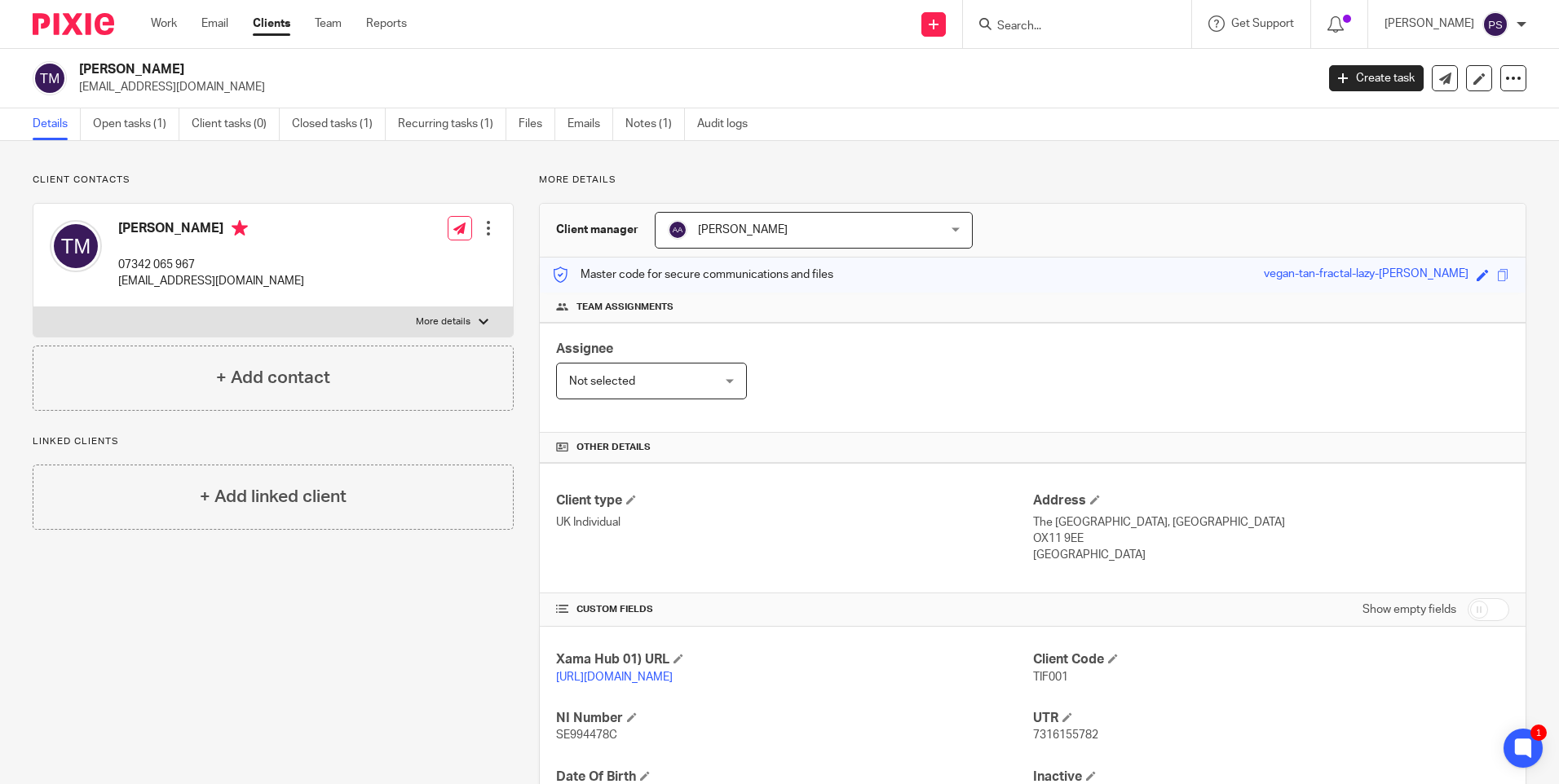
click at [1055, 22] on input "Search" at bounding box center [1068, 27] width 147 height 15
paste input "[DOMAIN_NAME][EMAIL_ADDRESS][DOMAIN_NAME]"
type input "[DOMAIN_NAME][EMAIL_ADDRESS][DOMAIN_NAME]"
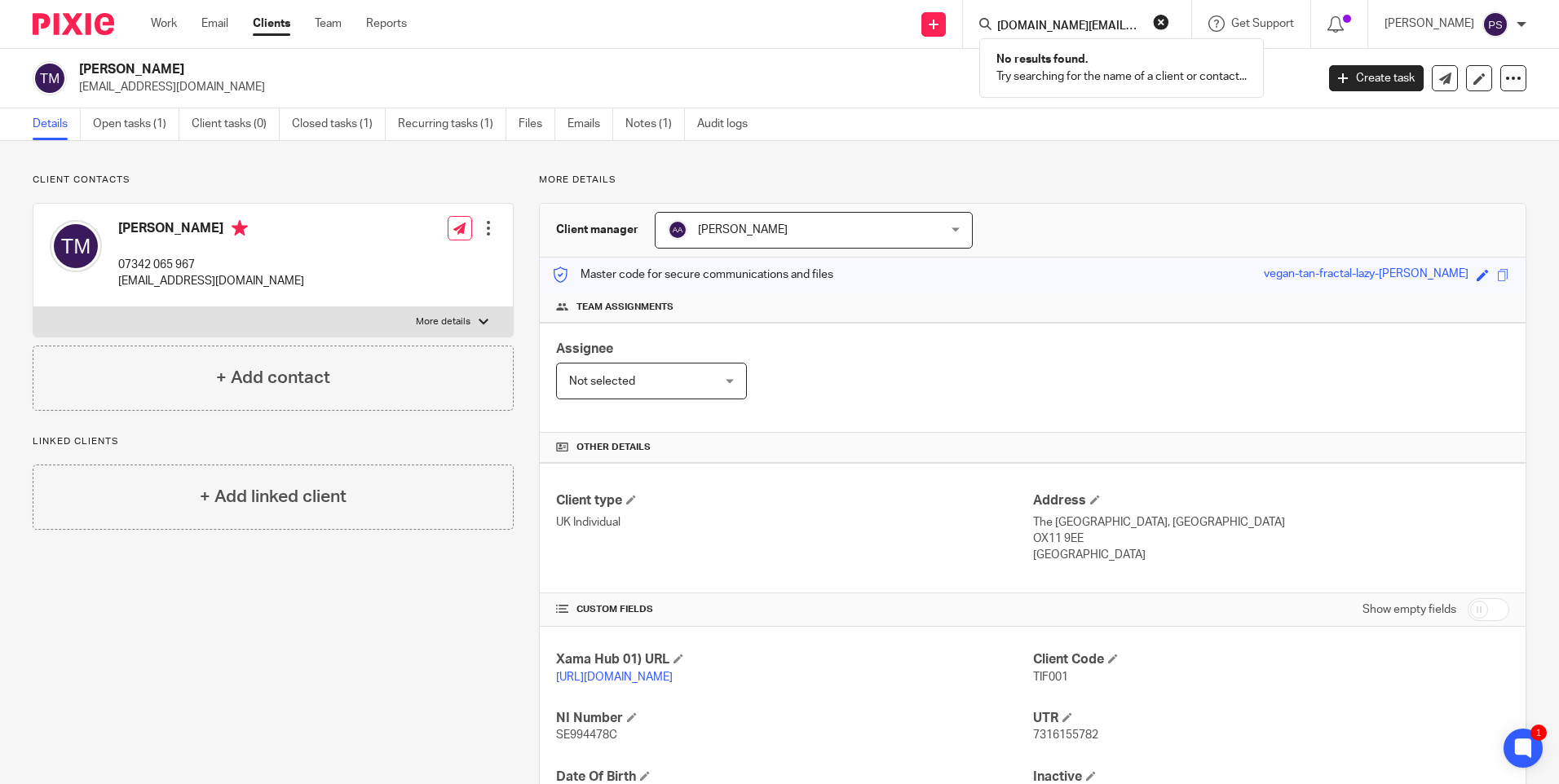
click at [1169, 23] on button "reset" at bounding box center [1161, 22] width 17 height 17
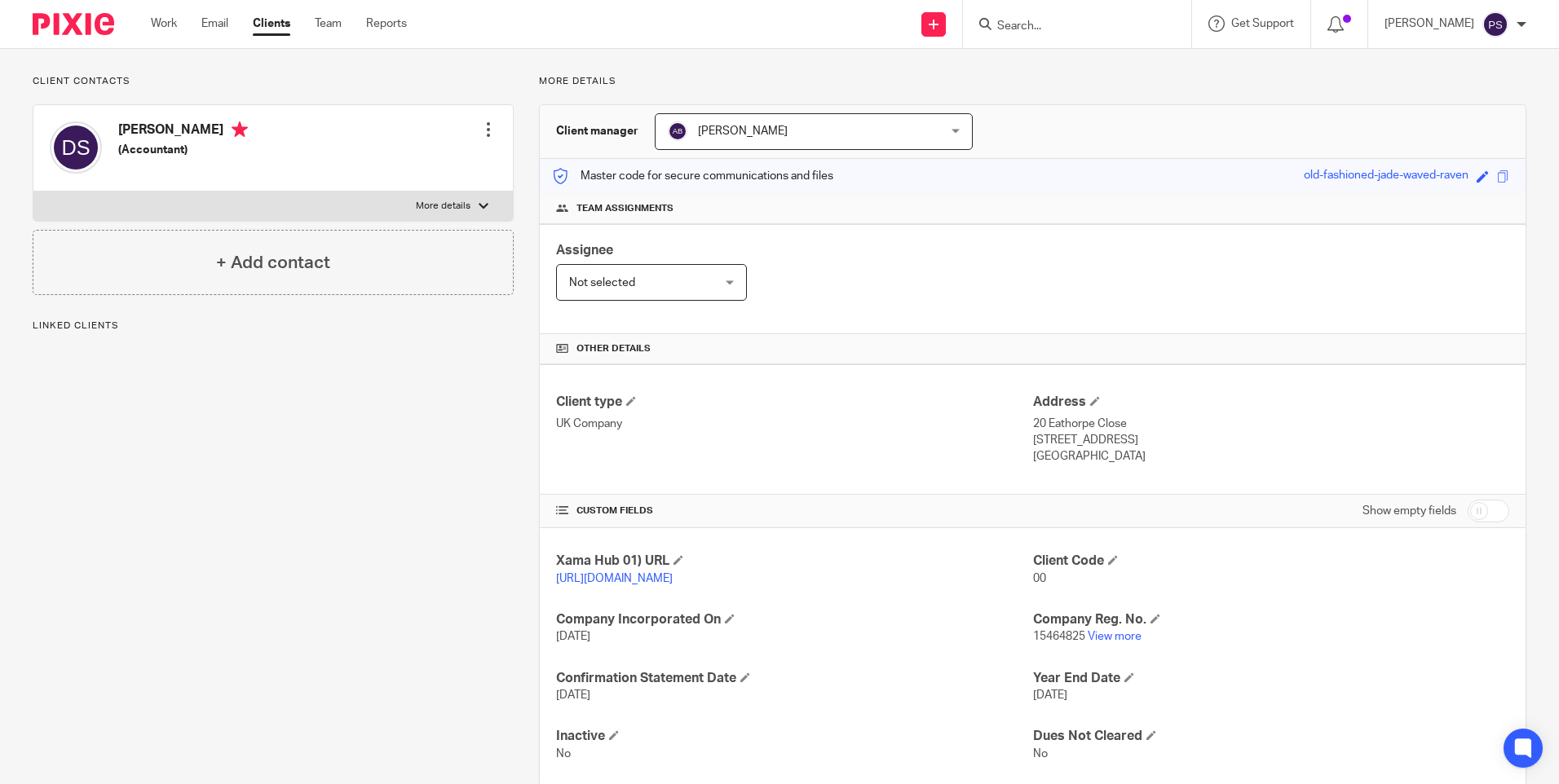
scroll to position [70, 0]
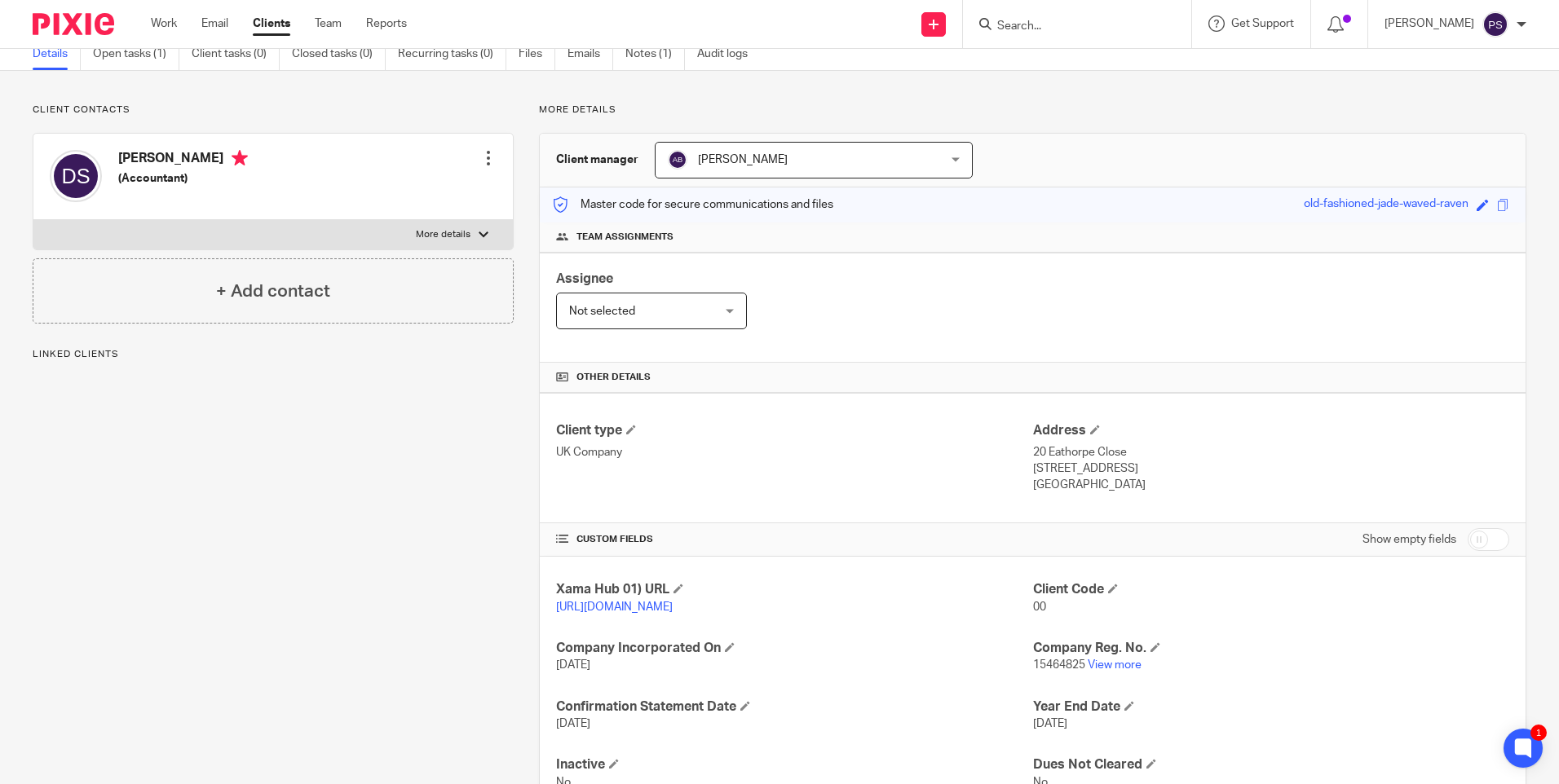
click at [596, 602] on link "[URL][DOMAIN_NAME]" at bounding box center [613, 608] width 116 height 11
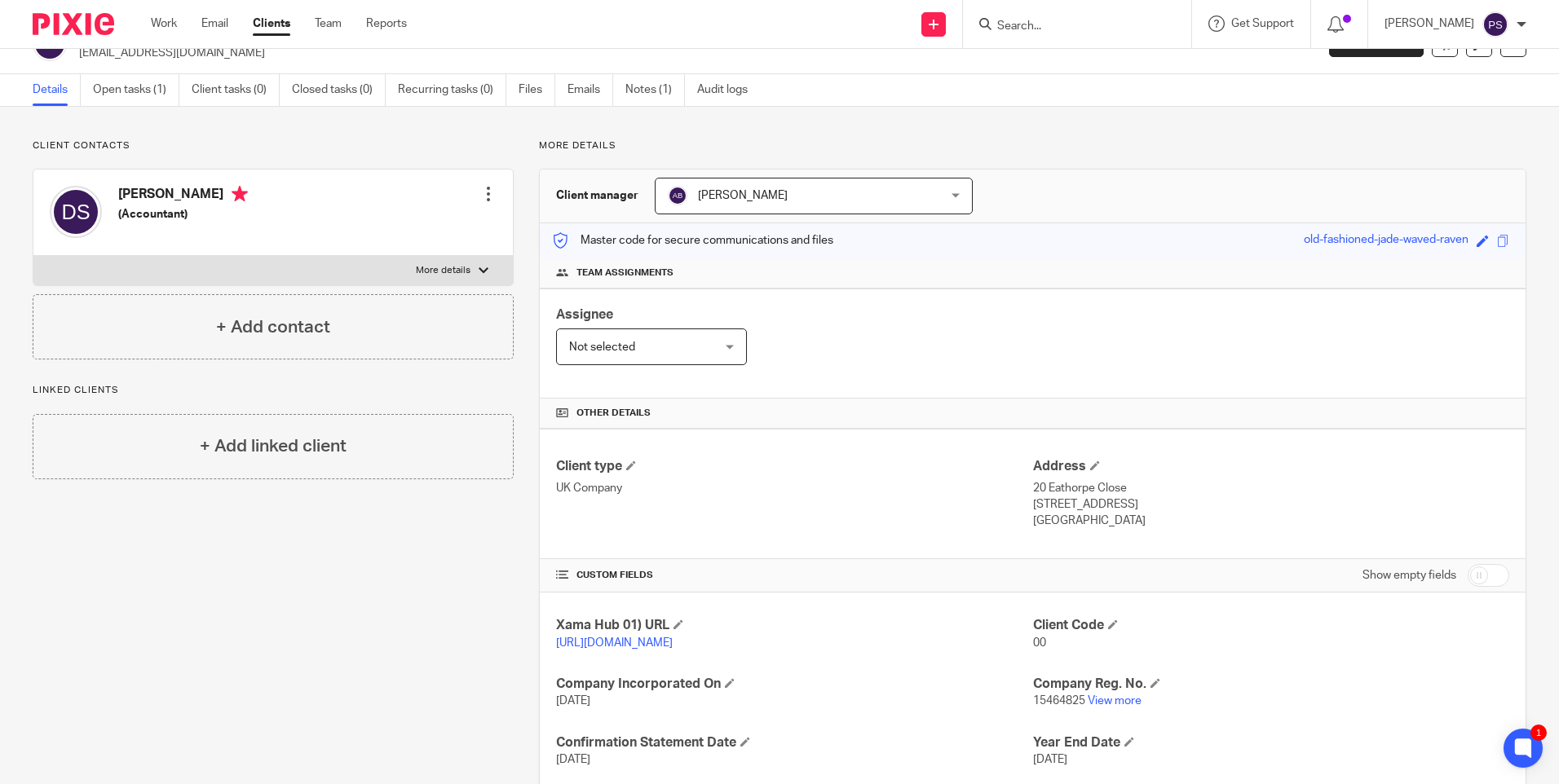
scroll to position [0, 0]
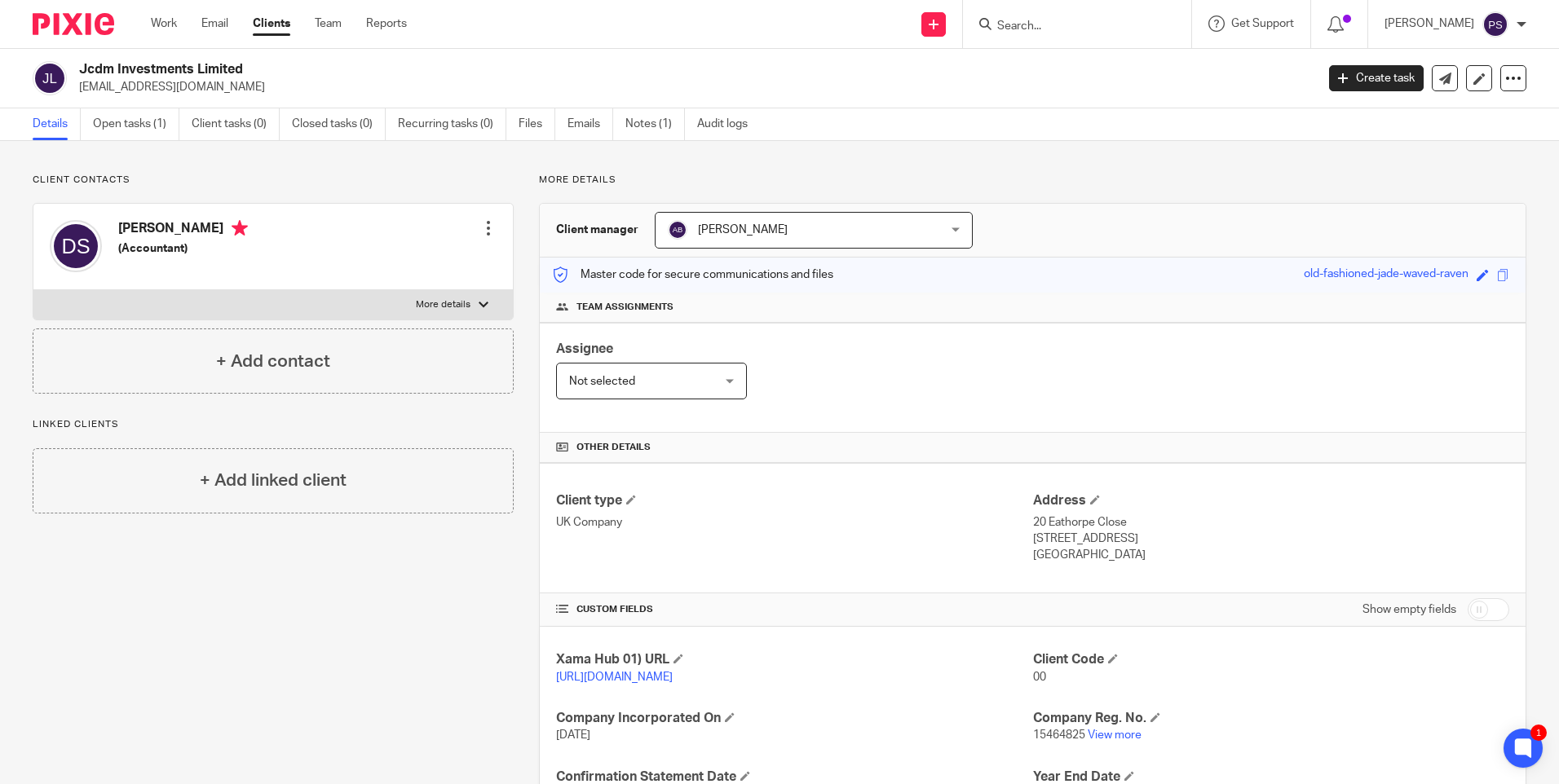
click at [178, 93] on p "jcdm2025@yahoo.com" at bounding box center [691, 87] width 1225 height 17
copy main "jcdm2025@yahoo.com Create task Update from Companies House Export data Merge Ar…"
click at [488, 221] on div at bounding box center [489, 229] width 17 height 17
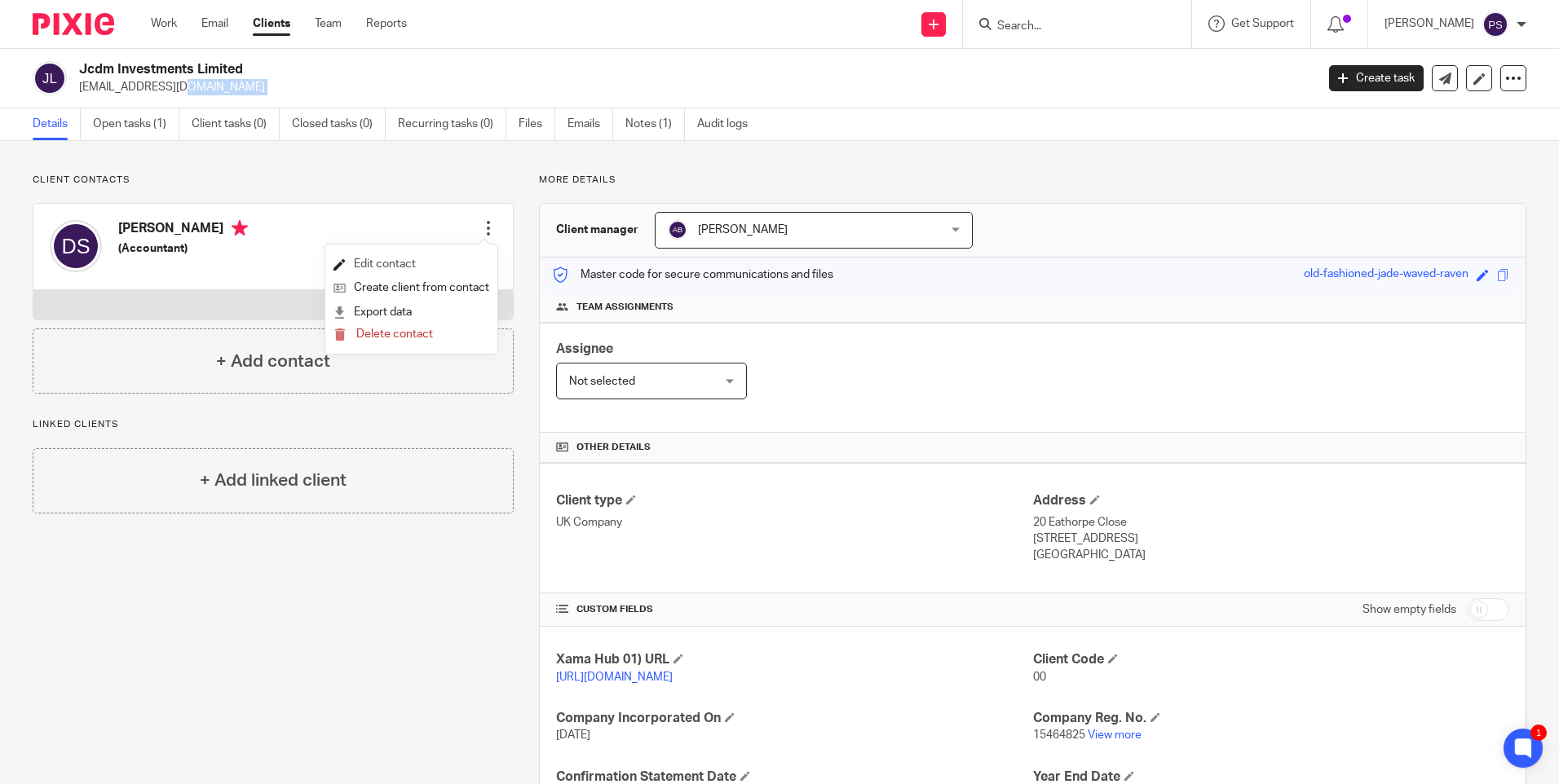
click at [386, 264] on link "Edit contact" at bounding box center [412, 264] width 156 height 23
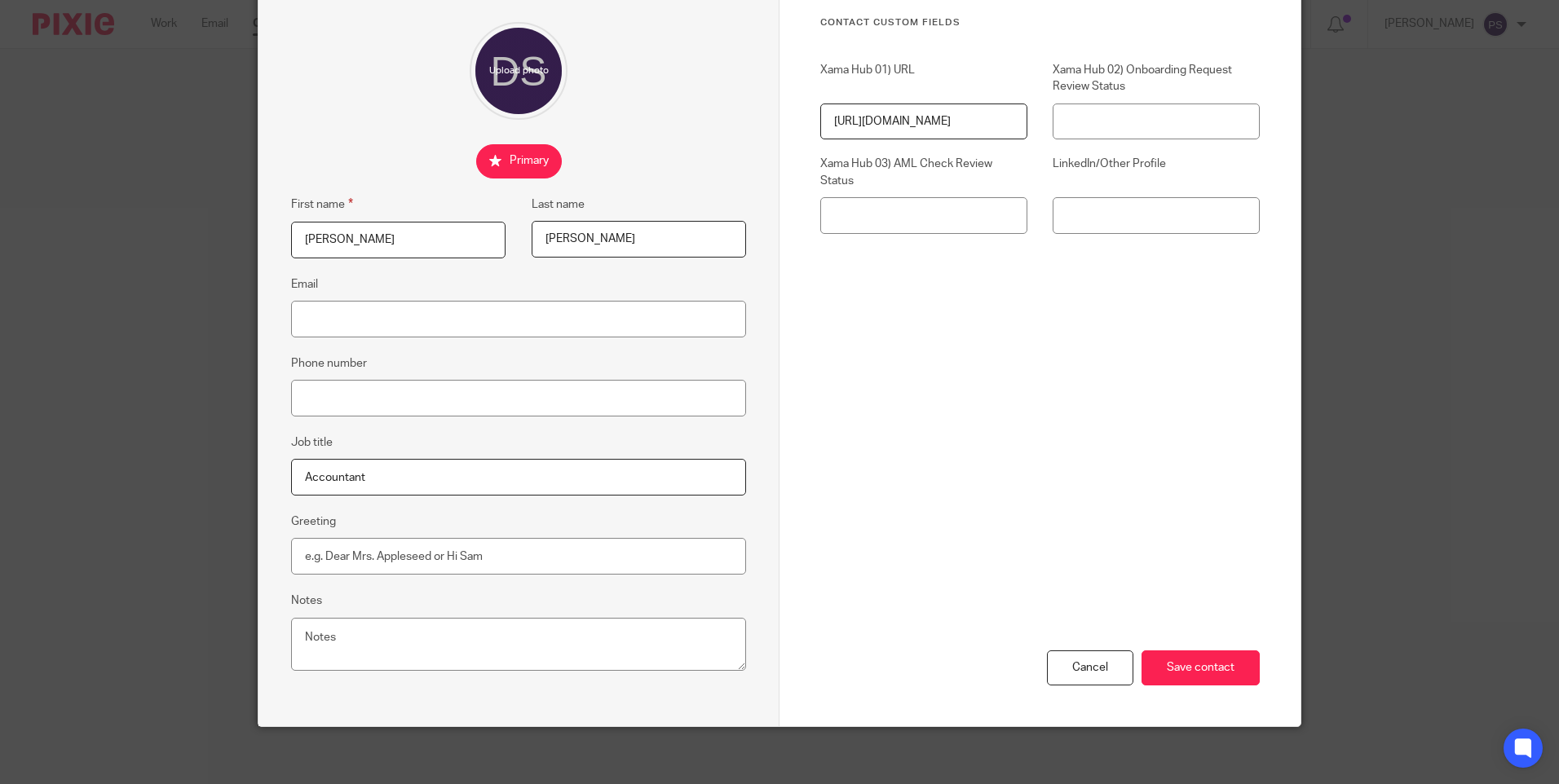
scroll to position [139, 0]
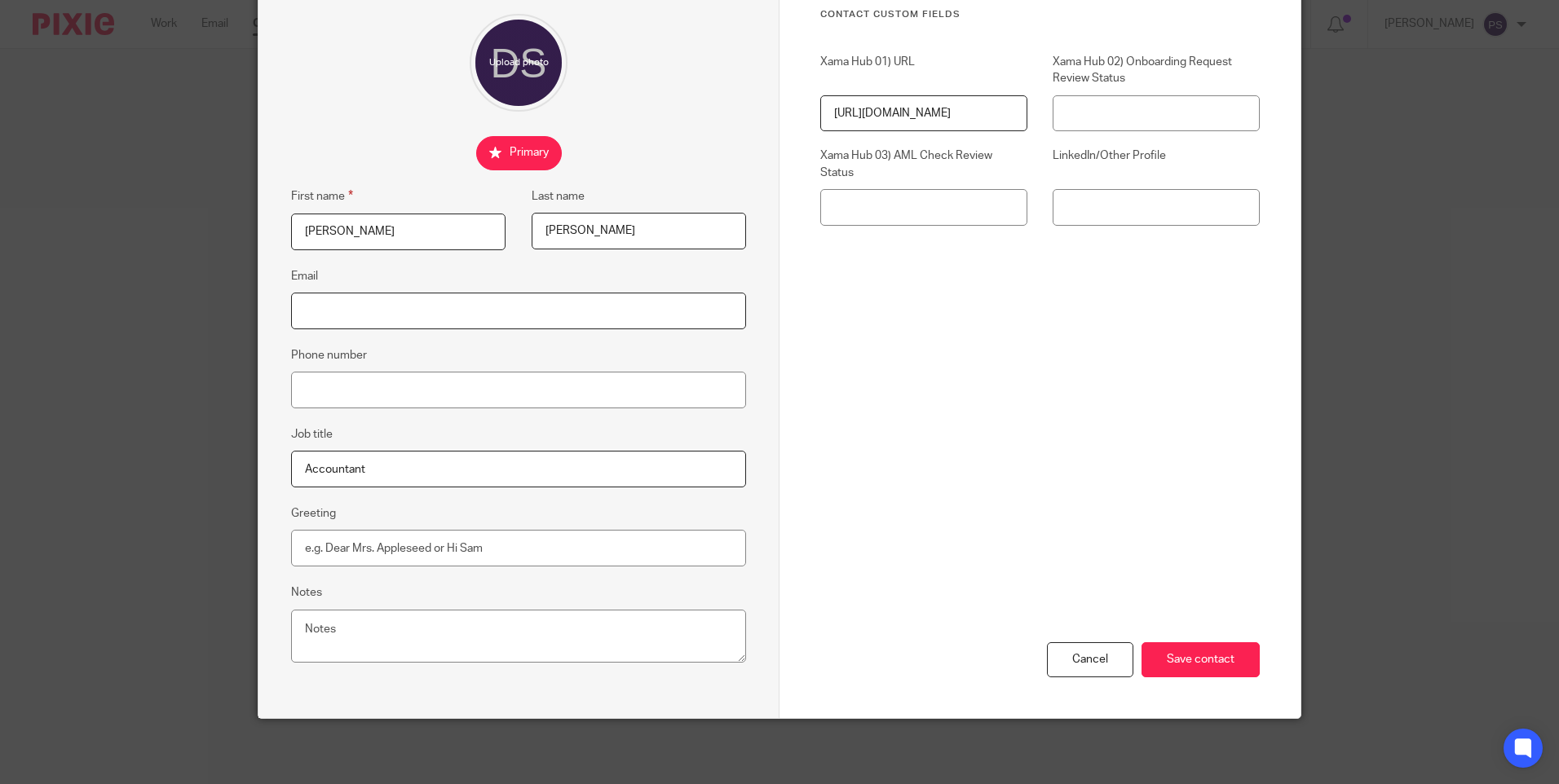
click at [347, 309] on input "Email" at bounding box center [518, 310] width 455 height 36
paste input "[EMAIL_ADDRESS][DOMAIN_NAME]"
type input "[EMAIL_ADDRESS][DOMAIN_NAME]"
click at [1199, 647] on input "Save contact" at bounding box center [1199, 660] width 118 height 35
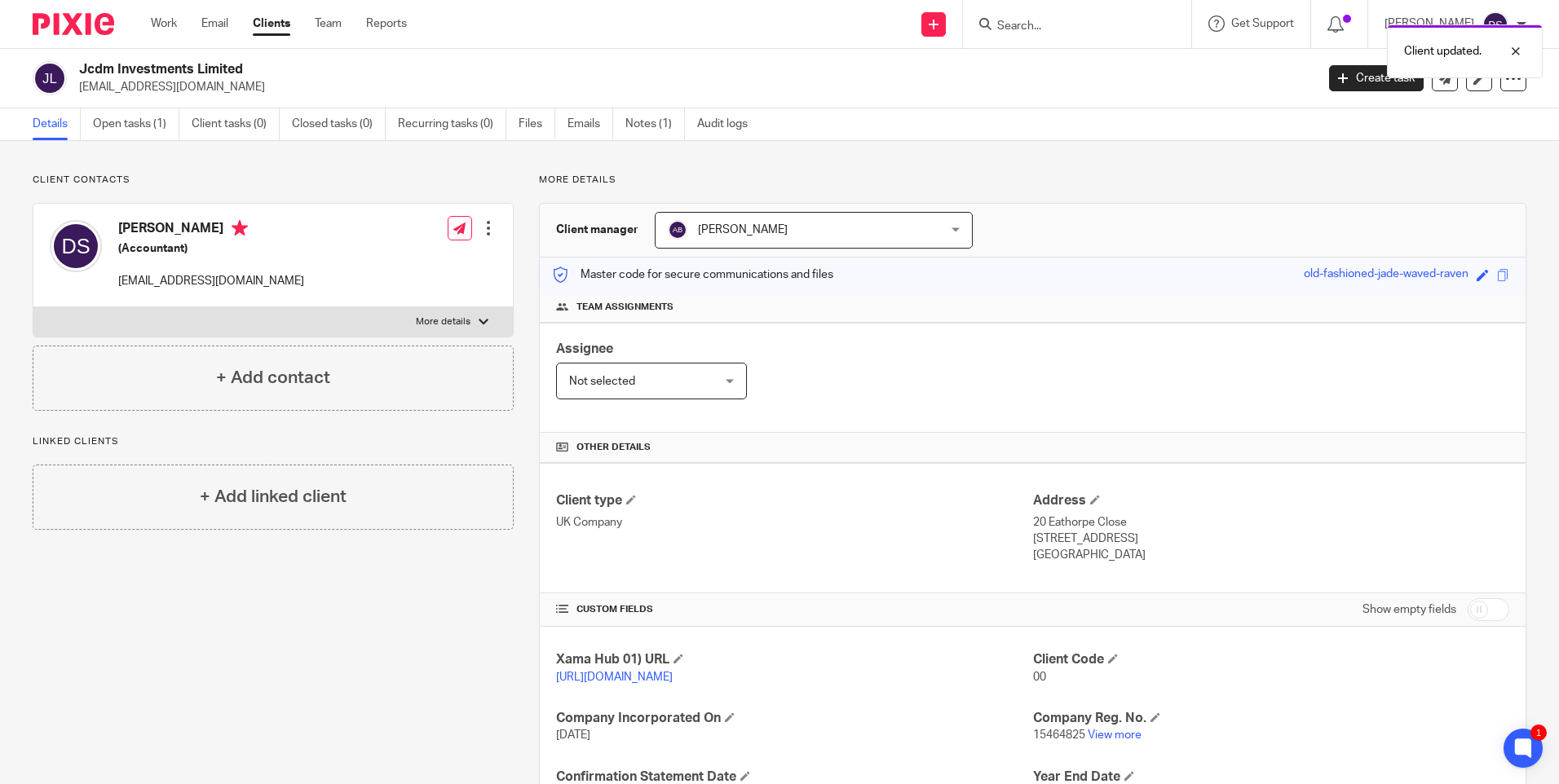
click at [190, 233] on h4 "[PERSON_NAME]" at bounding box center [211, 230] width 186 height 20
click at [190, 233] on h4 "Daniel Paul Sheen" at bounding box center [211, 230] width 186 height 20
copy h4 "Daniel Paul Sheen"
click at [200, 68] on h2 "Jcdm Investments Limited" at bounding box center [569, 70] width 980 height 17
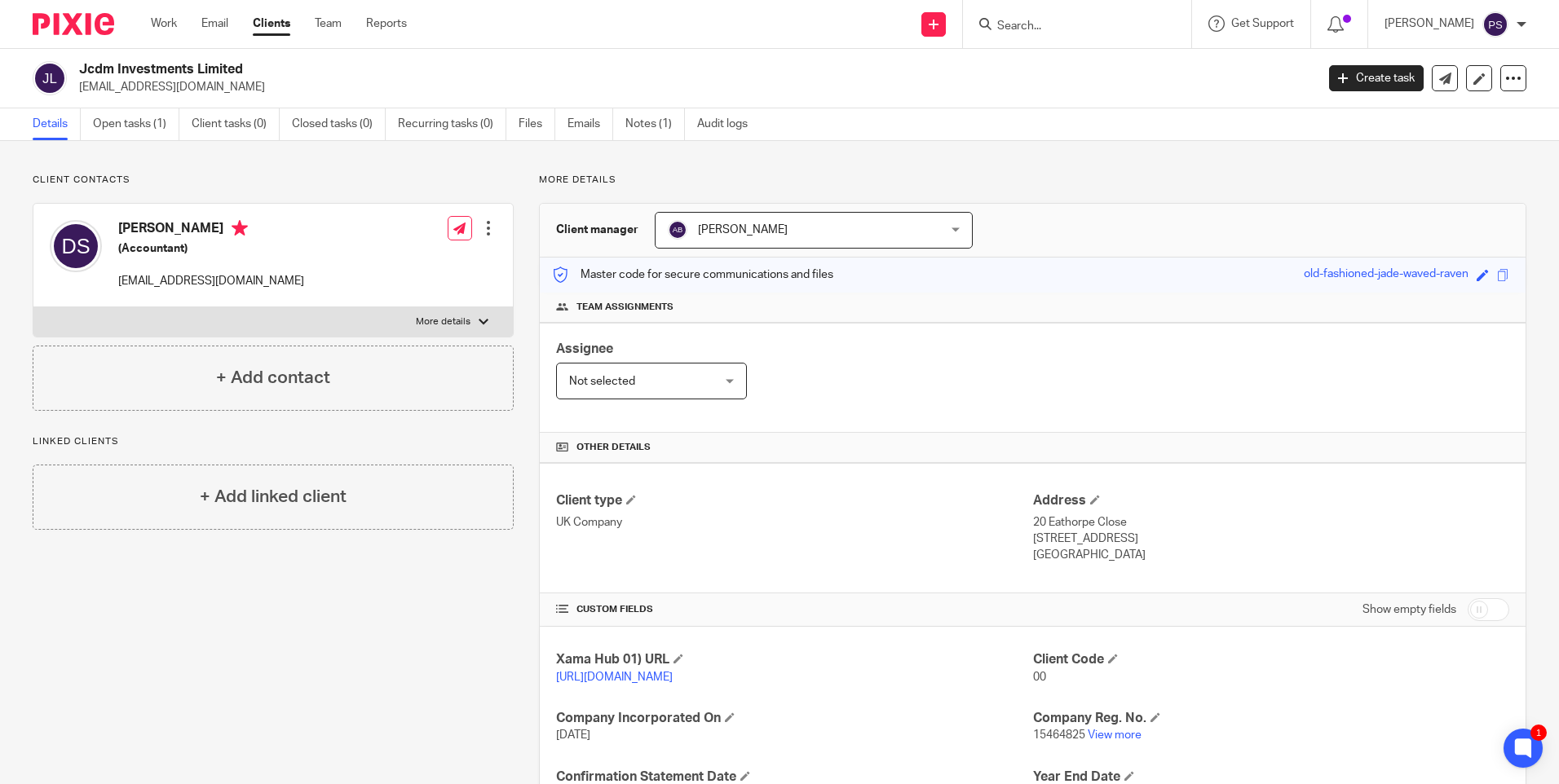
click at [200, 68] on h2 "Jcdm Investments Limited" at bounding box center [569, 70] width 980 height 17
drag, startPoint x: 200, startPoint y: 68, endPoint x: 116, endPoint y: 70, distance: 84.0
click at [116, 70] on h2 "Jcdm Investments Limited" at bounding box center [569, 70] width 980 height 17
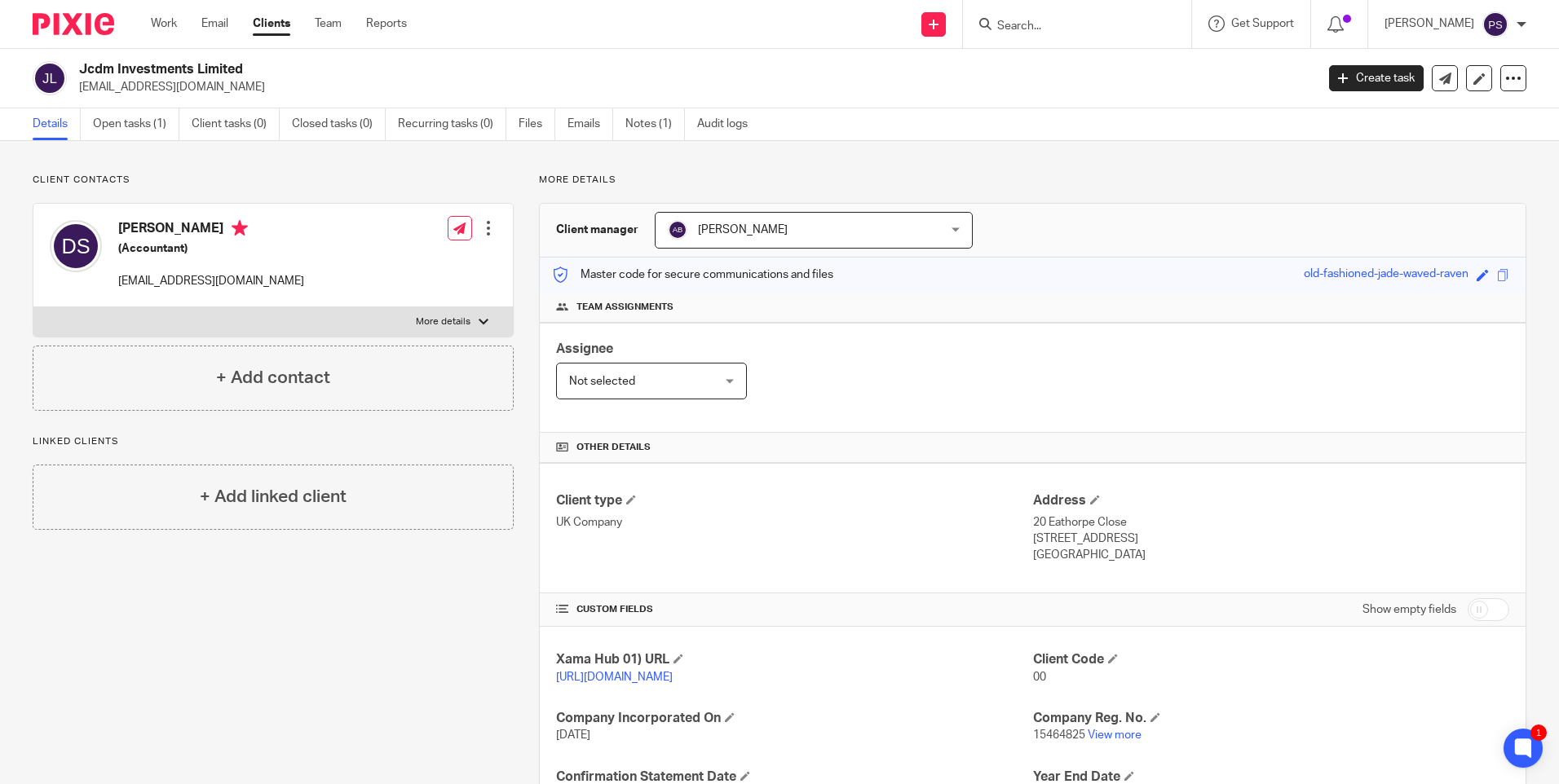
click at [114, 70] on h2 "Jcdm Investments Limited" at bounding box center [569, 70] width 980 height 17
click at [110, 71] on h2 "Jcdm Investments Limited" at bounding box center [569, 70] width 980 height 17
click at [101, 69] on h2 "Jcdm Investments Limited" at bounding box center [569, 70] width 980 height 17
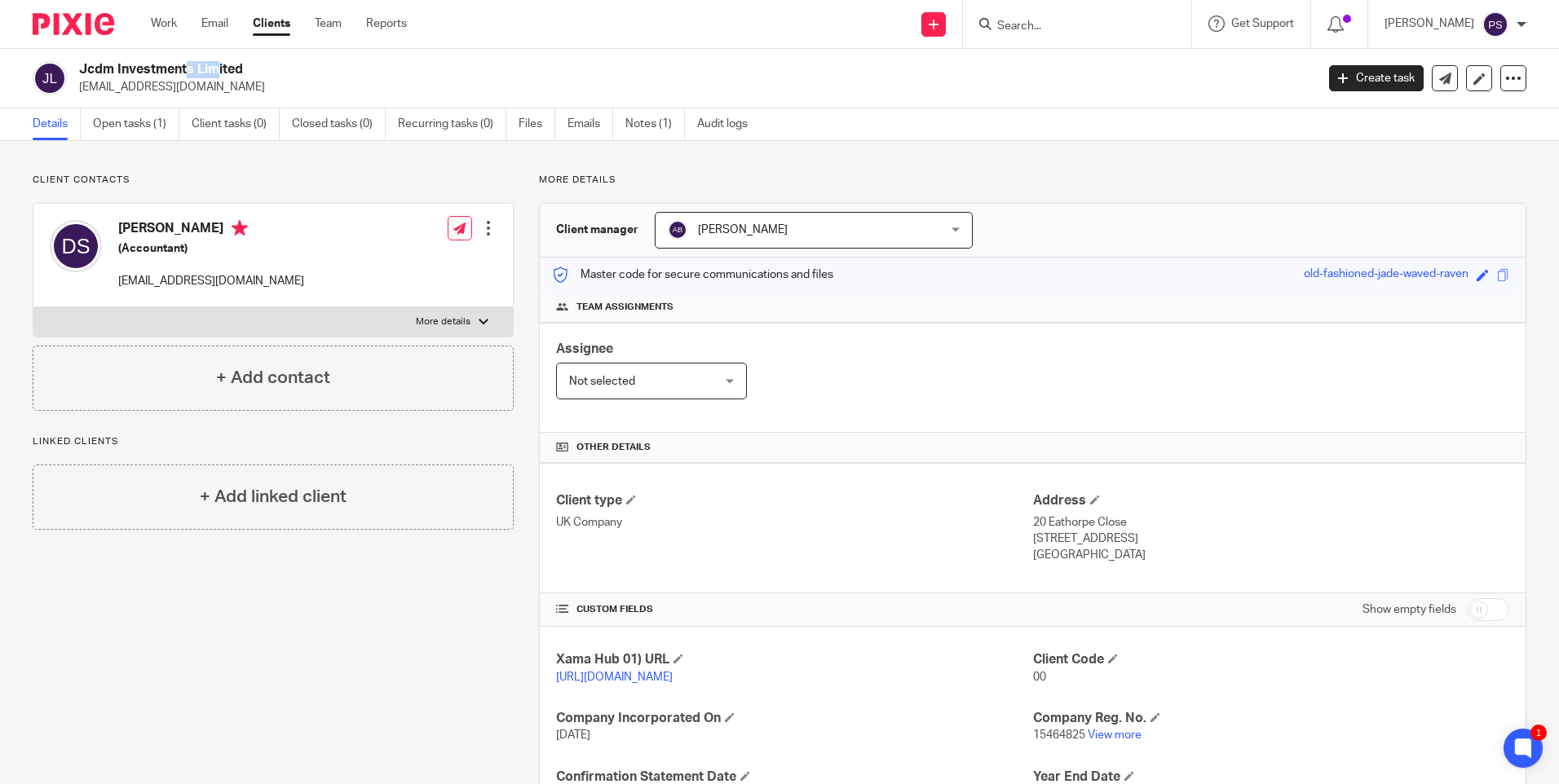
click at [101, 69] on h2 "Jcdm Investments Limited" at bounding box center [569, 70] width 980 height 17
click at [1101, 25] on input "Search" at bounding box center [1068, 27] width 147 height 15
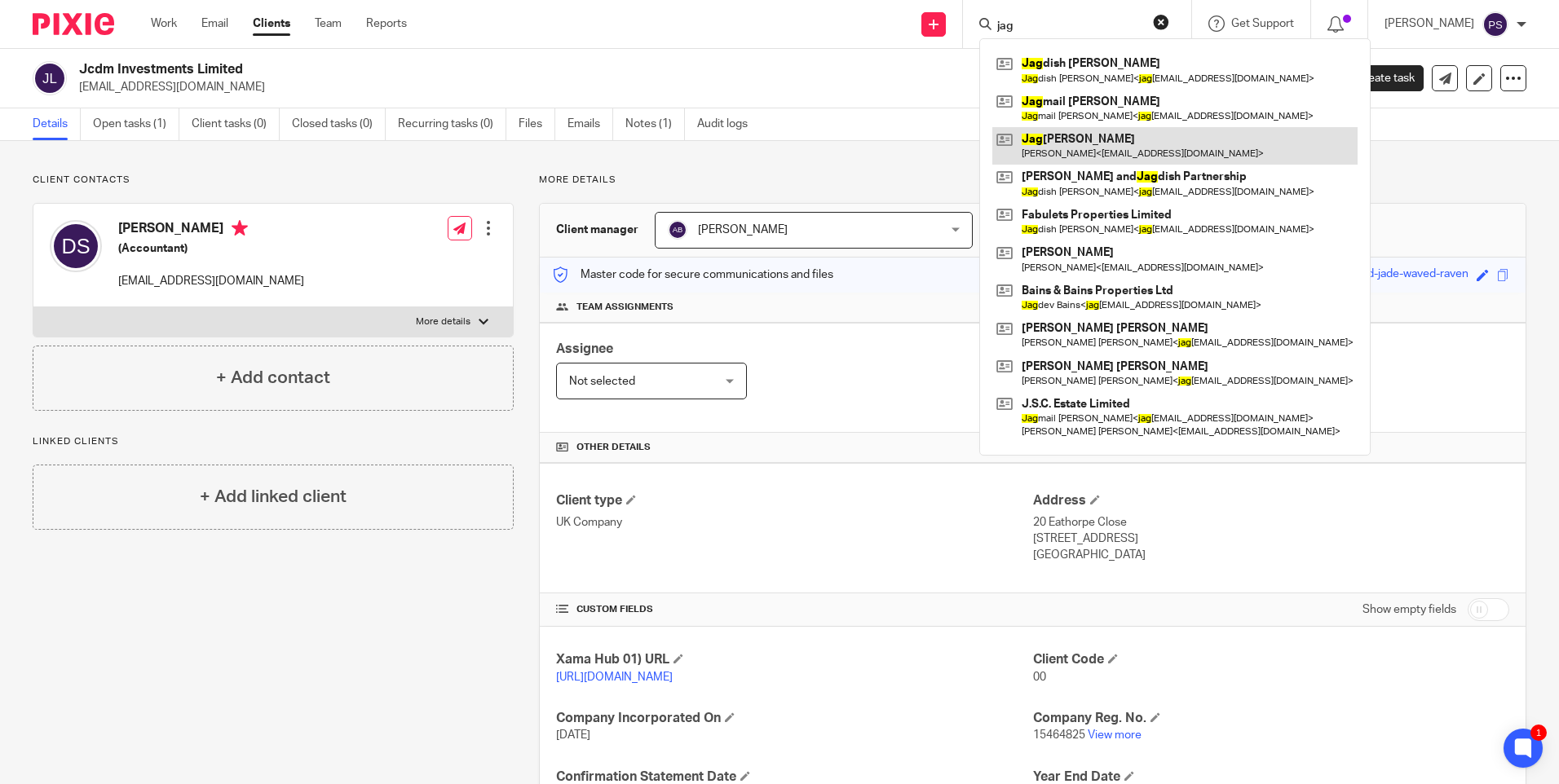
type input "jag"
click at [1122, 137] on link at bounding box center [1174, 146] width 365 height 37
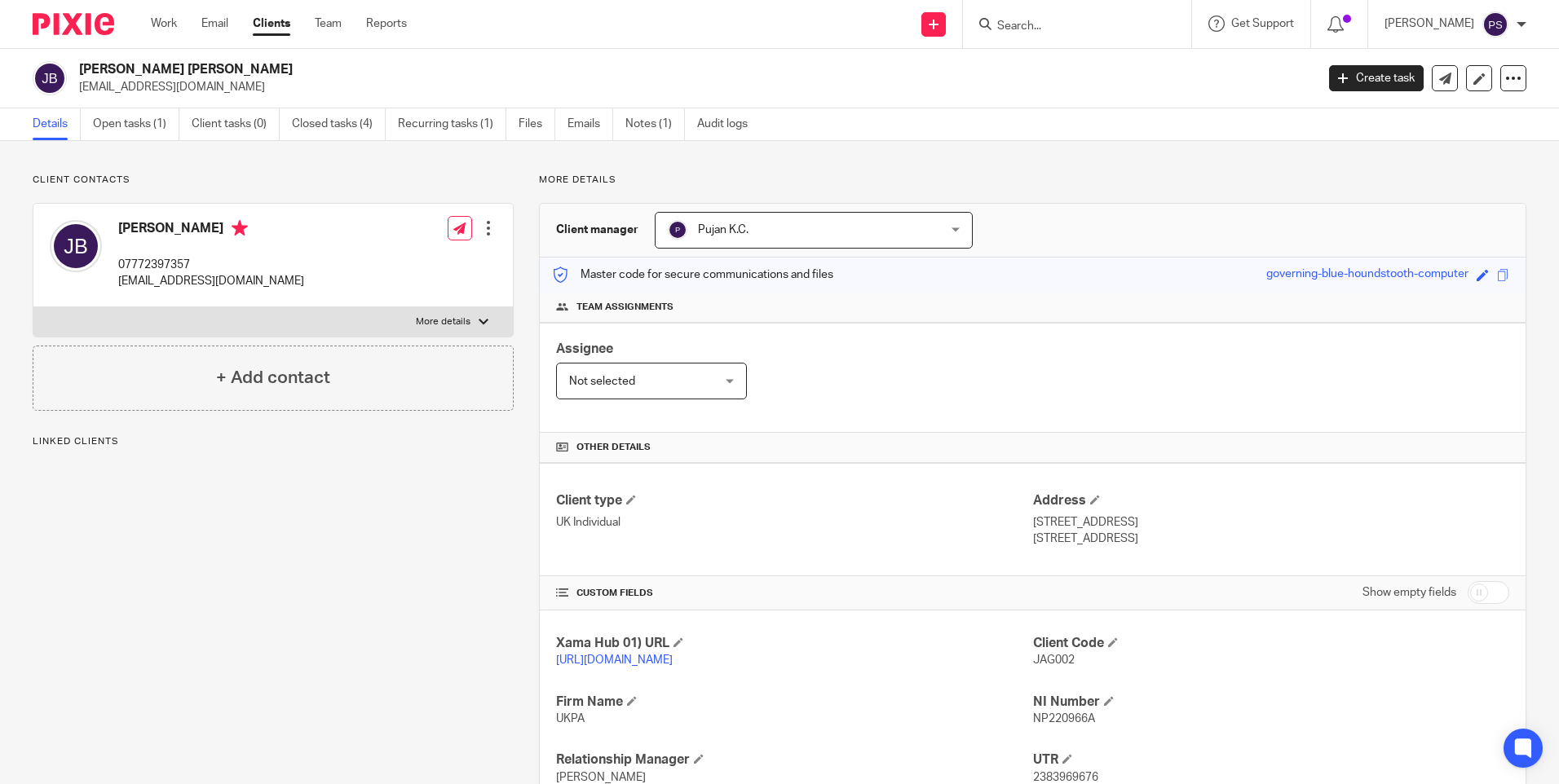
click at [1059, 26] on input "Search" at bounding box center [1068, 27] width 147 height 15
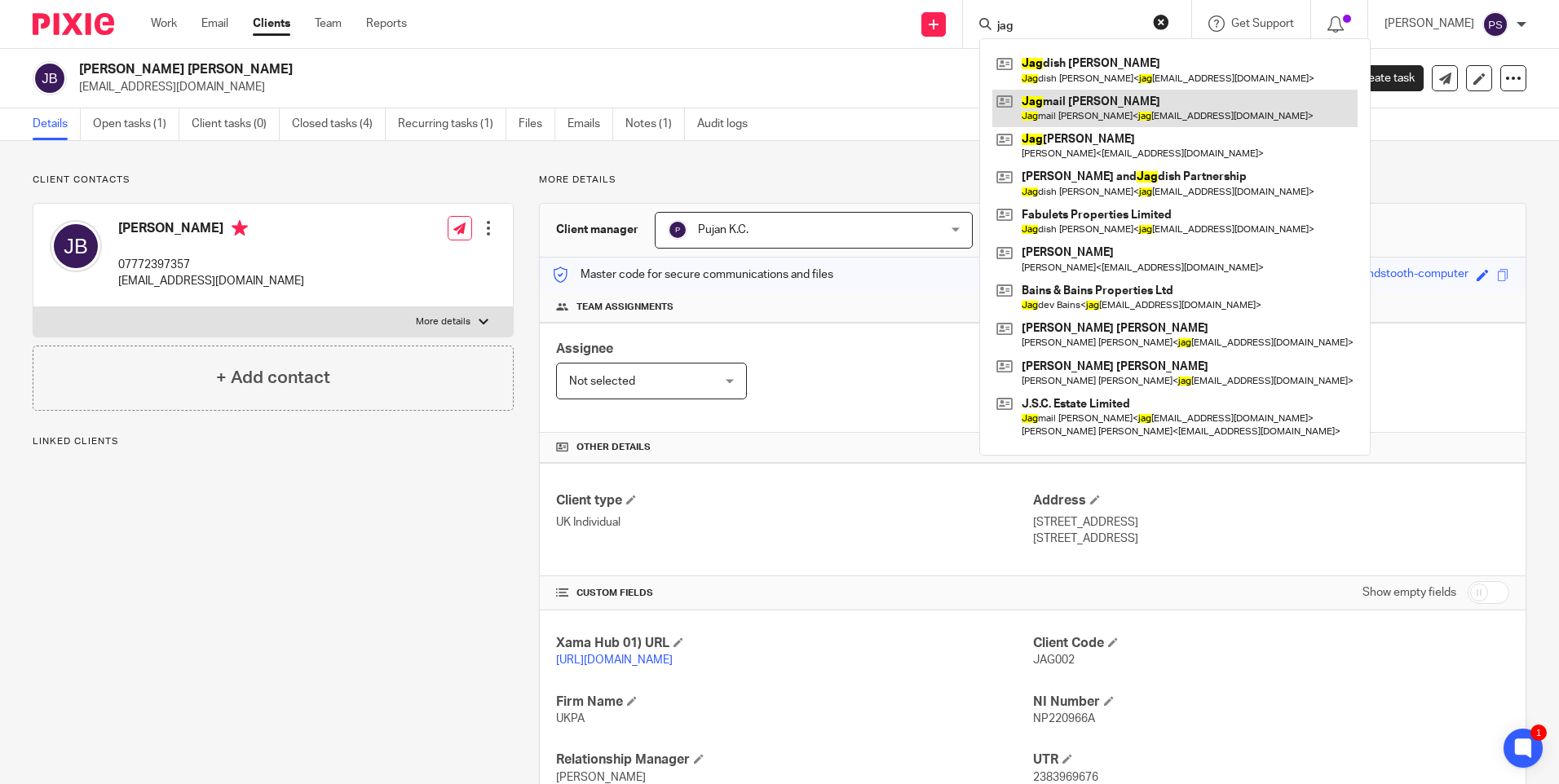
type input "jag"
click at [1066, 107] on link at bounding box center [1174, 109] width 365 height 37
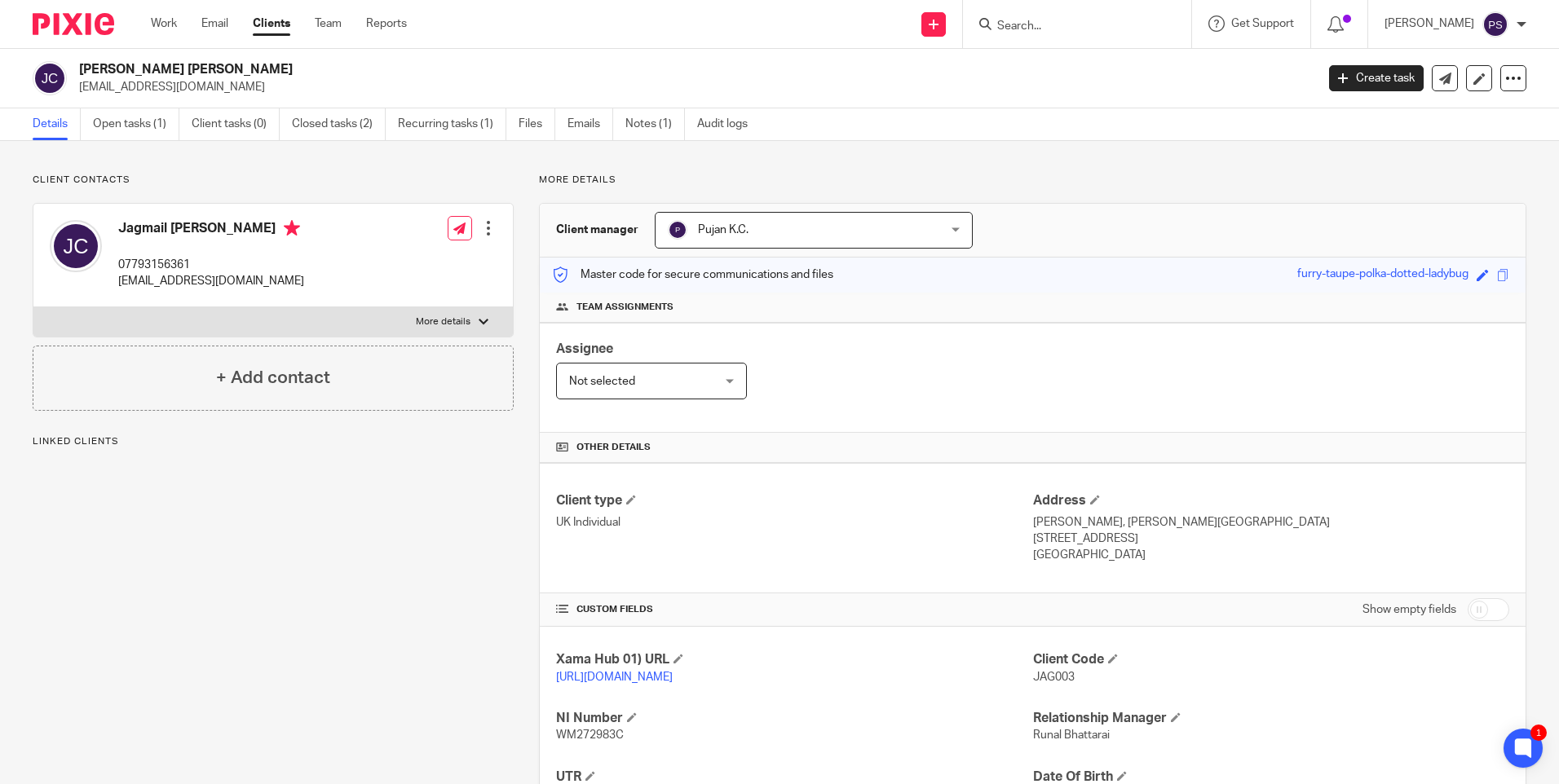
click at [184, 72] on h2 "Jagmail Singh Claire" at bounding box center [569, 70] width 980 height 17
copy div "Jagmail Singh Claire"
click at [174, 66] on h2 "Jagmail Singh Claire" at bounding box center [569, 70] width 980 height 17
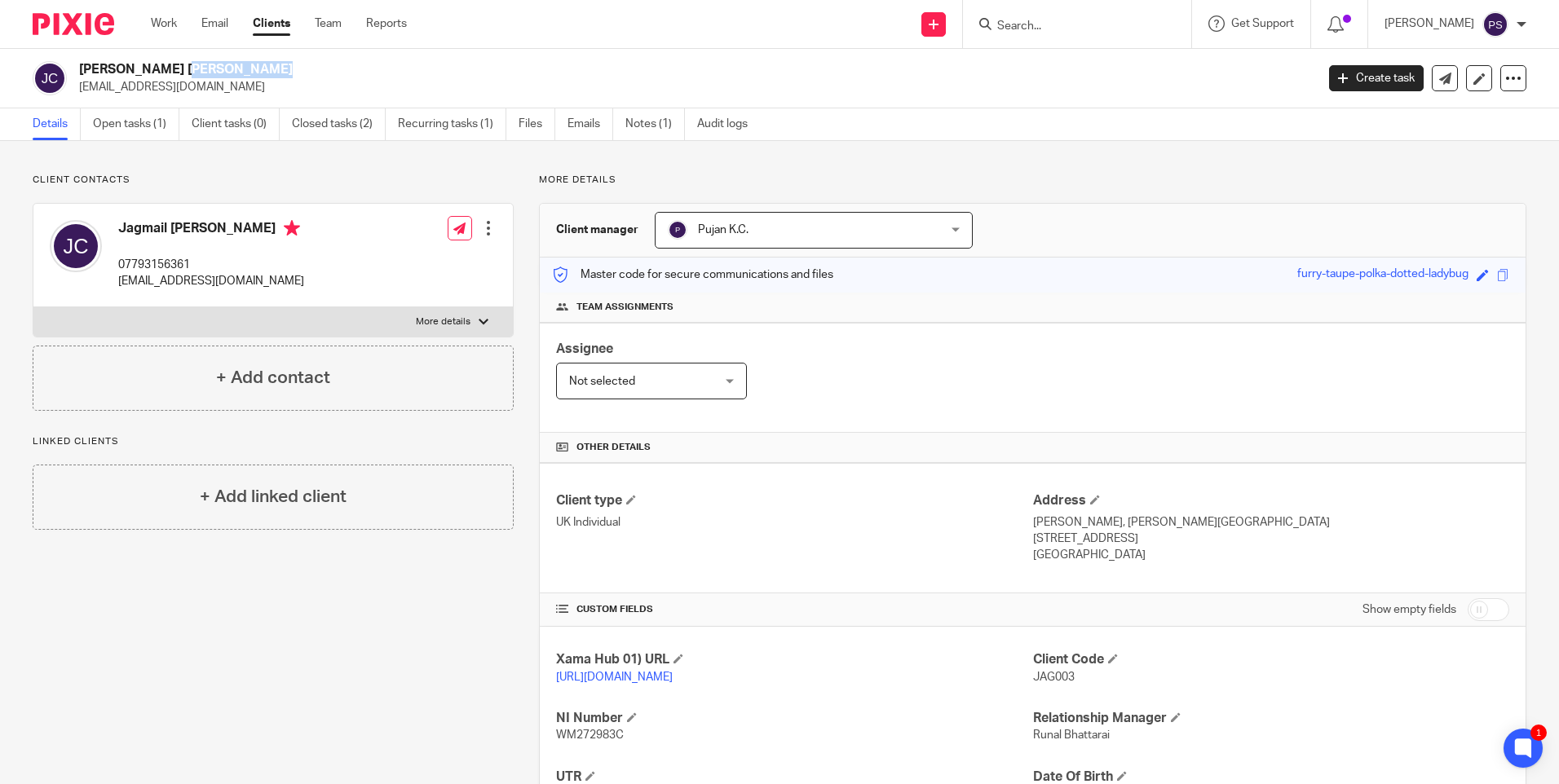
click at [174, 66] on h2 "Jagmail Singh Claire" at bounding box center [569, 70] width 980 height 17
copy div "Jagmail Singh Claire"
click at [1194, 170] on div "Client contacts Jagmail Claire 07793156361 jagclaire@btinternet.com Edit contac…" at bounding box center [780, 559] width 1559 height 836
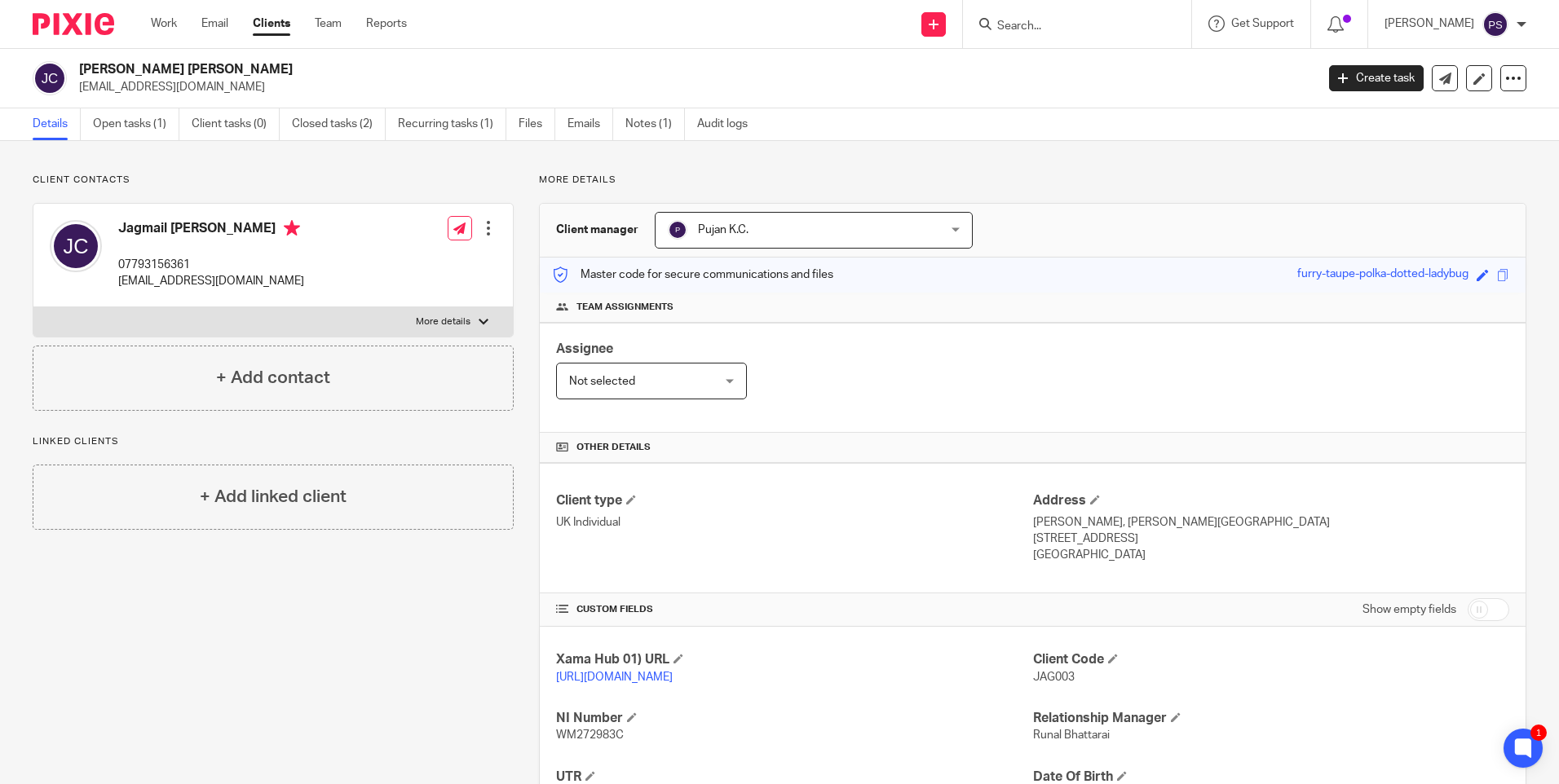
click at [1034, 30] on input "Search" at bounding box center [1068, 27] width 147 height 15
click at [1041, 30] on input "Search" at bounding box center [1068, 27] width 147 height 15
paste input "Kathryn <kathrynvickers54@gmail.com>"
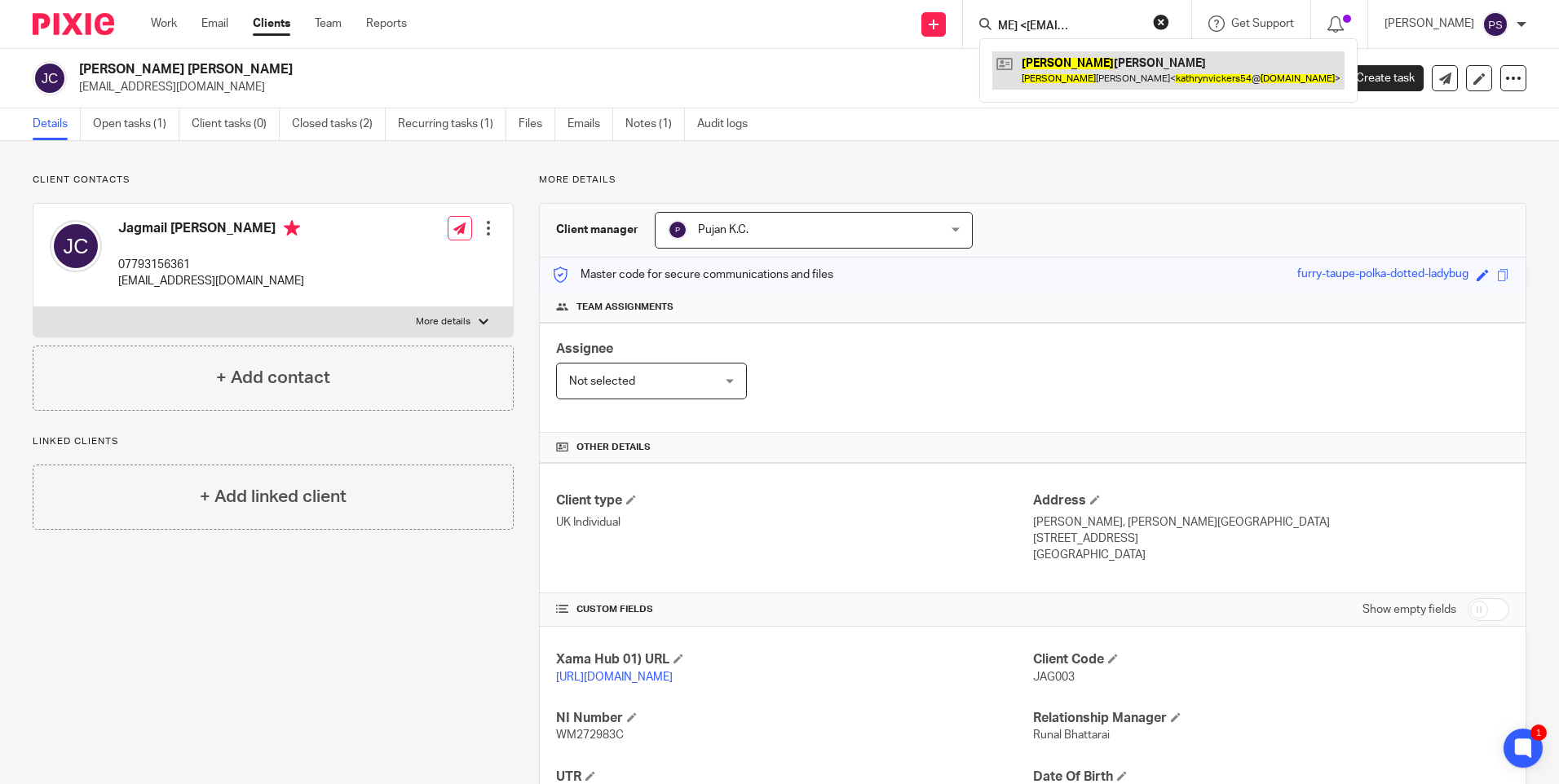
type input "Kathryn <kathrynvickers54@gmail.com>"
click at [1081, 61] on link at bounding box center [1168, 70] width 352 height 37
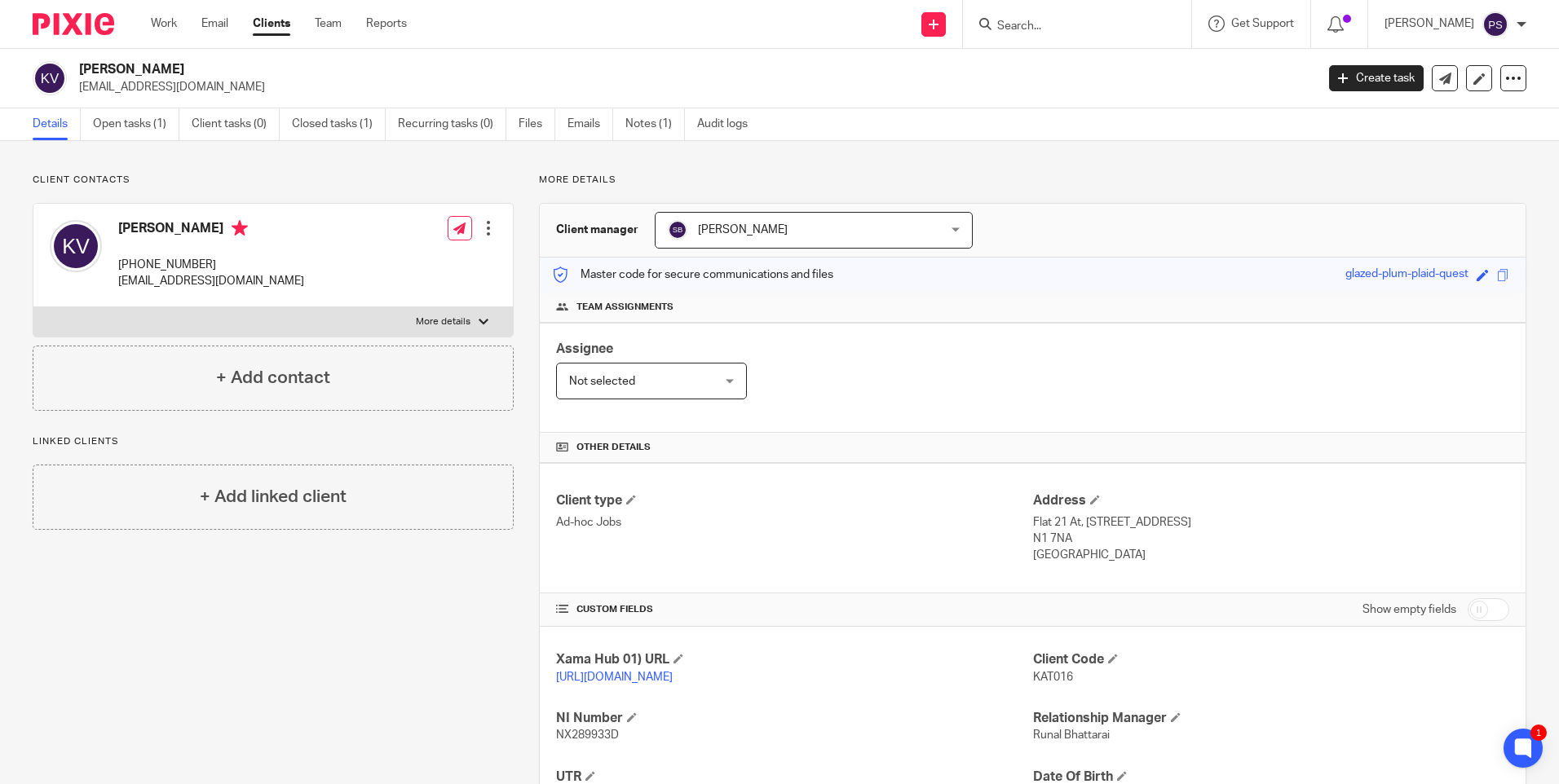
click at [256, 164] on div "Client contacts [PERSON_NAME] [PHONE_NUMBER] [EMAIL_ADDRESS][DOMAIN_NAME] Edit …" at bounding box center [780, 559] width 1559 height 836
click at [334, 163] on div "Client contacts [PERSON_NAME] [PHONE_NUMBER] [EMAIL_ADDRESS][DOMAIN_NAME] Edit …" at bounding box center [780, 559] width 1559 height 836
click at [150, 130] on link "Open tasks (1)" at bounding box center [136, 124] width 86 height 32
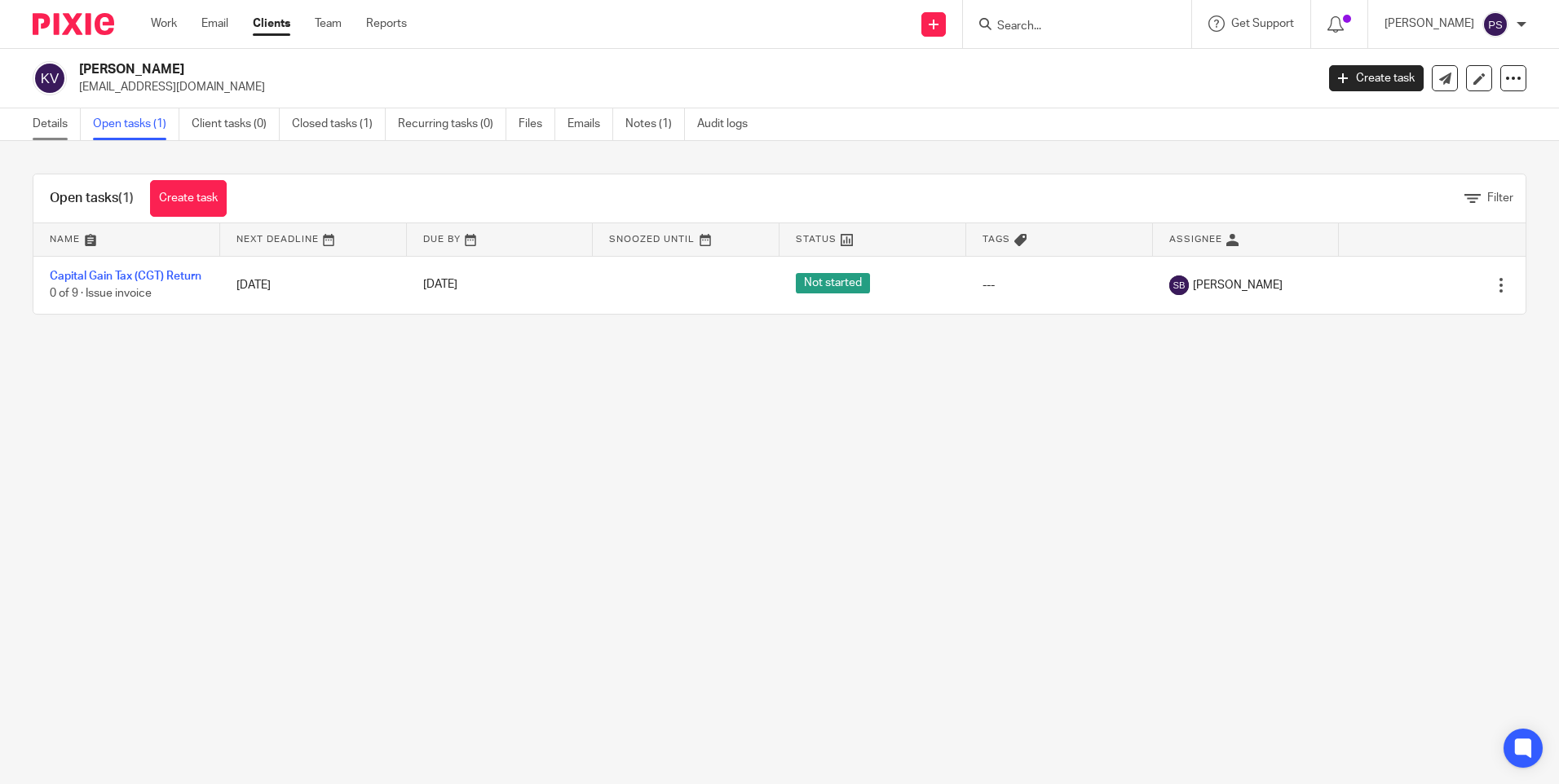
click at [52, 122] on link "Details" at bounding box center [57, 124] width 48 height 32
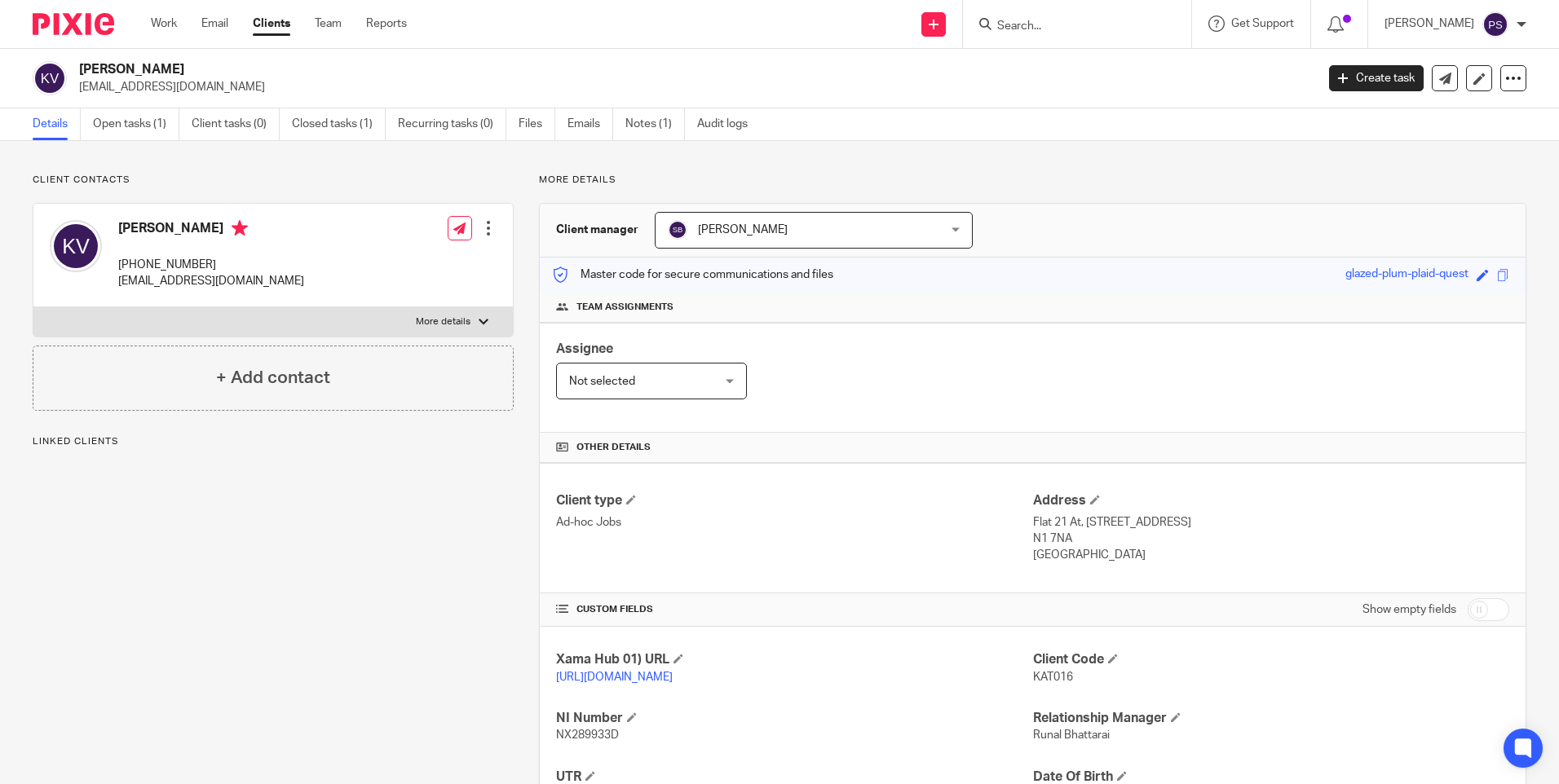
click at [300, 457] on div "Client contacts [PERSON_NAME] [PHONE_NUMBER] [EMAIL_ADDRESS][DOMAIN_NAME] Edit …" at bounding box center [260, 559] width 506 height 771
click at [1048, 20] on input "Search" at bounding box center [1068, 27] width 147 height 15
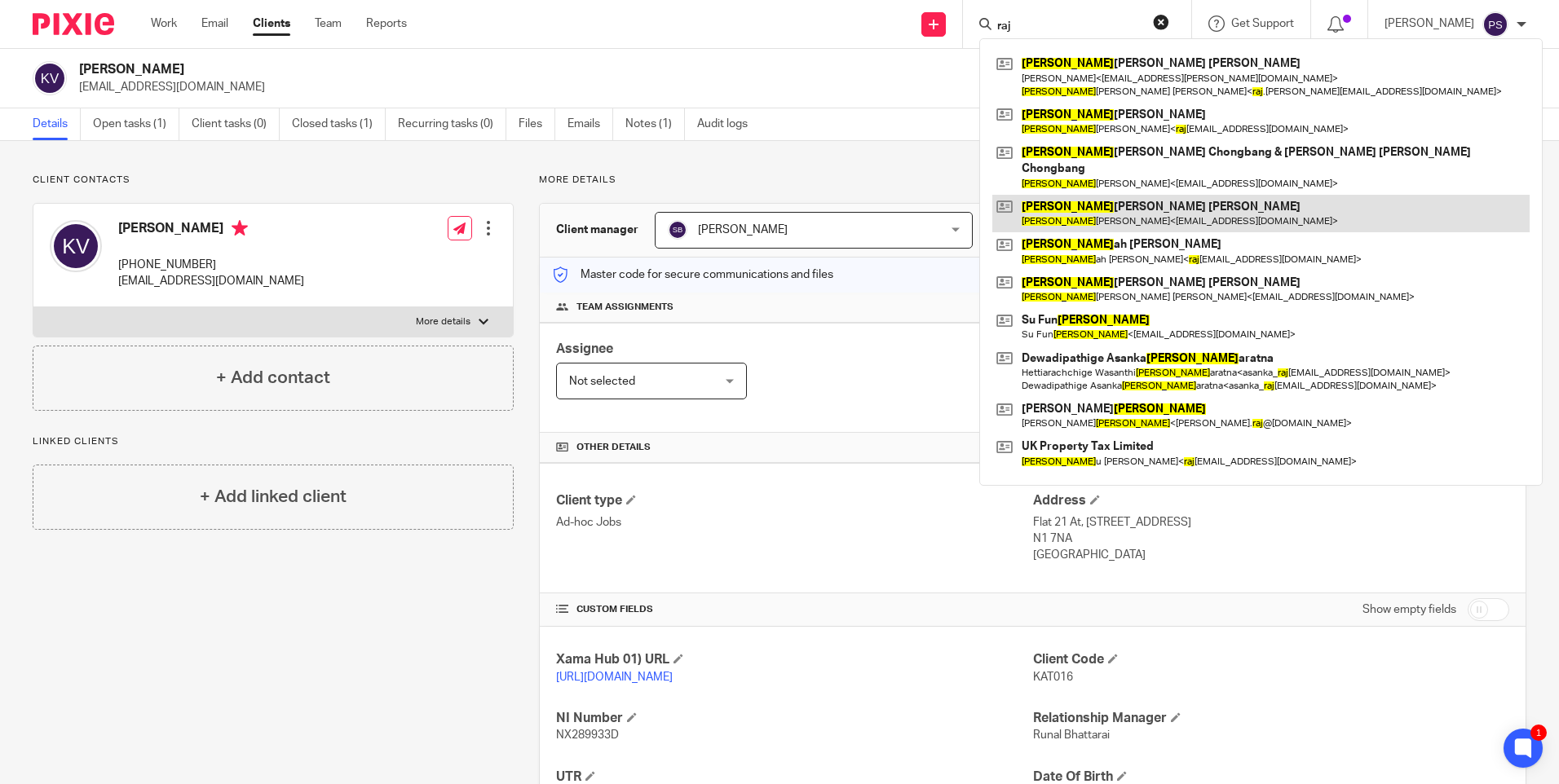
type input "raj"
click at [1141, 200] on link at bounding box center [1261, 214] width 537 height 37
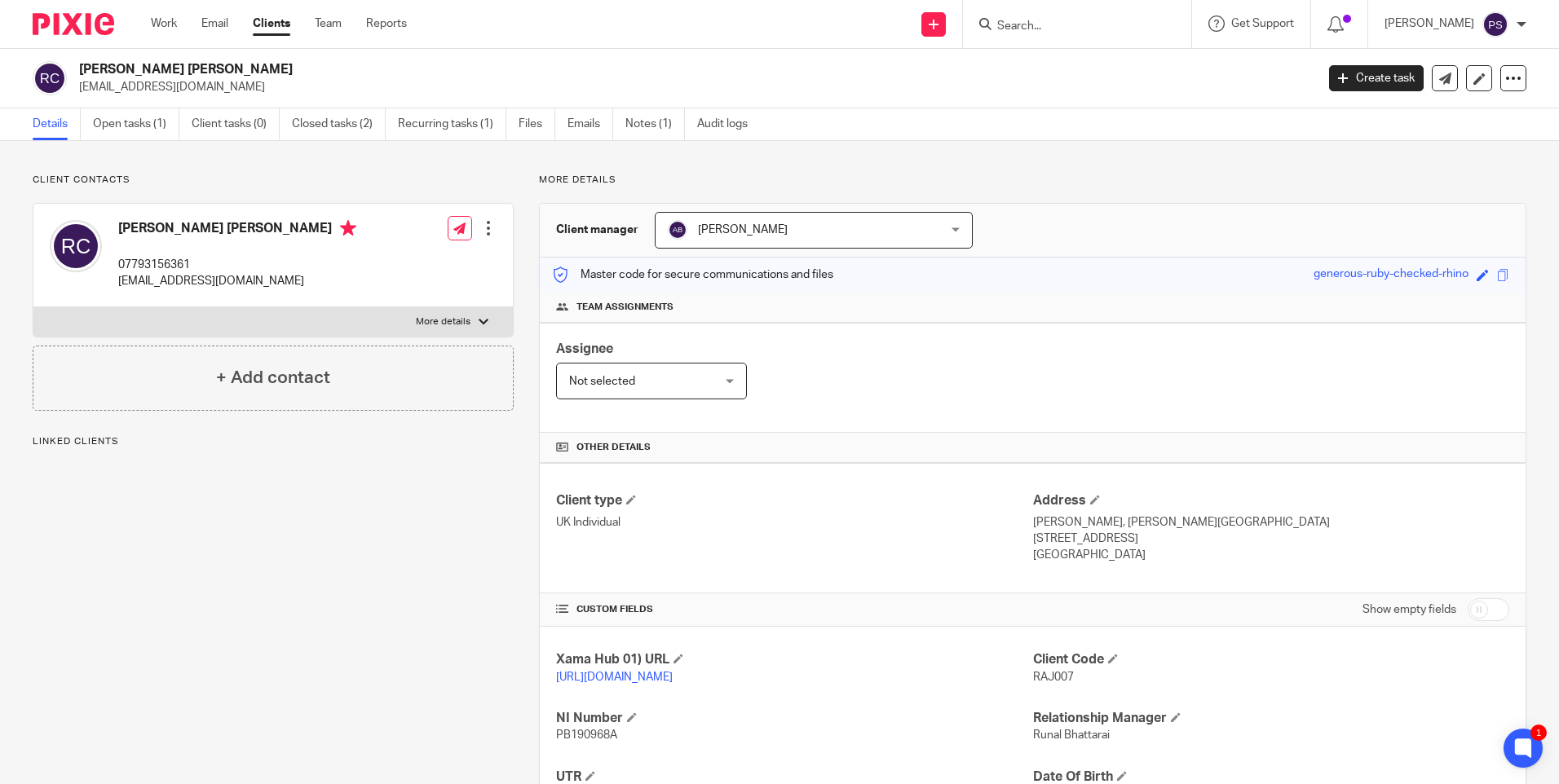
click at [143, 70] on h2 "Rajinder Kaur Claire" at bounding box center [569, 70] width 980 height 17
click at [144, 70] on h2 "Rajinder Kaur Claire" at bounding box center [569, 70] width 980 height 17
copy div "Rajinder Kaur Claire"
click at [187, 86] on p "[EMAIL_ADDRESS][DOMAIN_NAME]" at bounding box center [691, 87] width 1225 height 17
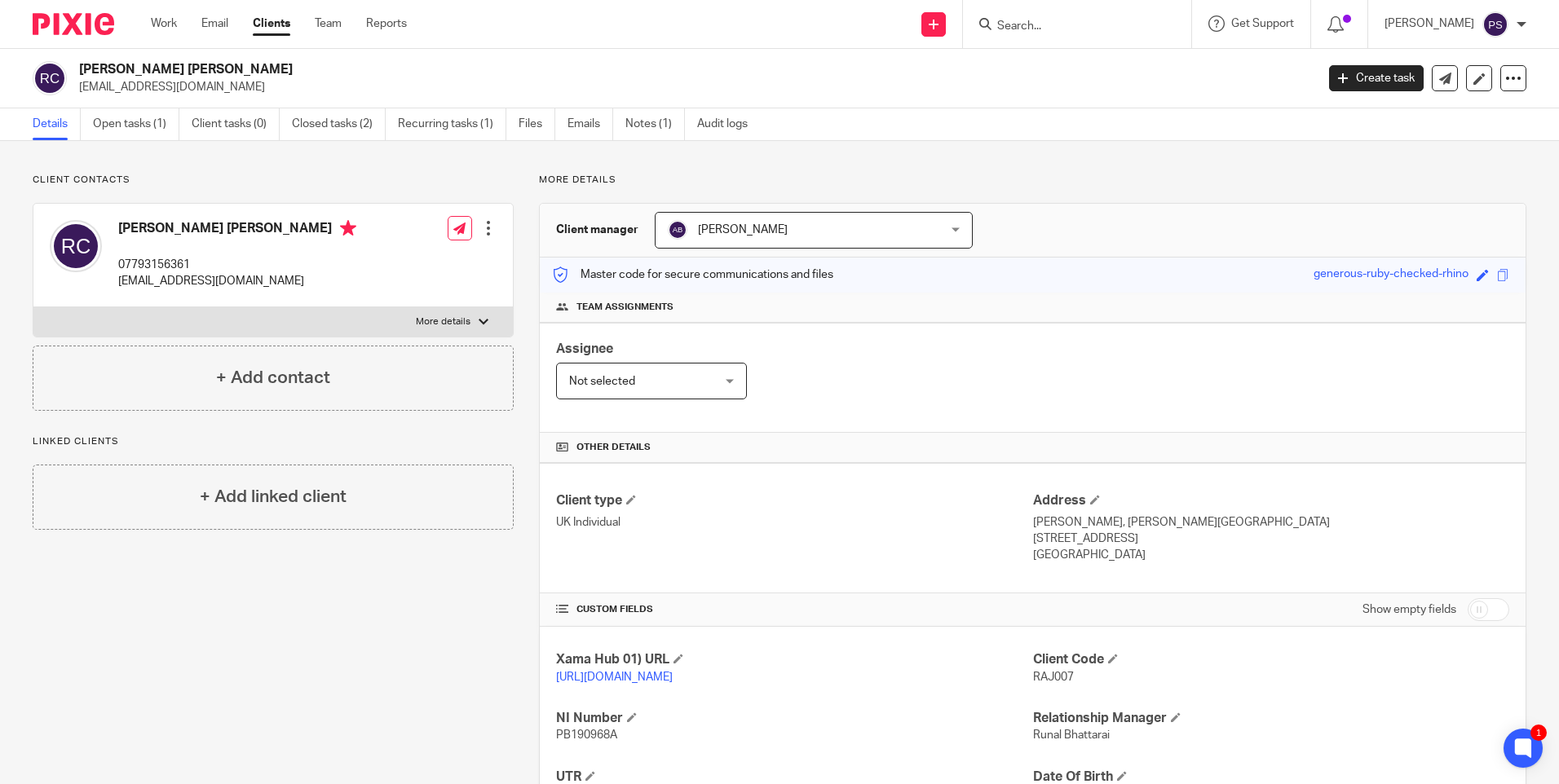
click at [187, 86] on p "[EMAIL_ADDRESS][DOMAIN_NAME]" at bounding box center [691, 87] width 1225 height 17
copy main "jagclaire@btinternet.com Create task Update from Companies House Export data Me…"
click at [1058, 25] on input "Search" at bounding box center [1068, 27] width 147 height 15
paste input "jagclaire@btinternet.com"
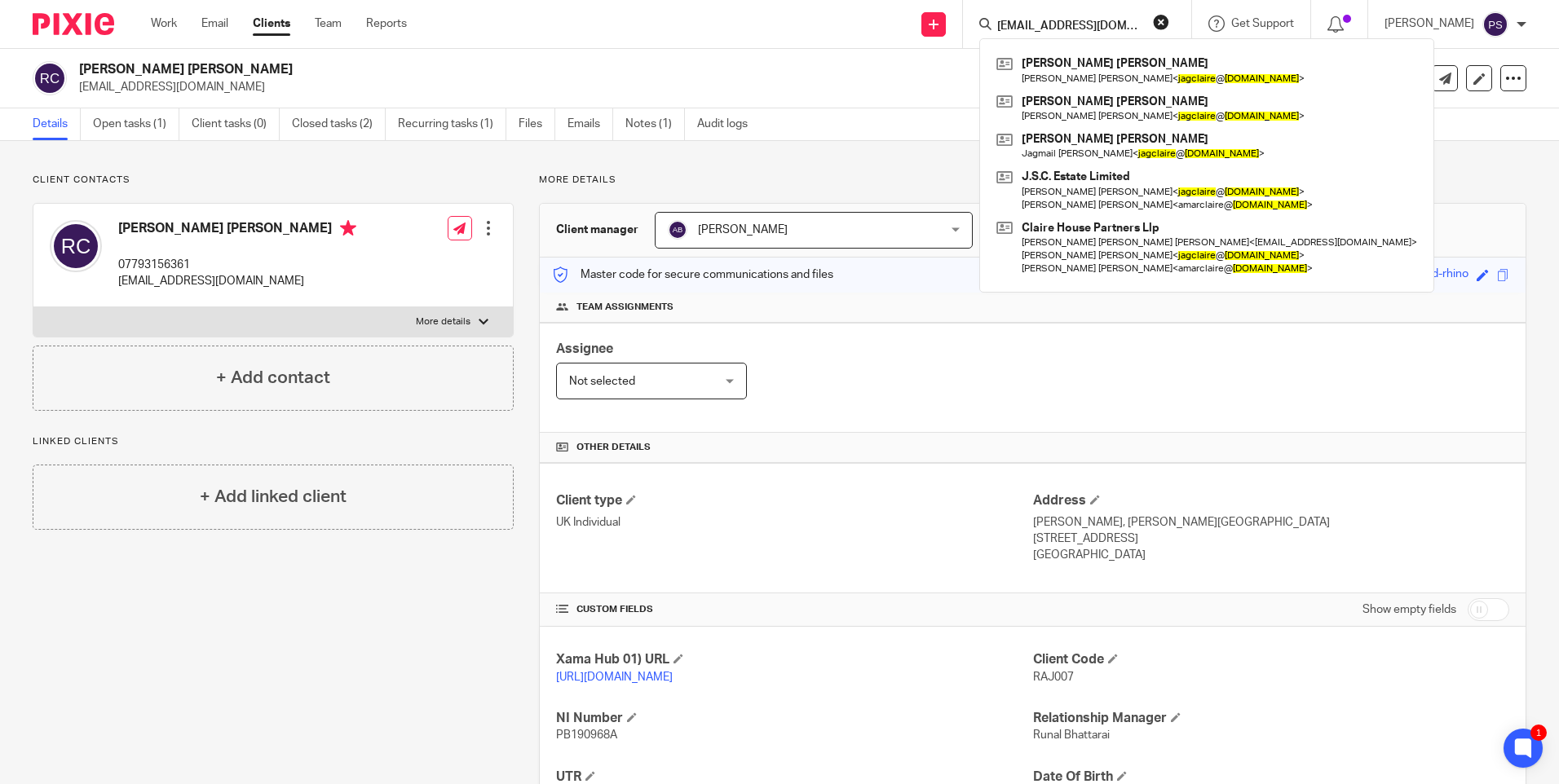
type input "jagclaire@btinternet.com"
click at [128, 87] on p "jagclaire@btinternet.com" at bounding box center [691, 87] width 1225 height 17
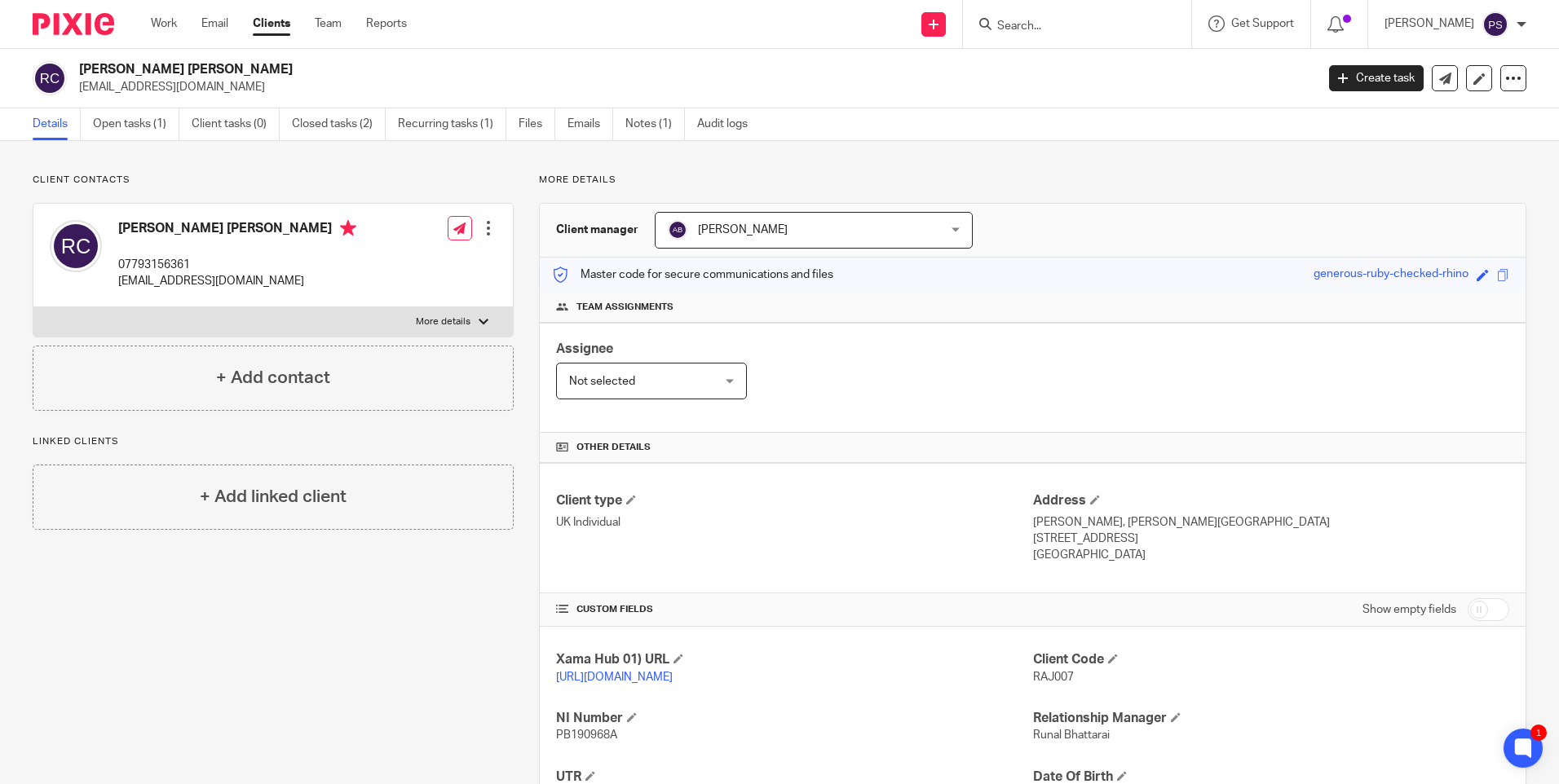
click at [189, 87] on p "jagclaire@btinternet.com" at bounding box center [691, 87] width 1225 height 17
copy main "jagclaire@btinternet.com Create task Update from Companies House Export data Me…"
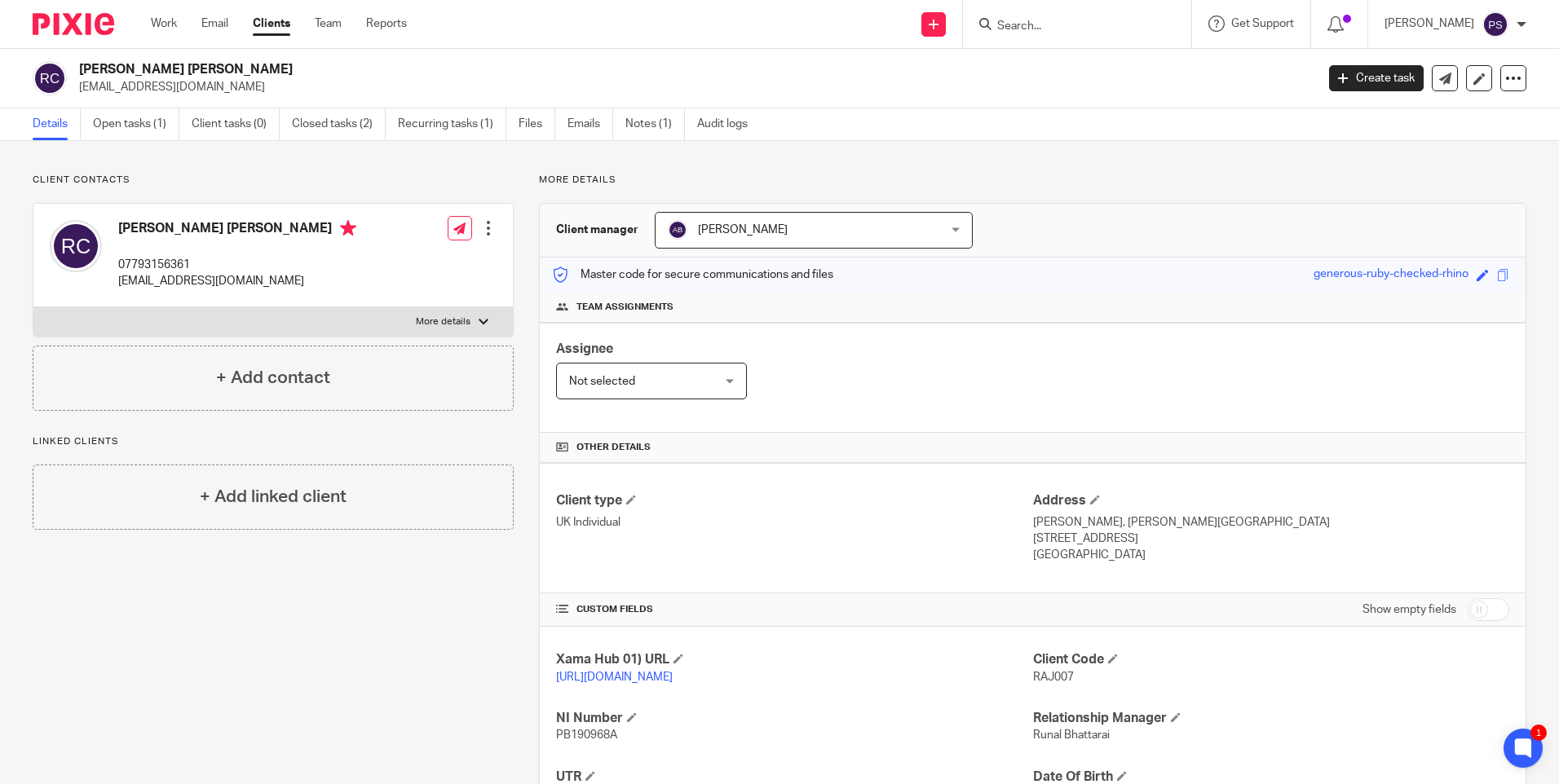
click at [1109, 33] on input "Search" at bounding box center [1068, 27] width 147 height 15
paste input "jagclaire@btinternet.com"
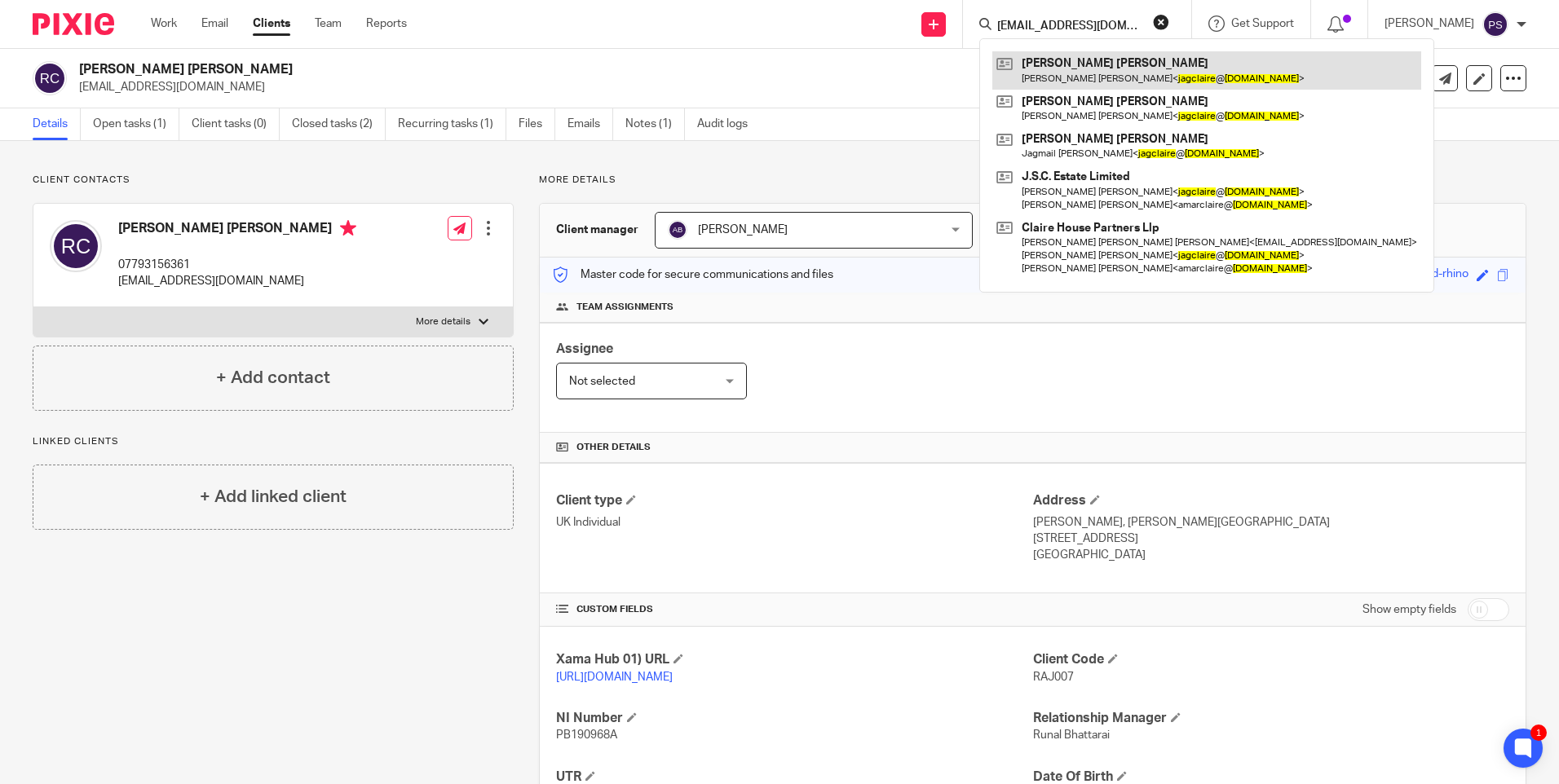
type input "jagclaire@btinternet.com"
click at [1104, 69] on link at bounding box center [1207, 70] width 429 height 37
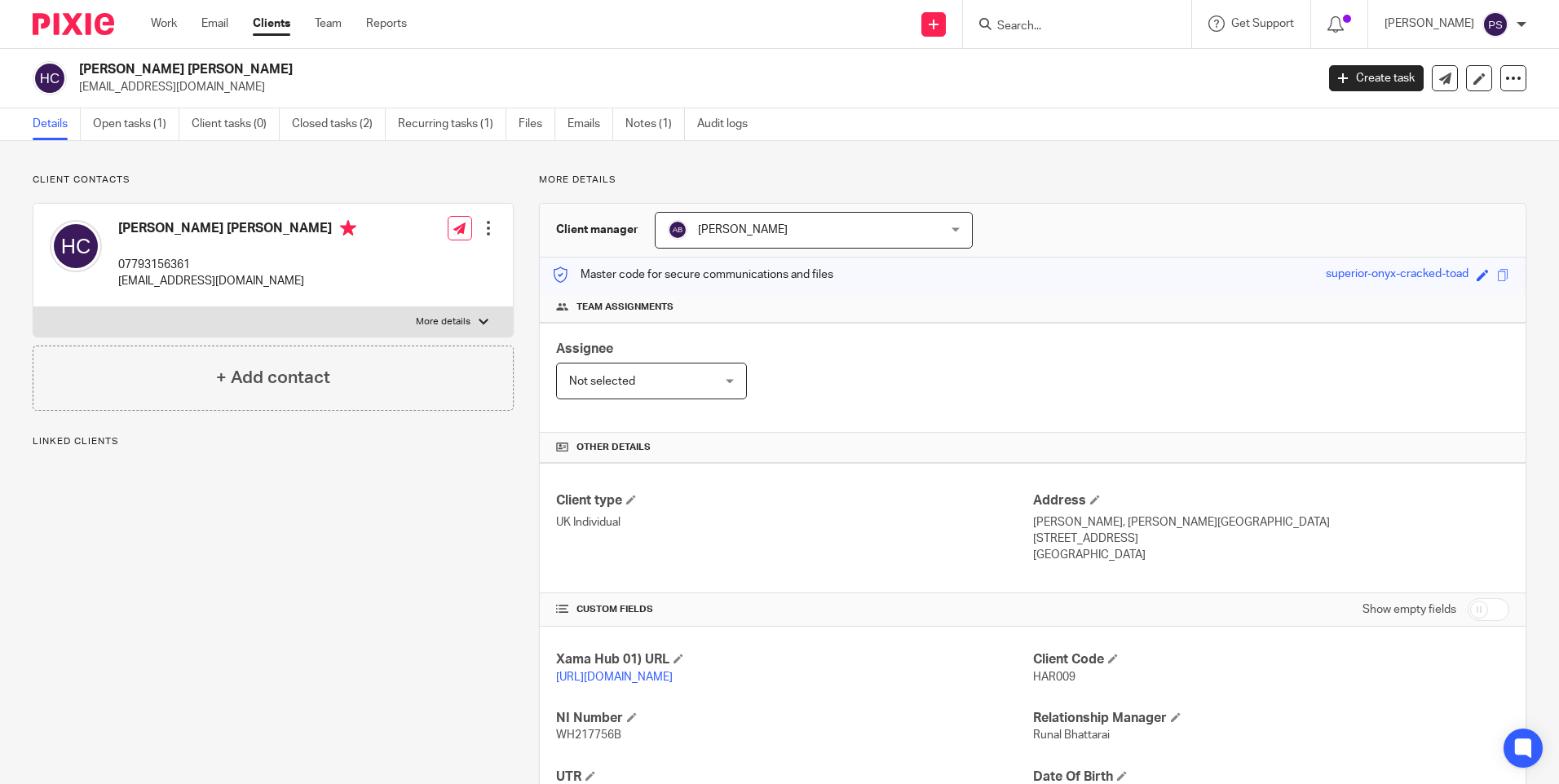
click at [110, 63] on h2 "[PERSON_NAME] [PERSON_NAME]" at bounding box center [569, 70] width 980 height 17
copy div "[PERSON_NAME] [PERSON_NAME]"
click at [1067, 27] on input "Search" at bounding box center [1068, 27] width 147 height 15
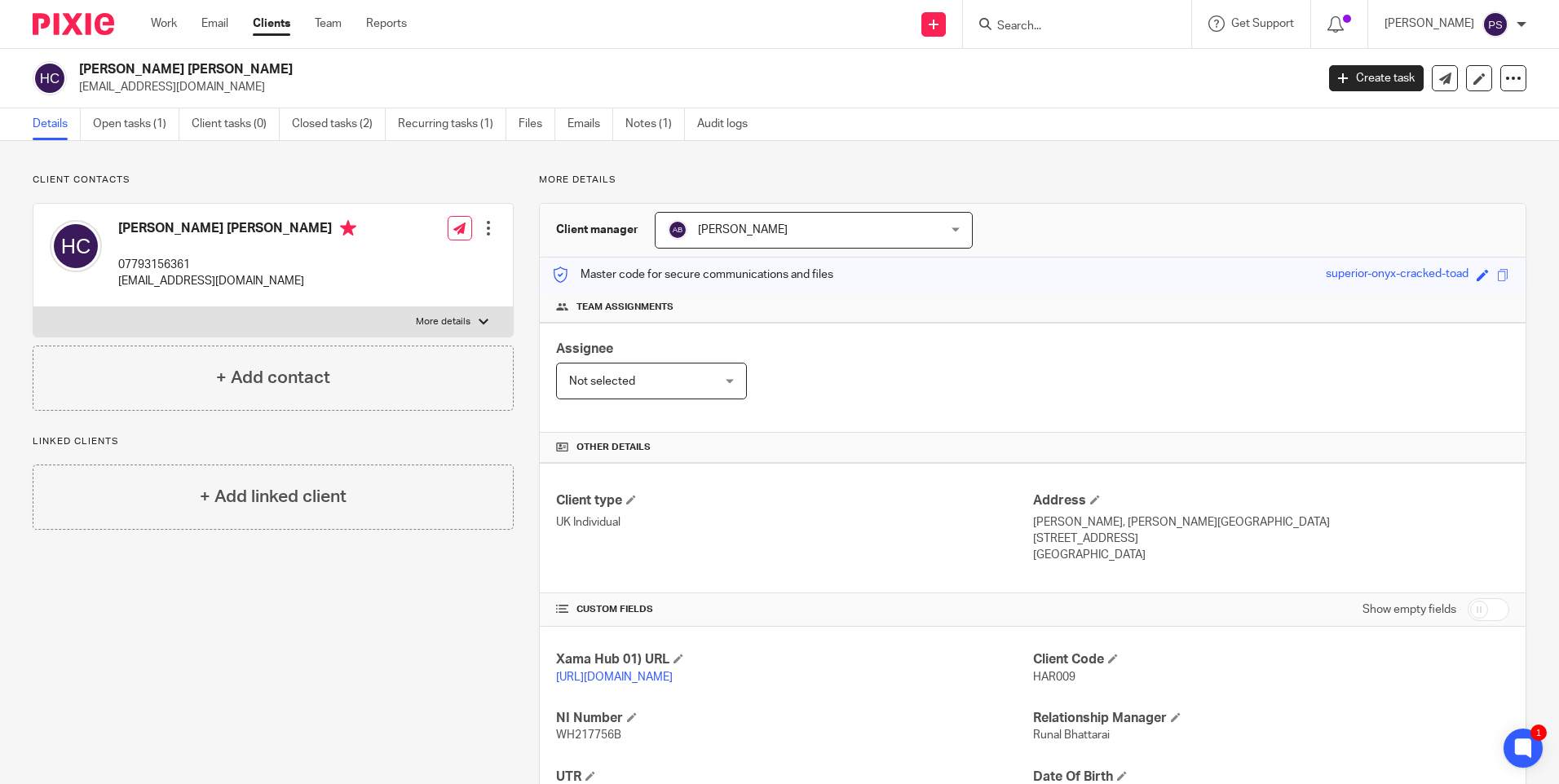
paste input "JCDM Investments Limited"
type input "JCDM Investments Limited"
click at [1061, 64] on link at bounding box center [1130, 70] width 276 height 37
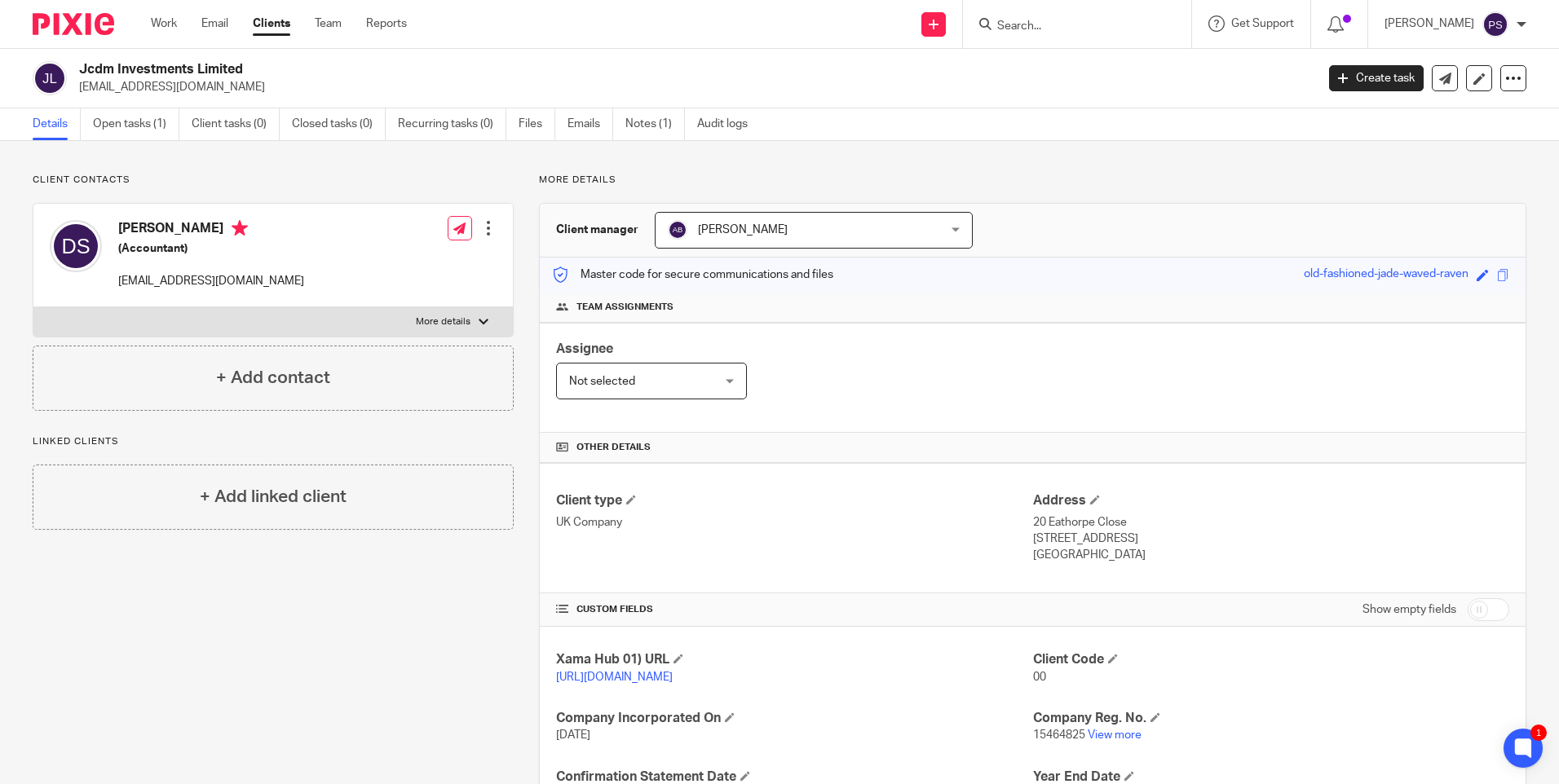
click at [161, 88] on p "[EMAIL_ADDRESS][DOMAIN_NAME]" at bounding box center [691, 87] width 1225 height 17
copy main "[EMAIL_ADDRESS][DOMAIN_NAME] Create task Update from Companies House Export dat…"
click at [170, 83] on p "[EMAIL_ADDRESS][DOMAIN_NAME]" at bounding box center [691, 87] width 1225 height 17
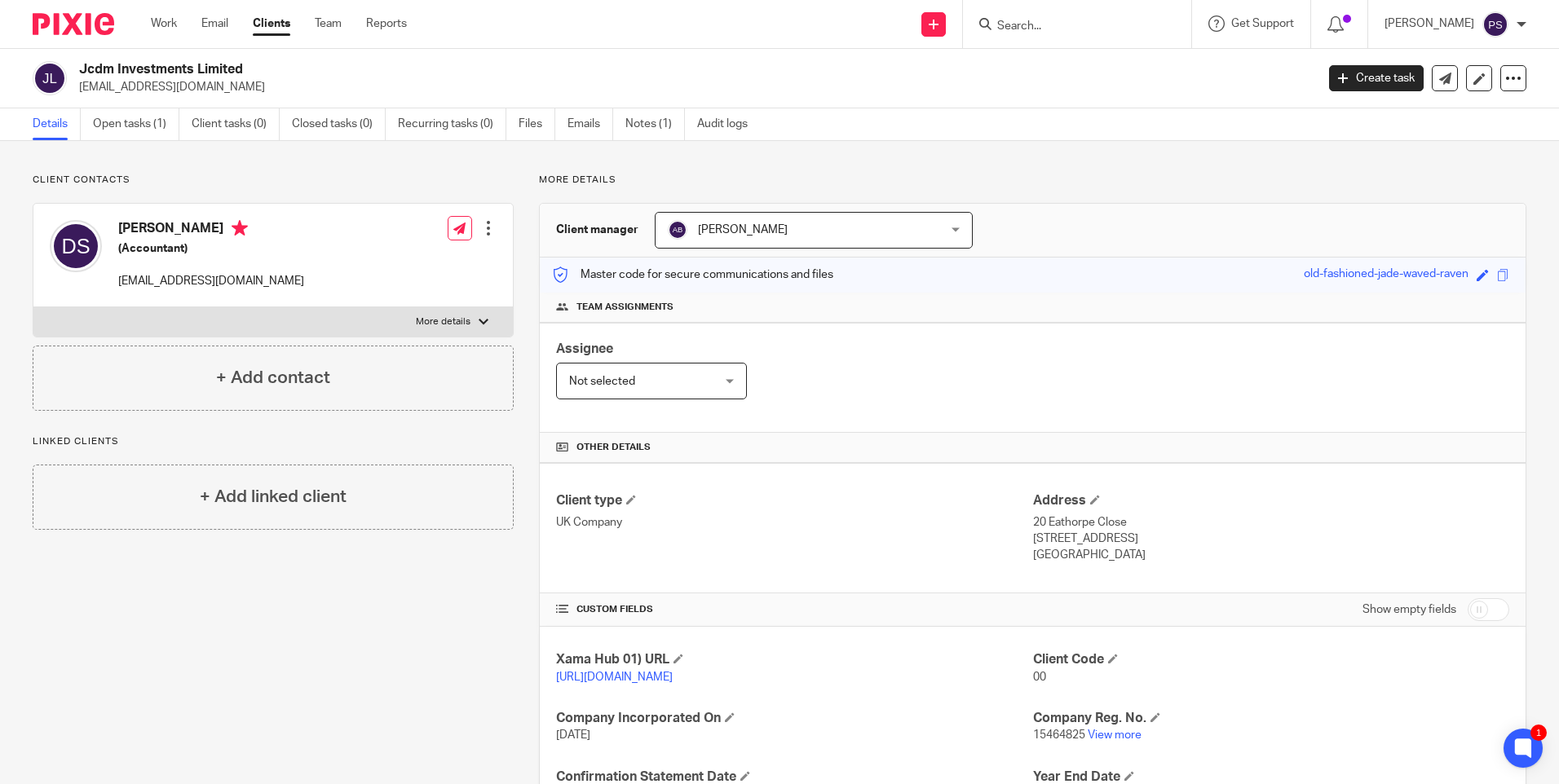
click at [170, 83] on p "[EMAIL_ADDRESS][DOMAIN_NAME]" at bounding box center [691, 87] width 1225 height 17
click at [241, 170] on div "Client contacts [PERSON_NAME] (Accountant) [EMAIL_ADDRESS][DOMAIN_NAME] Edit co…" at bounding box center [780, 529] width 1559 height 777
click at [151, 123] on link "Open tasks (1)" at bounding box center [136, 124] width 86 height 32
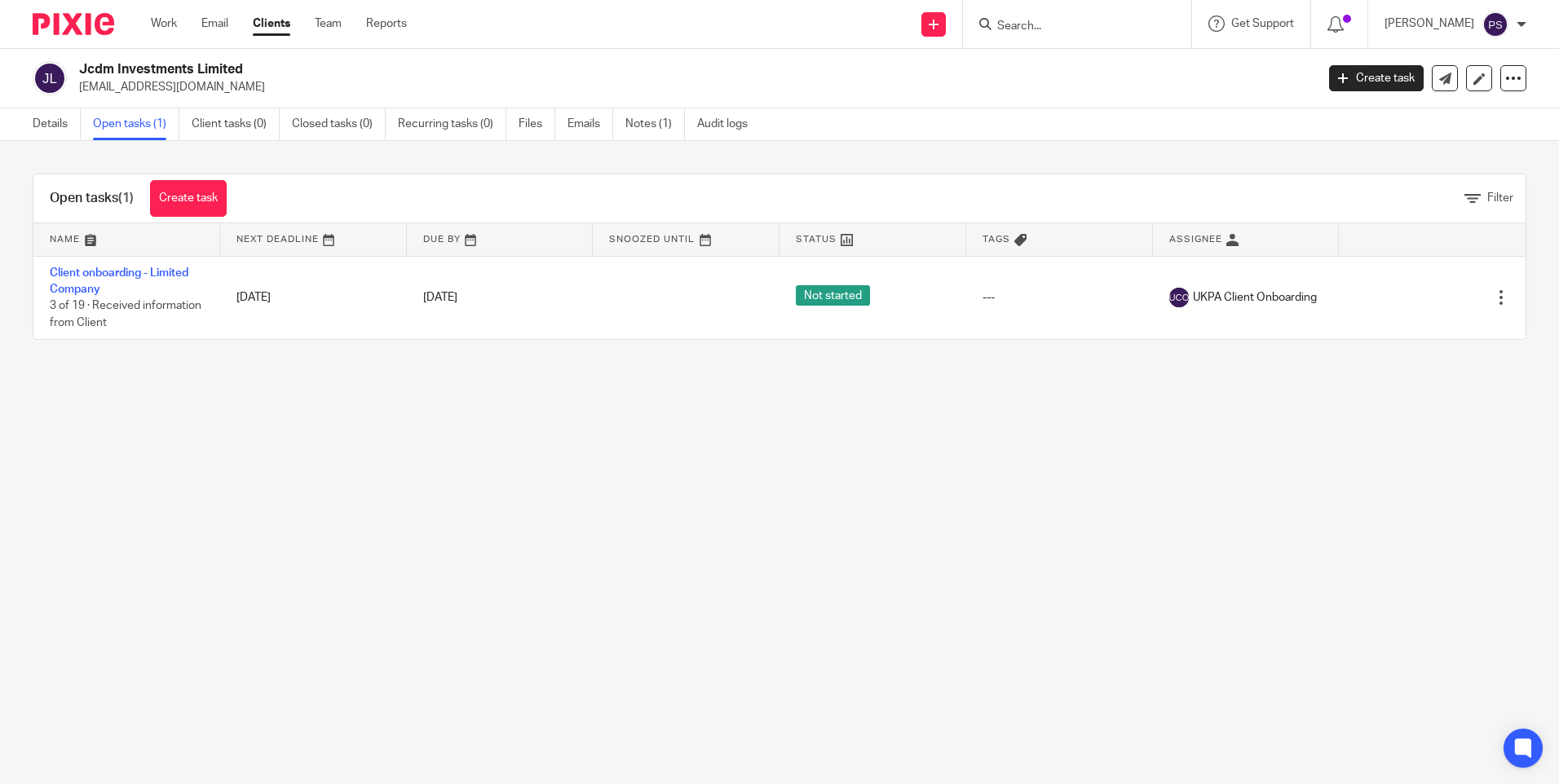
click at [99, 272] on link "Client onboarding - Limited Company" at bounding box center [119, 281] width 138 height 28
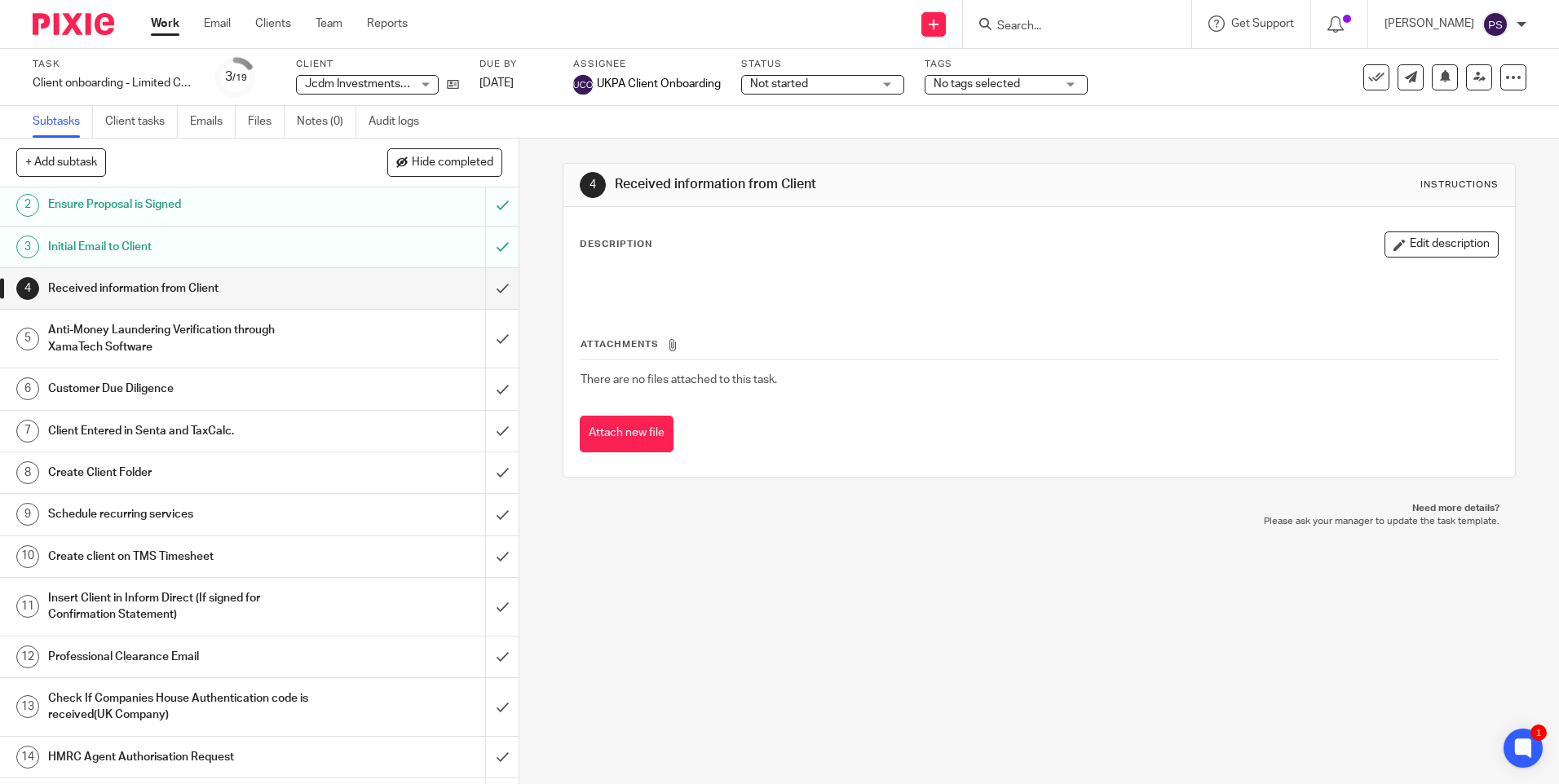
scroll to position [82, 0]
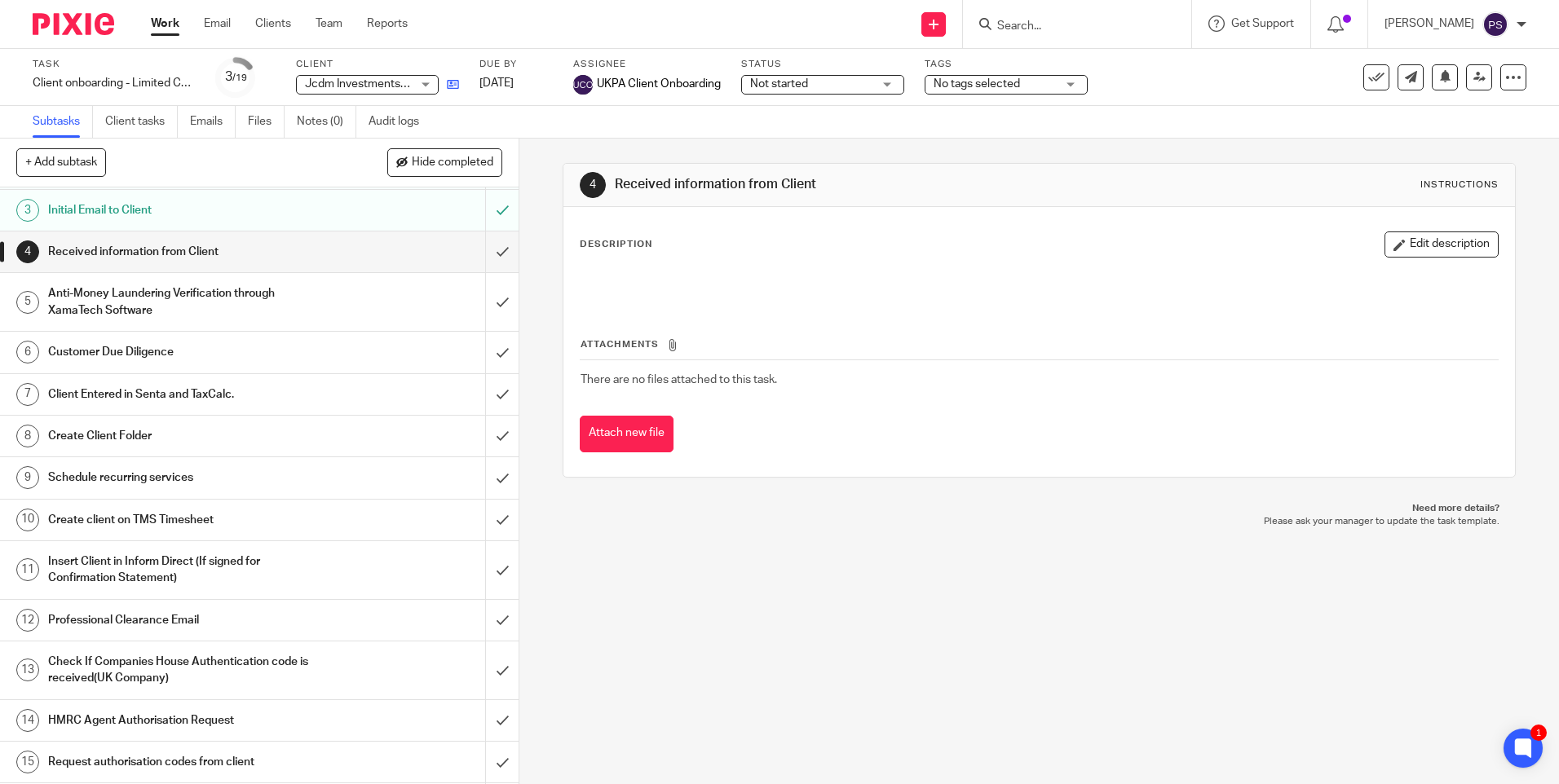
click at [453, 89] on icon at bounding box center [452, 84] width 12 height 12
click at [480, 307] on input "submit" at bounding box center [259, 302] width 518 height 58
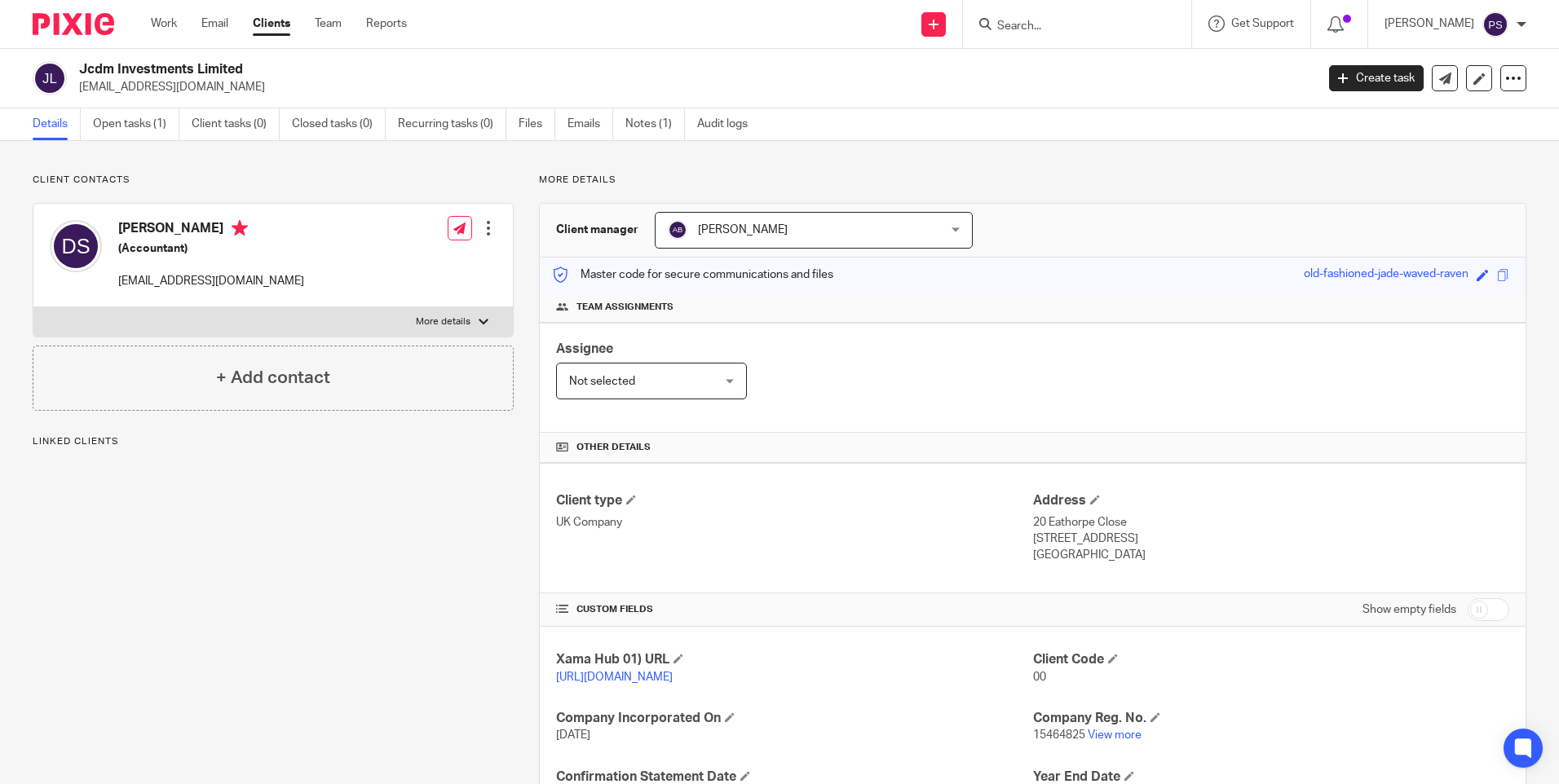
click at [169, 59] on div "Jcdm Investments Limited [EMAIL_ADDRESS][DOMAIN_NAME] Create task Update from C…" at bounding box center [780, 79] width 1559 height 59
click at [169, 59] on div "Jcdm Investments Limited jcdm2025@yahoo.com Create task Update from Companies H…" at bounding box center [780, 79] width 1559 height 59
drag, startPoint x: 0, startPoint y: 0, endPoint x: 169, endPoint y: 59, distance: 179.0
click at [169, 59] on div "Jcdm Investments Limited jcdm2025@yahoo.com Create task Update from Companies H…" at bounding box center [780, 79] width 1559 height 59
drag, startPoint x: 169, startPoint y: 59, endPoint x: 196, endPoint y: 219, distance: 162.3
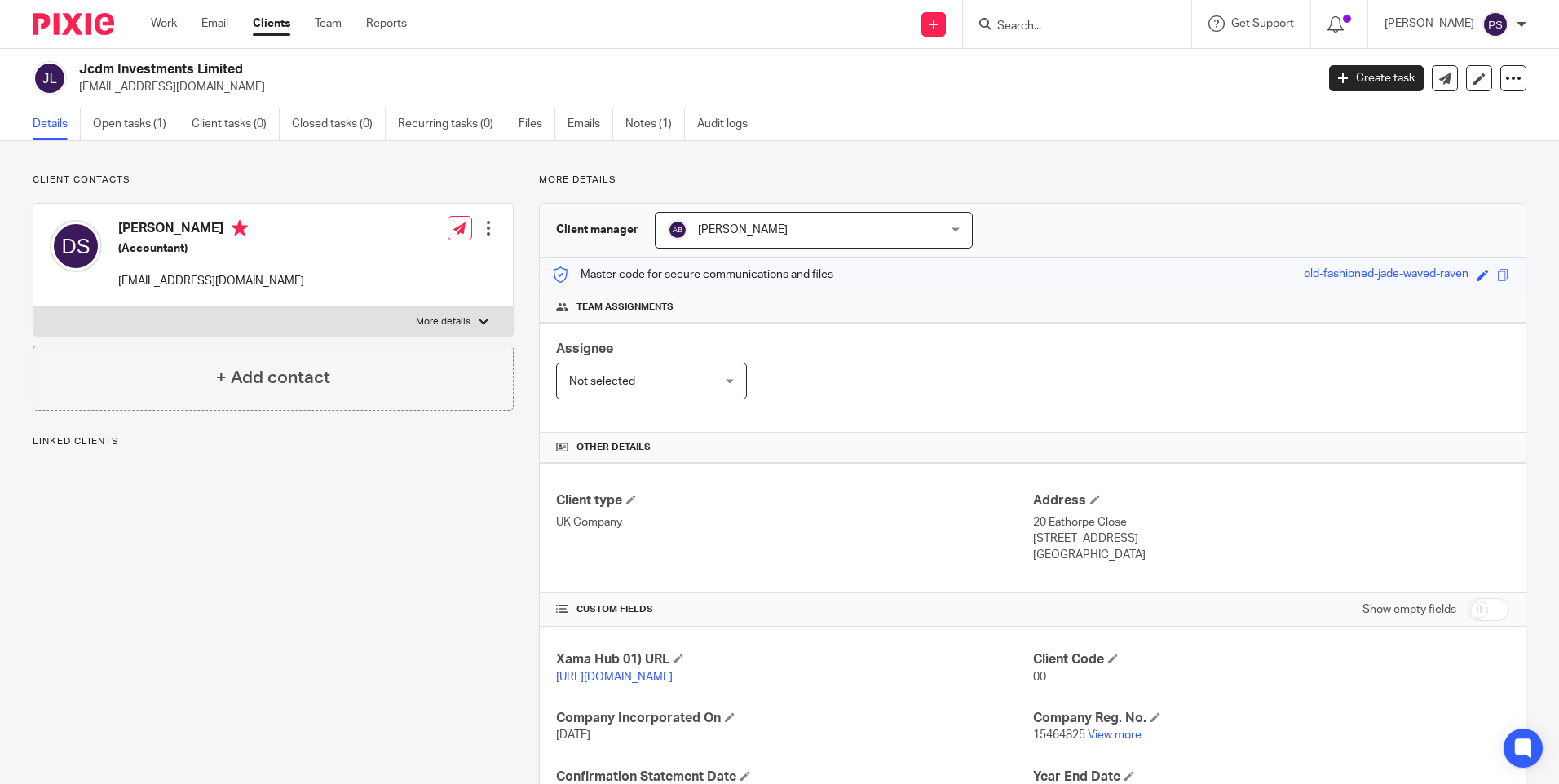
click at [196, 219] on div "Daniel Paul Sheen (Accountant) jcdm2025@yahoo.com" at bounding box center [177, 255] width 255 height 86
copy h4 "Daniel Paul Sheen"
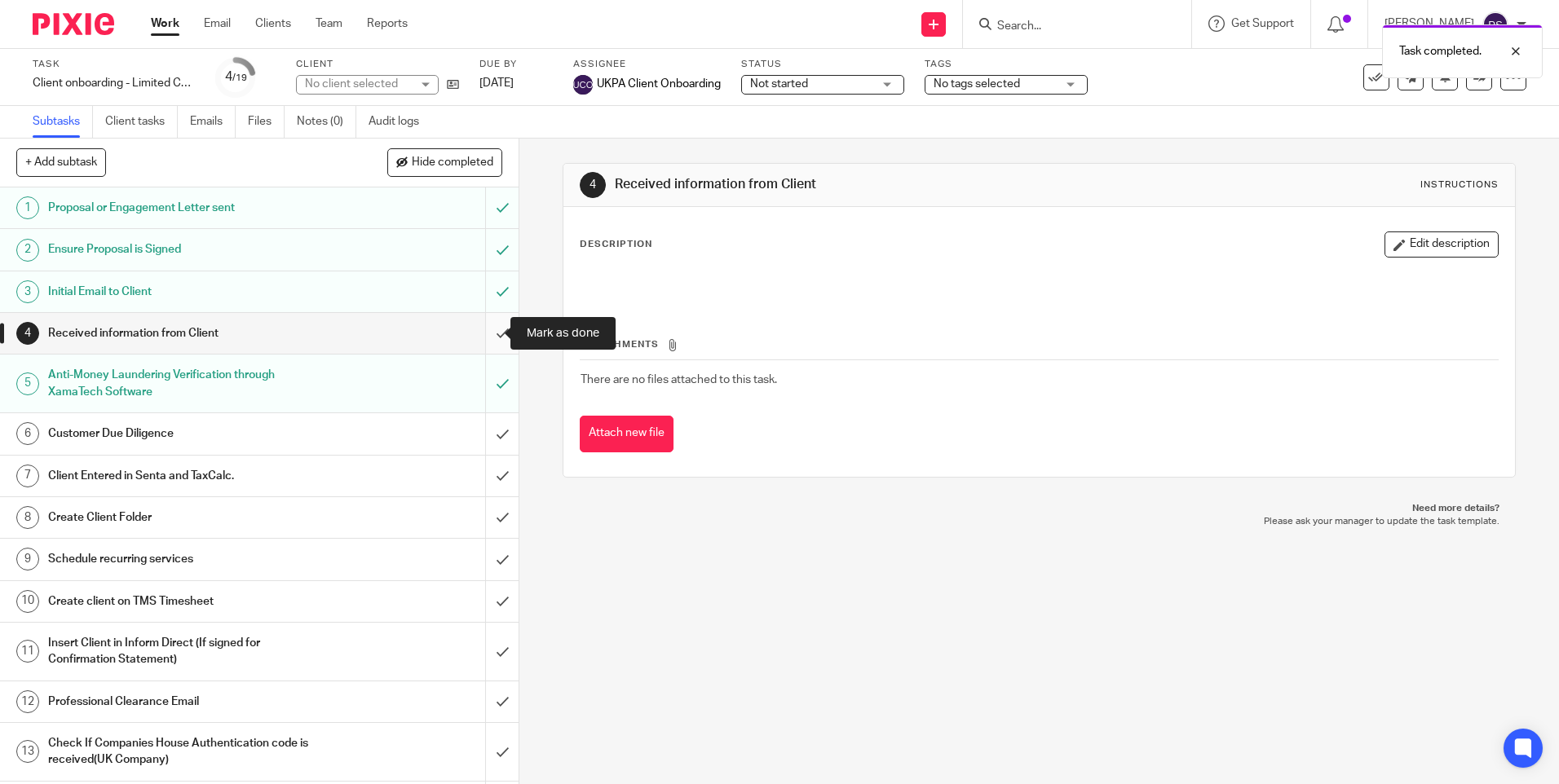
click at [480, 322] on input "submit" at bounding box center [259, 333] width 518 height 41
